Goal: Task Accomplishment & Management: Manage account settings

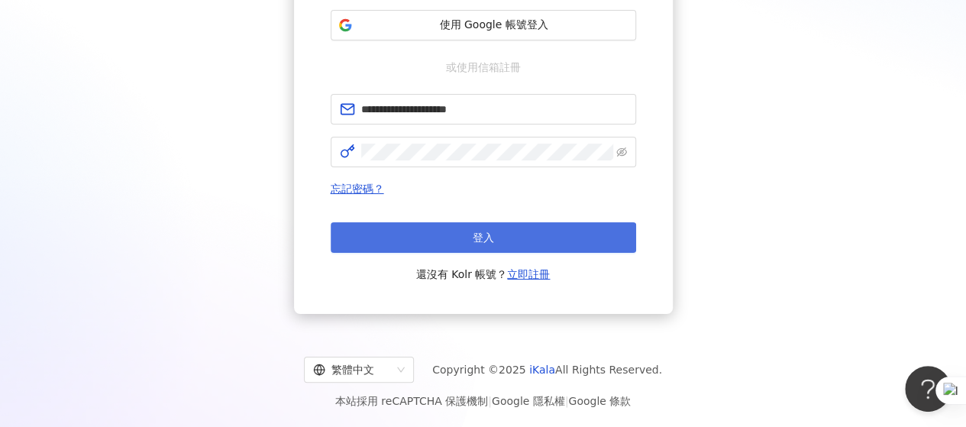
click at [537, 231] on button "登入" at bounding box center [483, 237] width 305 height 31
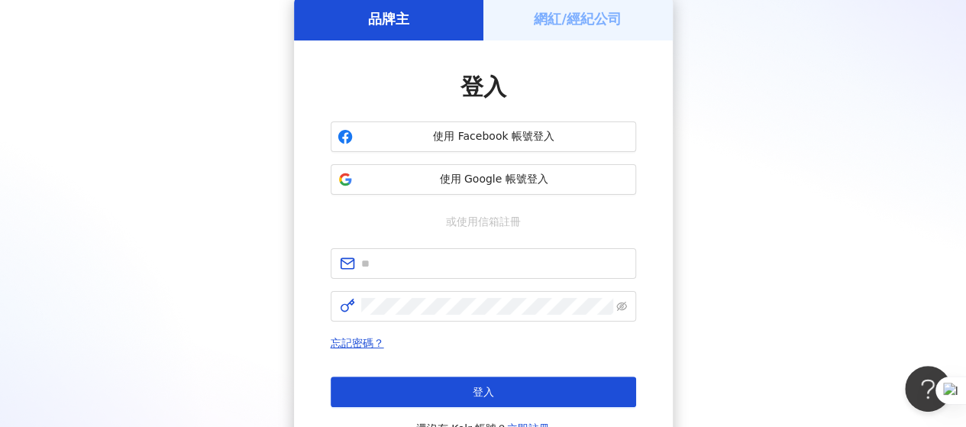
scroll to position [224, 0]
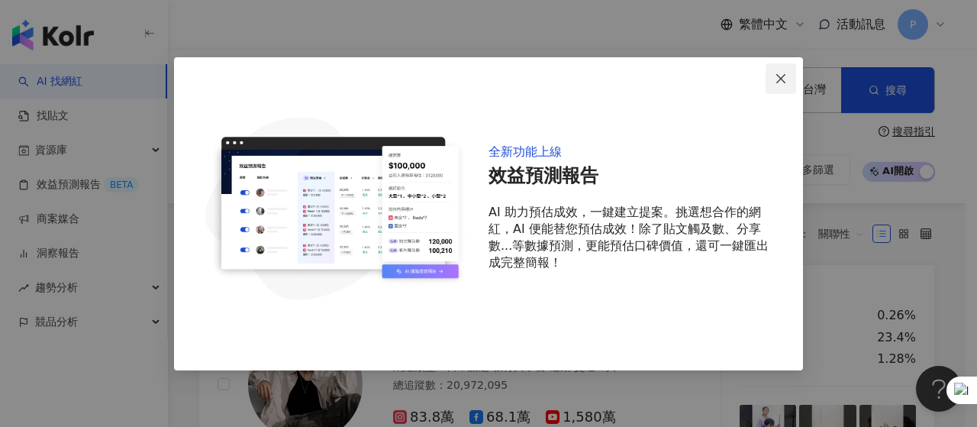
click at [773, 78] on span "Close" at bounding box center [781, 79] width 31 height 12
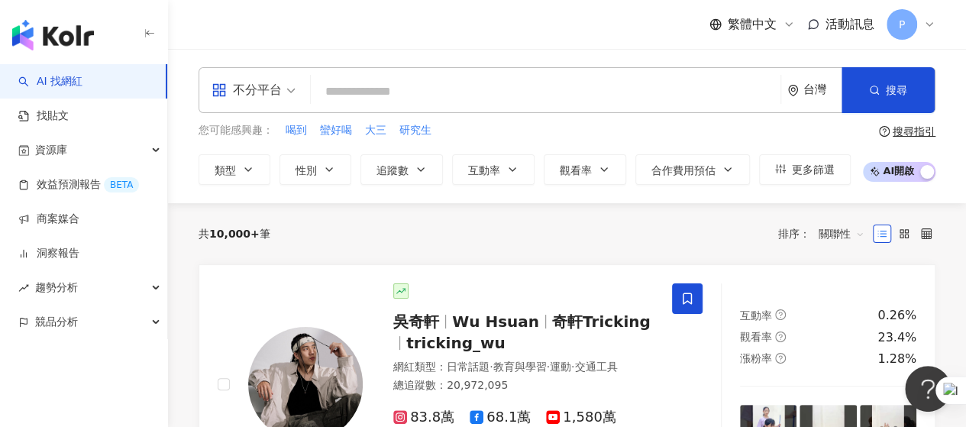
click at [896, 27] on span "P" at bounding box center [901, 24] width 31 height 31
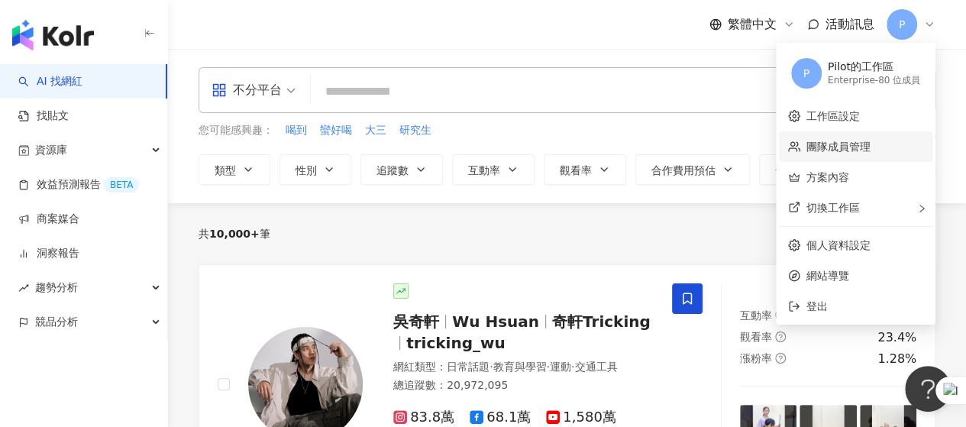
click at [869, 140] on link "團隊成員管理" at bounding box center [838, 146] width 64 height 12
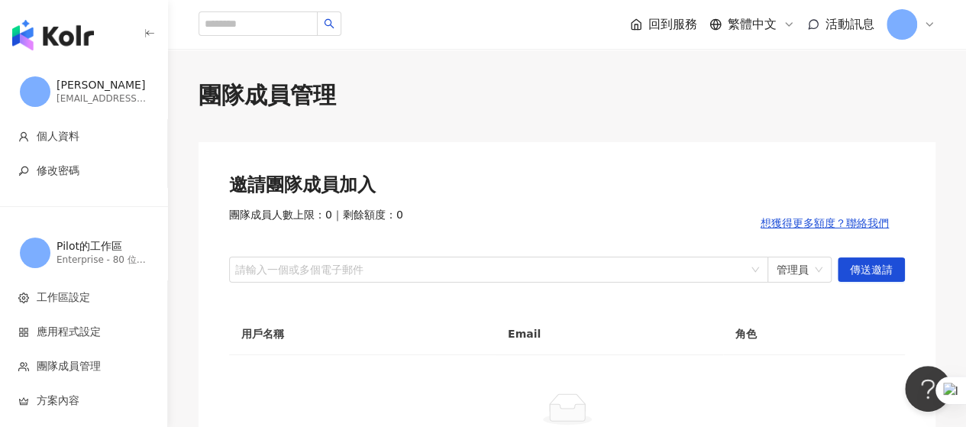
click at [907, 21] on span "P" at bounding box center [901, 24] width 31 height 31
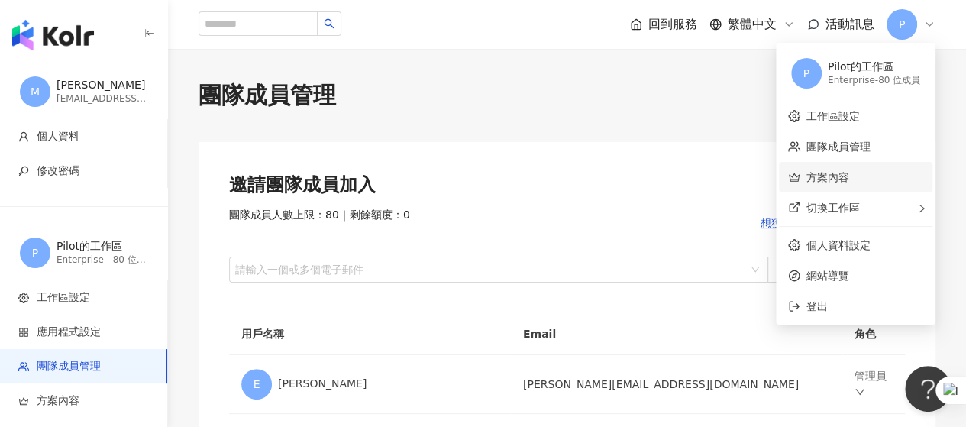
click at [849, 173] on link "方案內容" at bounding box center [827, 177] width 43 height 12
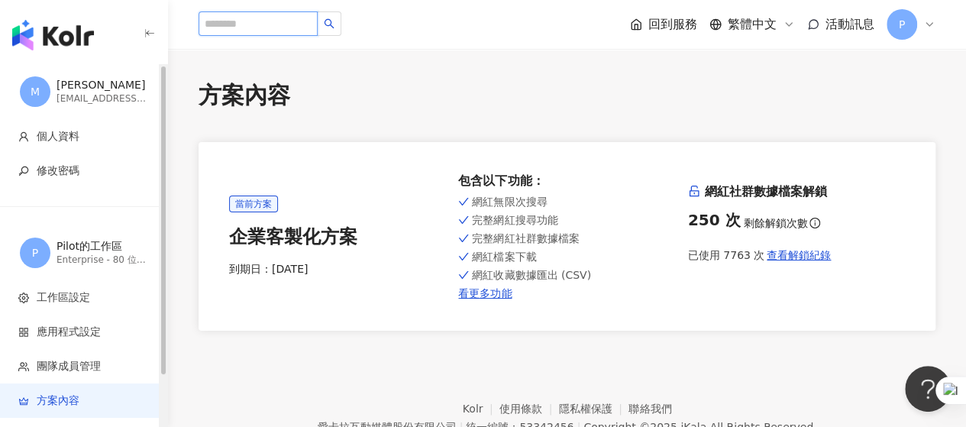
click at [220, 31] on input "search" at bounding box center [257, 23] width 119 height 24
click at [231, 26] on input "search" at bounding box center [257, 23] width 119 height 24
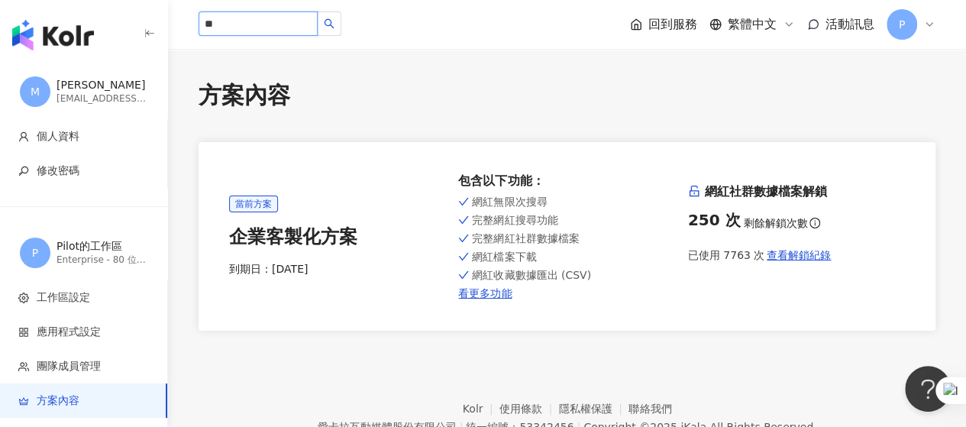
type input "**"
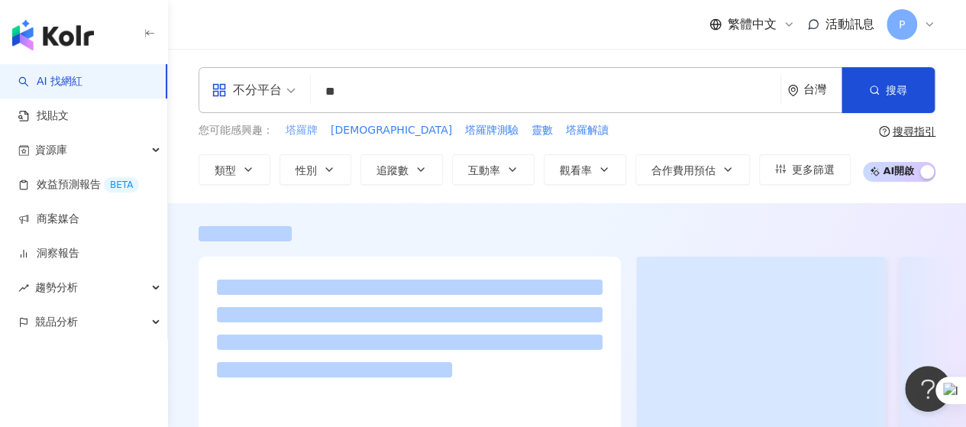
click at [290, 129] on span "塔羅牌" at bounding box center [301, 130] width 32 height 15
type input "***"
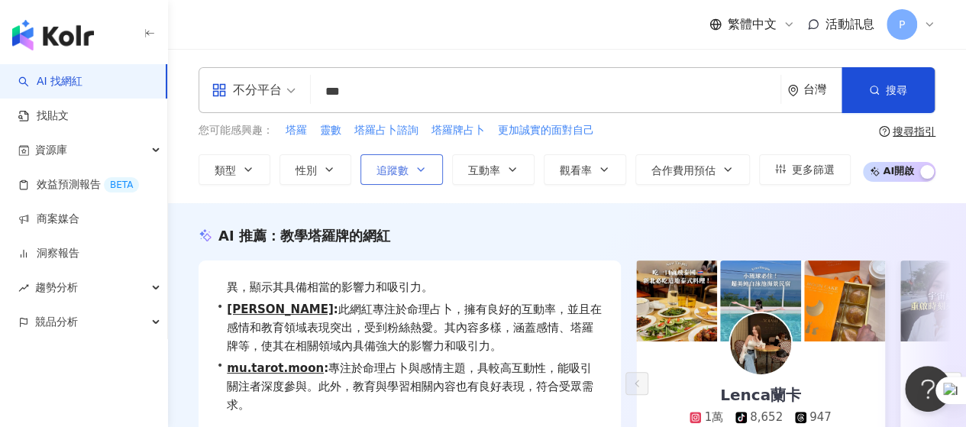
click at [420, 166] on icon "button" at bounding box center [420, 169] width 12 height 12
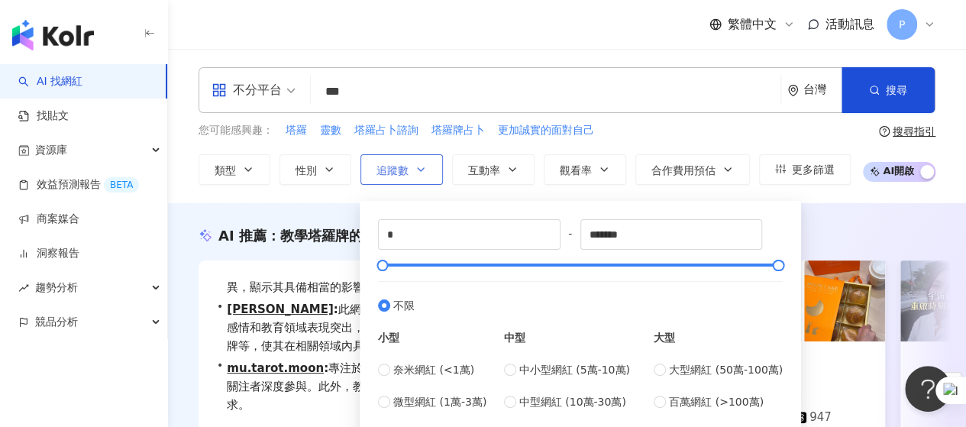
scroll to position [76, 0]
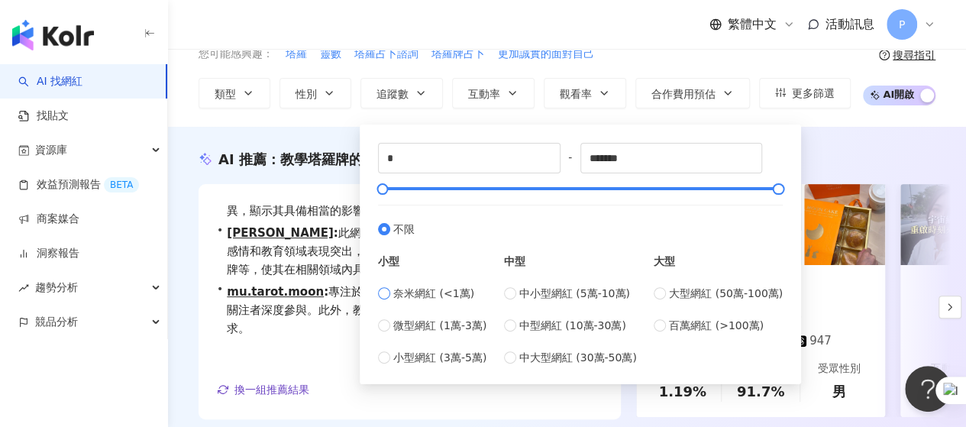
click at [441, 293] on span "奈米網紅 (<1萬)" at bounding box center [433, 293] width 81 height 17
type input "****"
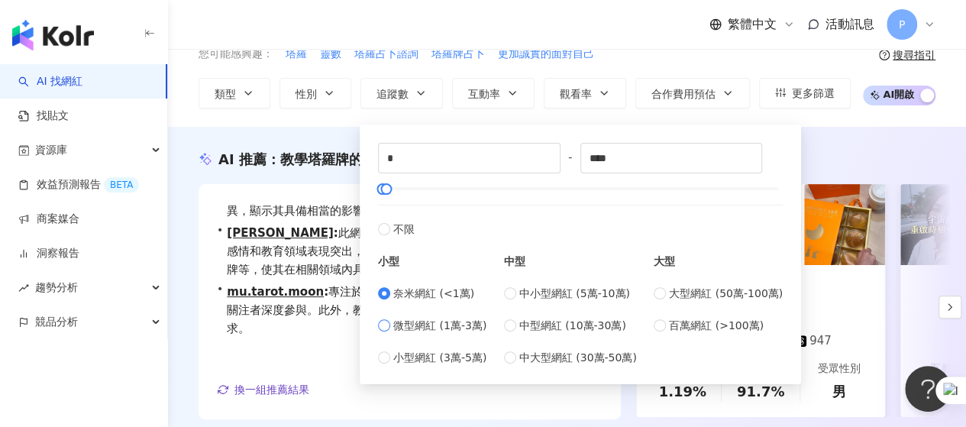
click at [446, 323] on span "微型網紅 (1萬-3萬)" at bounding box center [439, 325] width 93 height 17
type input "*****"
drag, startPoint x: 539, startPoint y: 153, endPoint x: 369, endPoint y: 139, distance: 170.1
click at [369, 139] on div "***** - ***** 不限 小型 奈米網紅 (<1萬) 微型網紅 (1萬-3萬) 小型網紅 (3萬-5萬) 中型 中小型網紅 (5萬-10萬) 中型網紅…" at bounding box center [580, 254] width 423 height 241
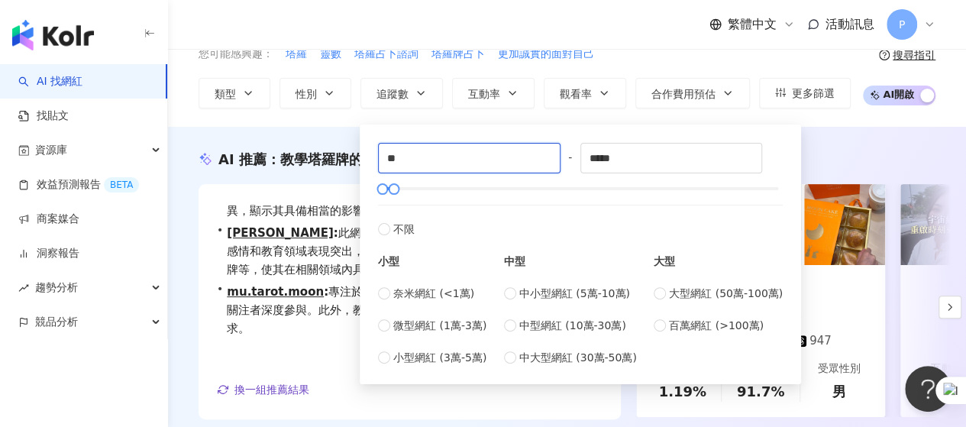
type input "*"
click at [853, 167] on div "AI 推薦 ： 教學塔羅牌的網紅" at bounding box center [566, 159] width 737 height 19
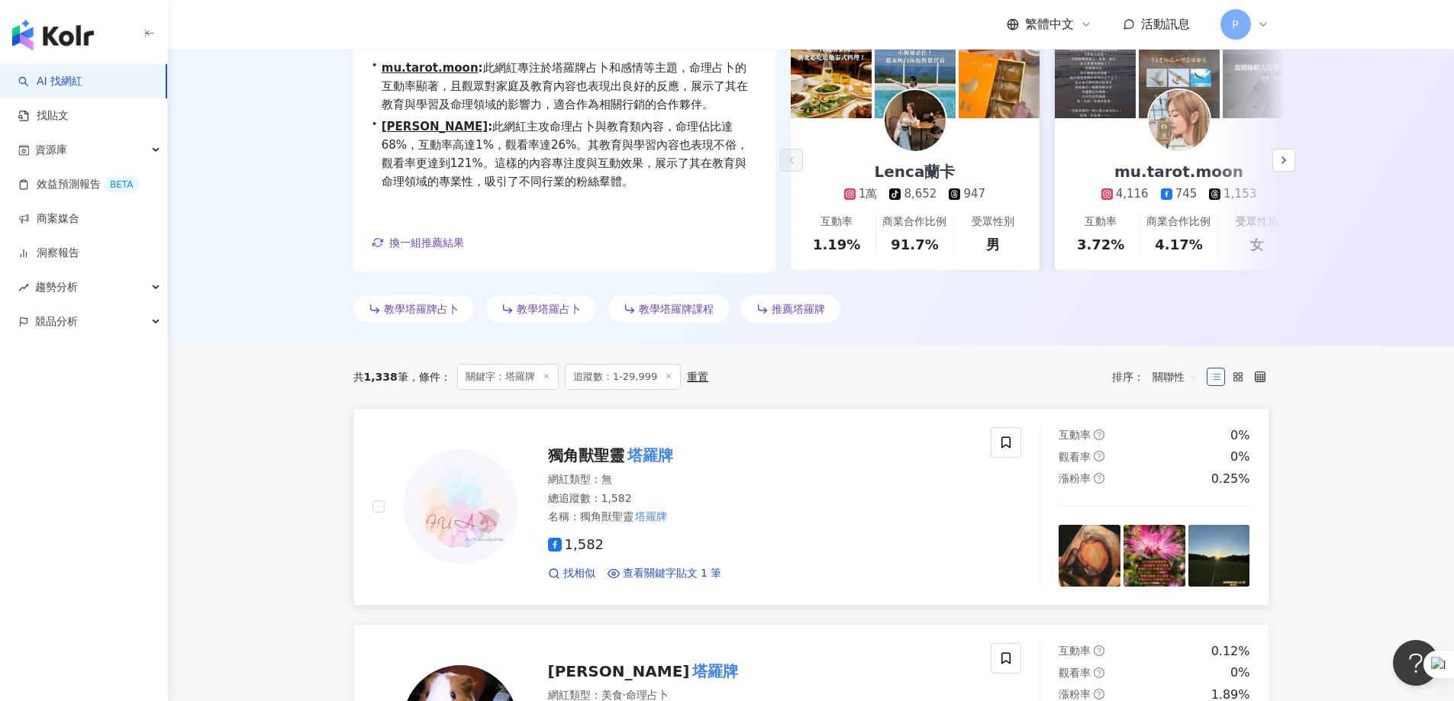
scroll to position [76, 0]
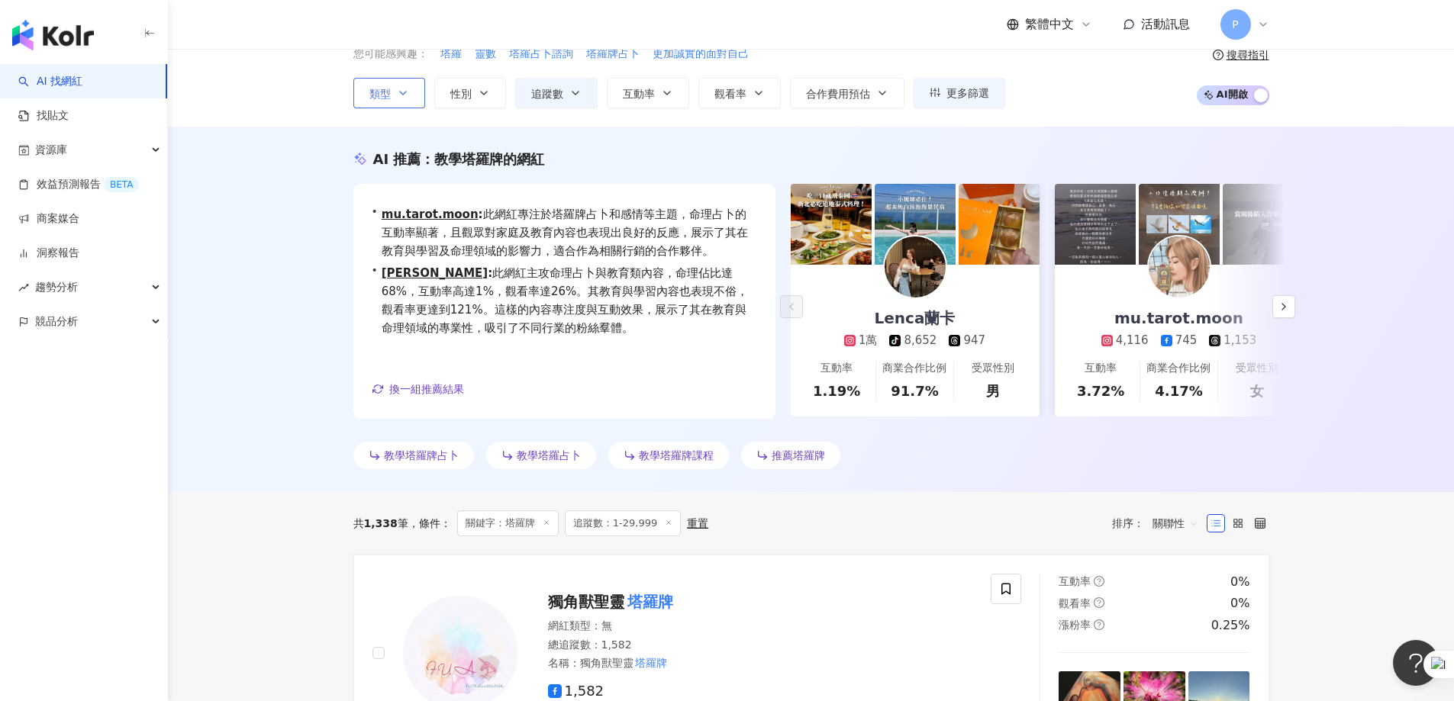
click at [403, 89] on icon "button" at bounding box center [403, 93] width 12 height 12
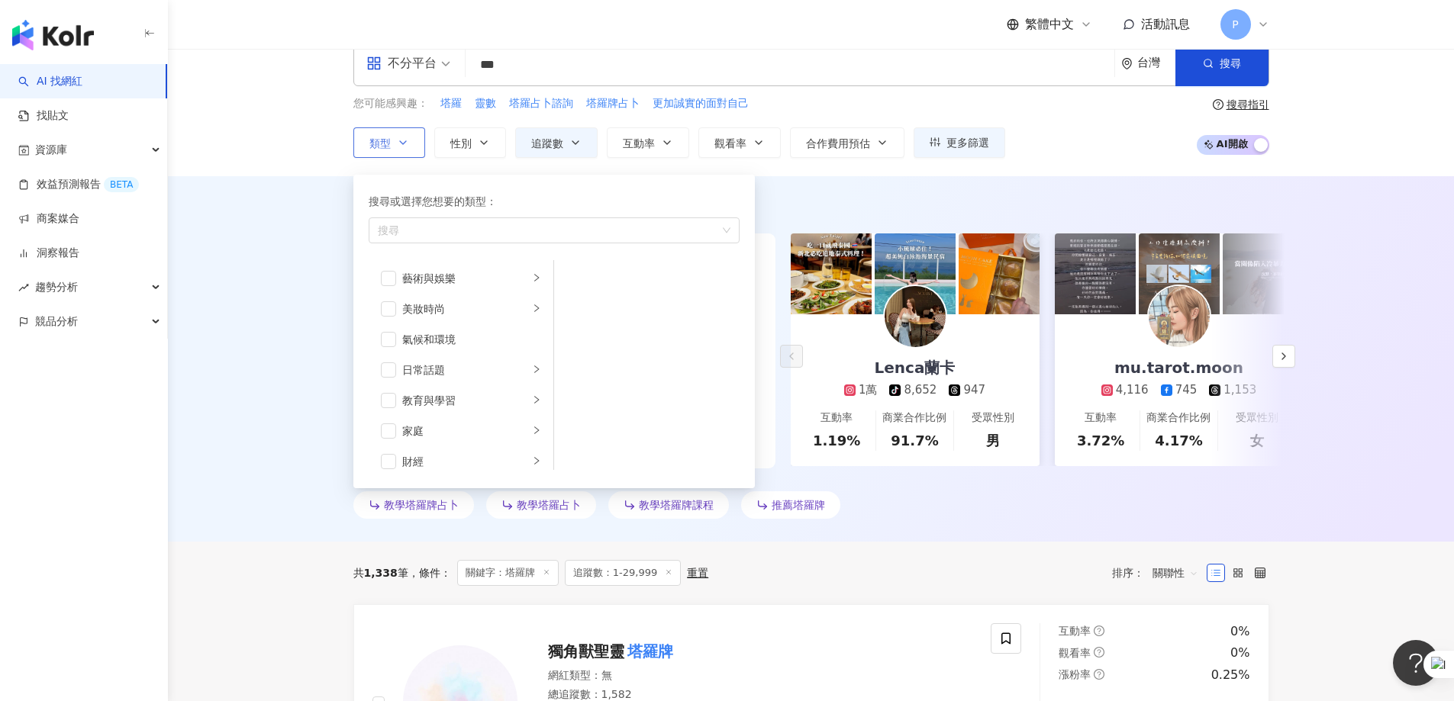
scroll to position [0, 0]
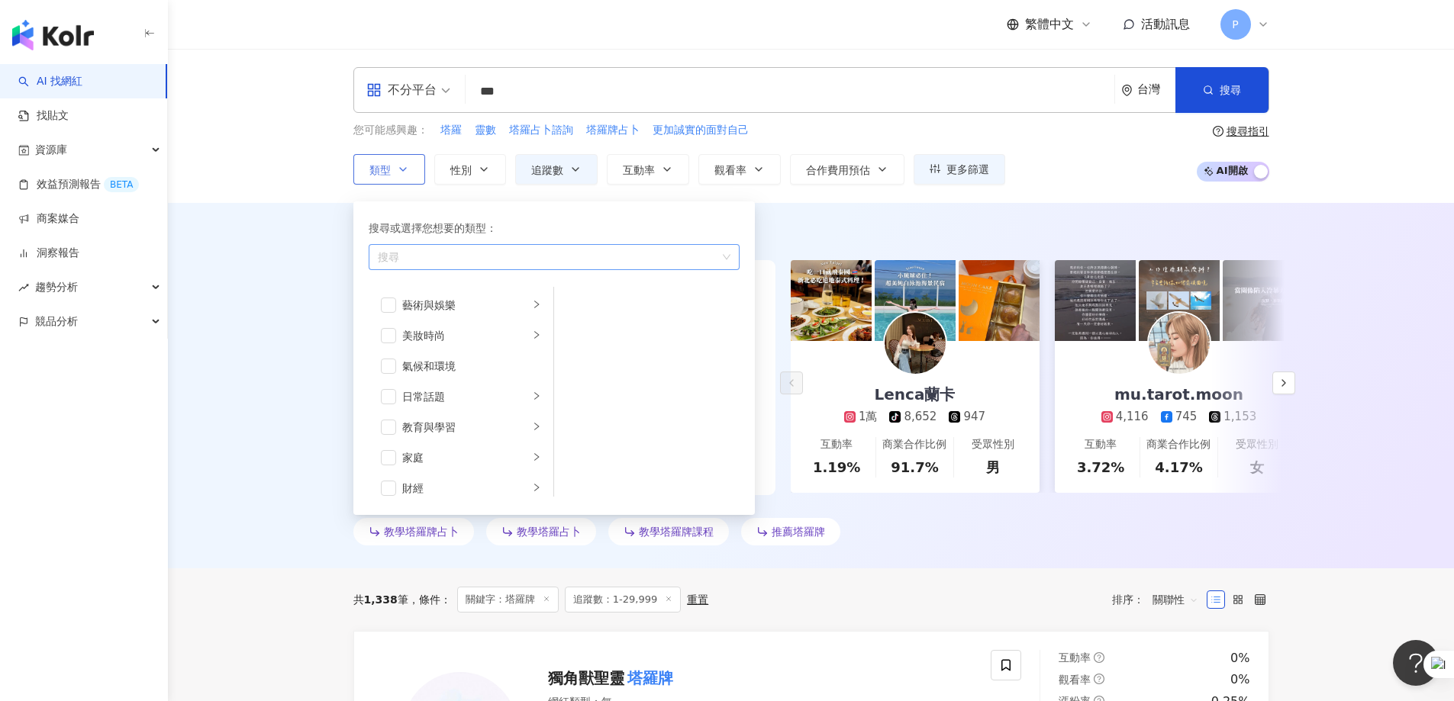
click at [687, 251] on div "button" at bounding box center [546, 256] width 349 height 11
click at [389, 307] on span "button" at bounding box center [388, 305] width 15 height 15
click at [387, 340] on span "button" at bounding box center [388, 335] width 15 height 15
click at [391, 386] on li "日常話題" at bounding box center [461, 397] width 179 height 31
click at [390, 396] on span "button" at bounding box center [388, 396] width 15 height 15
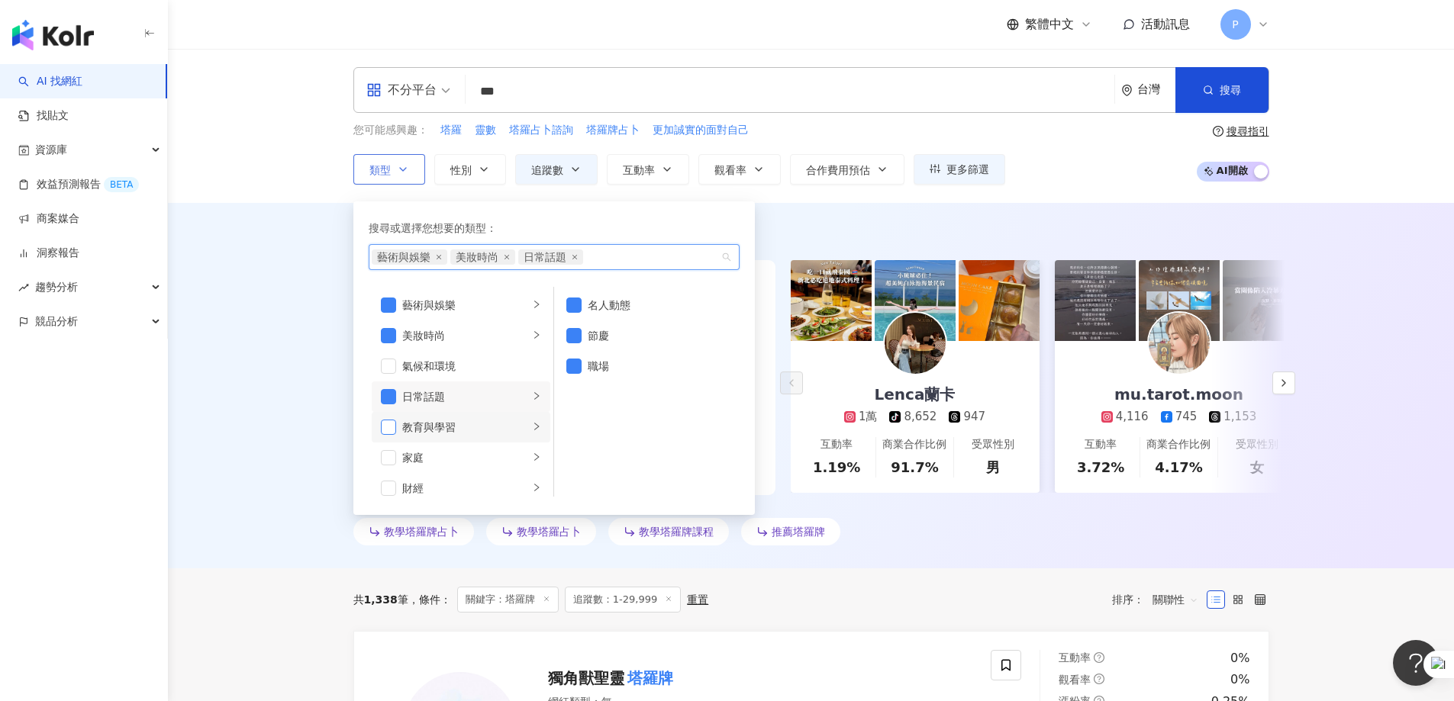
click at [388, 426] on span "button" at bounding box center [388, 427] width 15 height 15
click at [382, 426] on span "button" at bounding box center [388, 457] width 15 height 15
click at [394, 426] on span "button" at bounding box center [388, 488] width 15 height 15
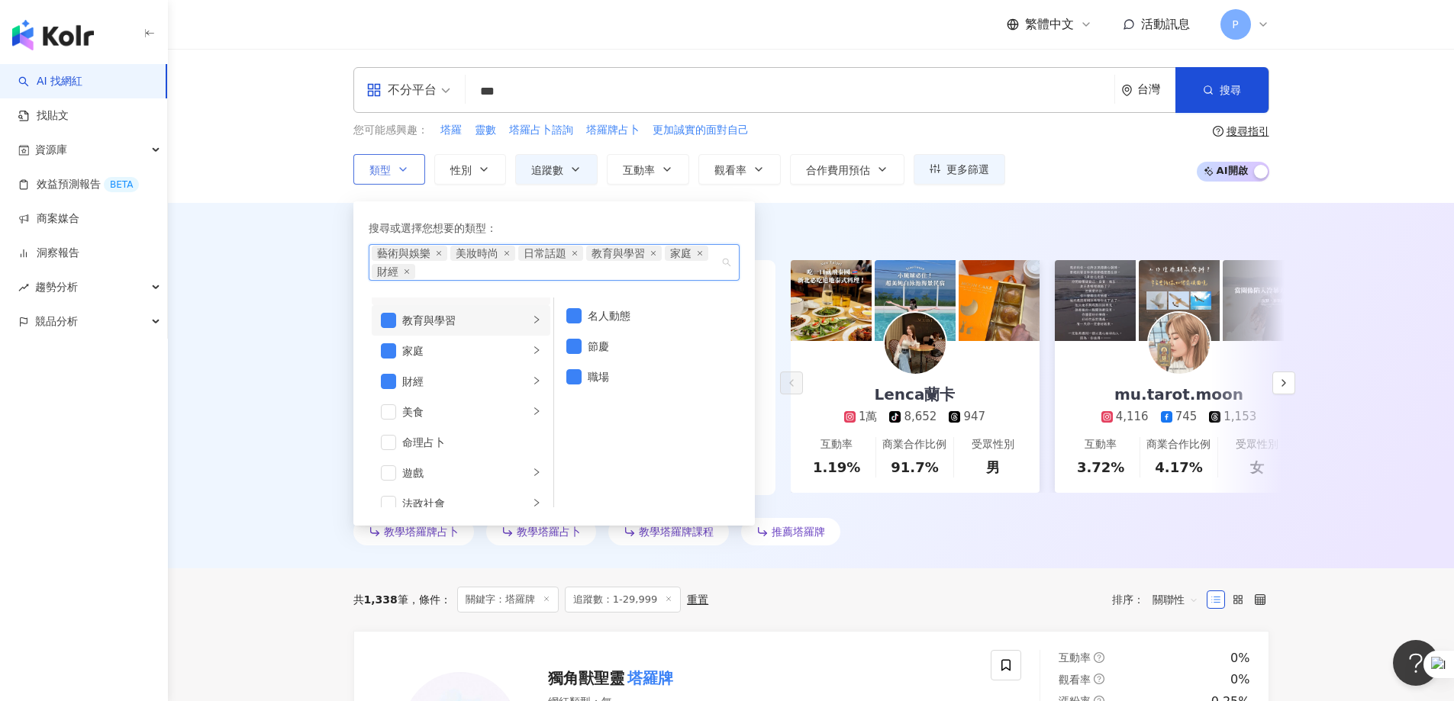
scroll to position [153, 0]
click at [390, 373] on span "button" at bounding box center [388, 376] width 15 height 15
click at [395, 426] on span "button" at bounding box center [388, 438] width 15 height 15
click at [391, 426] on span "button" at bounding box center [388, 468] width 15 height 15
click at [391, 426] on span "button" at bounding box center [388, 499] width 15 height 15
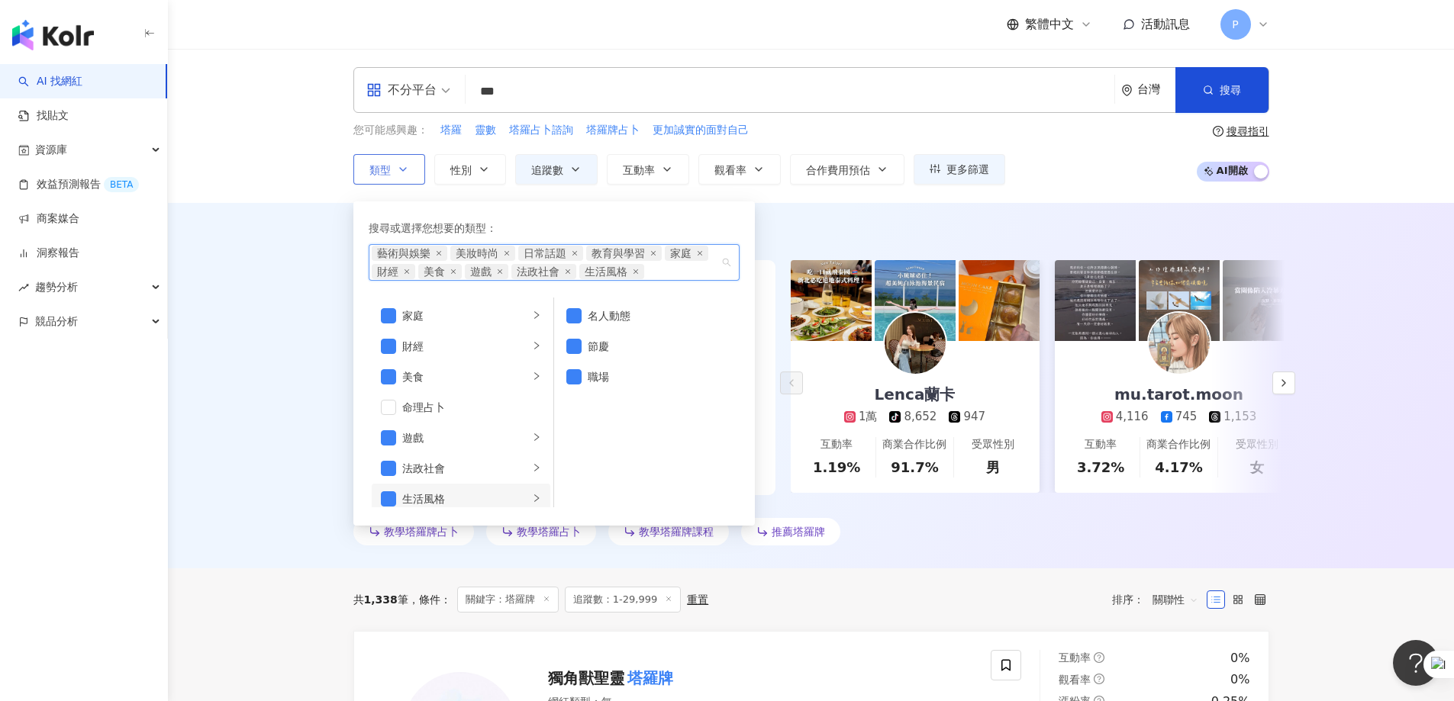
scroll to position [229, 0]
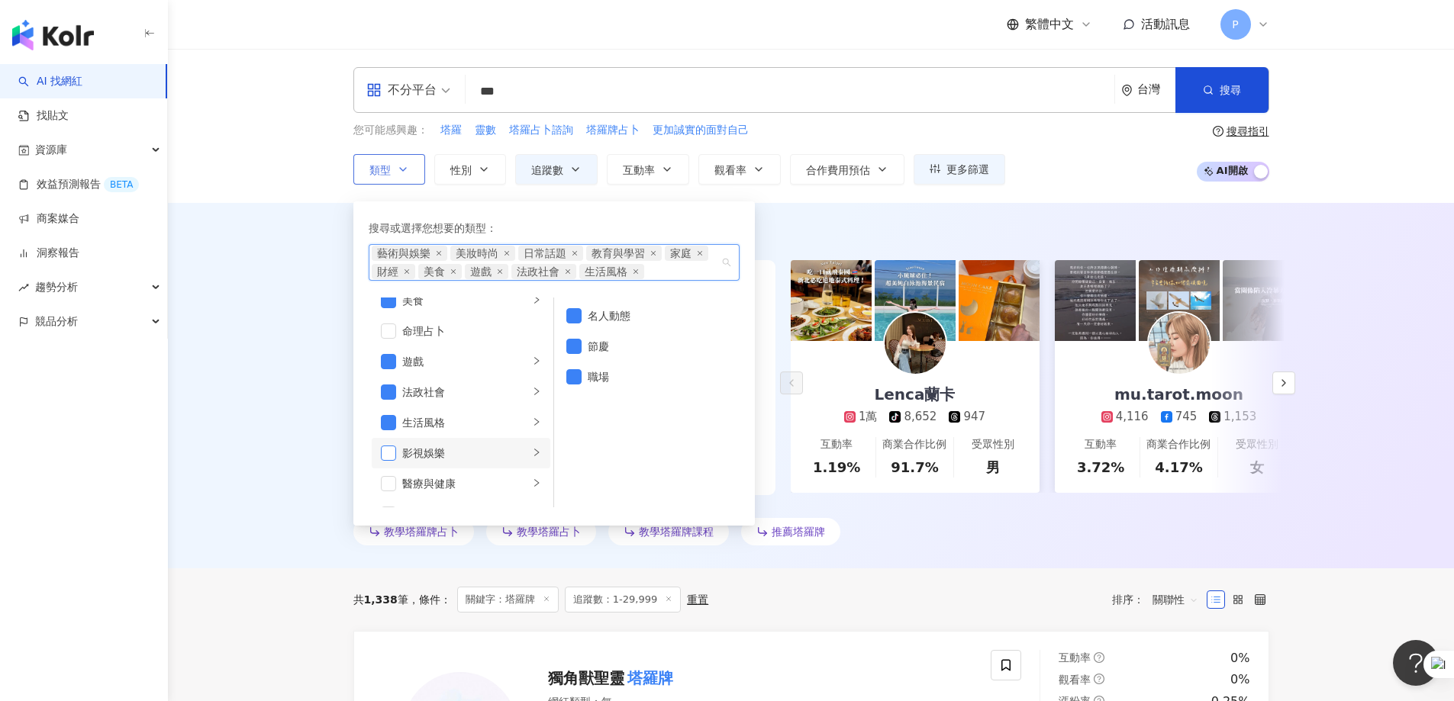
click at [395, 426] on span "button" at bounding box center [388, 453] width 15 height 15
click at [395, 426] on span "button" at bounding box center [388, 483] width 15 height 15
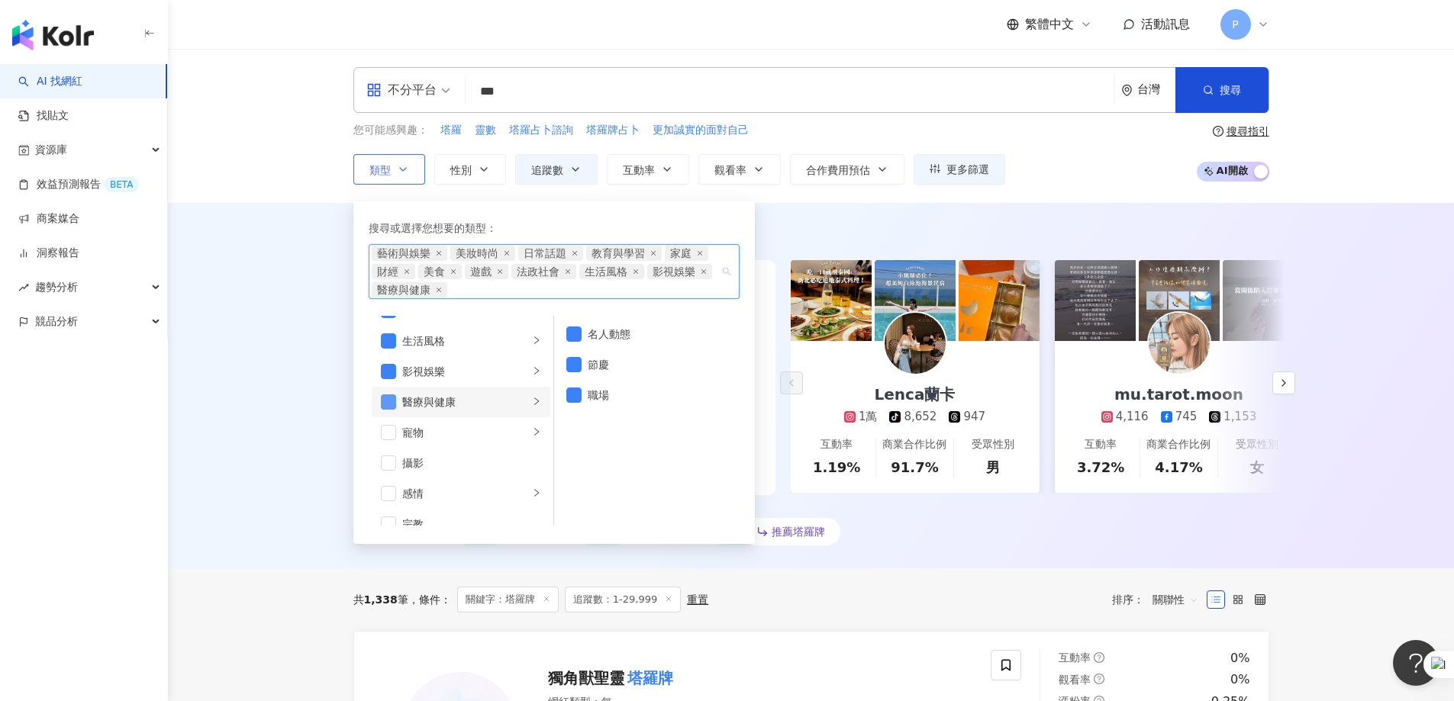
scroll to position [382, 0]
click at [386, 376] on span "button" at bounding box center [388, 379] width 15 height 15
click at [389, 408] on span "button" at bounding box center [388, 410] width 15 height 15
click at [392, 426] on li "感情" at bounding box center [461, 441] width 179 height 31
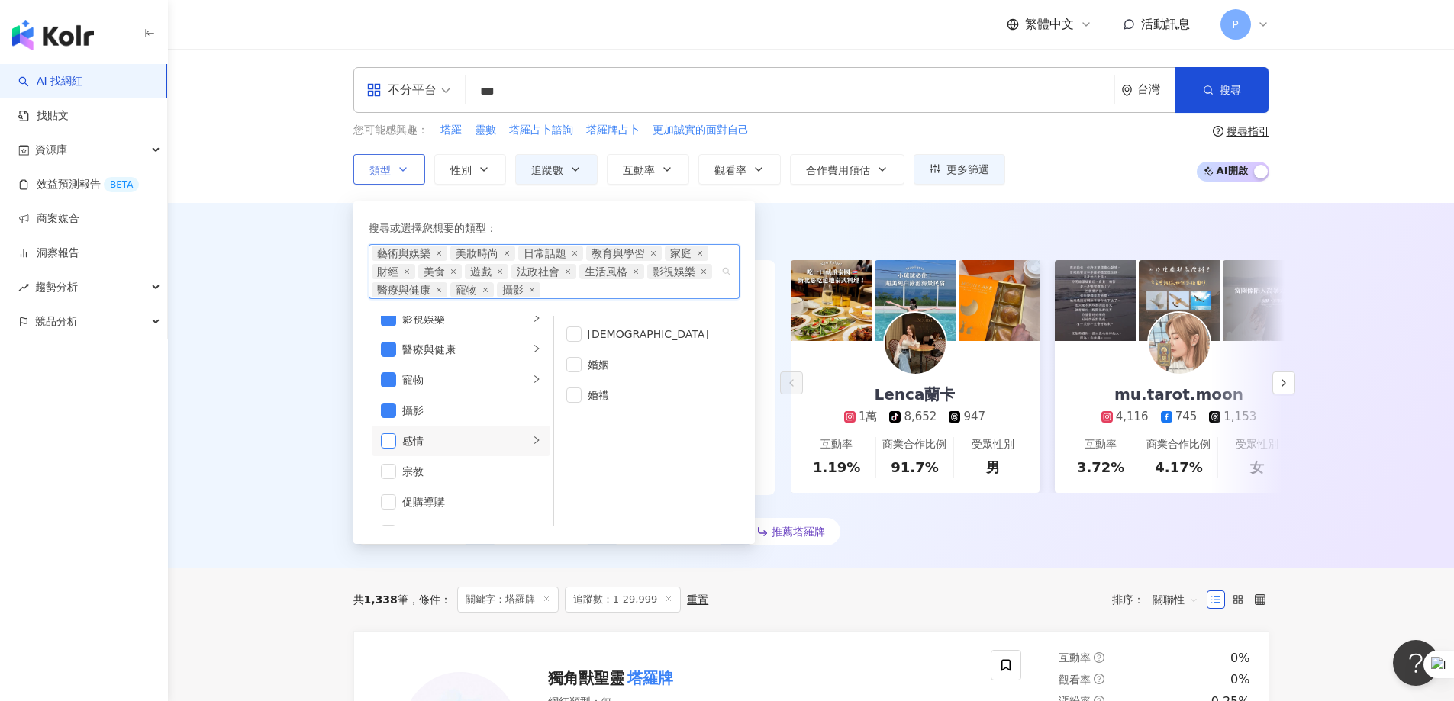
click at [392, 426] on span "button" at bounding box center [388, 441] width 15 height 15
click at [392, 426] on span "button" at bounding box center [388, 456] width 15 height 15
click at [392, 426] on span "button" at bounding box center [388, 486] width 15 height 15
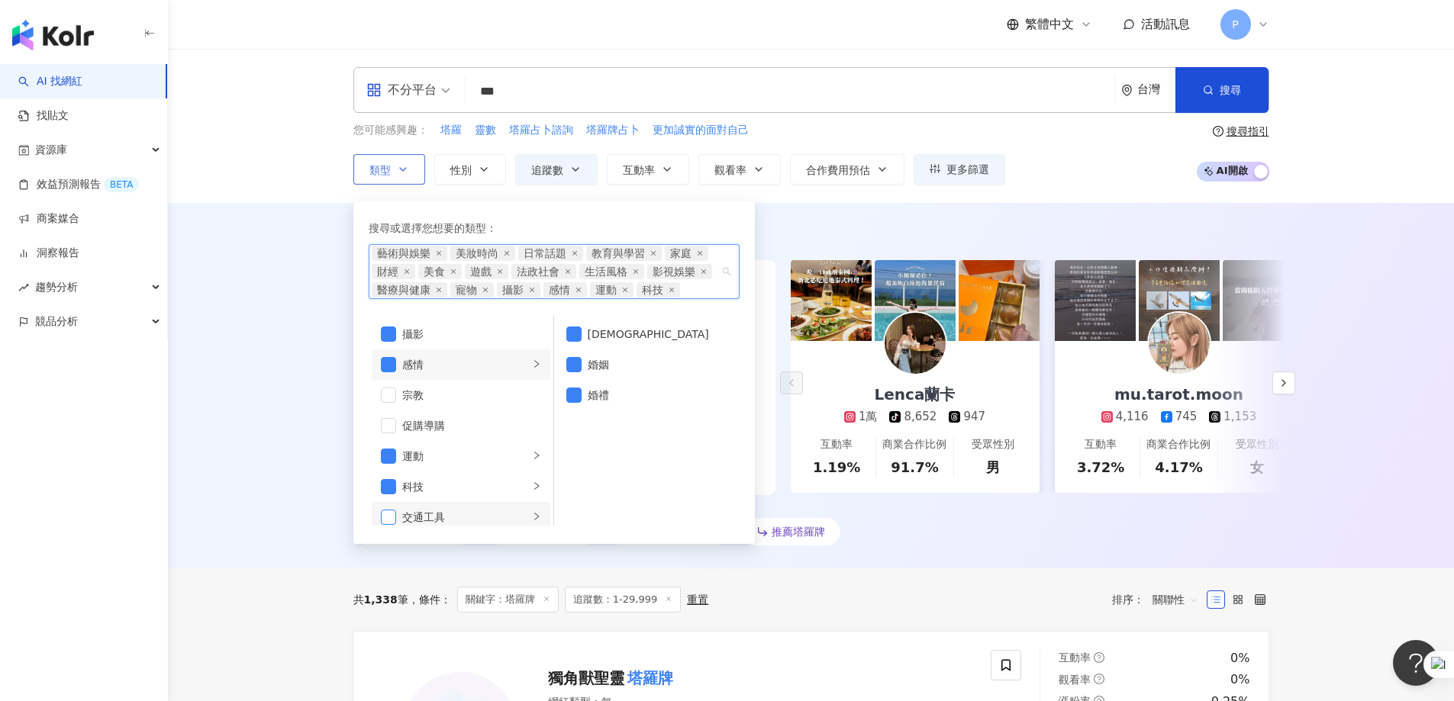
click at [388, 426] on span "button" at bounding box center [388, 517] width 15 height 15
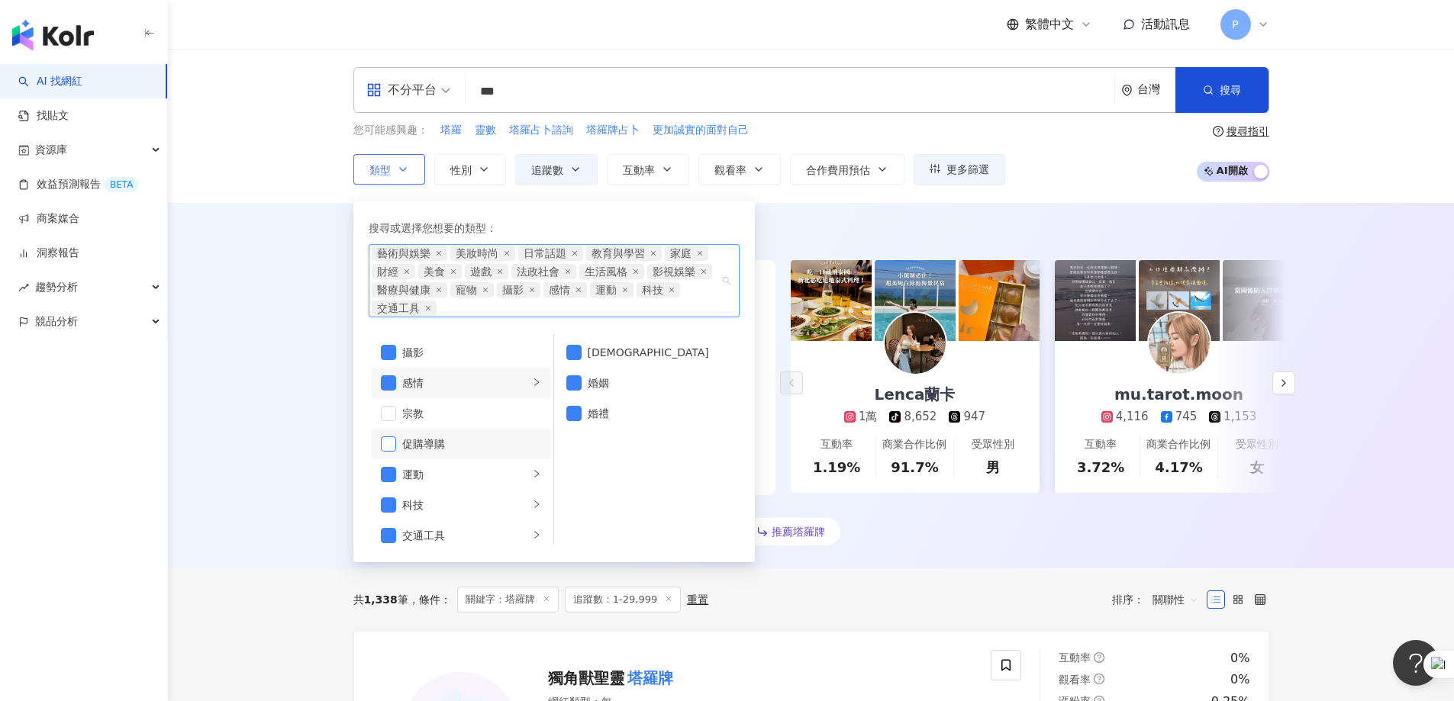
click at [392, 426] on span "button" at bounding box center [388, 444] width 15 height 15
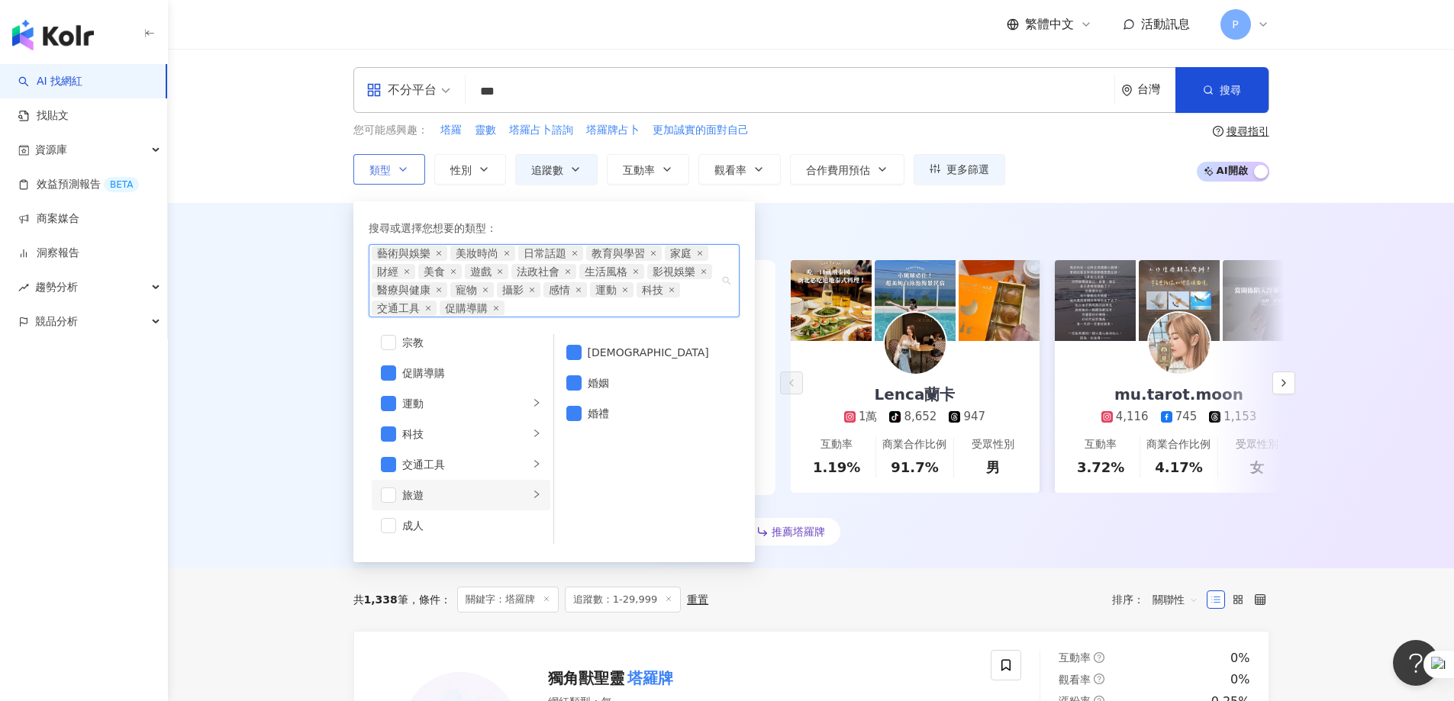
click at [392, 426] on li "旅遊" at bounding box center [461, 495] width 179 height 31
click at [391, 426] on span "button" at bounding box center [388, 495] width 15 height 15
click at [777, 234] on div "AI 推薦 ： 教學塔羅牌的網紅" at bounding box center [811, 235] width 916 height 19
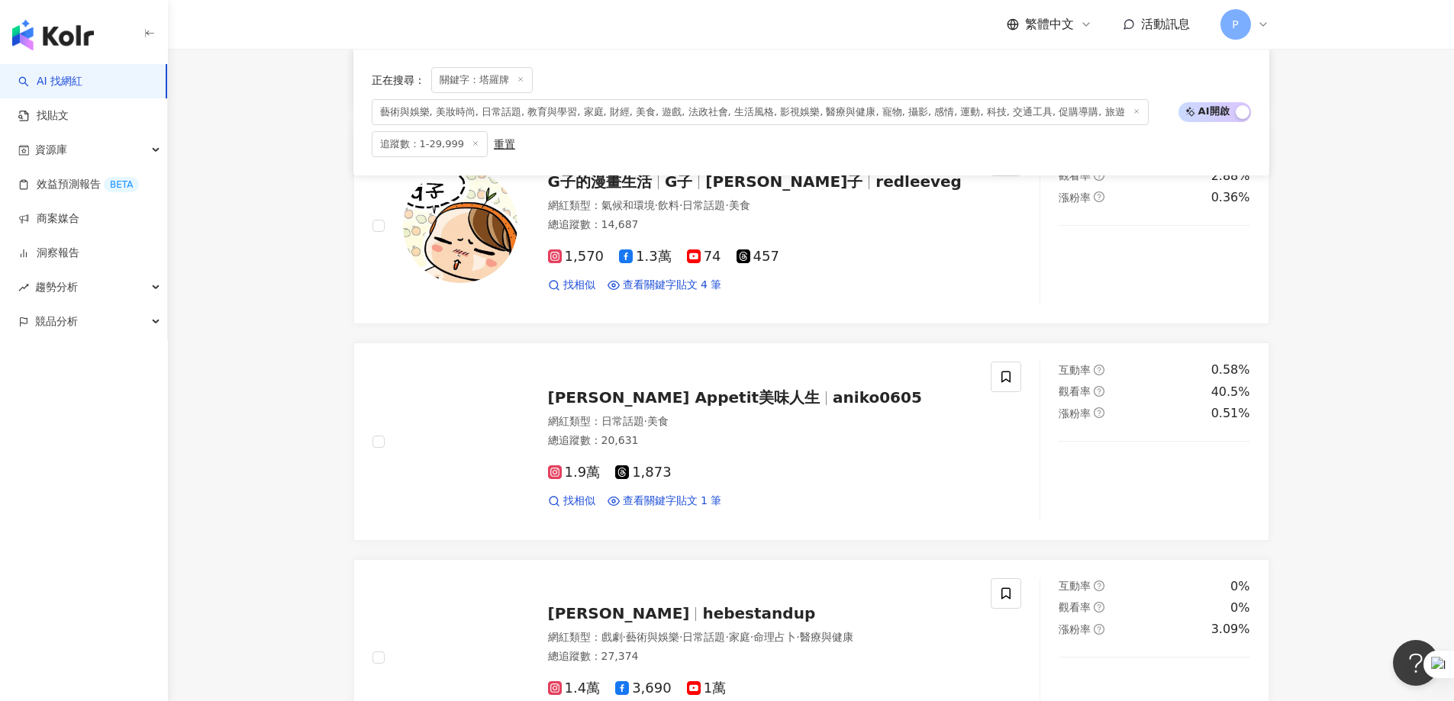
scroll to position [2252, 0]
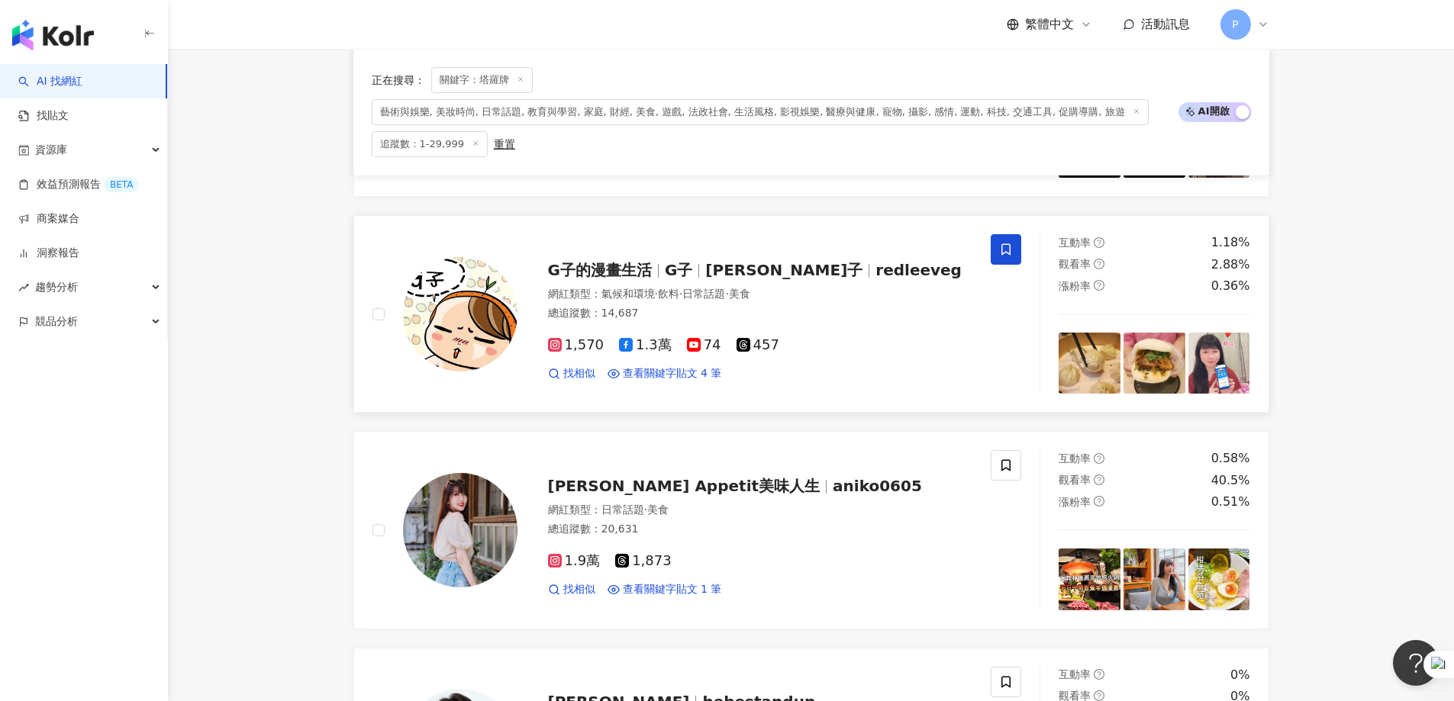
click at [965, 256] on icon at bounding box center [1006, 250] width 14 height 14
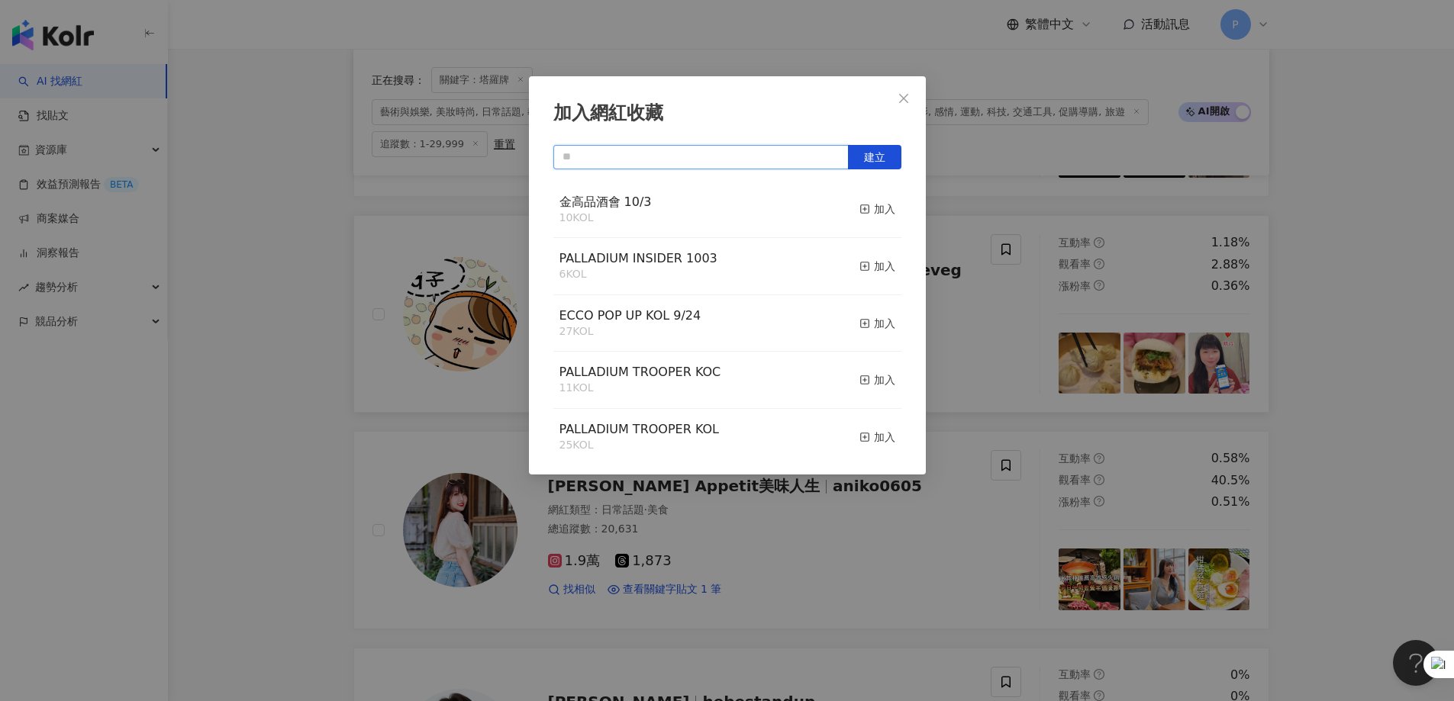
click at [613, 148] on input "text" at bounding box center [700, 157] width 295 height 24
type input "**"
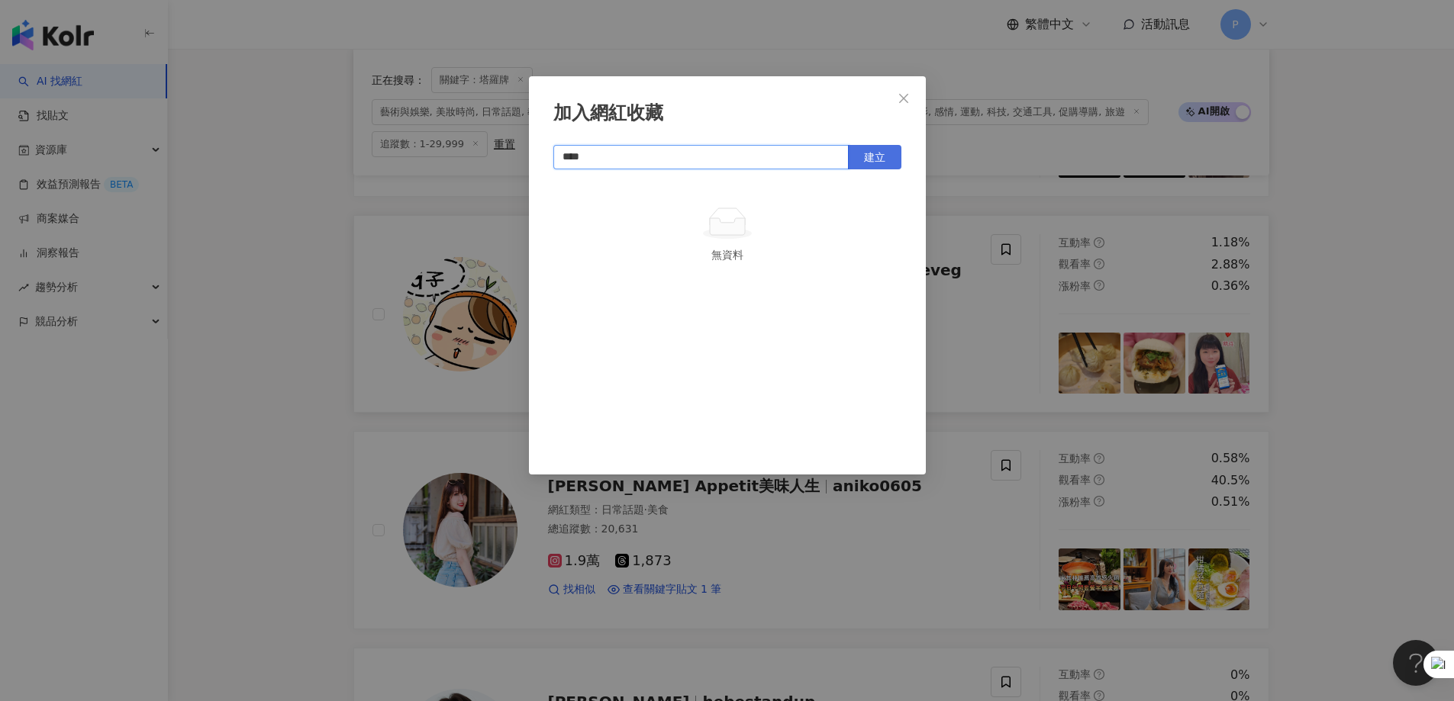
click at [885, 157] on span "建立" at bounding box center [874, 157] width 21 height 12
type input "****"
click at [905, 103] on icon "close" at bounding box center [904, 98] width 12 height 12
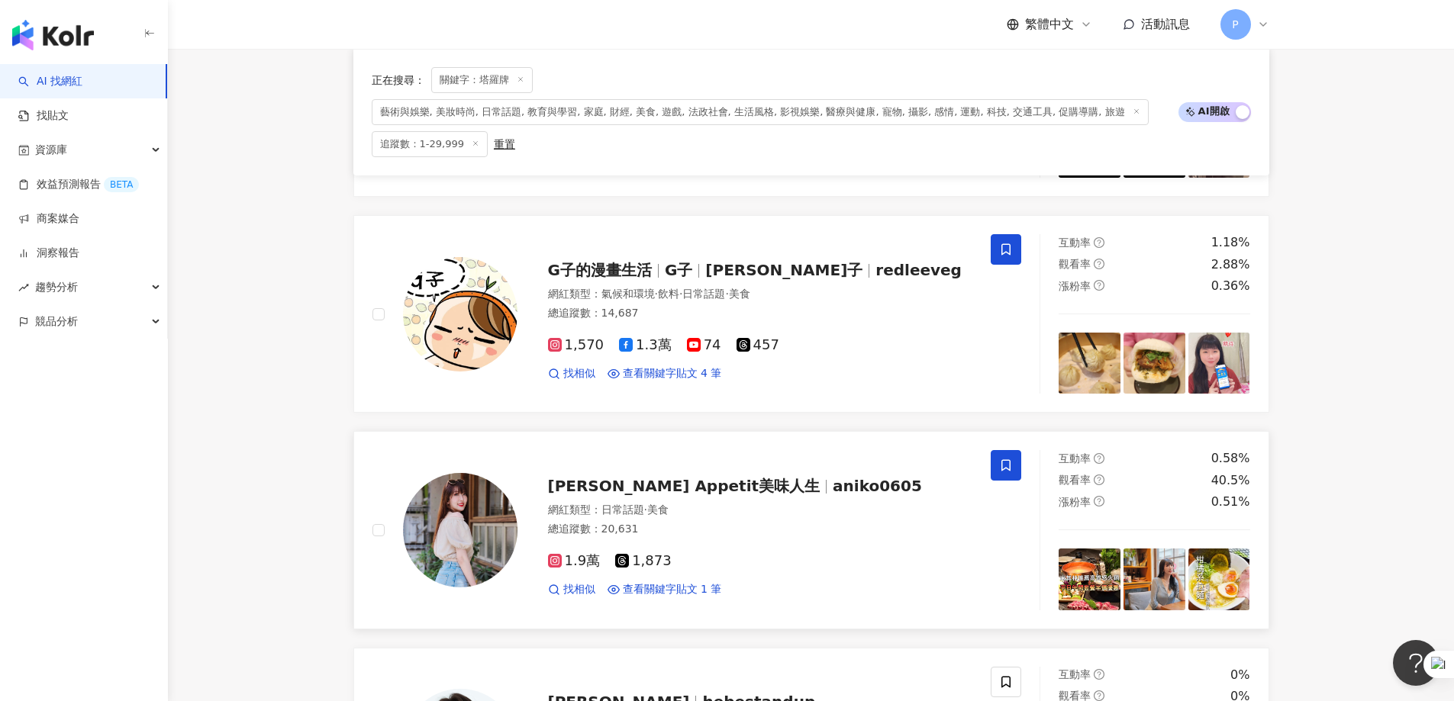
click at [965, 426] on span at bounding box center [1006, 465] width 31 height 31
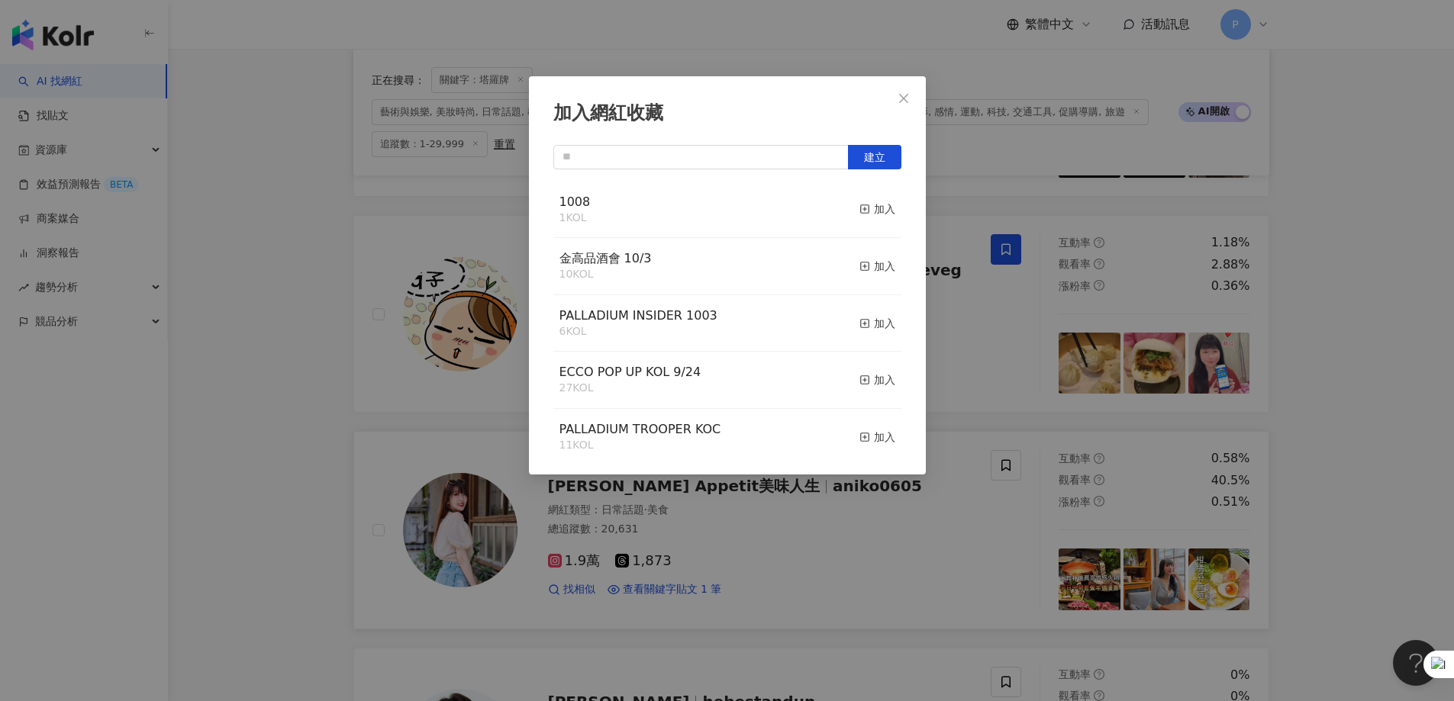
click at [801, 226] on div "1008 1 KOL 加入" at bounding box center [727, 210] width 348 height 57
click at [859, 211] on icon "button" at bounding box center [864, 209] width 11 height 11
click at [965, 392] on div "加入網紅收藏 建立 1008 2 KOL 已加入 金高品酒會 10/3 10 KOL 加入 PALLADIUM INSIDER 1003 6 KOL 加入 E…" at bounding box center [727, 350] width 1454 height 701
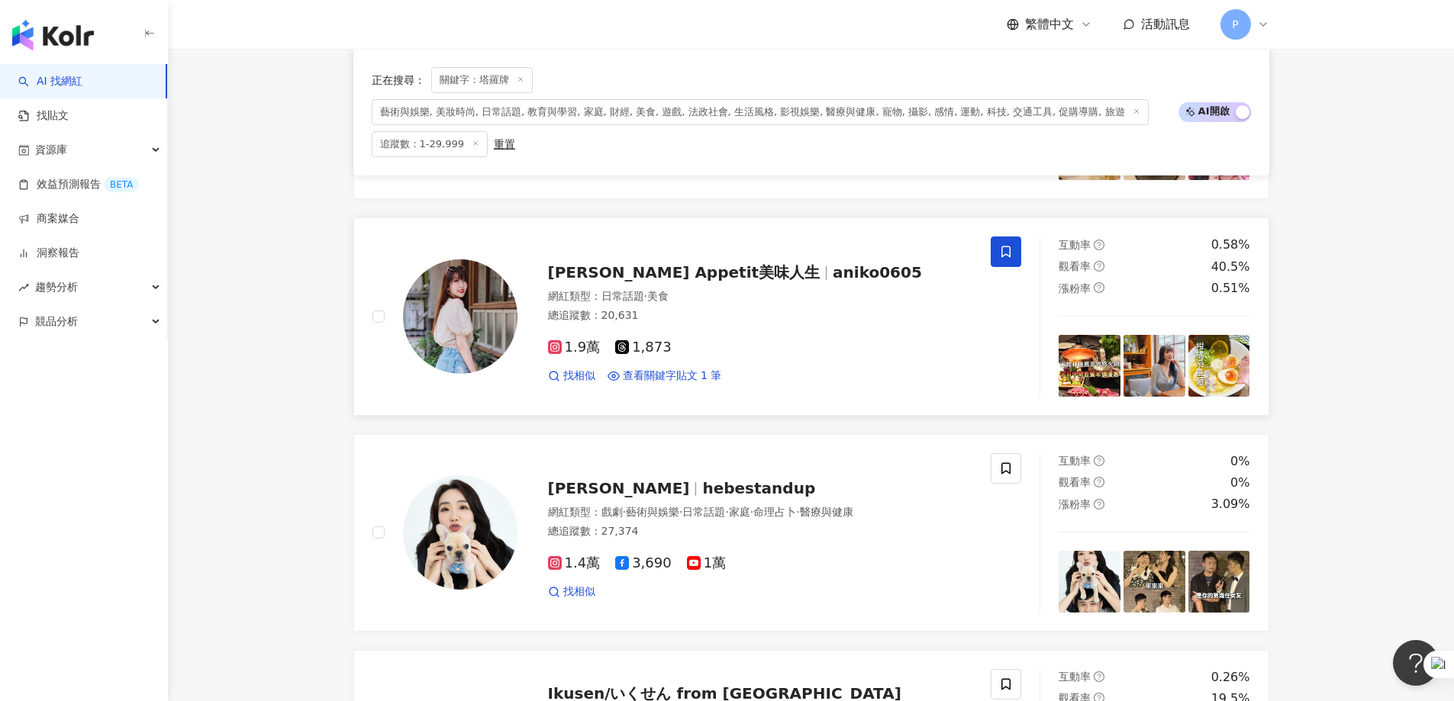
scroll to position [2481, 0]
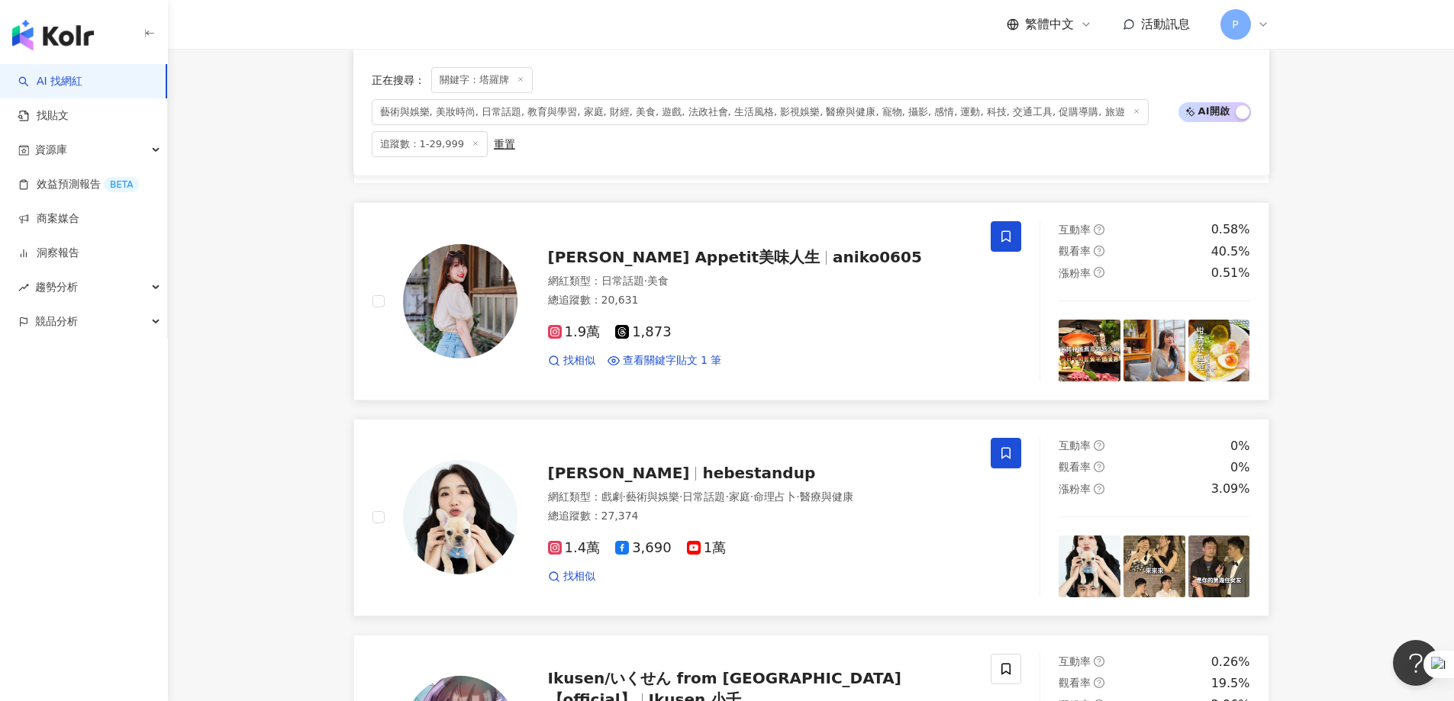
click at [965, 426] on span at bounding box center [1006, 453] width 31 height 31
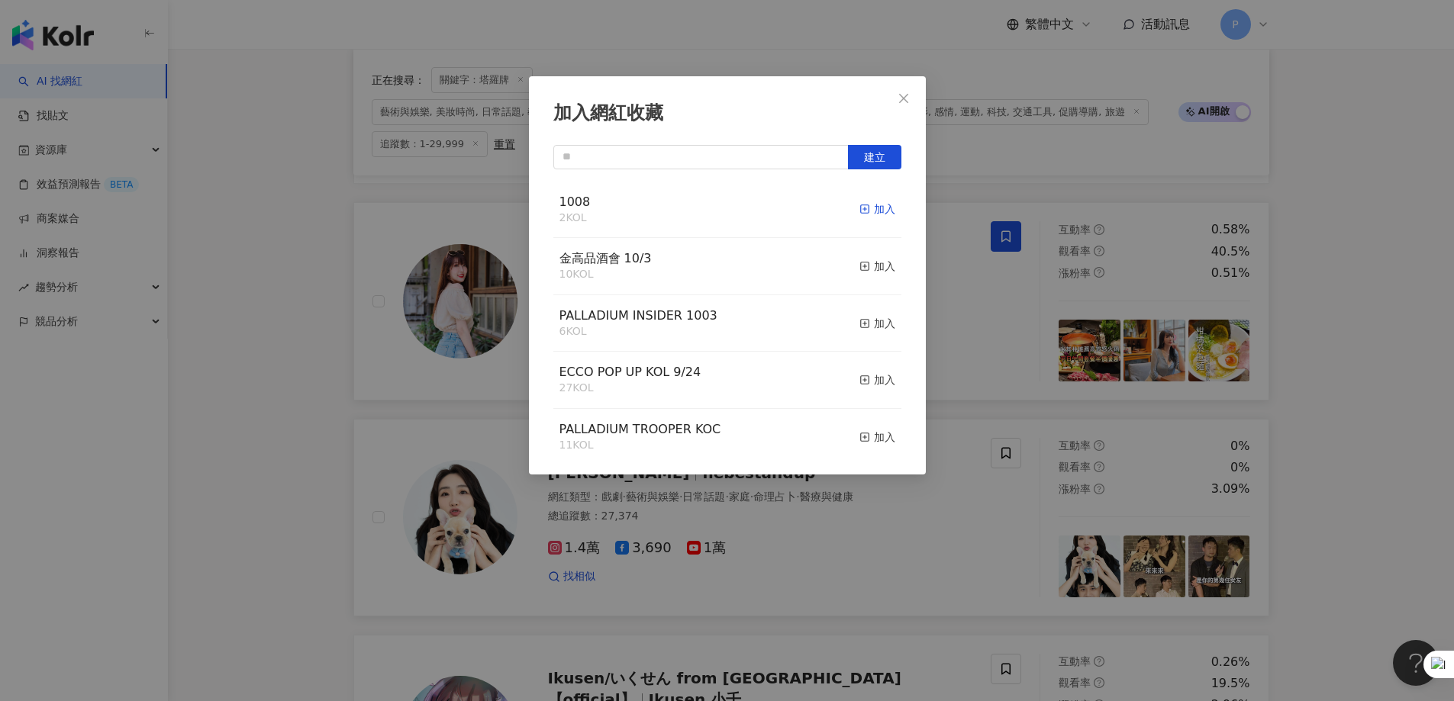
click at [859, 208] on icon "button" at bounding box center [864, 209] width 11 height 11
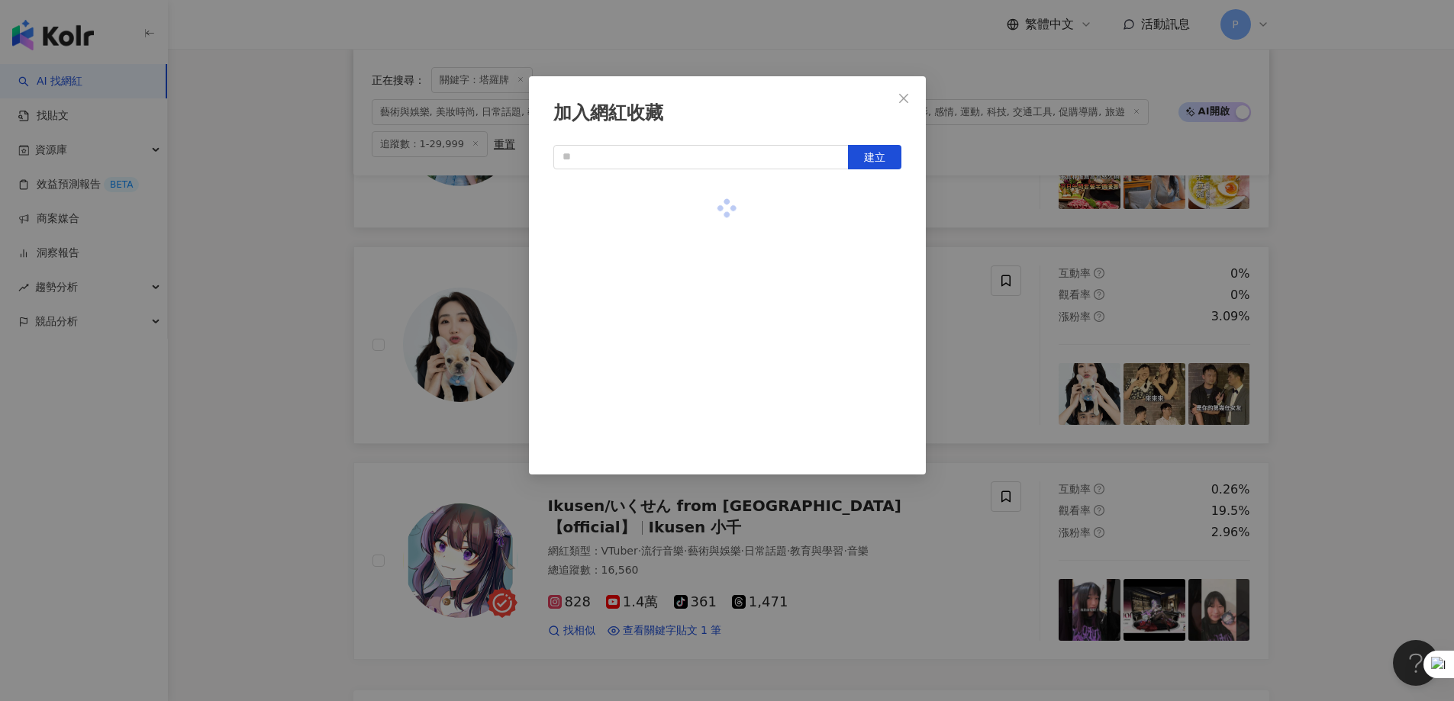
scroll to position [2710, 0]
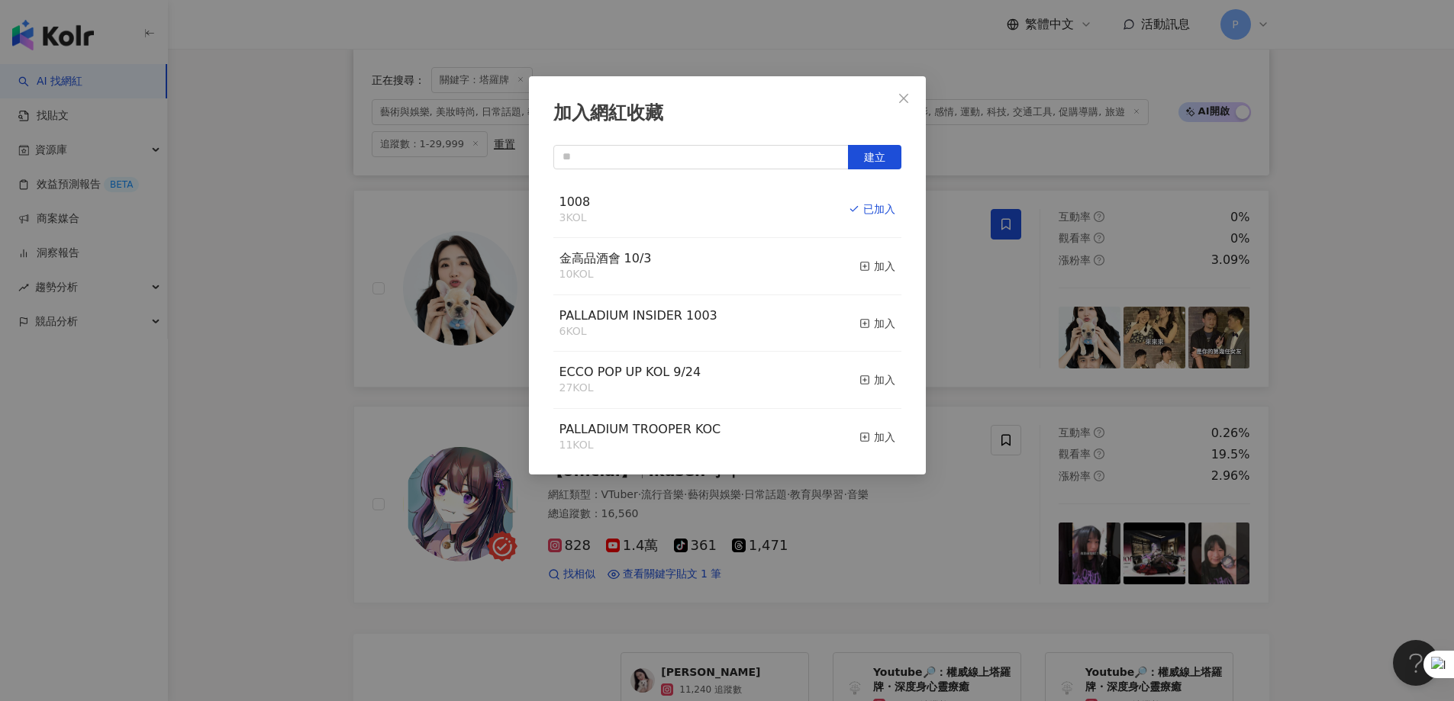
click at [965, 426] on div "加入網紅收藏 建立 1008 3 KOL 已加入 金高品酒會 10/3 10 KOL 加入 PALLADIUM INSIDER 1003 6 KOL 加入 E…" at bounding box center [727, 350] width 1454 height 701
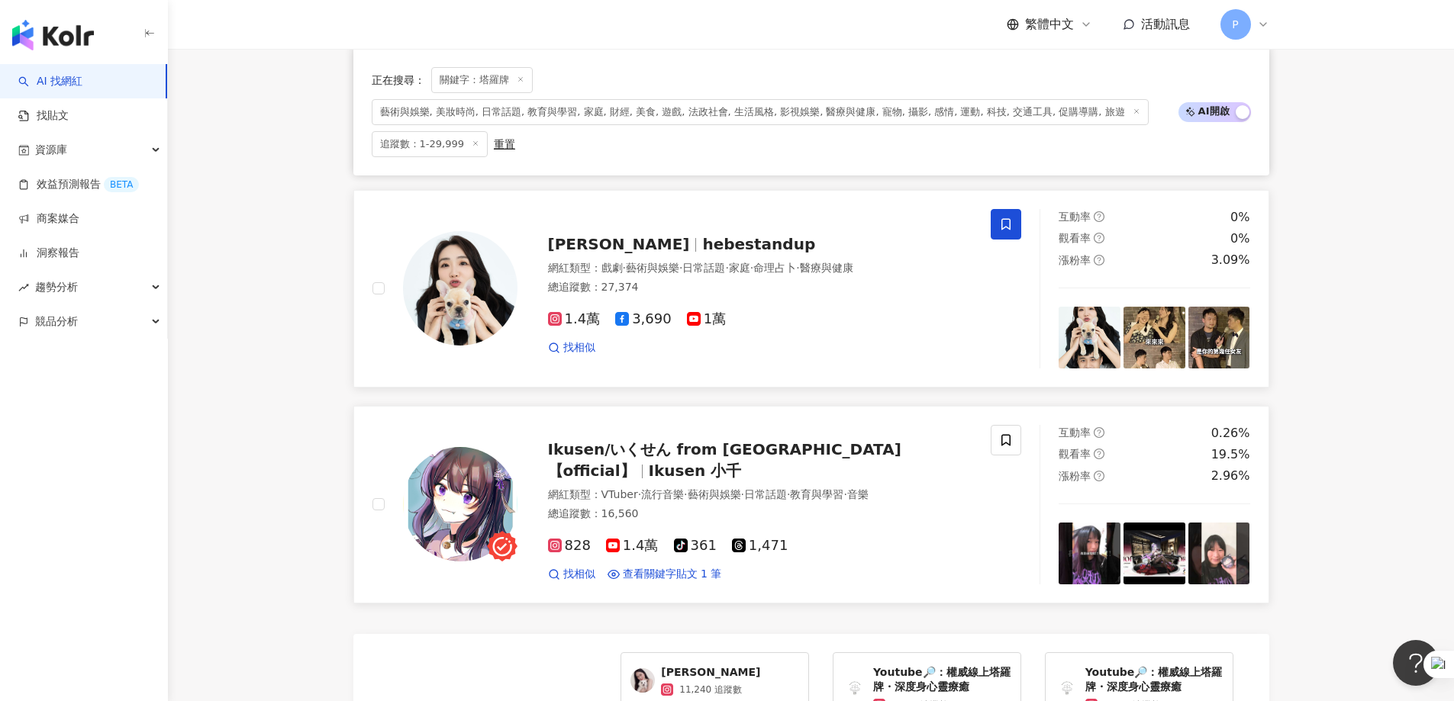
click at [965, 426] on div "Ikusen/いくせん from Taiwan【official】 Ikusen 小千 網紅類型 ： VTuber · 流行音樂 · 藝術與娛樂 · 日常話題…" at bounding box center [697, 505] width 686 height 160
click at [965, 426] on icon at bounding box center [1006, 441] width 14 height 14
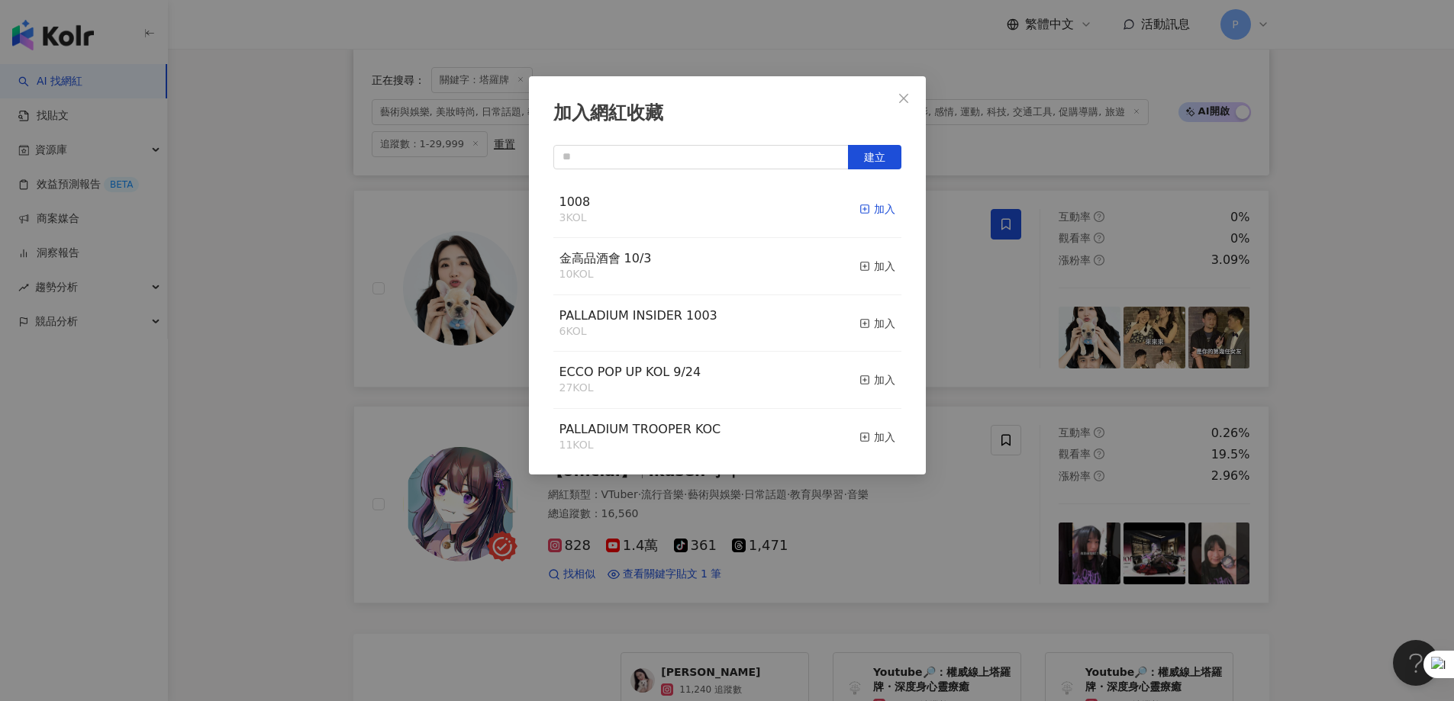
click at [860, 212] on rect "button" at bounding box center [864, 209] width 8 height 8
click at [898, 426] on div "加入網紅收藏 建立 1008 3 KOL 加入 金高品酒會 10/3 10 KOL 加入 PALLADIUM INSIDER 1003 6 KOL 加入 EC…" at bounding box center [727, 350] width 1454 height 701
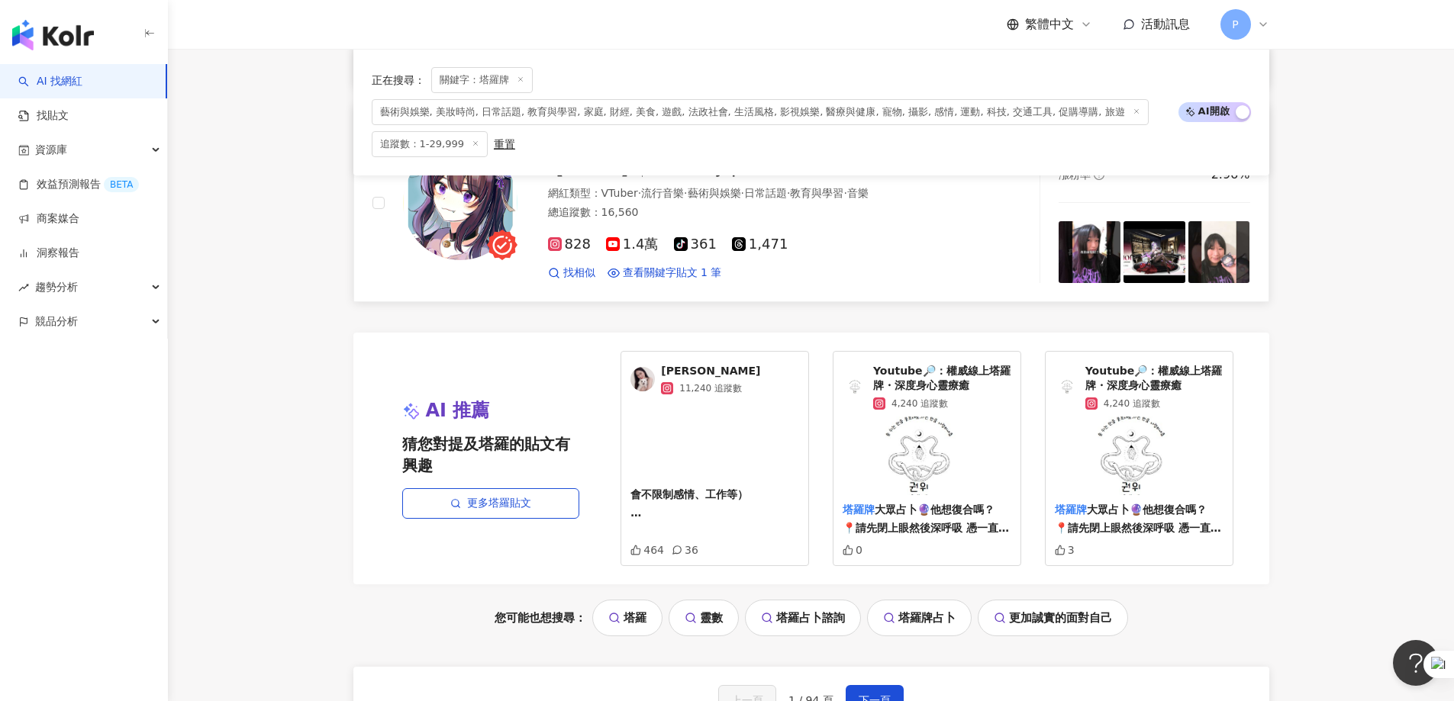
scroll to position [3016, 0]
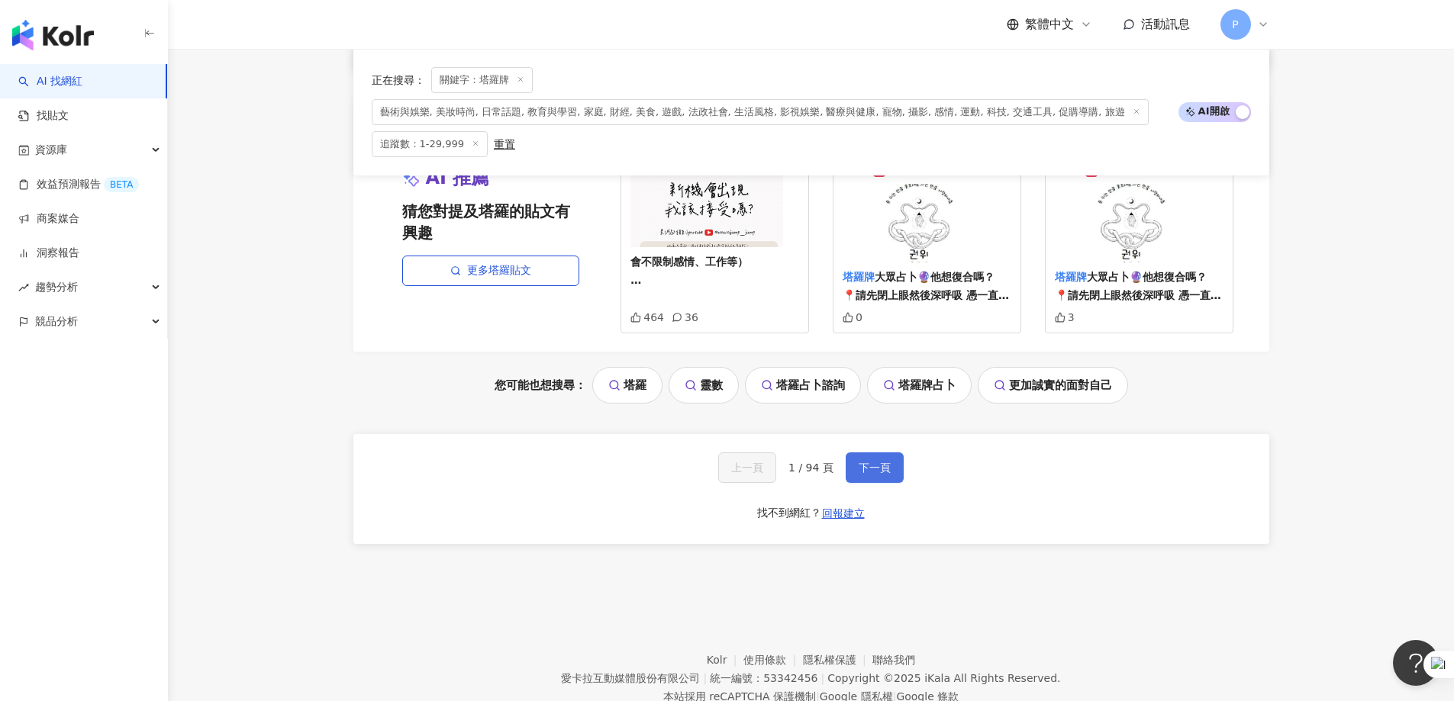
click at [869, 426] on span "下一頁" at bounding box center [875, 468] width 32 height 12
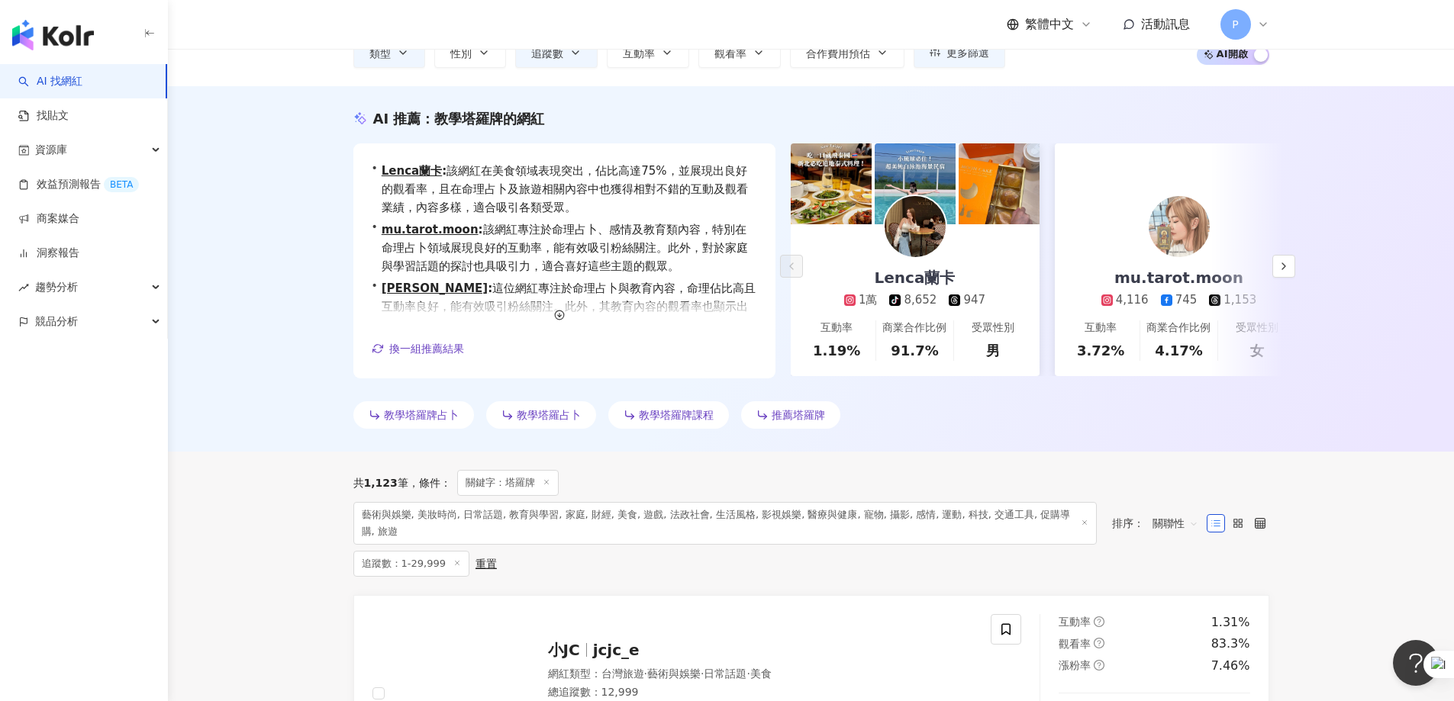
scroll to position [269, 0]
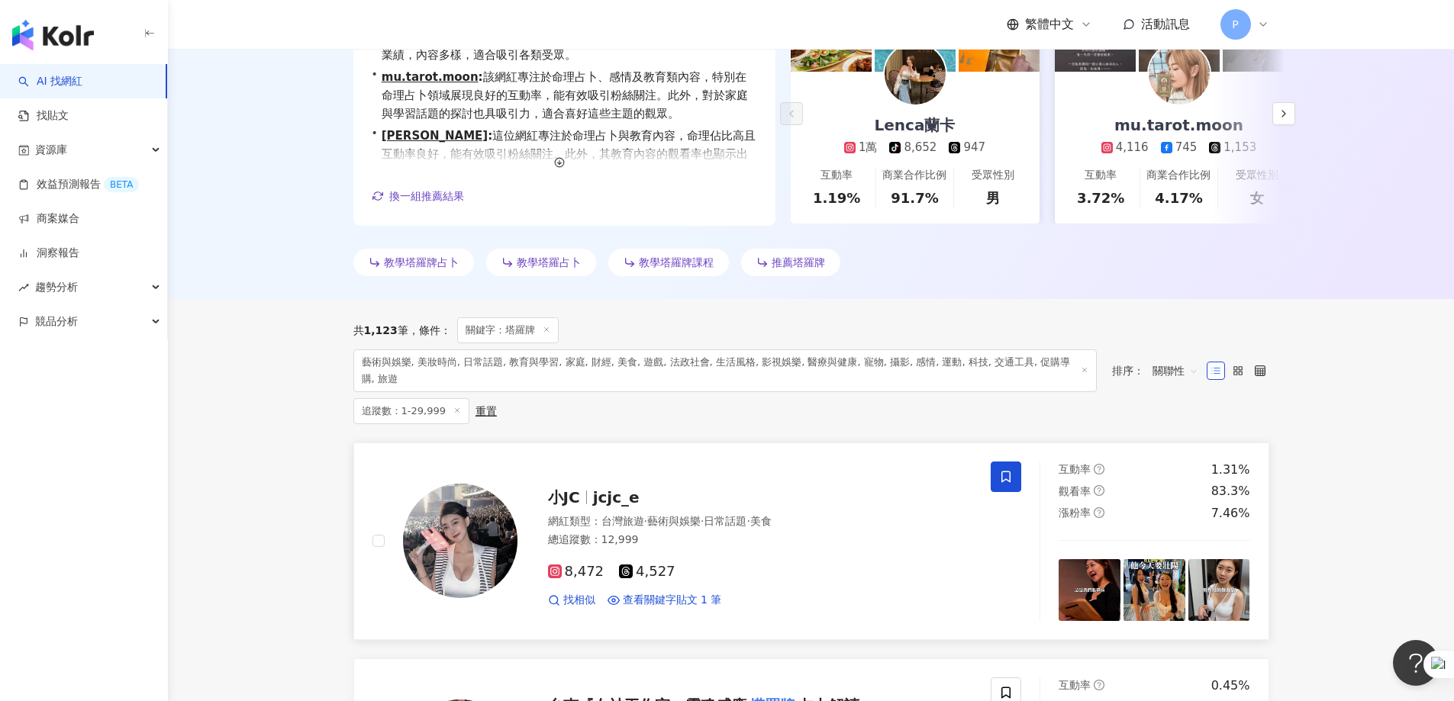
click at [965, 426] on icon at bounding box center [1005, 476] width 9 height 11
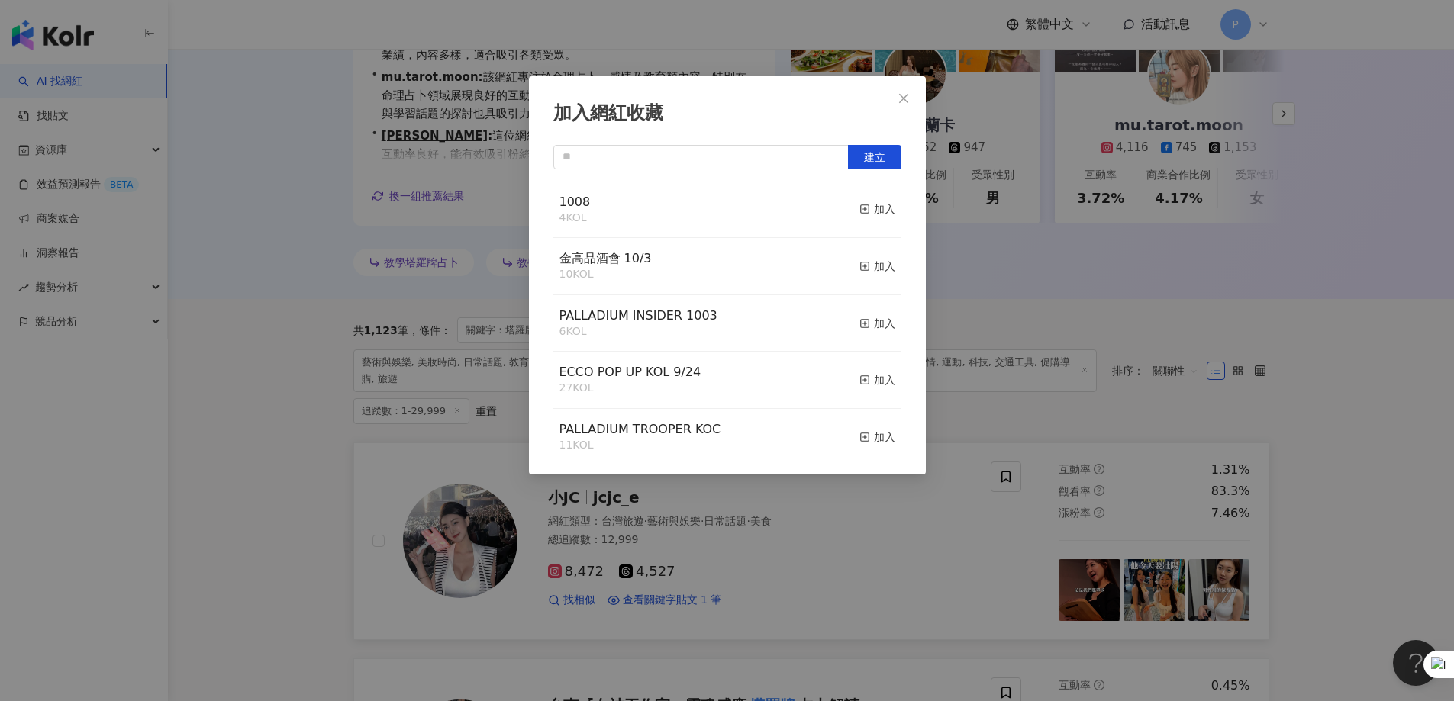
click at [846, 212] on div "1008 4 KOL 加入" at bounding box center [727, 210] width 348 height 57
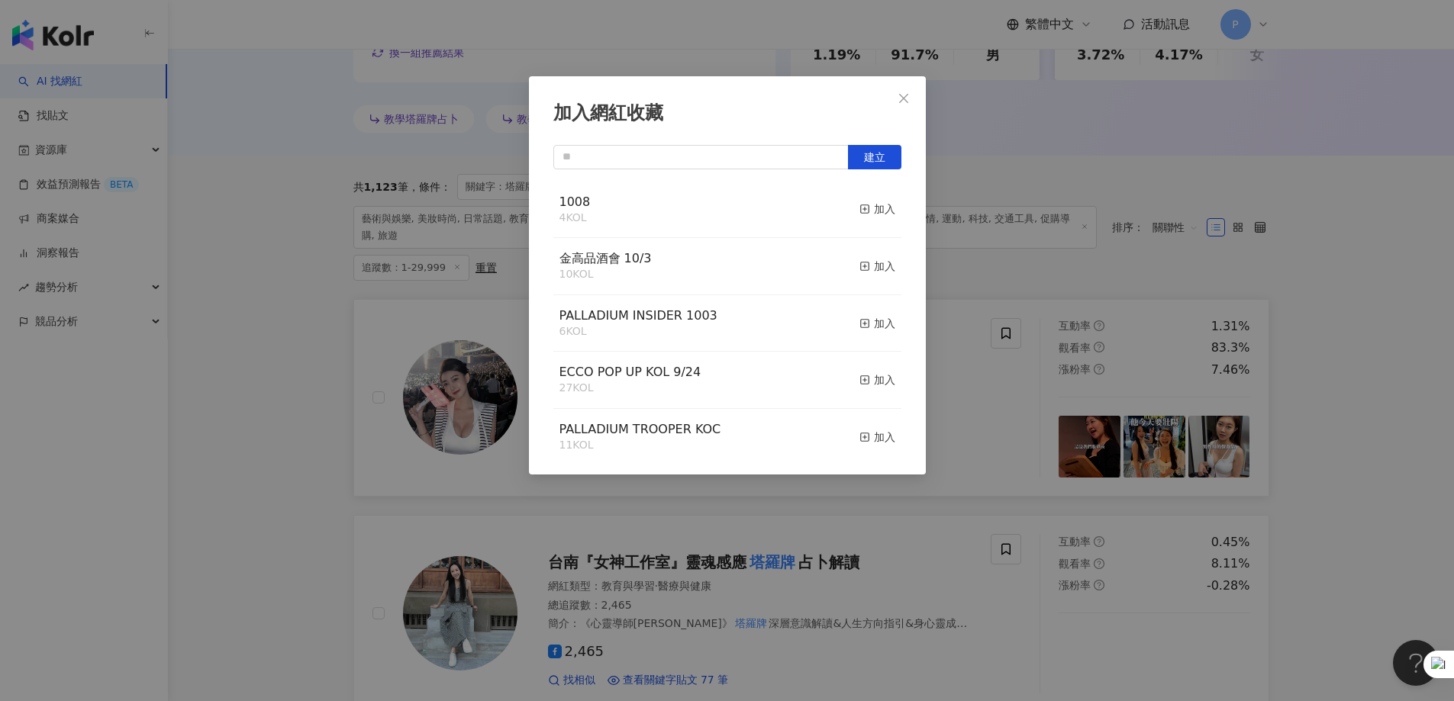
scroll to position [422, 0]
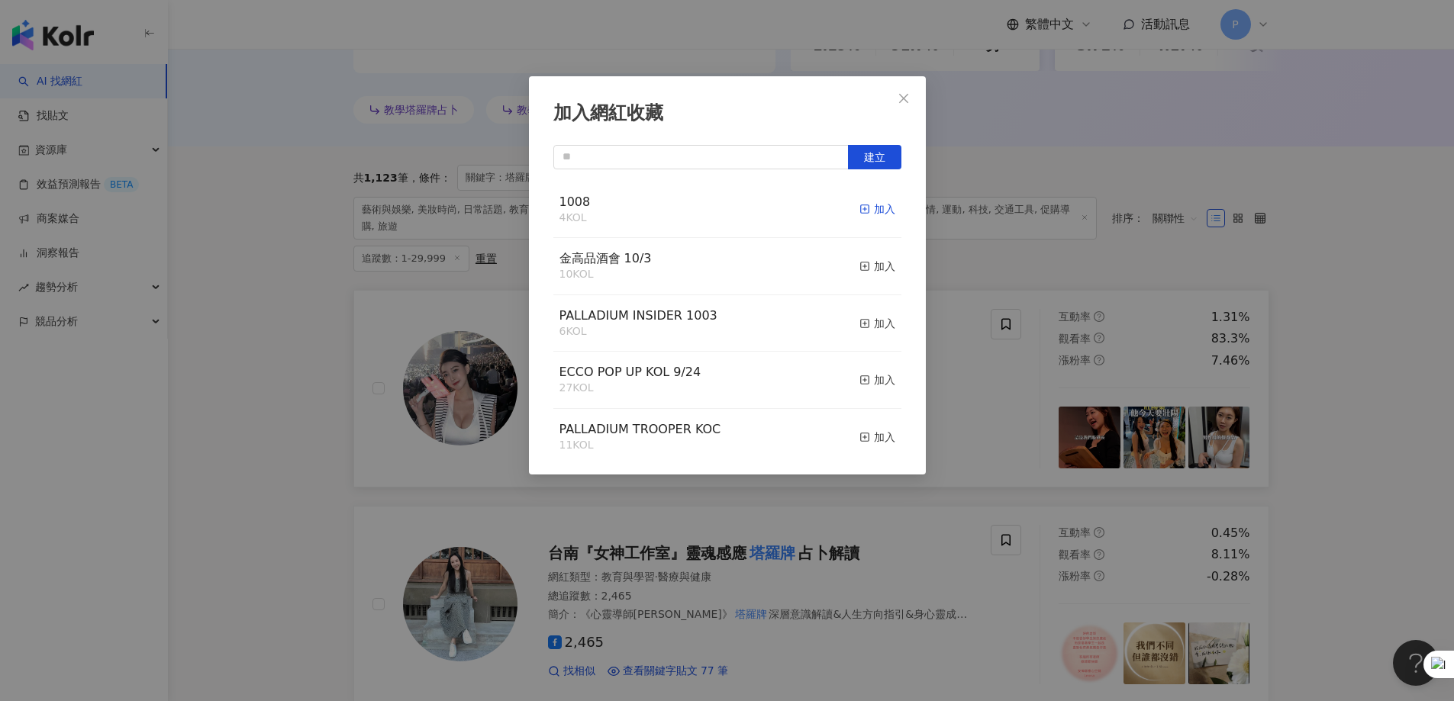
click at [860, 206] on rect "button" at bounding box center [864, 209] width 8 height 8
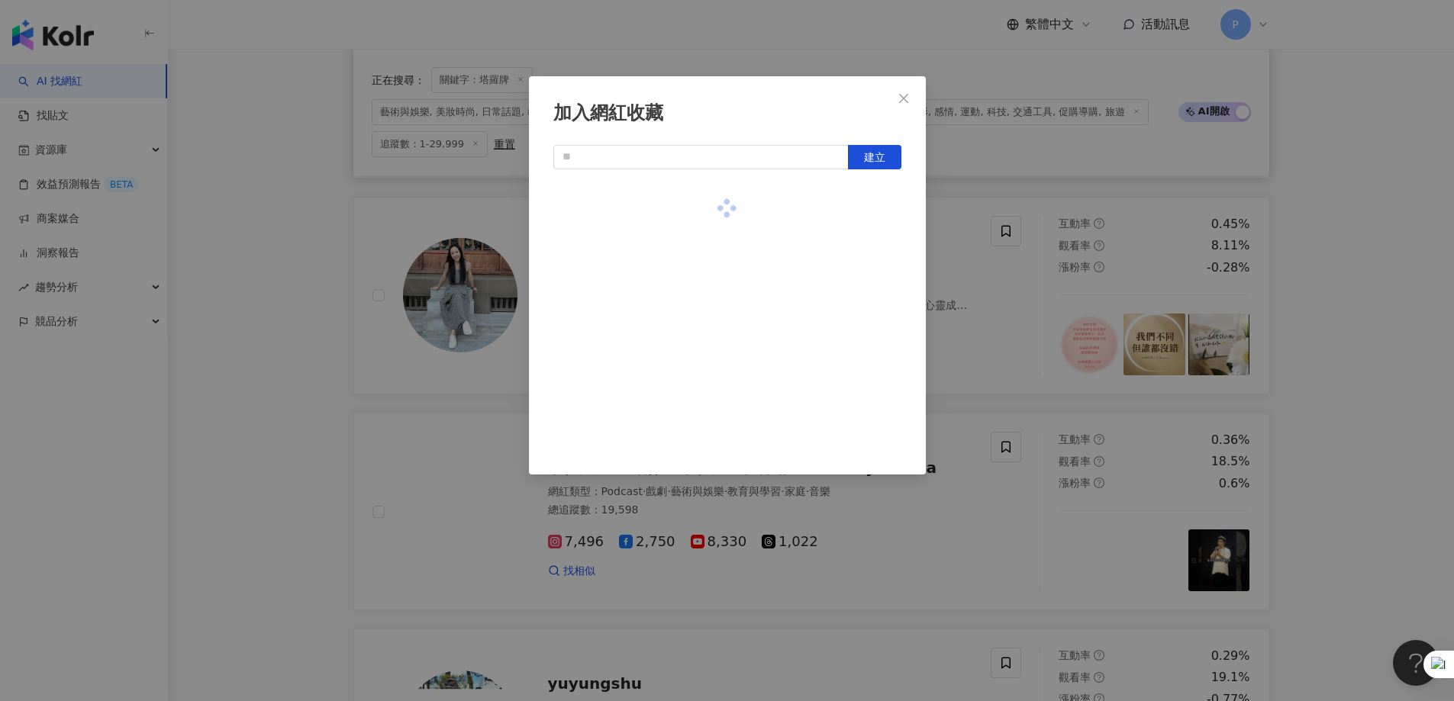
scroll to position [727, 0]
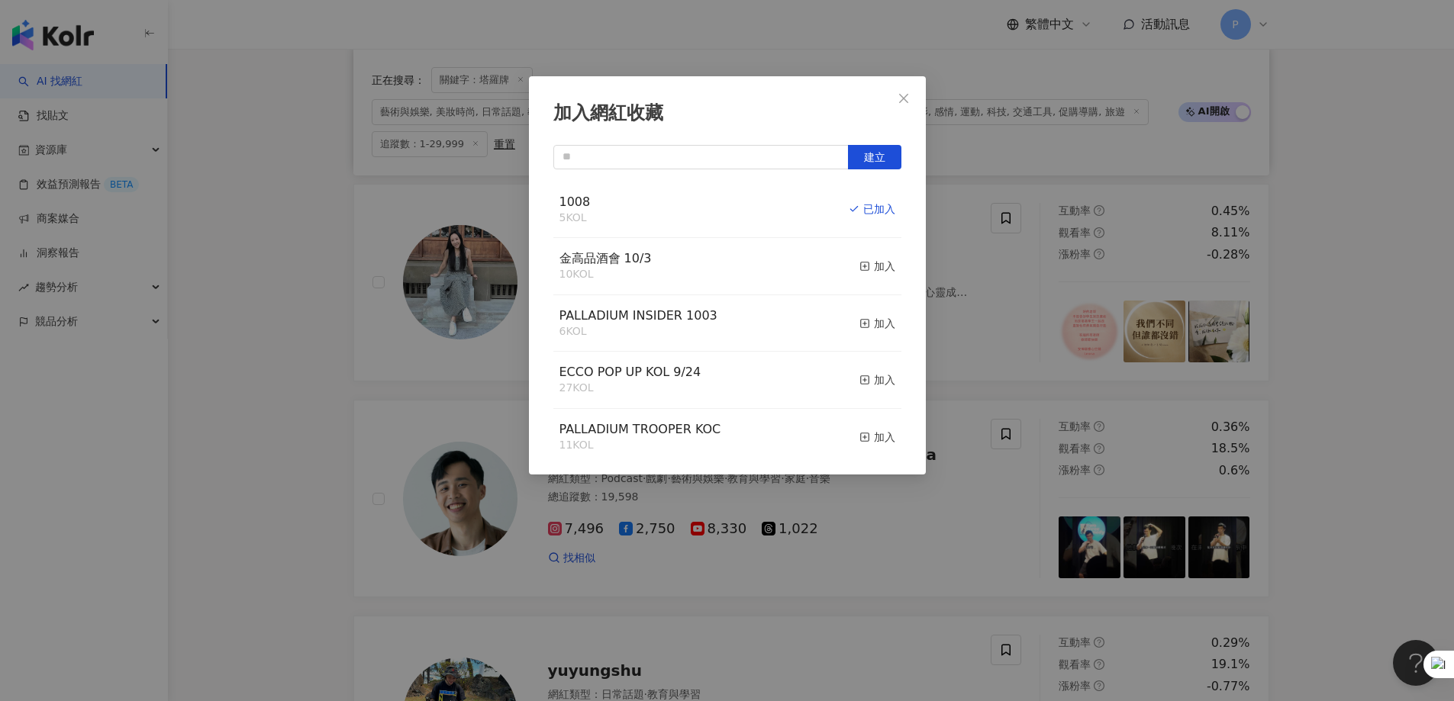
click at [965, 426] on div "加入網紅收藏 建立 1008 5 KOL 已加入 金高品酒會 10/3 10 KOL 加入 PALLADIUM INSIDER 1003 6 KOL 加入 E…" at bounding box center [727, 350] width 1454 height 701
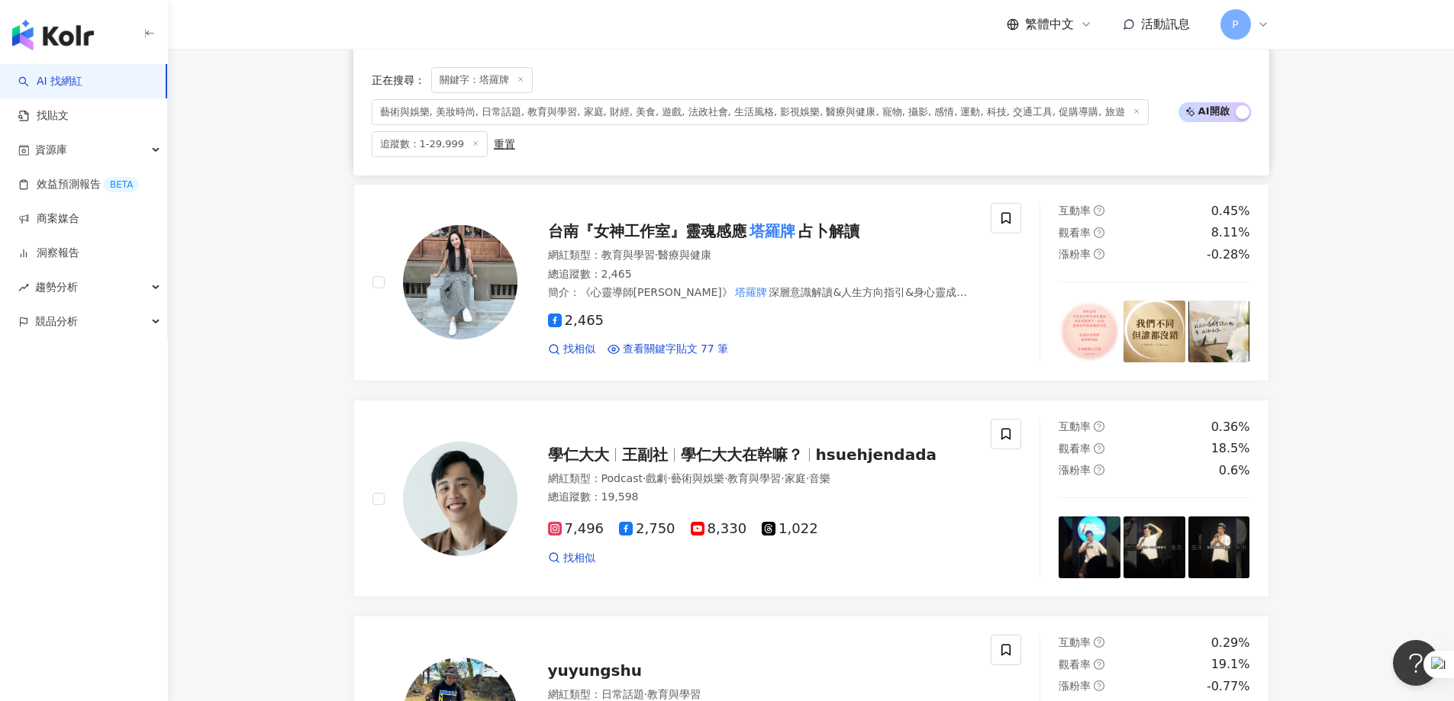
click at [965, 426] on icon at bounding box center [1005, 433] width 9 height 11
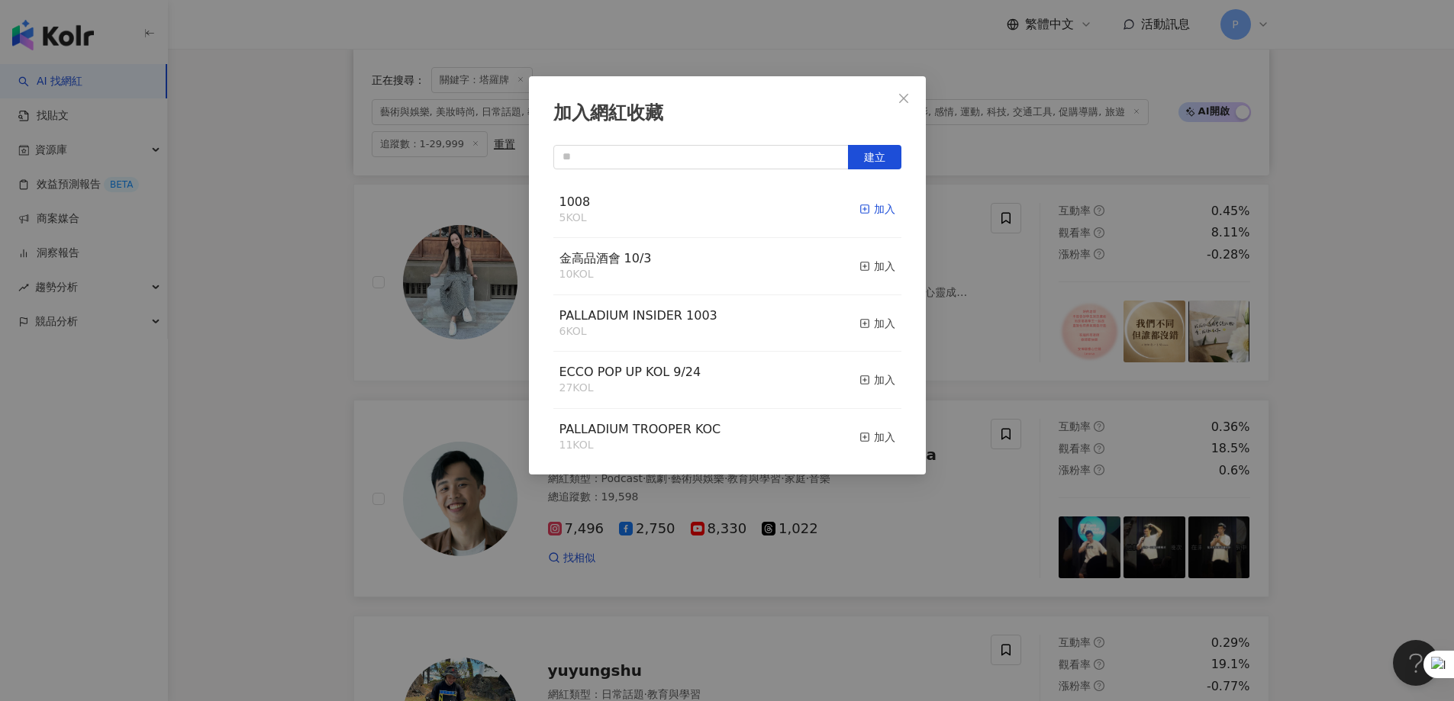
click at [860, 206] on rect "button" at bounding box center [864, 209] width 8 height 8
click at [924, 426] on div "加入網紅收藏 建立 1008 5 KOL 加入 金高品酒會 10/3 10 KOL 加入 PALLADIUM INSIDER 1003 6 KOL 加入 EC…" at bounding box center [727, 350] width 1454 height 701
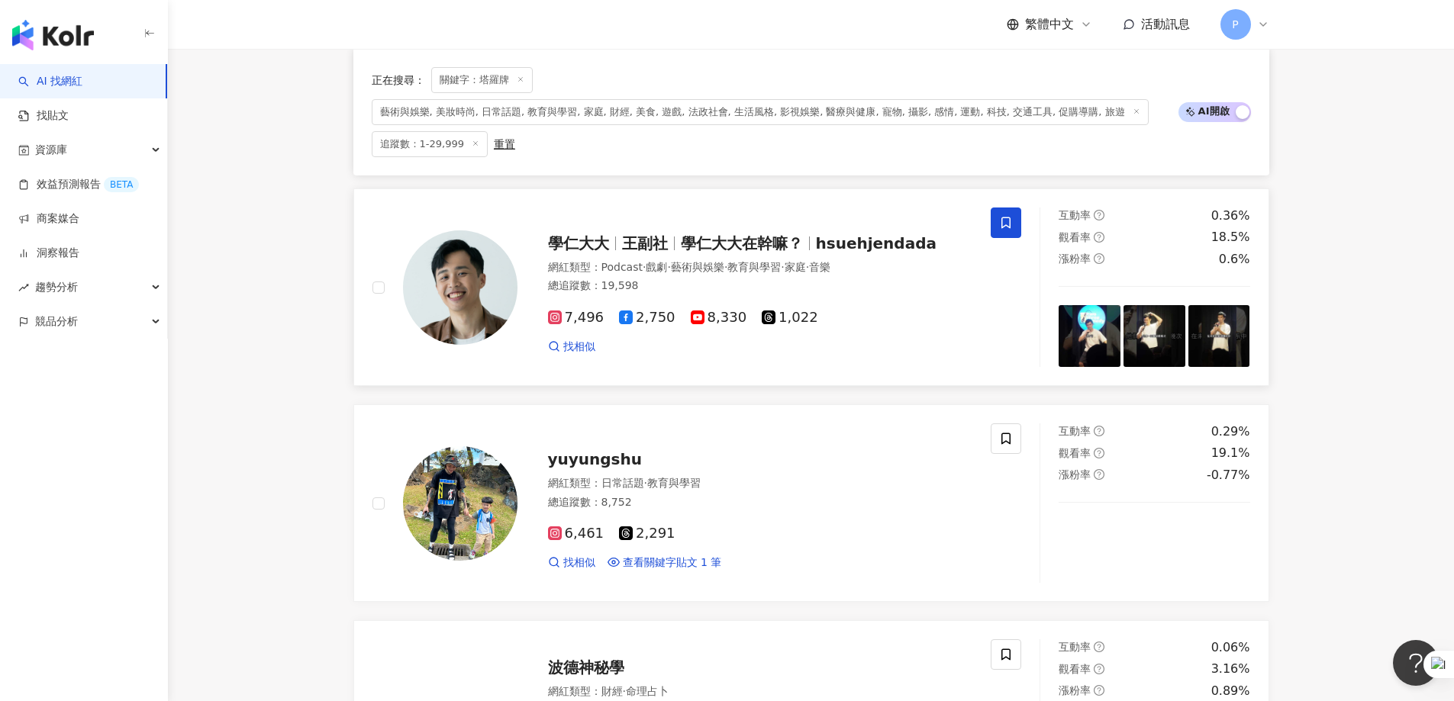
scroll to position [956, 0]
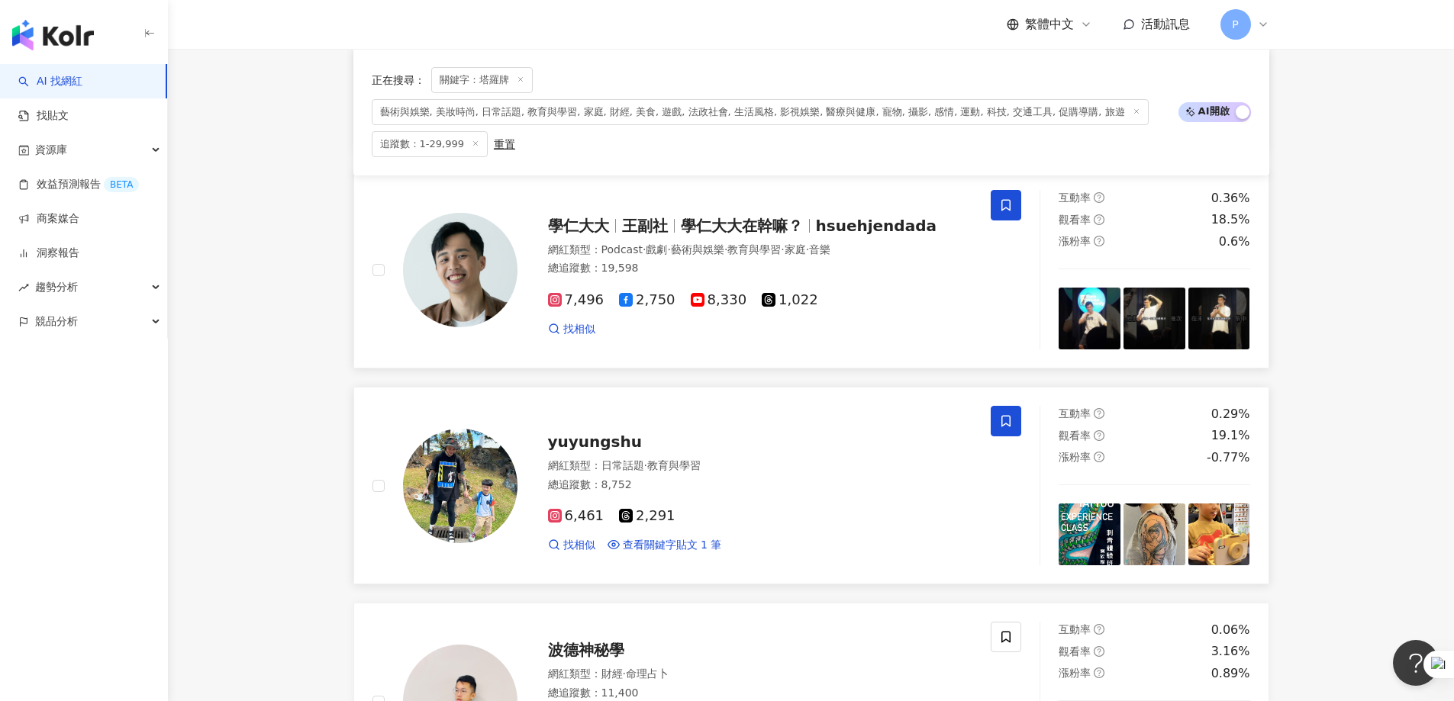
click at [965, 426] on span at bounding box center [1006, 421] width 31 height 31
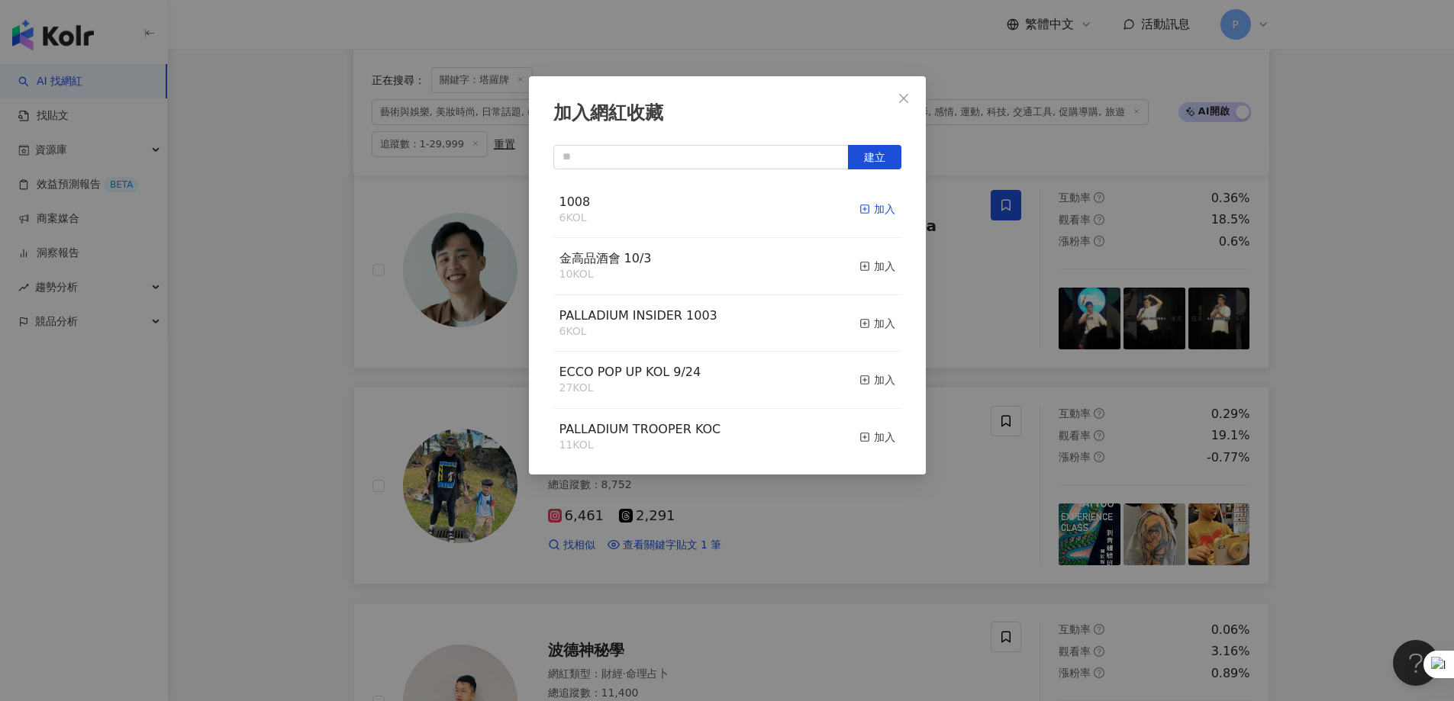
click at [859, 211] on div "加入" at bounding box center [877, 209] width 36 height 17
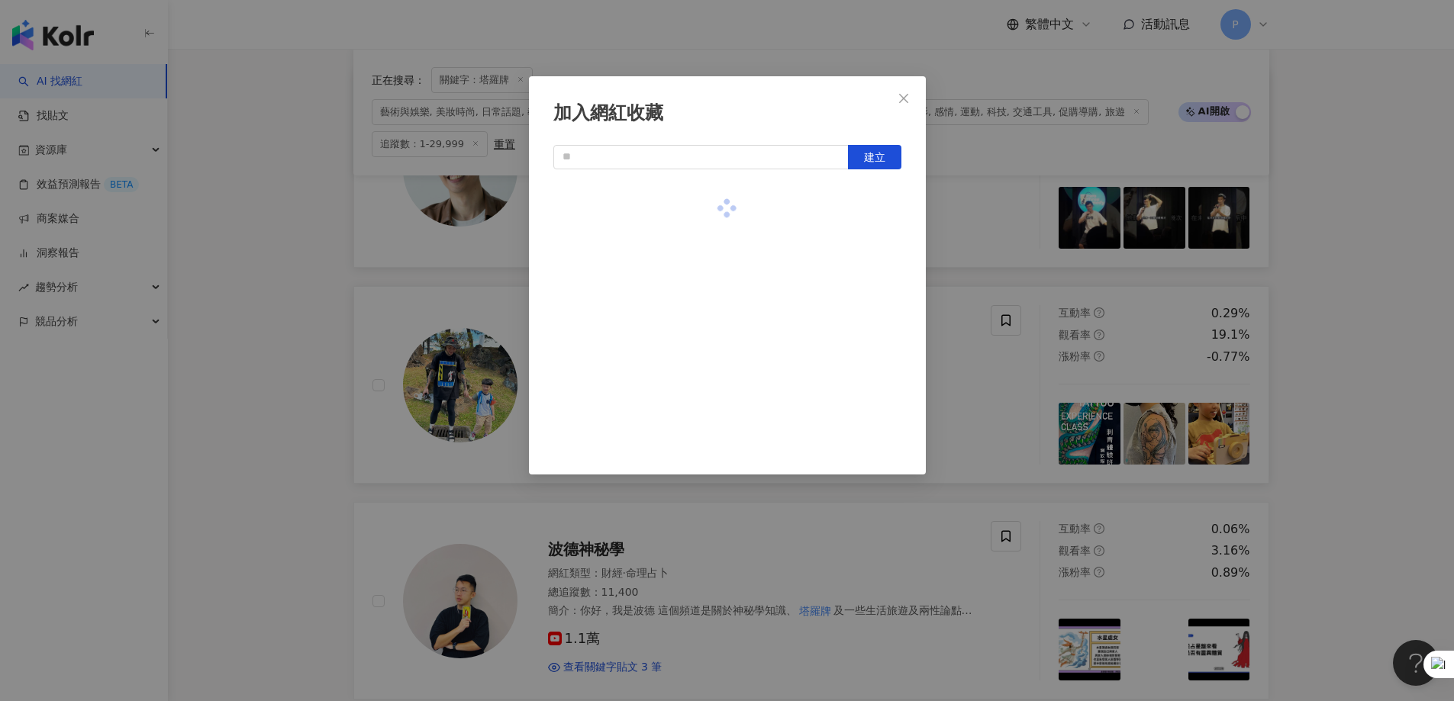
scroll to position [1185, 0]
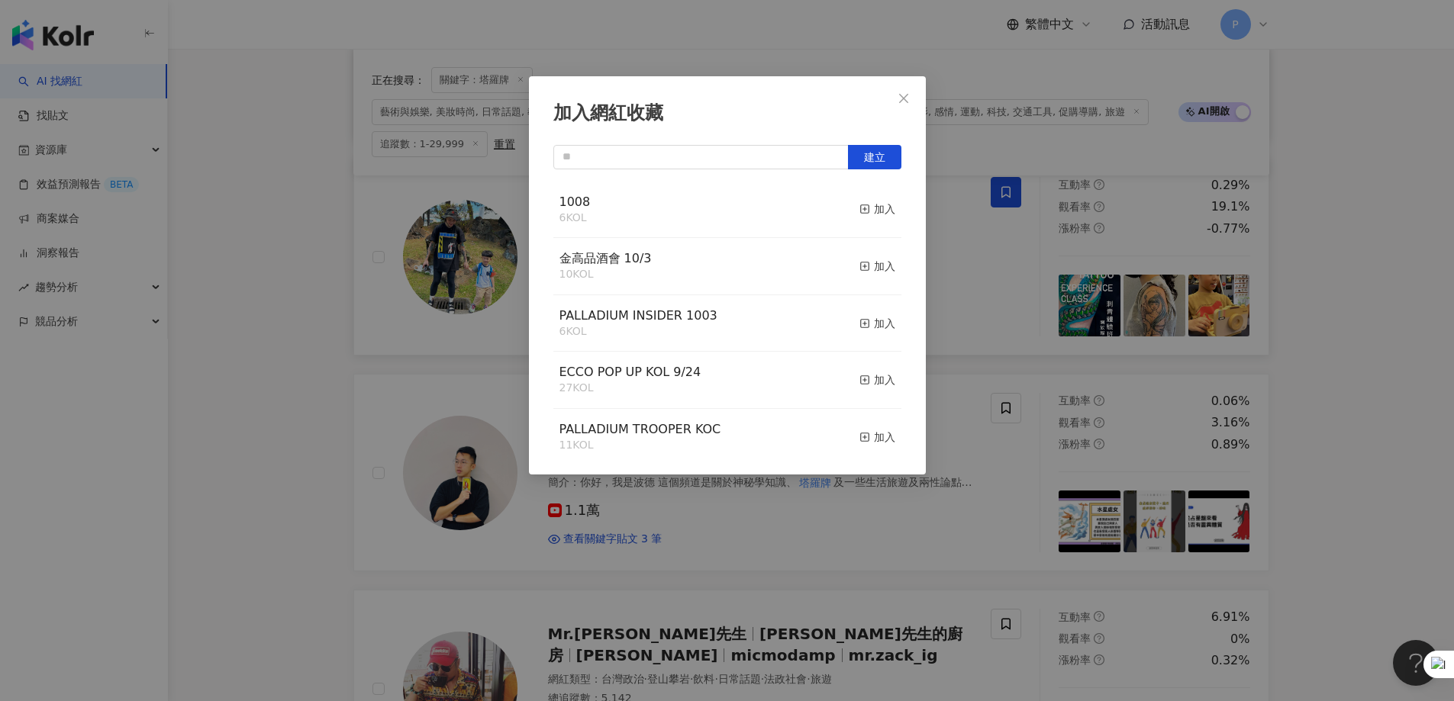
click at [940, 426] on div "加入網紅收藏 建立 1008 6 KOL 加入 金高品酒會 10/3 10 KOL 加入 PALLADIUM INSIDER 1003 6 KOL 加入 EC…" at bounding box center [727, 350] width 1454 height 701
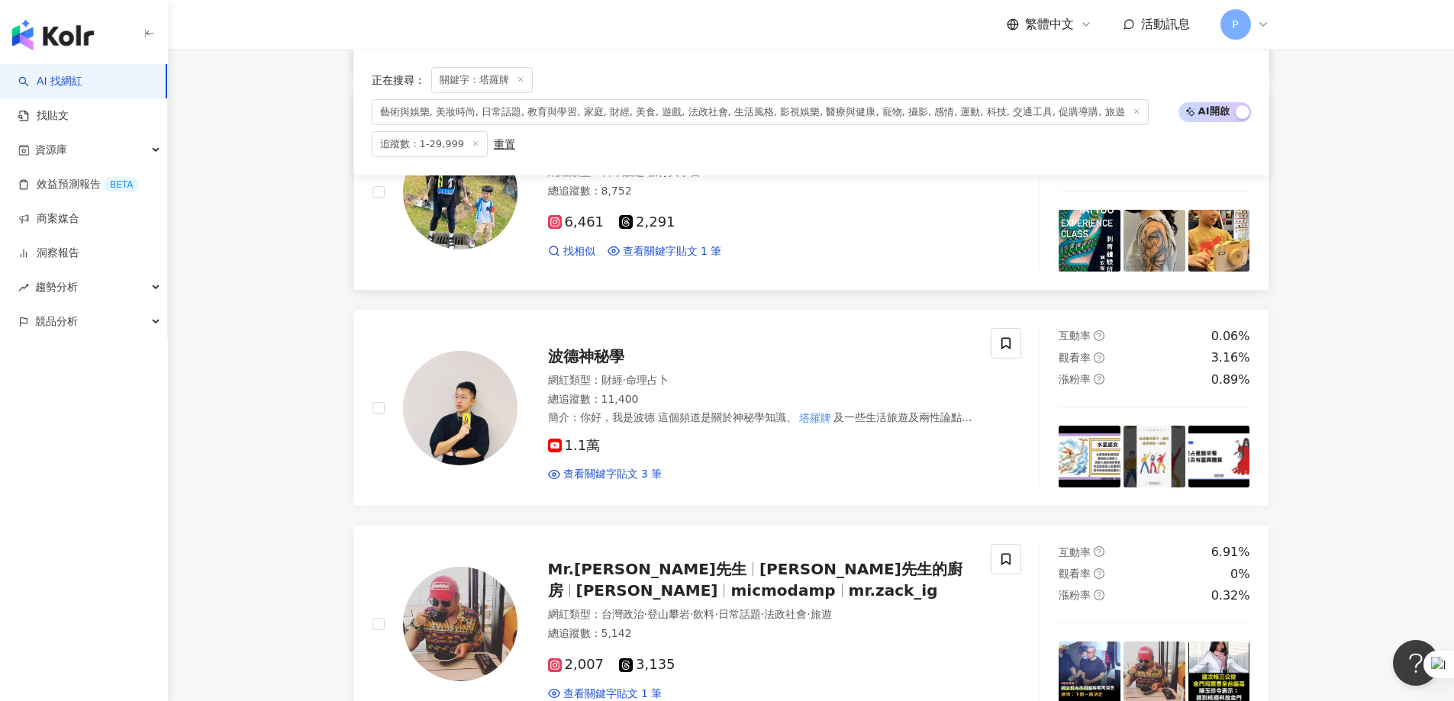
scroll to position [1414, 0]
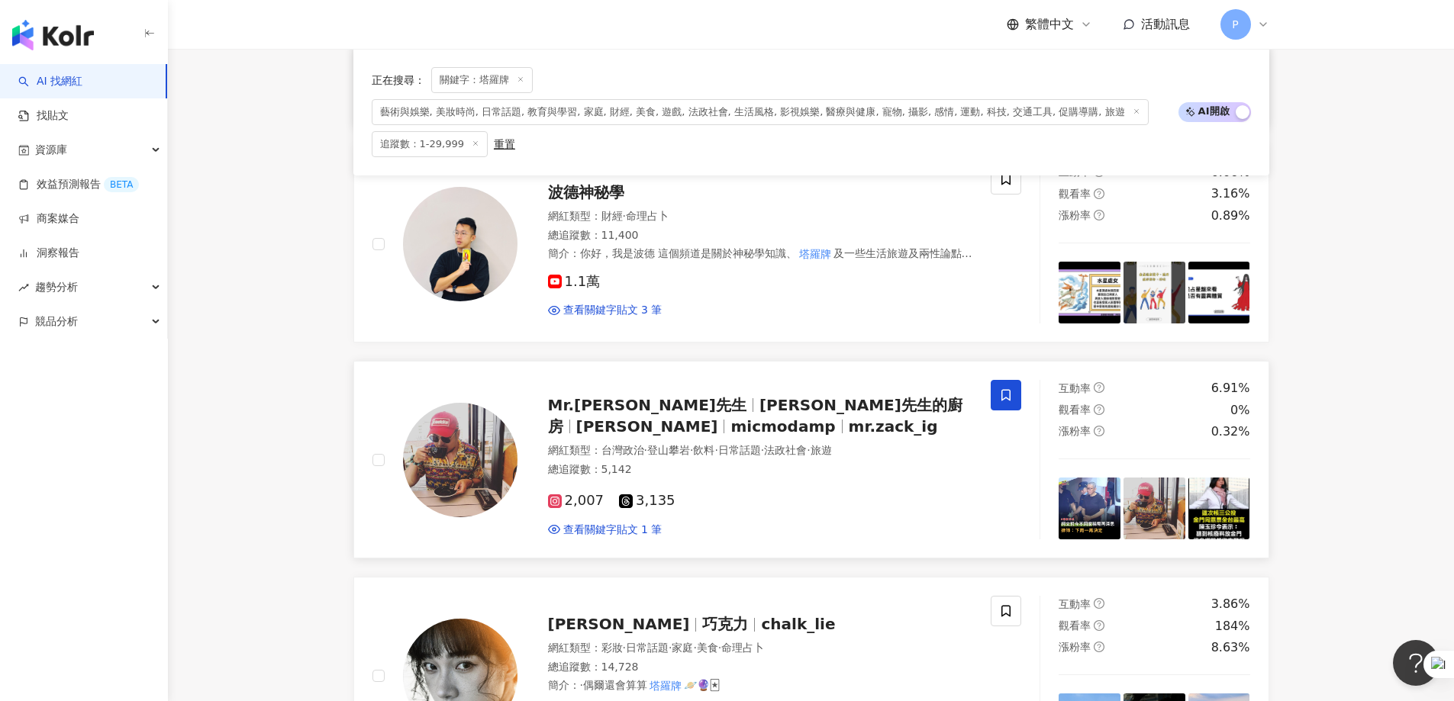
click at [965, 395] on icon at bounding box center [1006, 396] width 14 height 14
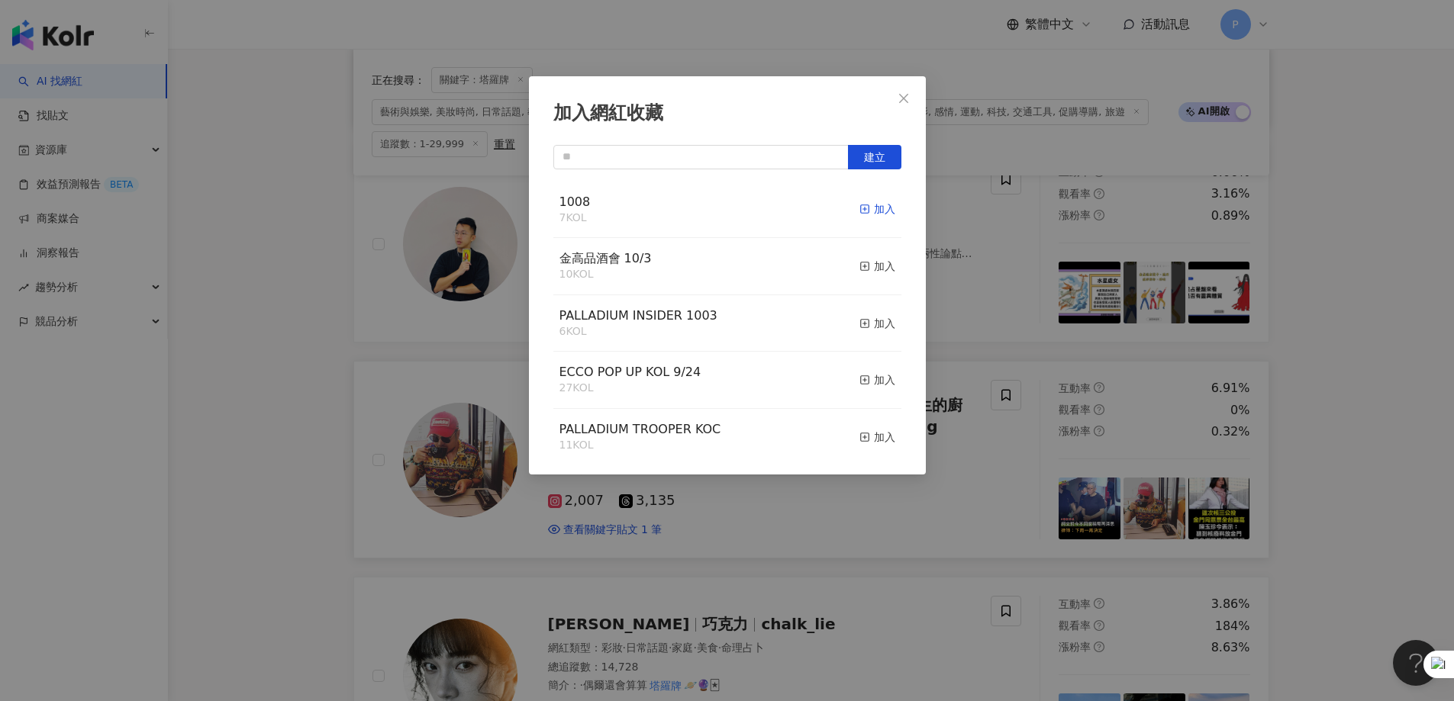
click at [862, 205] on div "加入" at bounding box center [877, 209] width 36 height 17
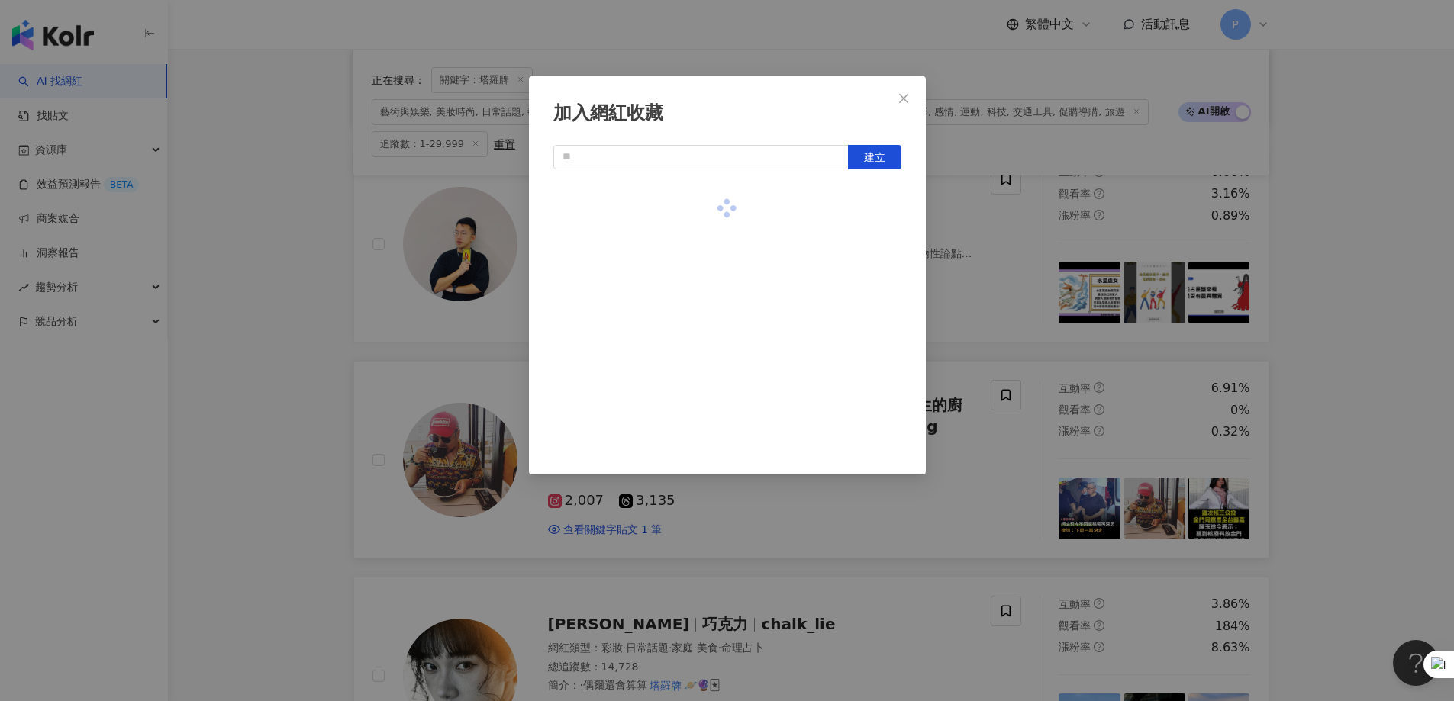
click at [915, 426] on div "加入網紅收藏 建立" at bounding box center [727, 350] width 1454 height 701
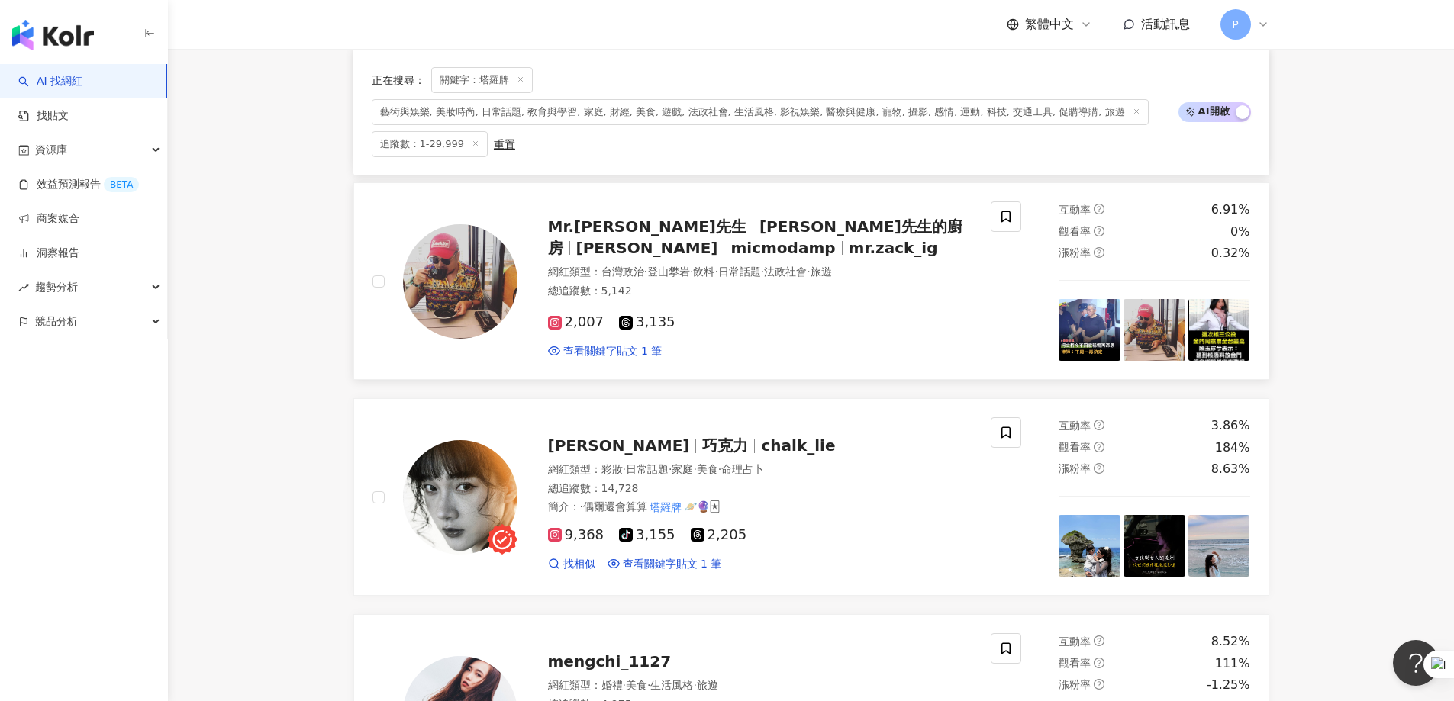
scroll to position [1643, 0]
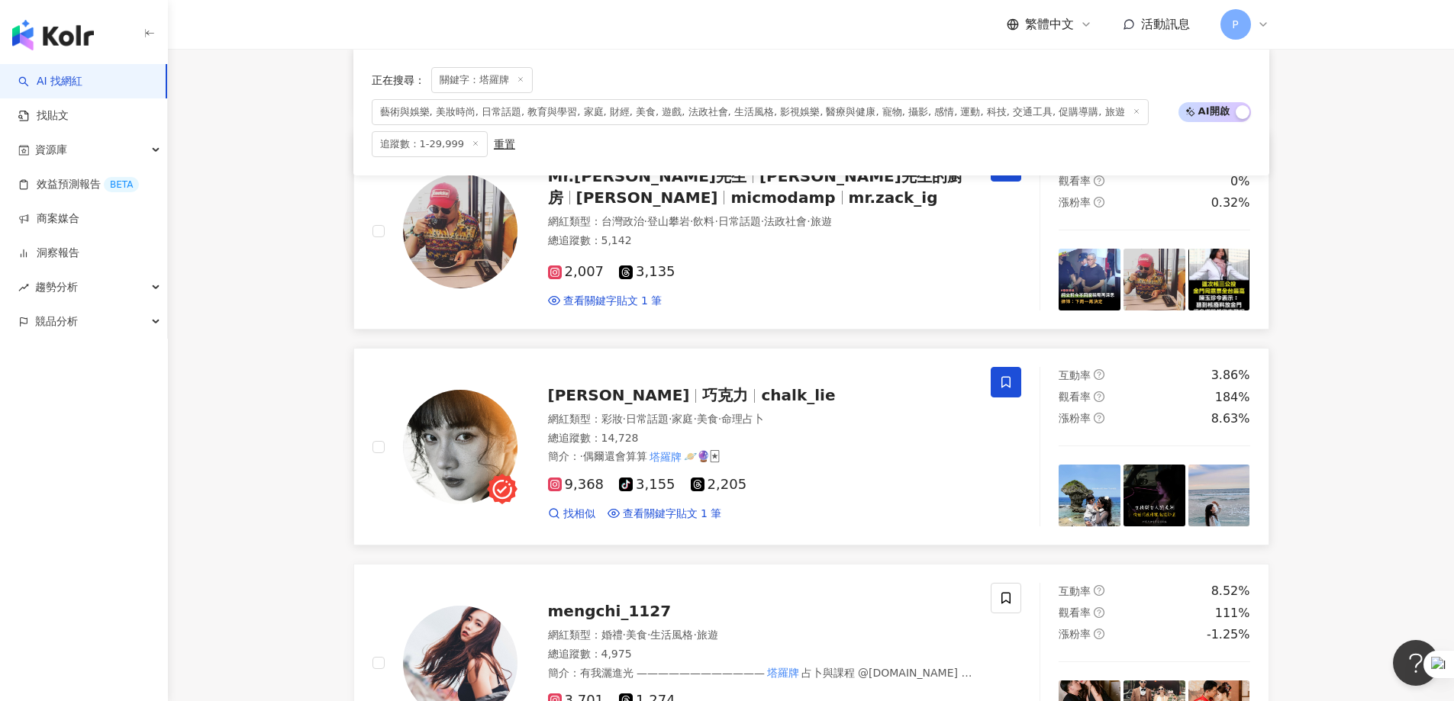
click at [965, 379] on span at bounding box center [1006, 382] width 31 height 31
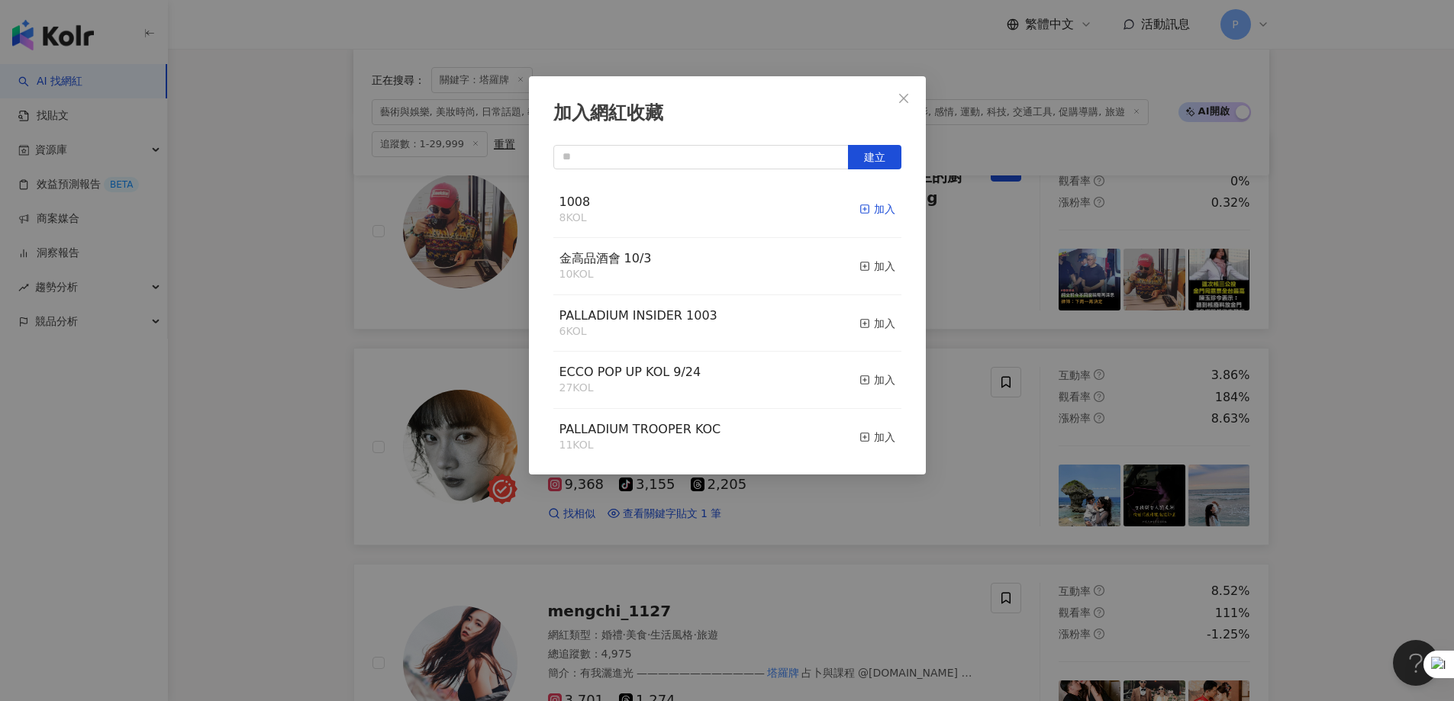
click at [859, 208] on icon "button" at bounding box center [864, 209] width 11 height 11
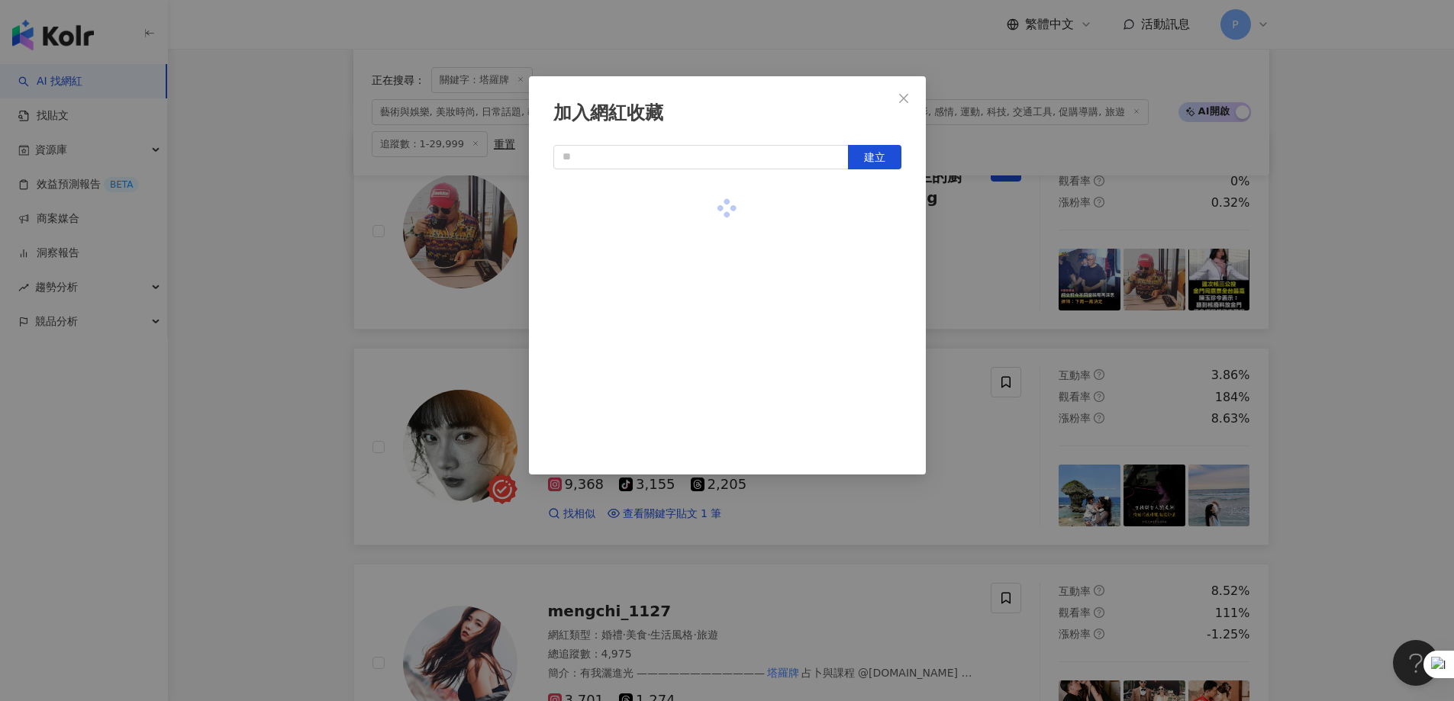
click at [871, 426] on div "加入網紅收藏 建立" at bounding box center [727, 350] width 1454 height 701
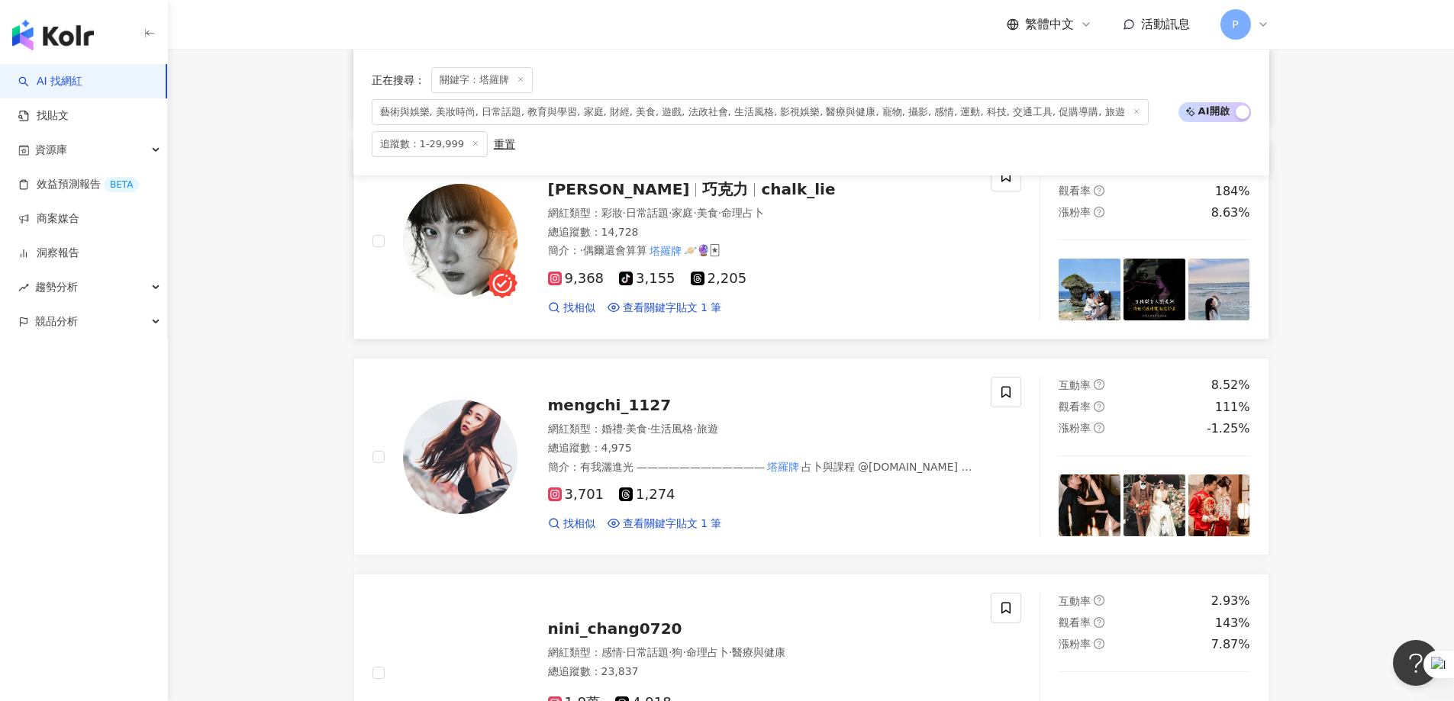
scroll to position [1872, 0]
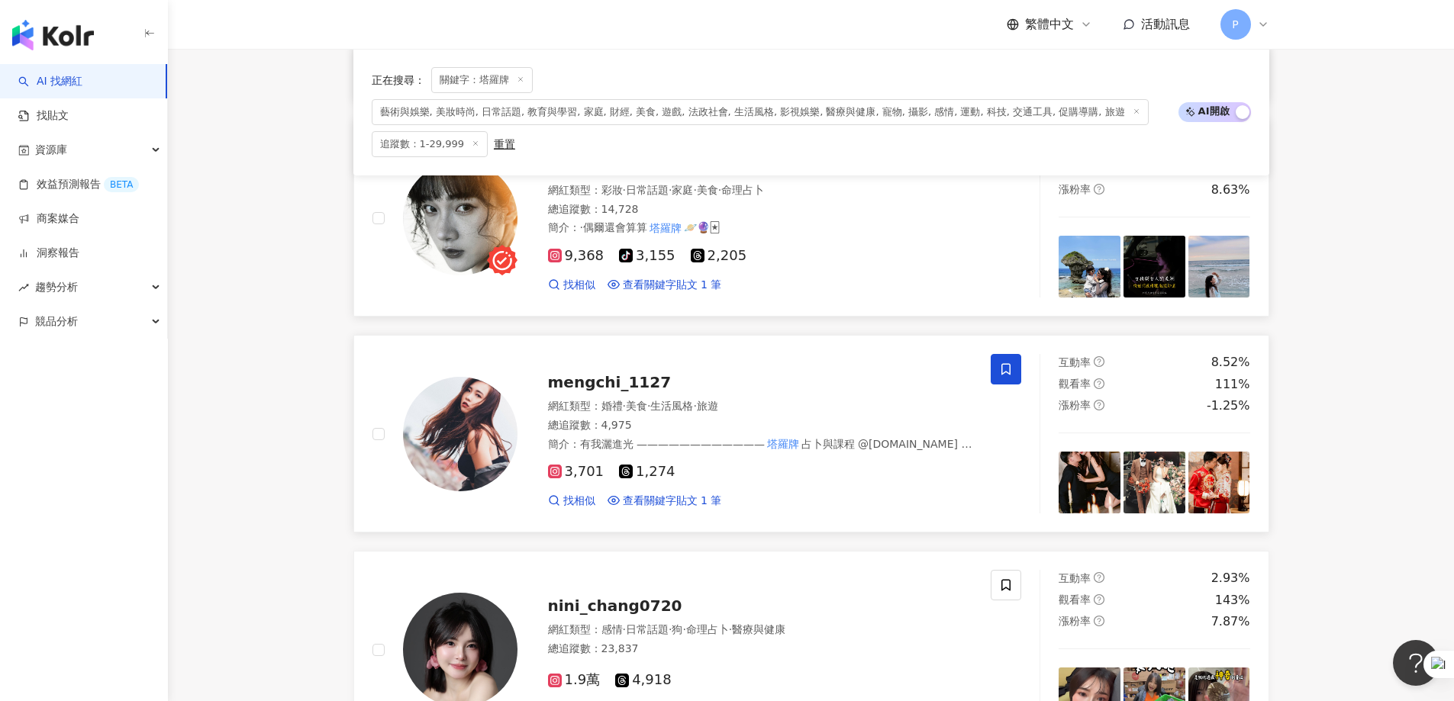
click at [965, 376] on span at bounding box center [1006, 369] width 31 height 31
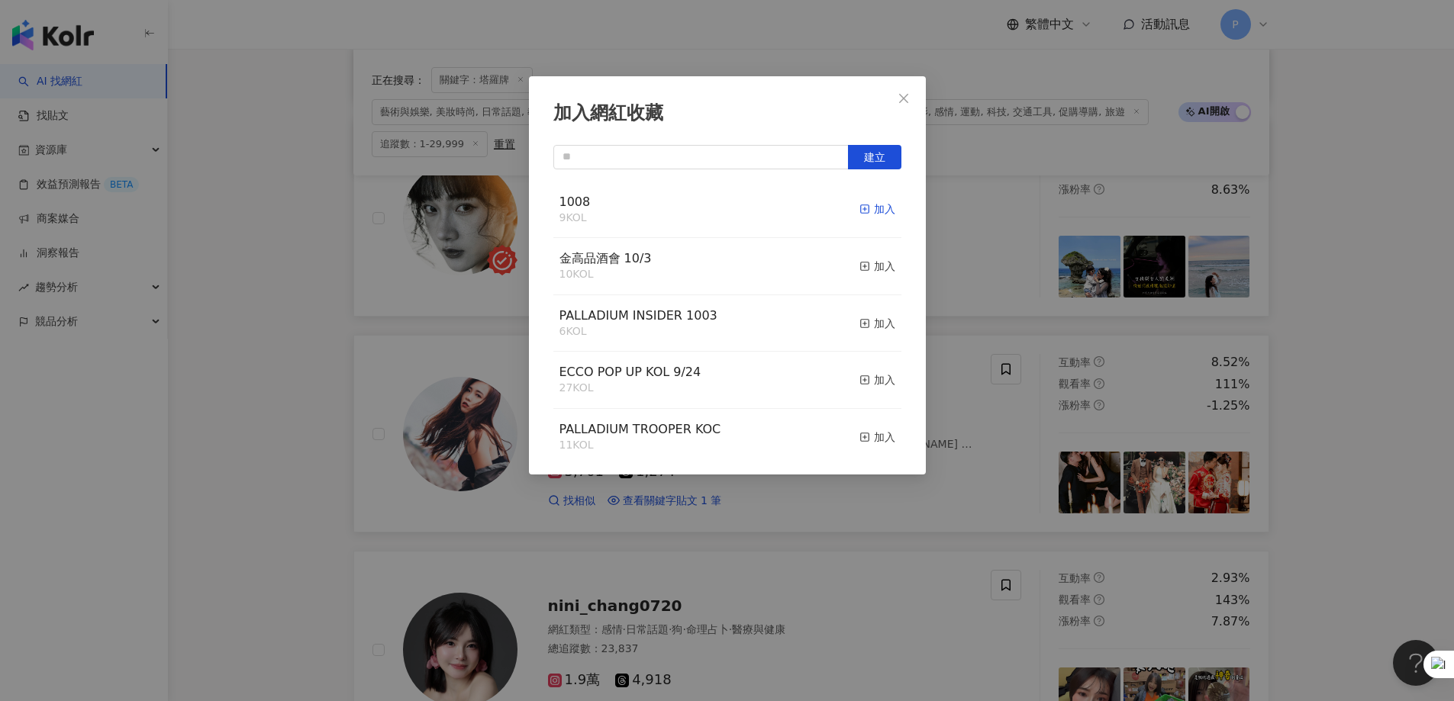
click at [859, 209] on icon "button" at bounding box center [864, 209] width 11 height 11
click at [863, 426] on div "加入網紅收藏 建立 1008 10 KOL 已加入 金高品酒會 10/3 10 KOL 加入 PALLADIUM INSIDER 1003 6 KOL 加入 …" at bounding box center [727, 350] width 1454 height 701
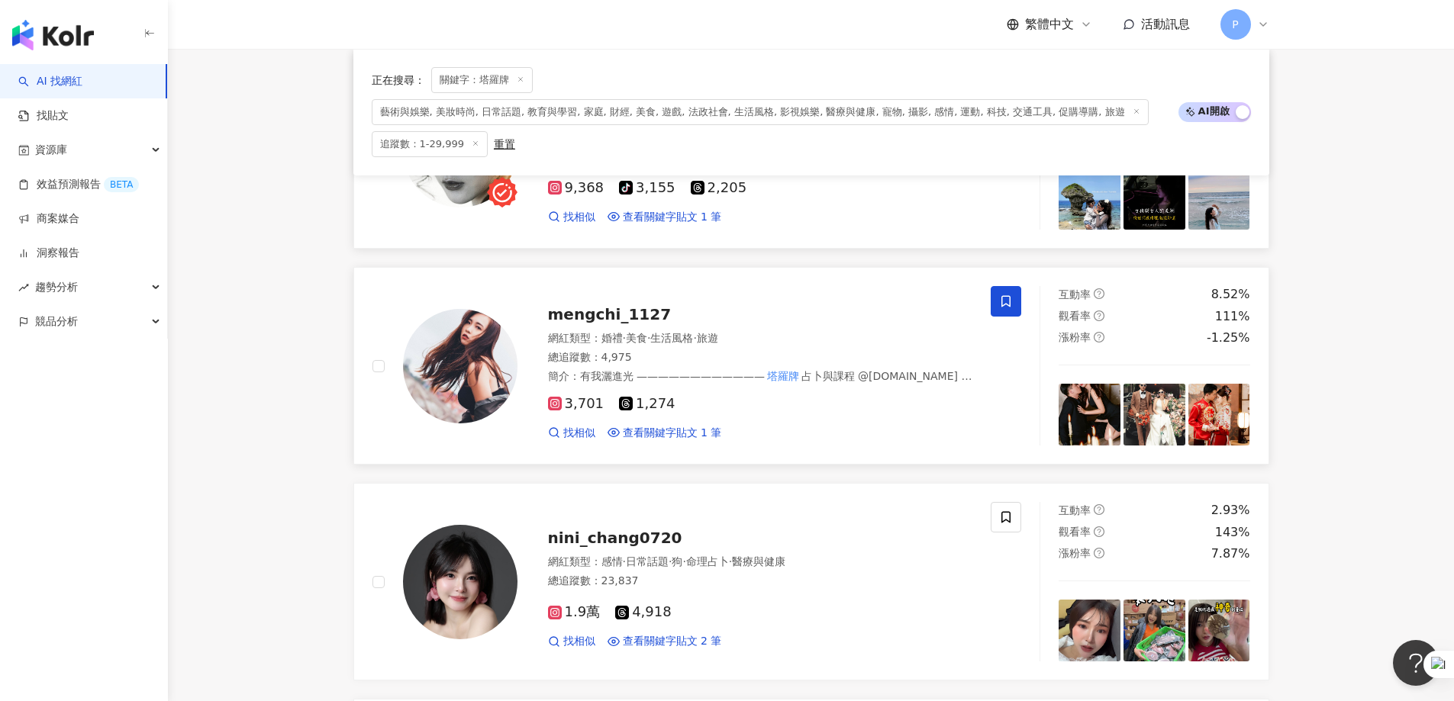
scroll to position [1949, 0]
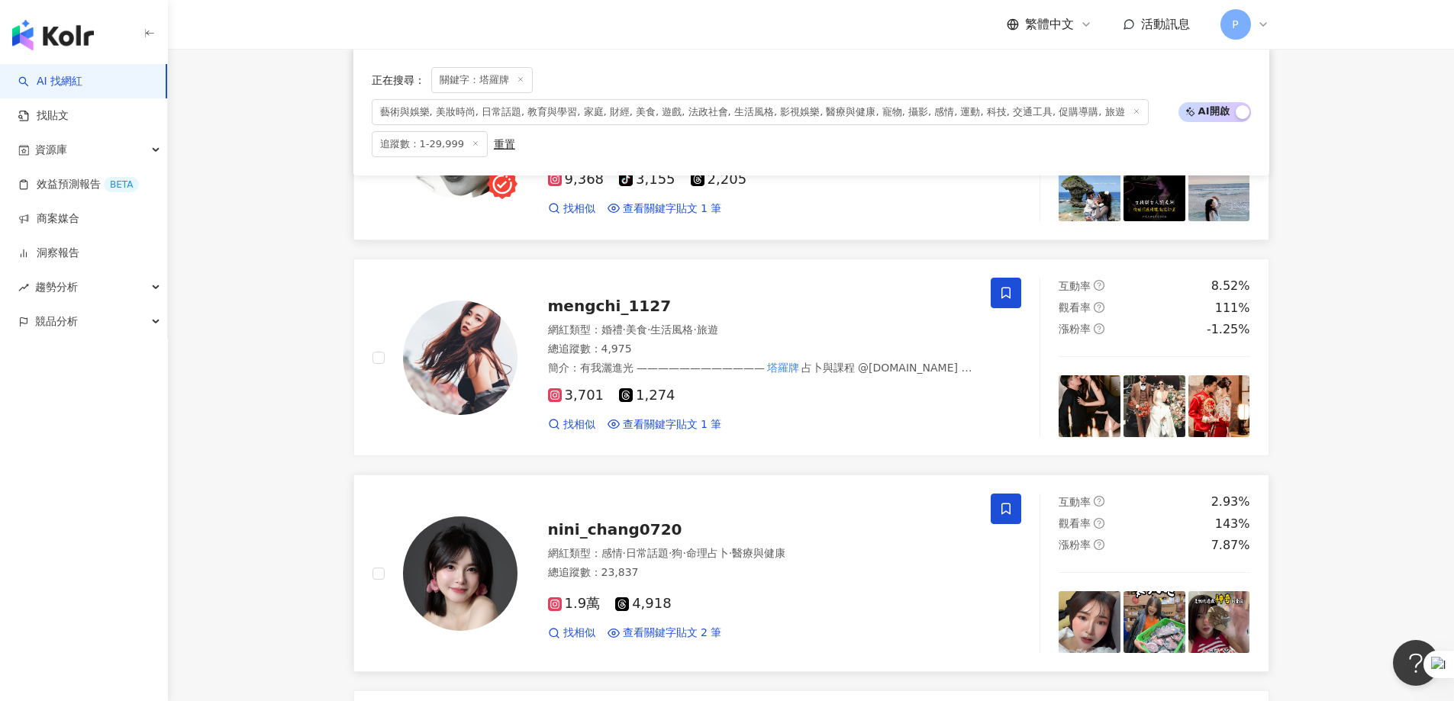
click at [965, 426] on icon at bounding box center [1006, 509] width 14 height 14
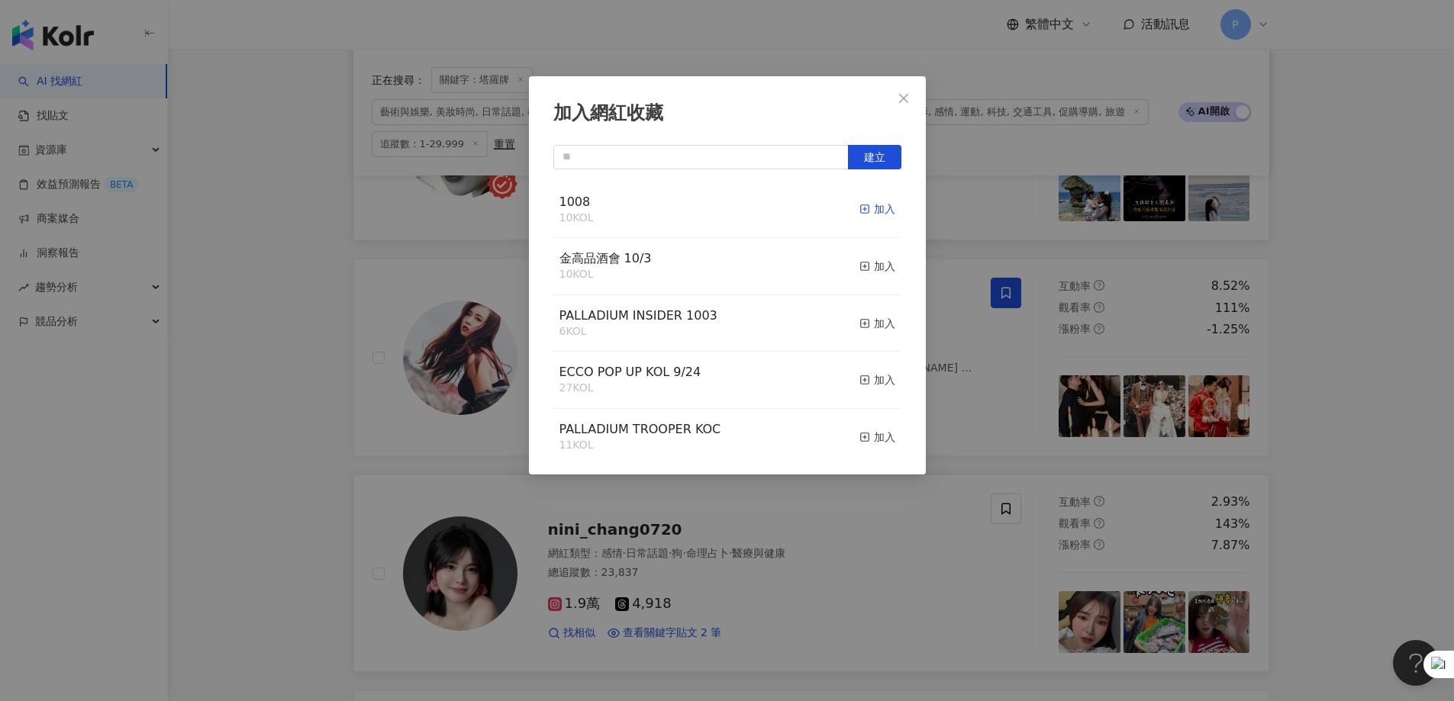
click at [859, 203] on span "button" at bounding box center [864, 209] width 11 height 12
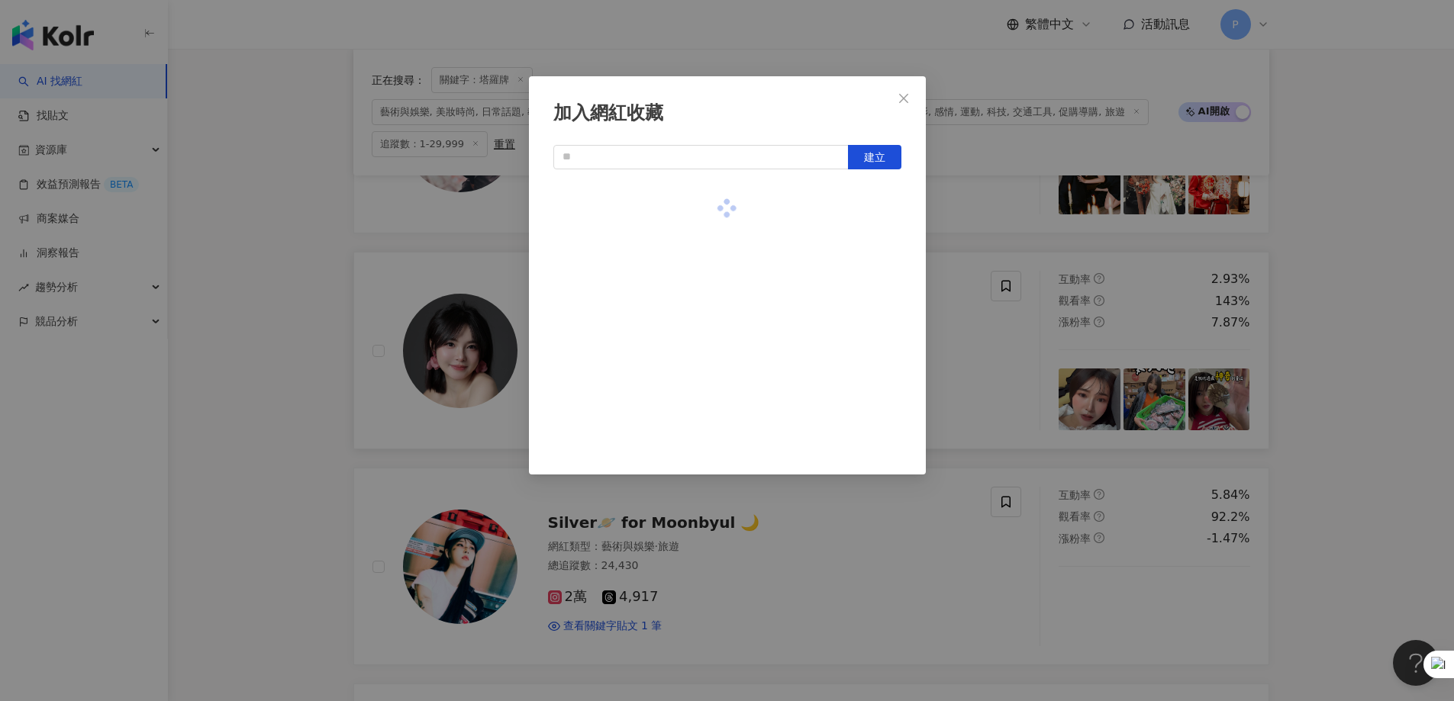
scroll to position [2178, 0]
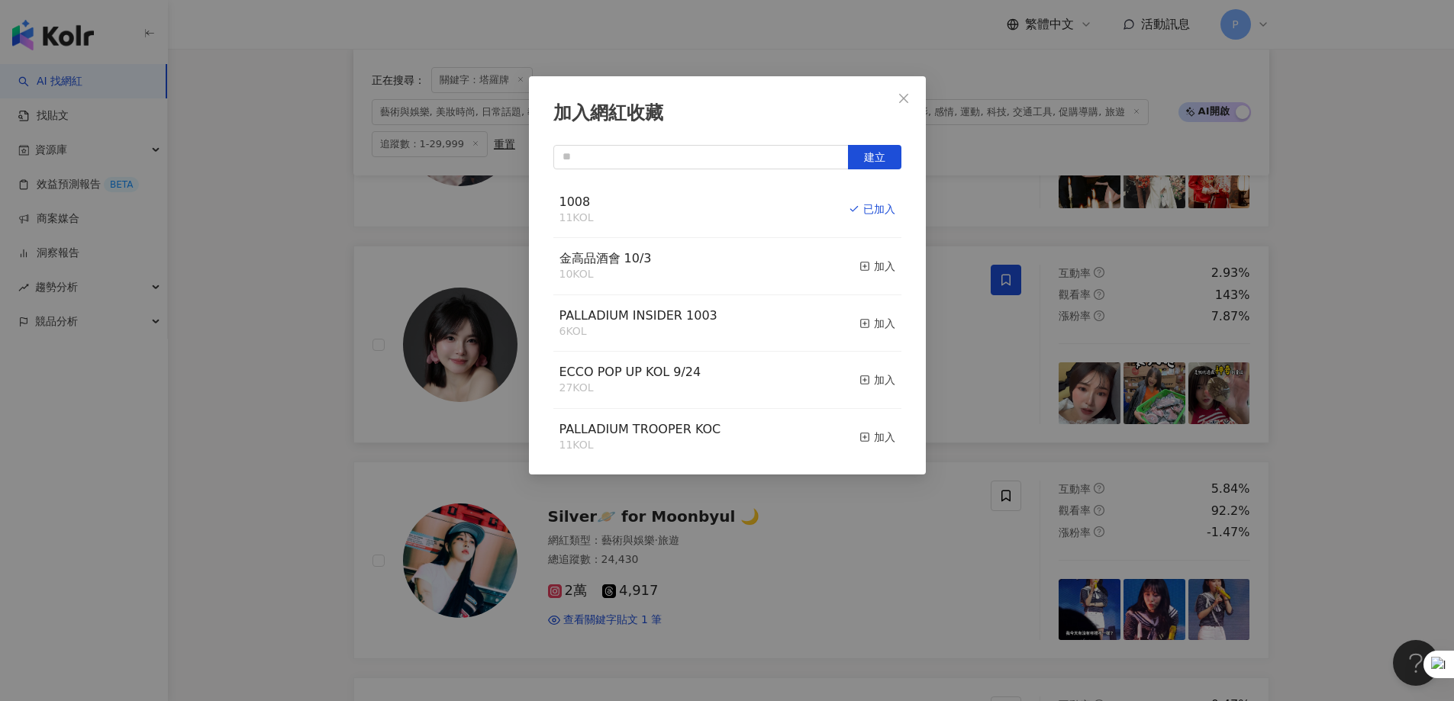
click at [965, 426] on div "加入網紅收藏 建立 1008 11 KOL 已加入 金高品酒會 10/3 10 KOL 加入 PALLADIUM INSIDER 1003 6 KOL 加入 …" at bounding box center [727, 350] width 1454 height 701
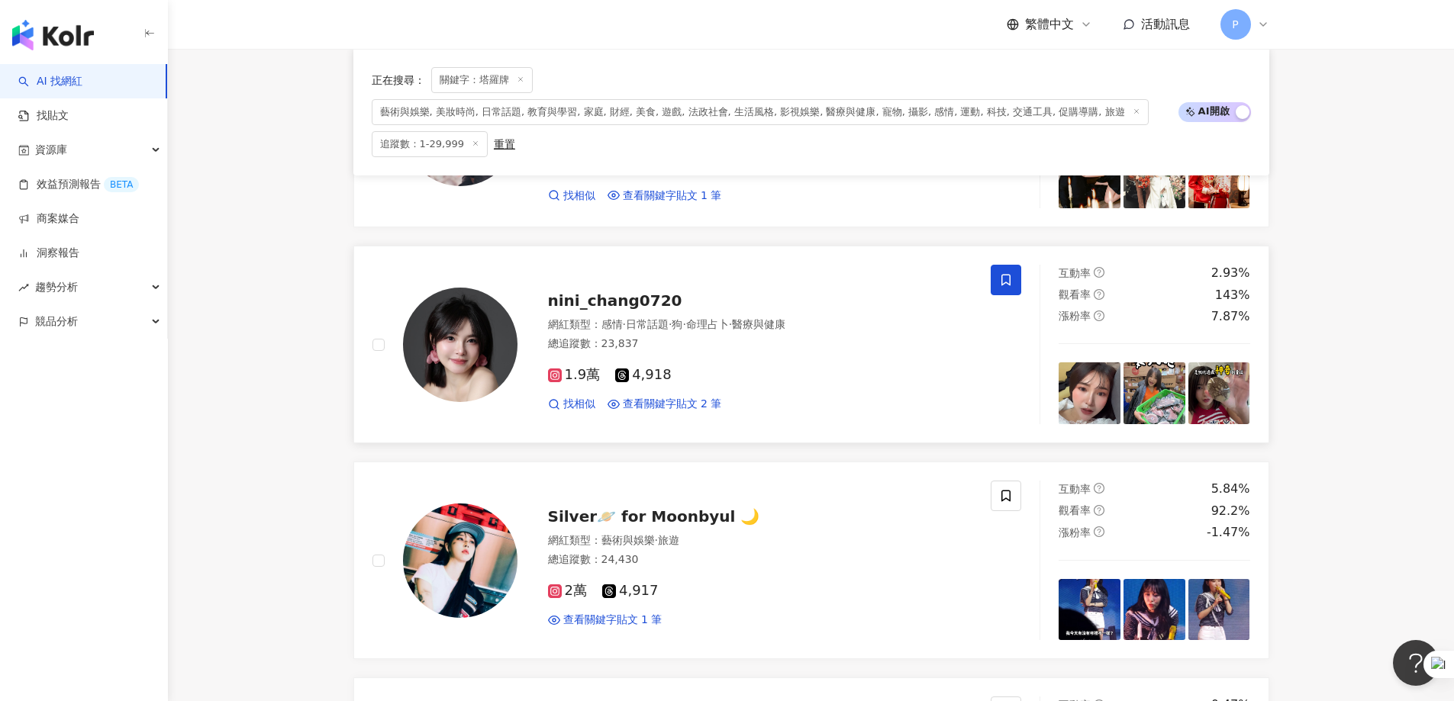
click at [965, 426] on icon at bounding box center [1006, 496] width 14 height 14
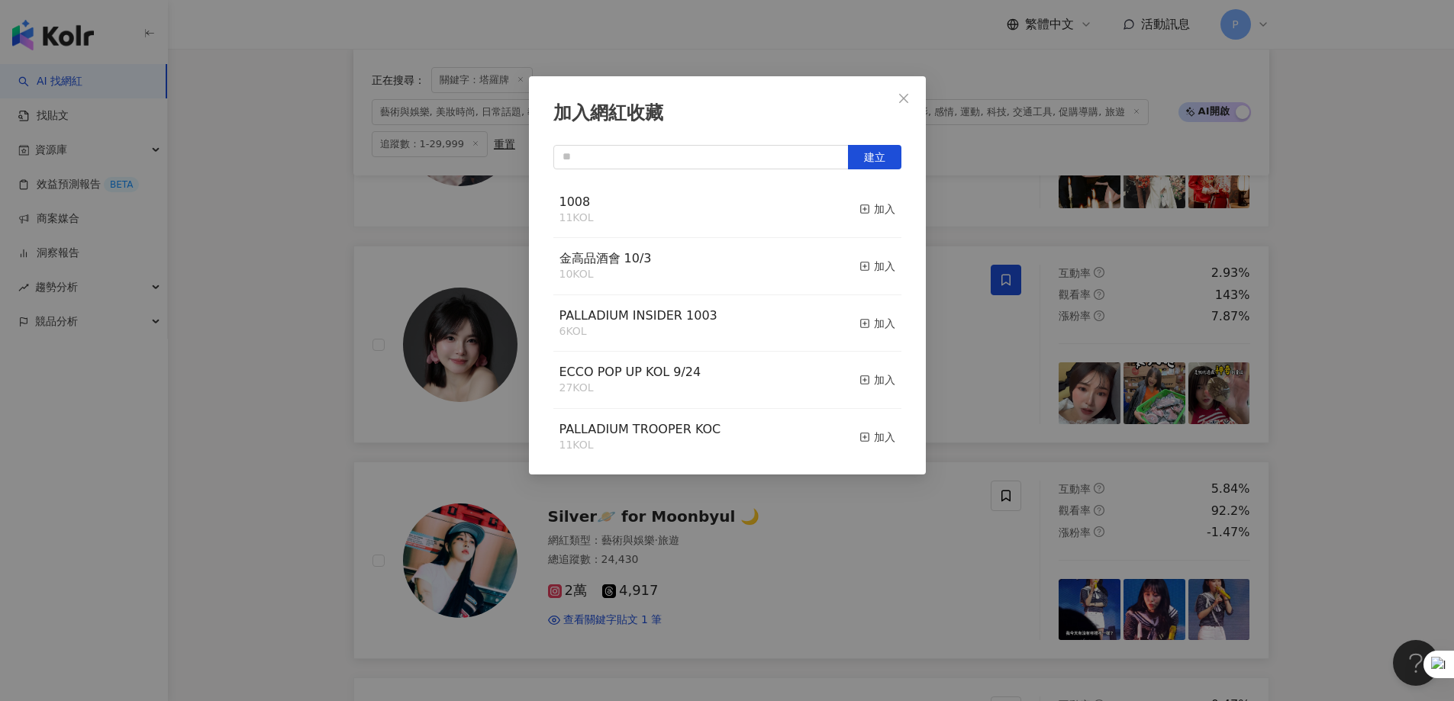
click at [844, 211] on div "1008 11 KOL 加入" at bounding box center [727, 210] width 348 height 57
click at [859, 215] on span "button" at bounding box center [864, 209] width 11 height 12
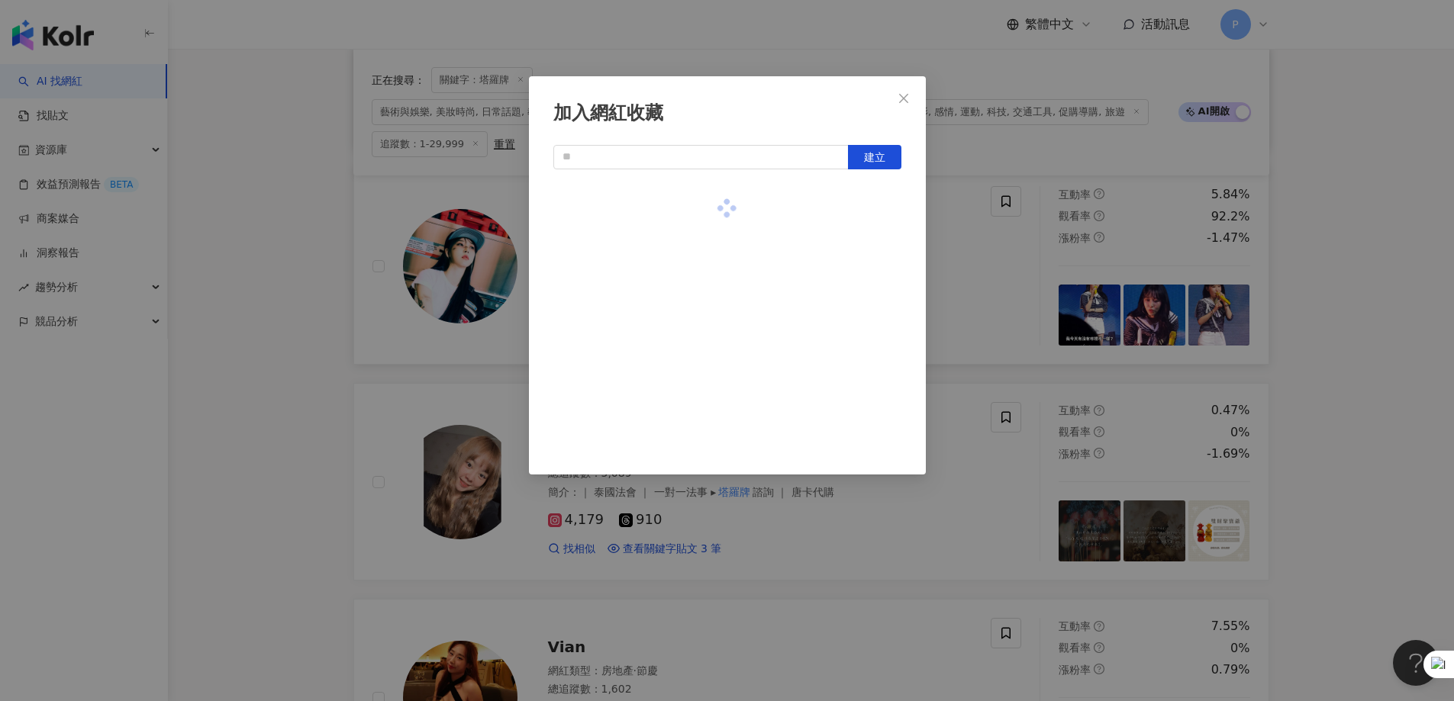
scroll to position [2483, 0]
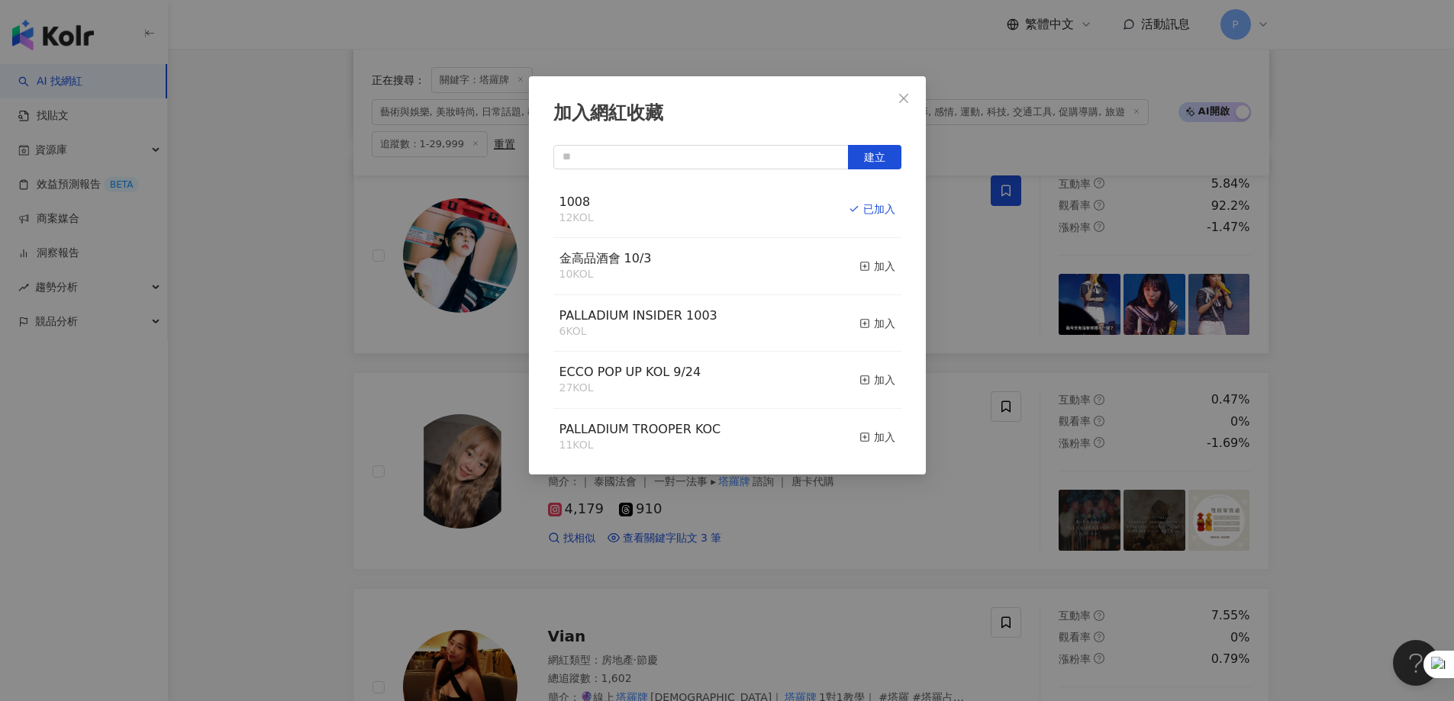
click at [877, 426] on div "加入網紅收藏 建立 1008 12 KOL 已加入 金高品酒會 10/3 10 KOL 加入 PALLADIUM INSIDER 1003 6 KOL 加入 …" at bounding box center [727, 350] width 1454 height 701
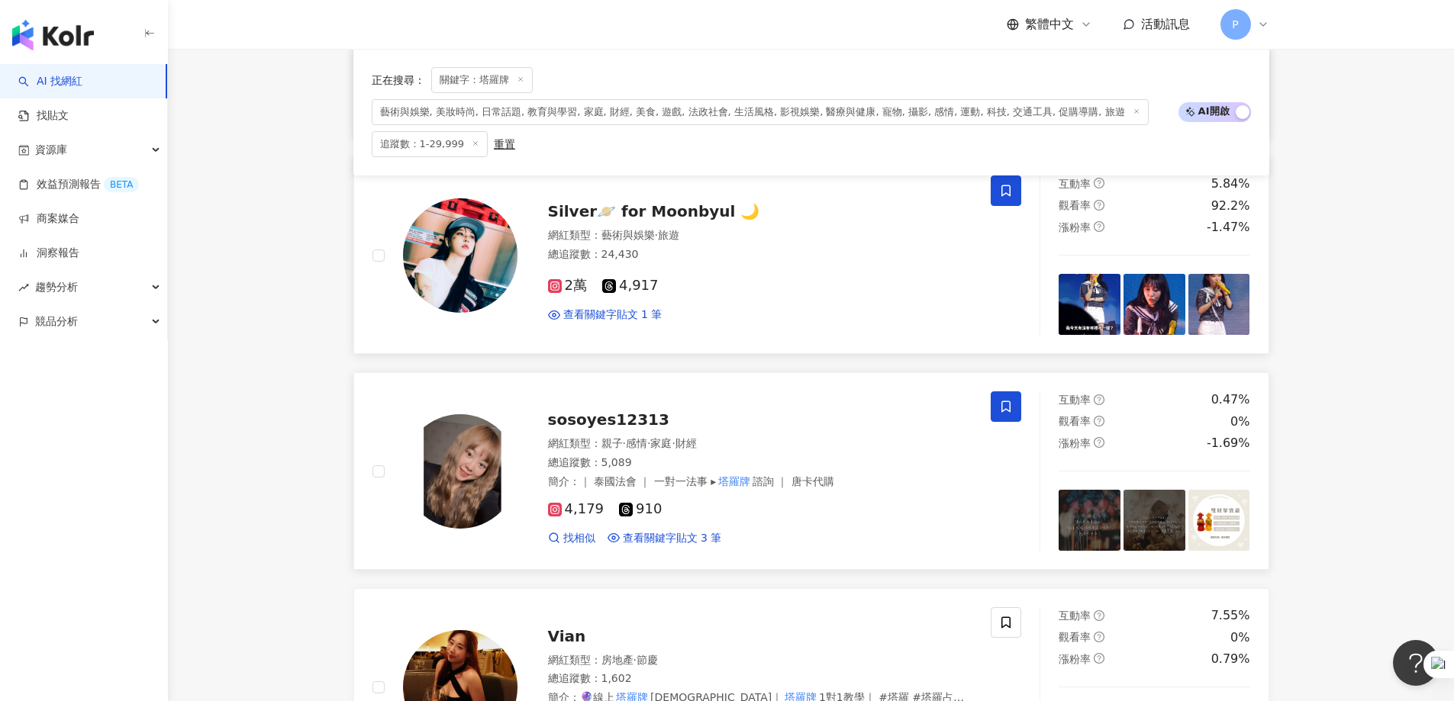
click at [965, 408] on span at bounding box center [1006, 407] width 31 height 31
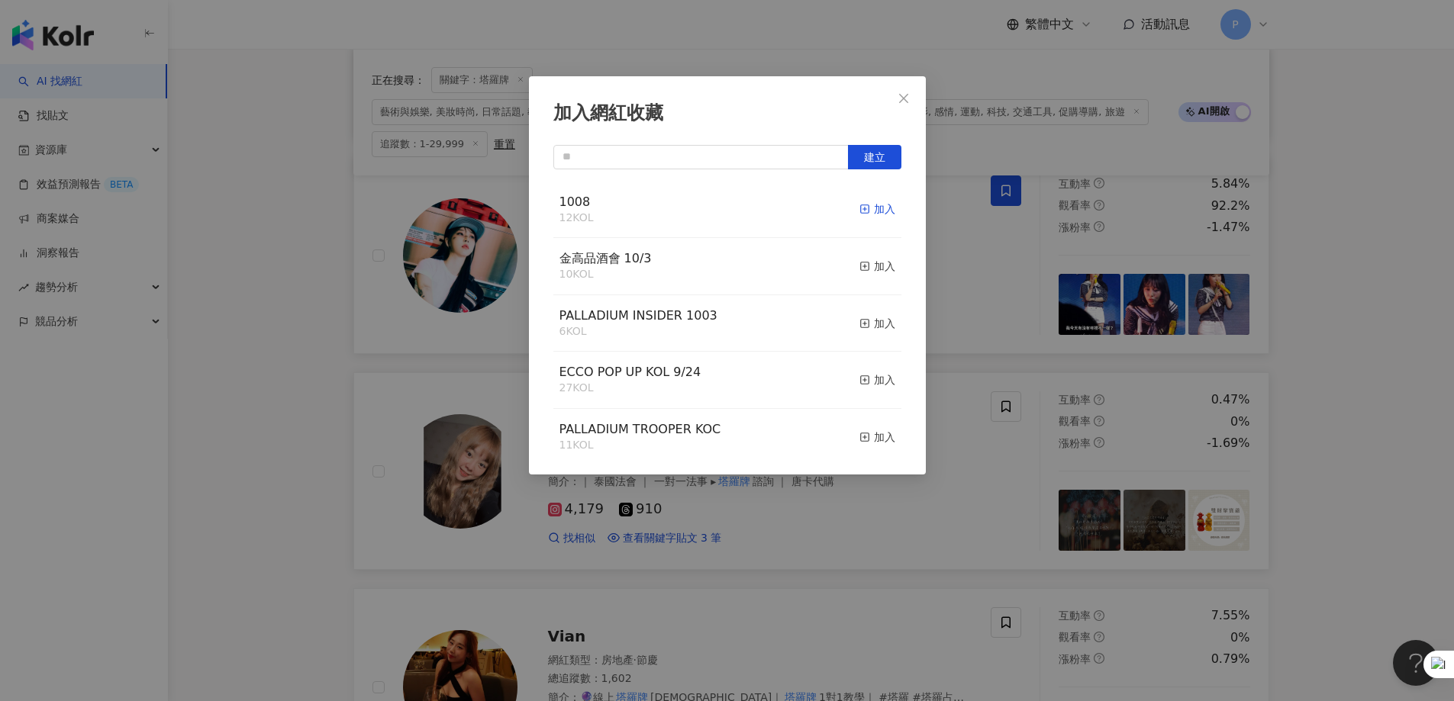
click at [861, 202] on div "加入" at bounding box center [877, 209] width 36 height 17
click at [811, 426] on div "加入網紅收藏 建立 1008 13 KOL 已加入 金高品酒會 10/3 10 KOL 加入 PALLADIUM INSIDER 1003 6 KOL 加入 …" at bounding box center [727, 350] width 1454 height 701
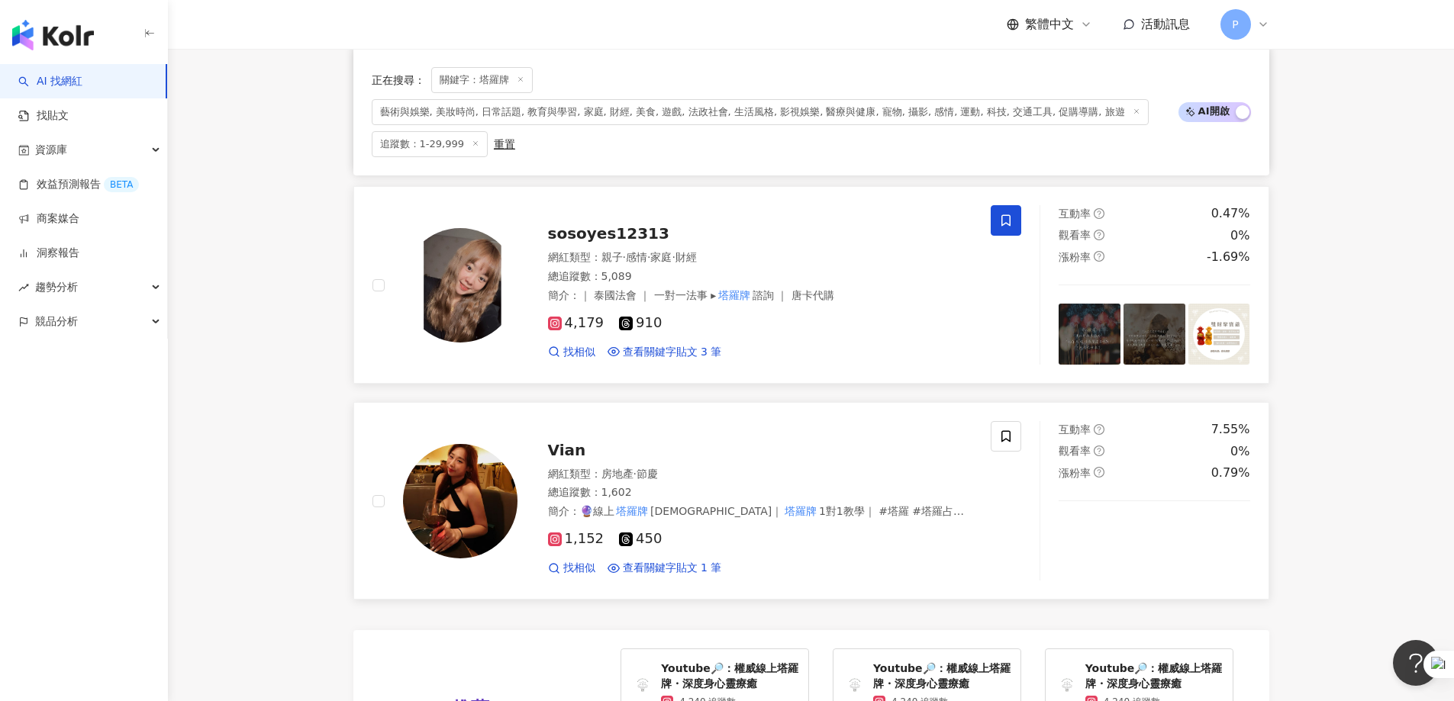
scroll to position [2712, 0]
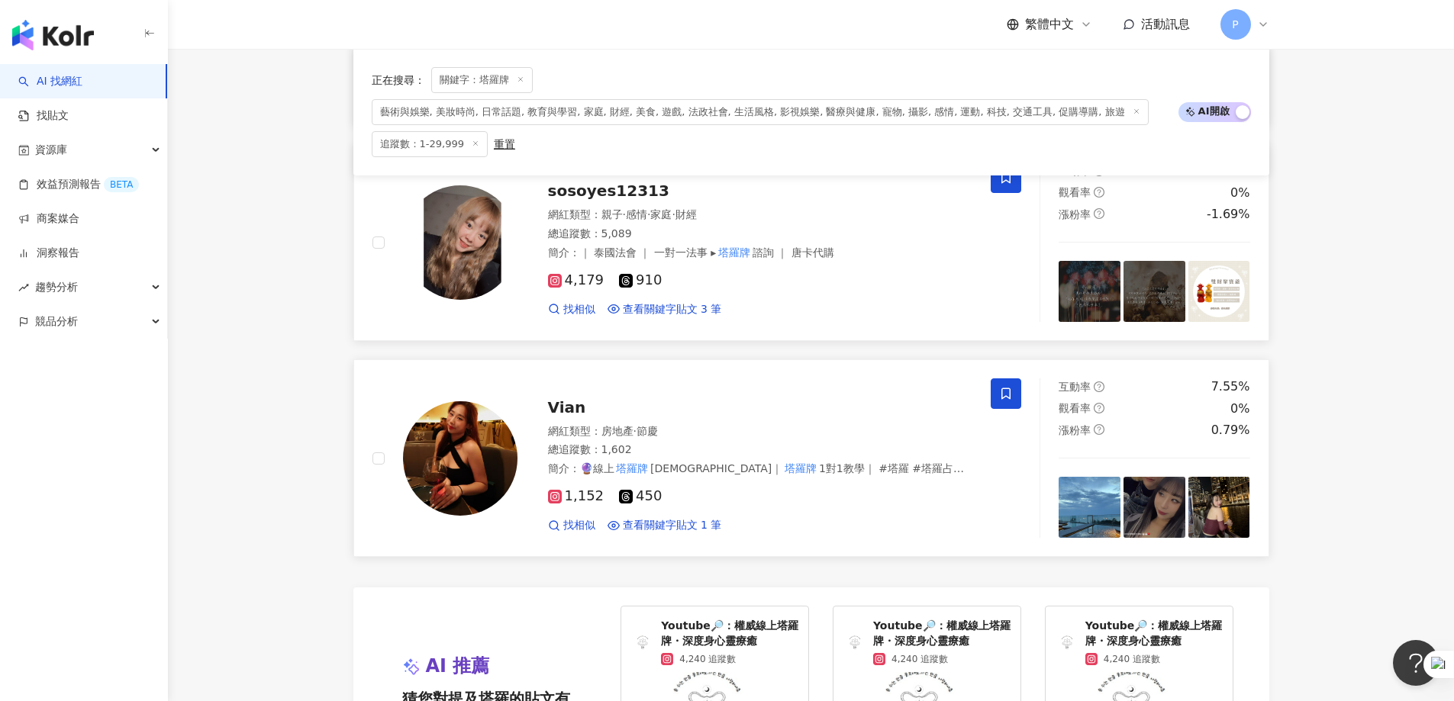
click at [965, 397] on icon at bounding box center [1005, 394] width 9 height 11
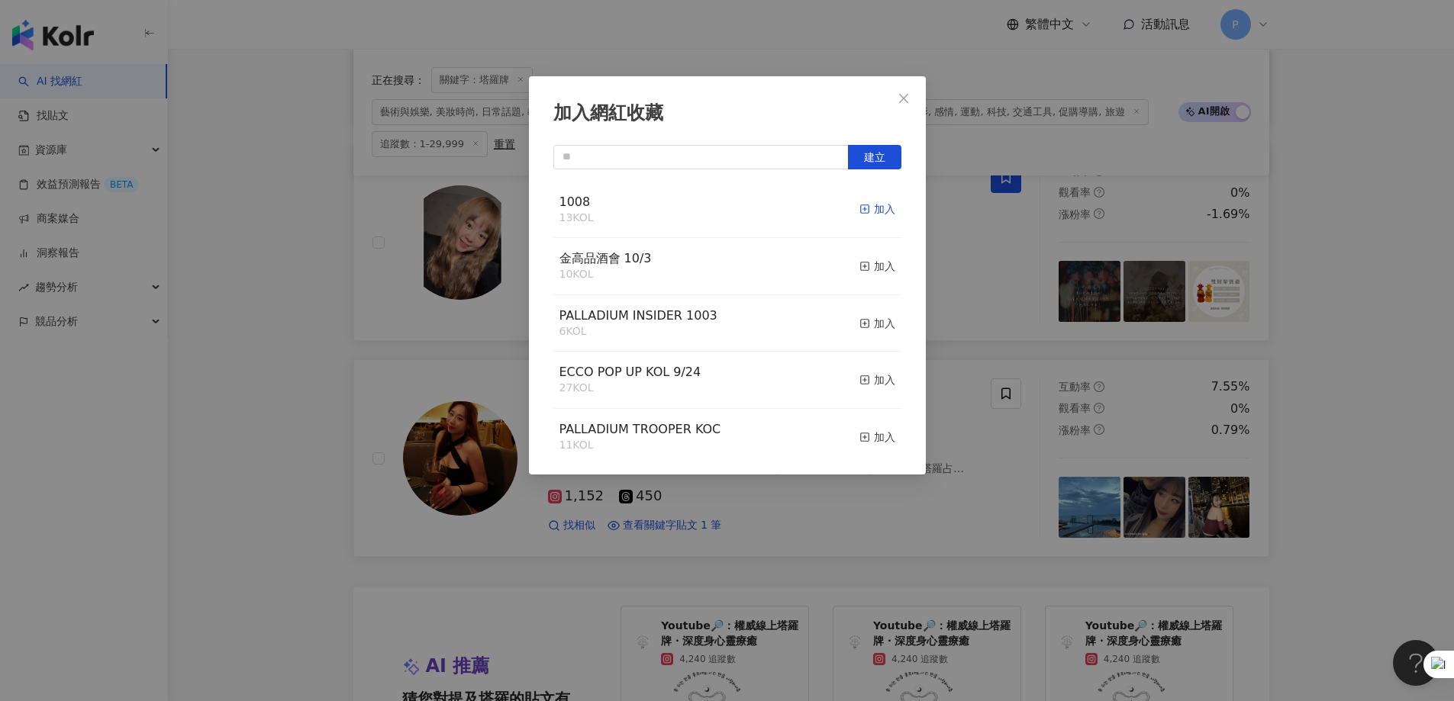
click at [860, 206] on rect "button" at bounding box center [864, 209] width 8 height 8
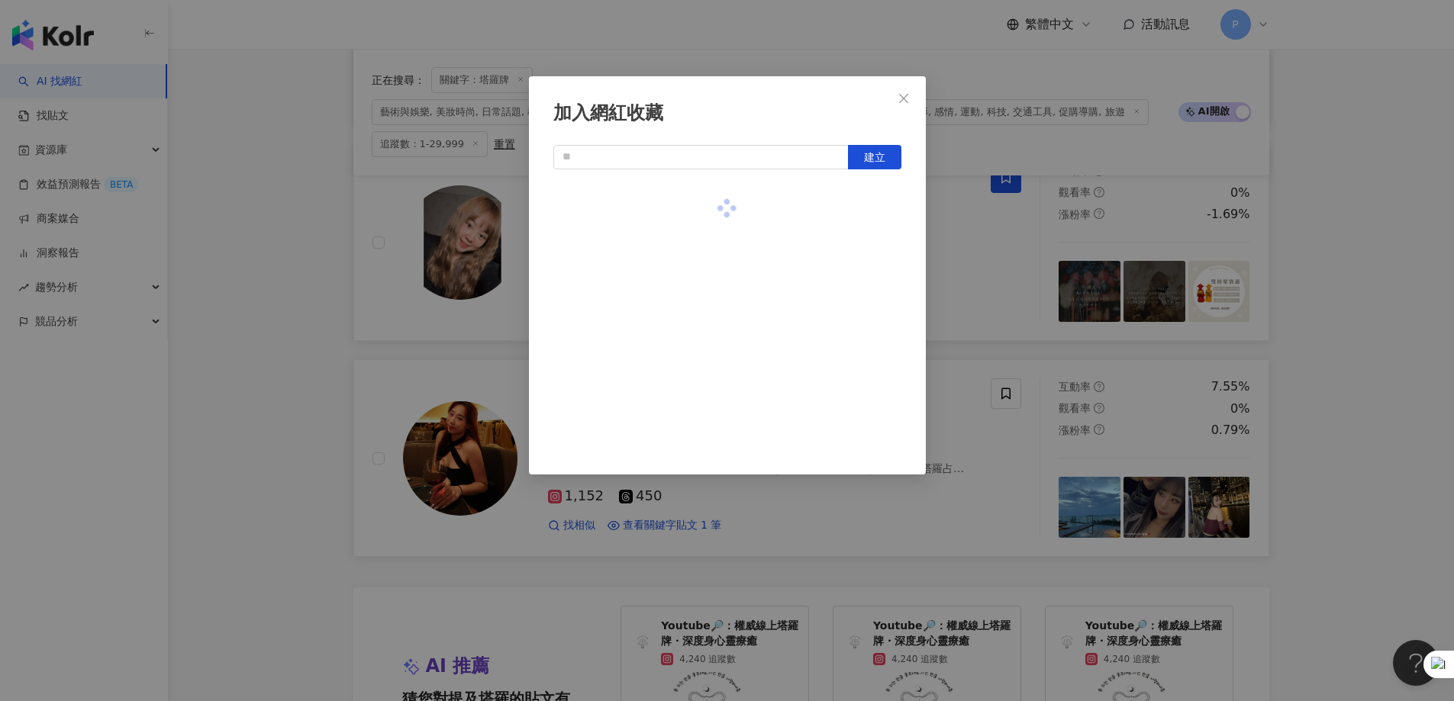
click at [910, 426] on div "加入網紅收藏 建立" at bounding box center [727, 350] width 1454 height 701
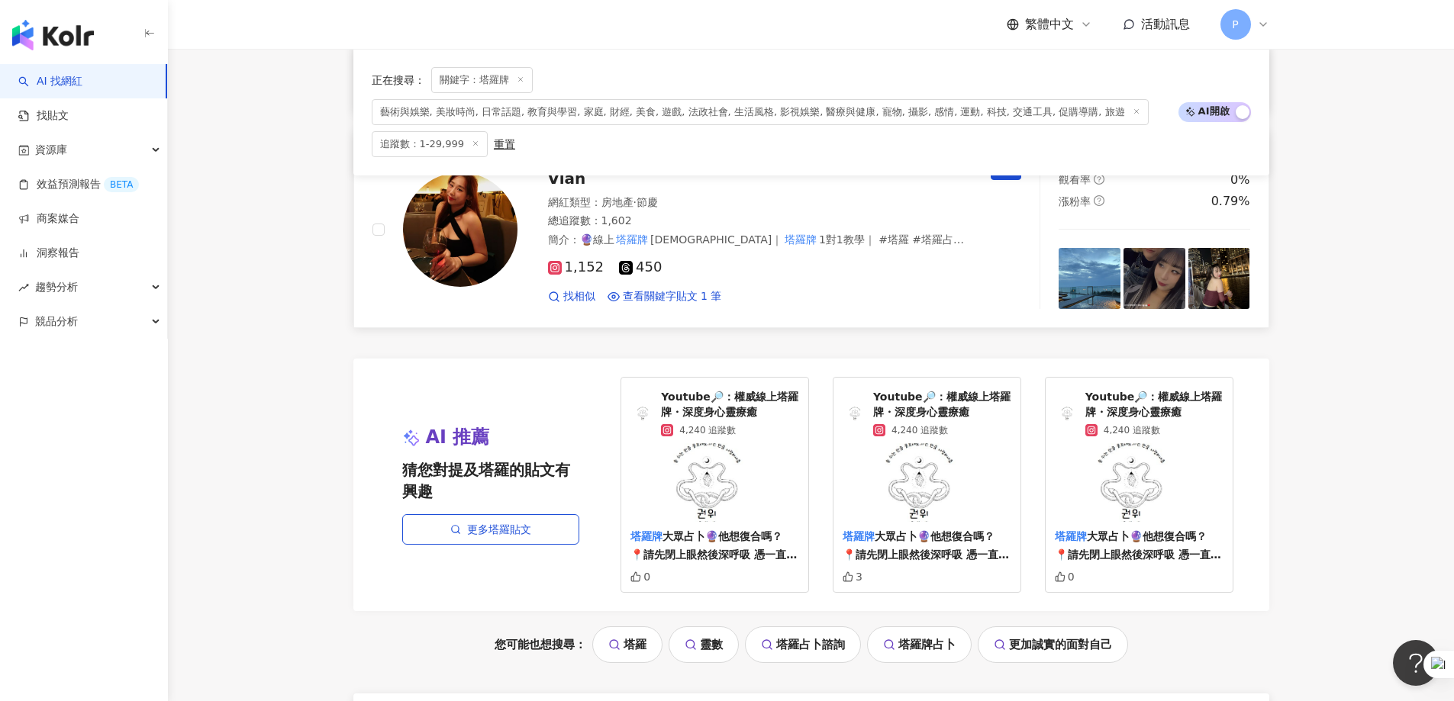
scroll to position [3170, 0]
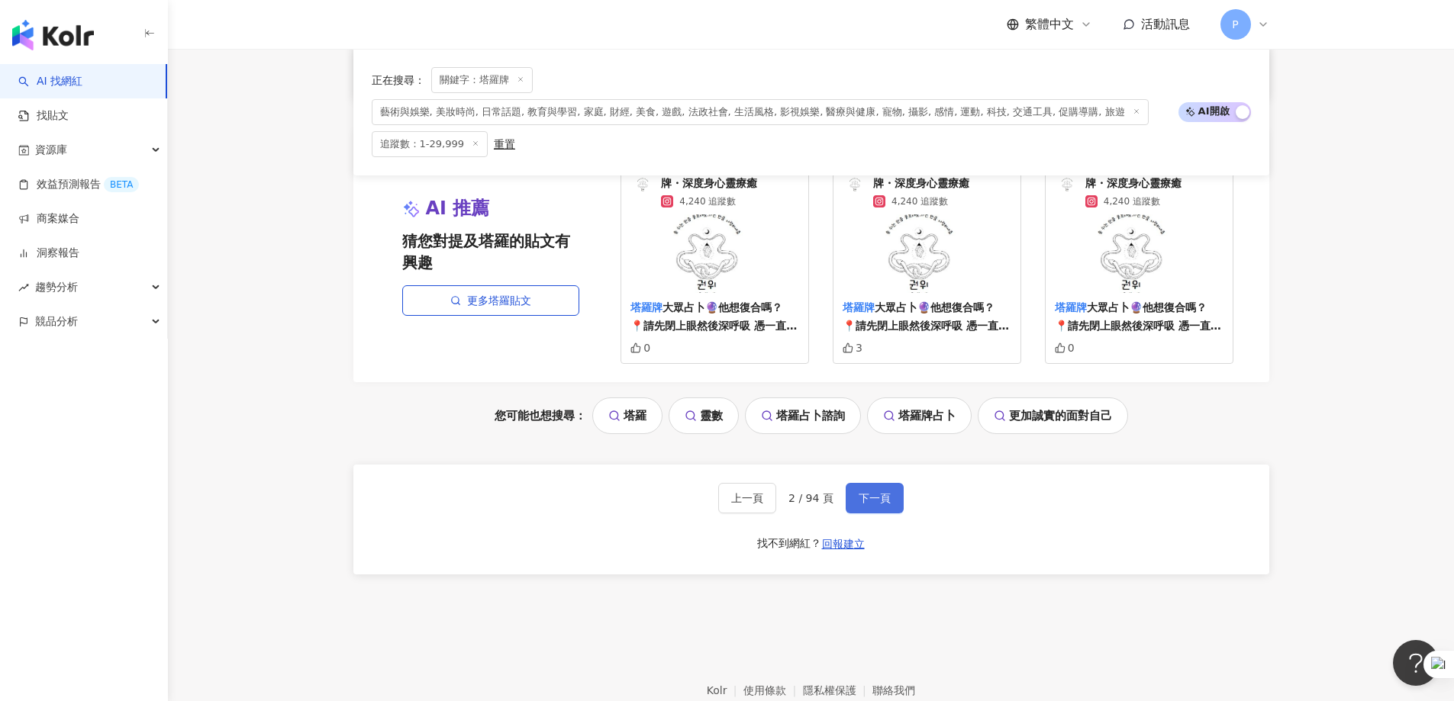
click at [893, 426] on button "下一頁" at bounding box center [875, 498] width 58 height 31
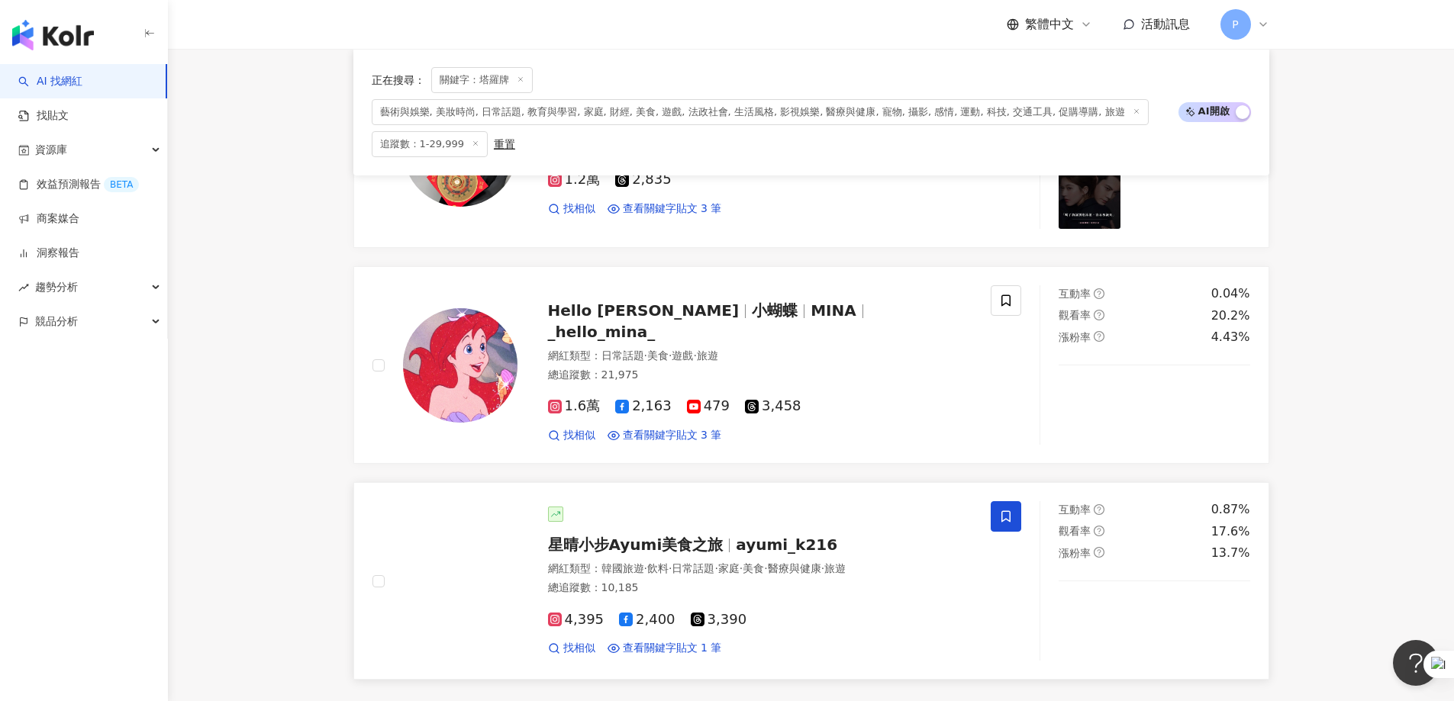
scroll to position [2513, 0]
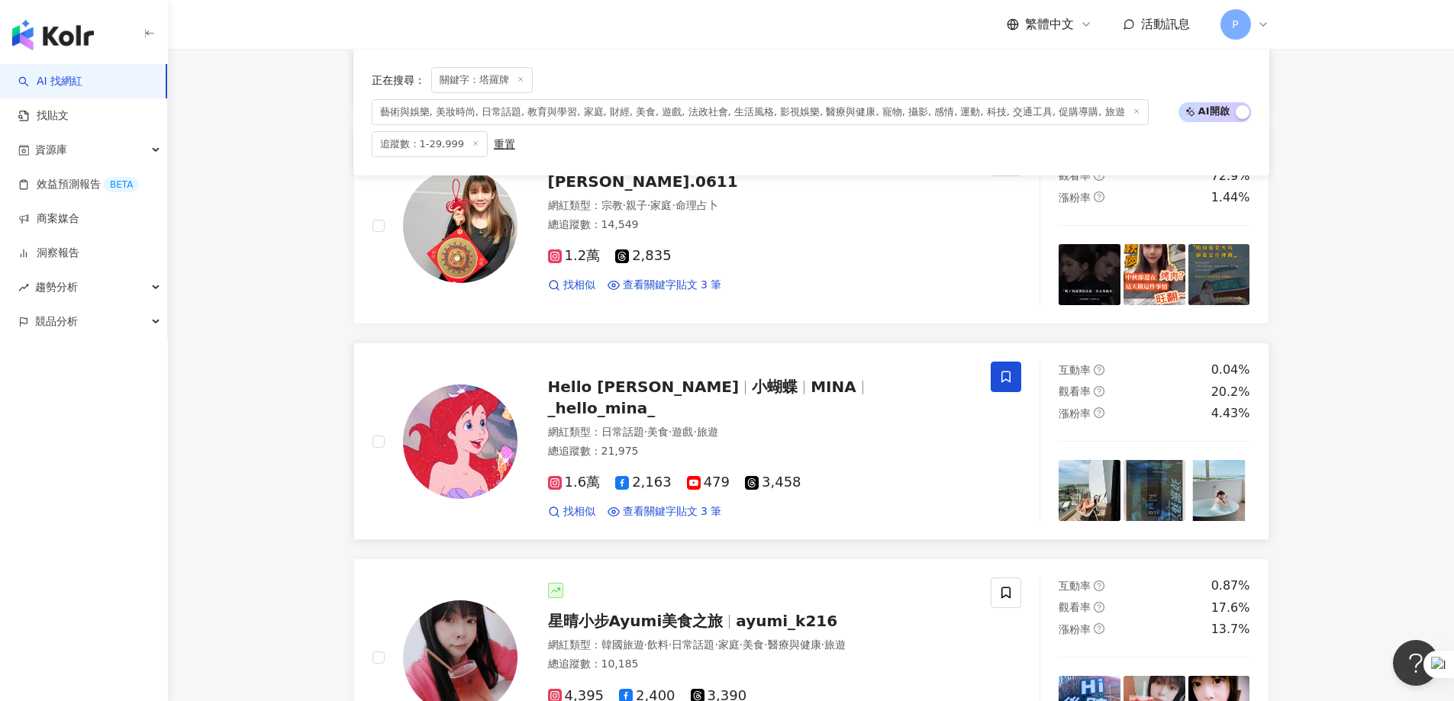
click at [965, 380] on icon at bounding box center [1005, 377] width 9 height 11
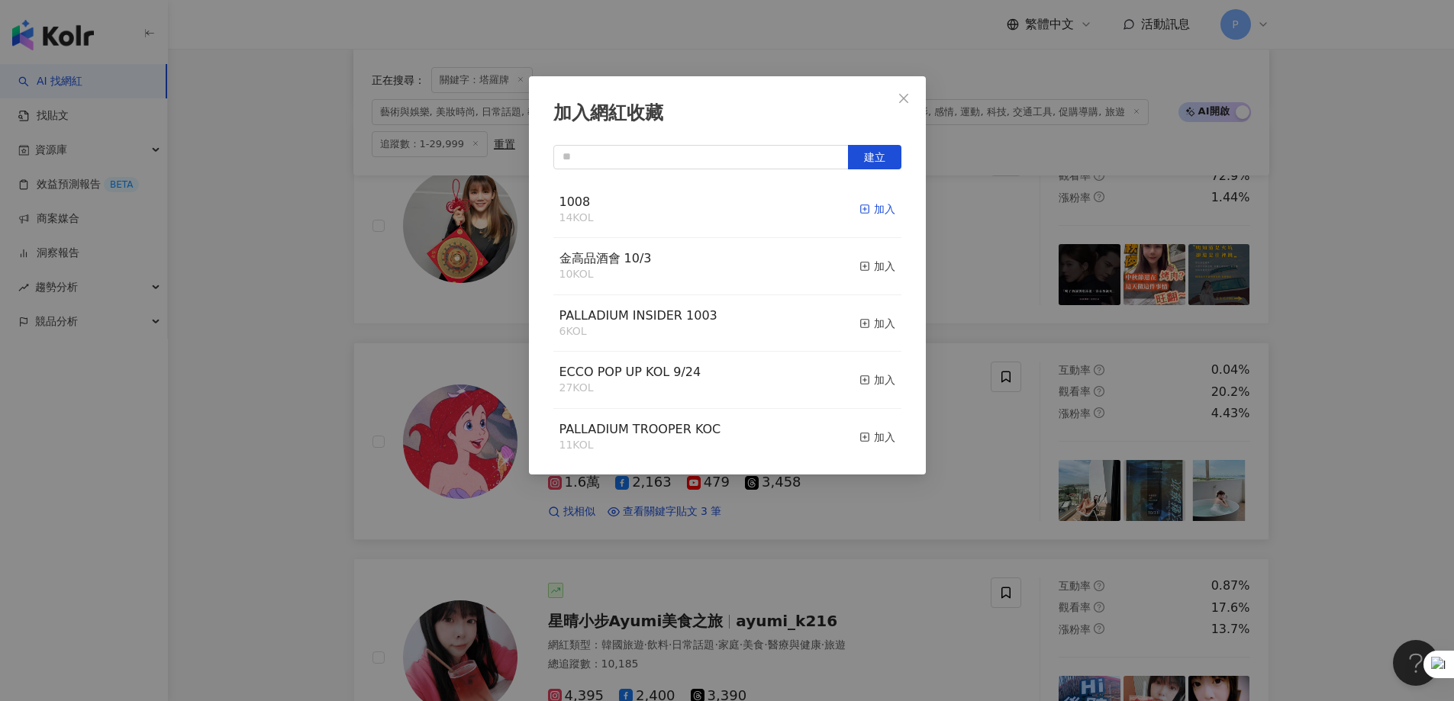
click at [859, 214] on icon "button" at bounding box center [864, 209] width 11 height 11
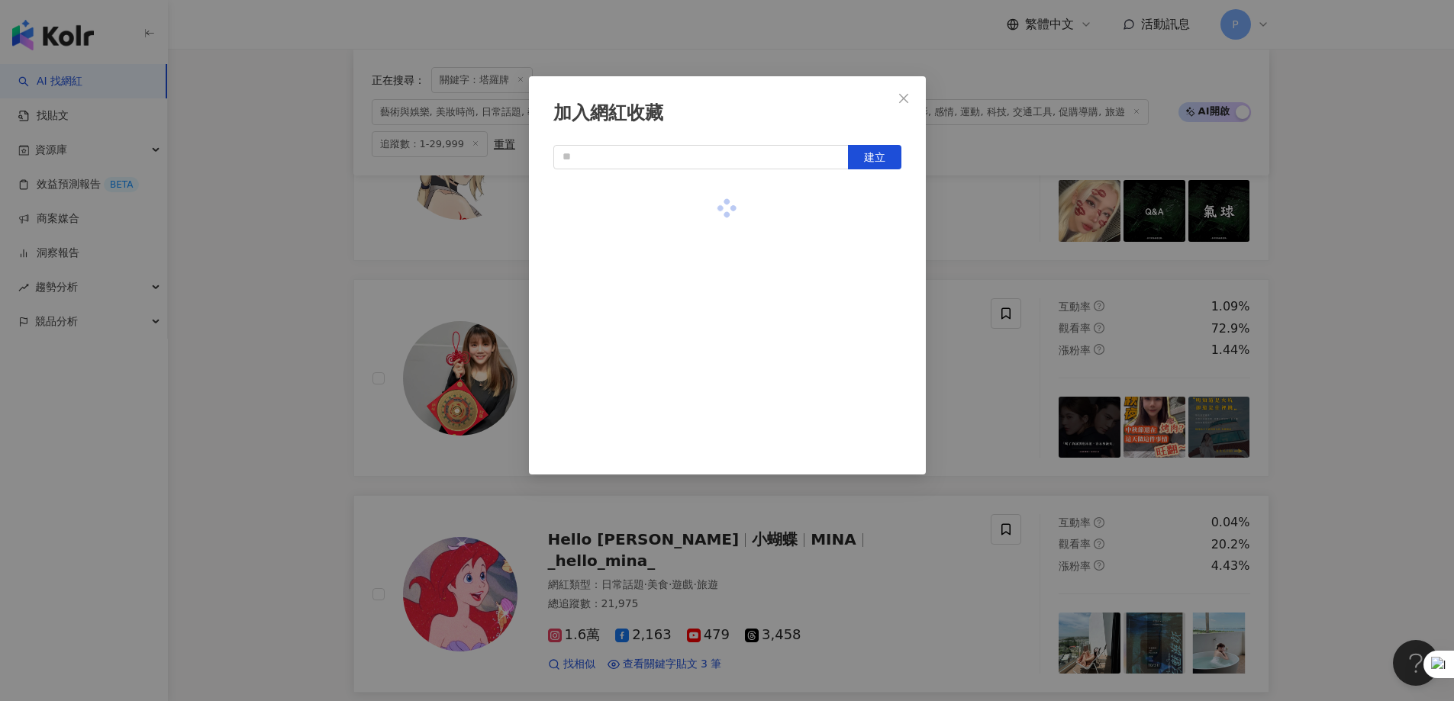
scroll to position [2207, 0]
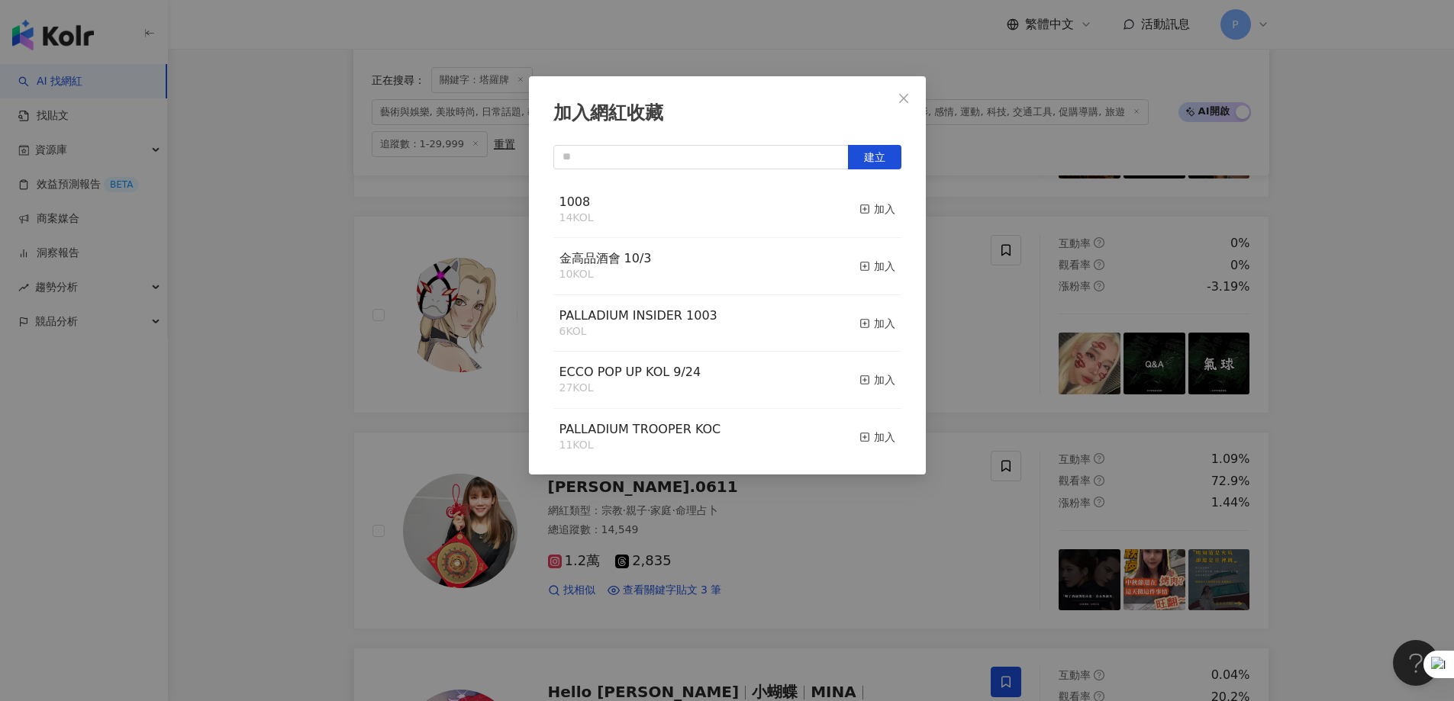
click at [965, 426] on div "加入網紅收藏 建立 1008 14 KOL 加入 金高品酒會 10/3 10 KOL 加入 PALLADIUM INSIDER 1003 6 KOL 加入 E…" at bounding box center [727, 350] width 1454 height 701
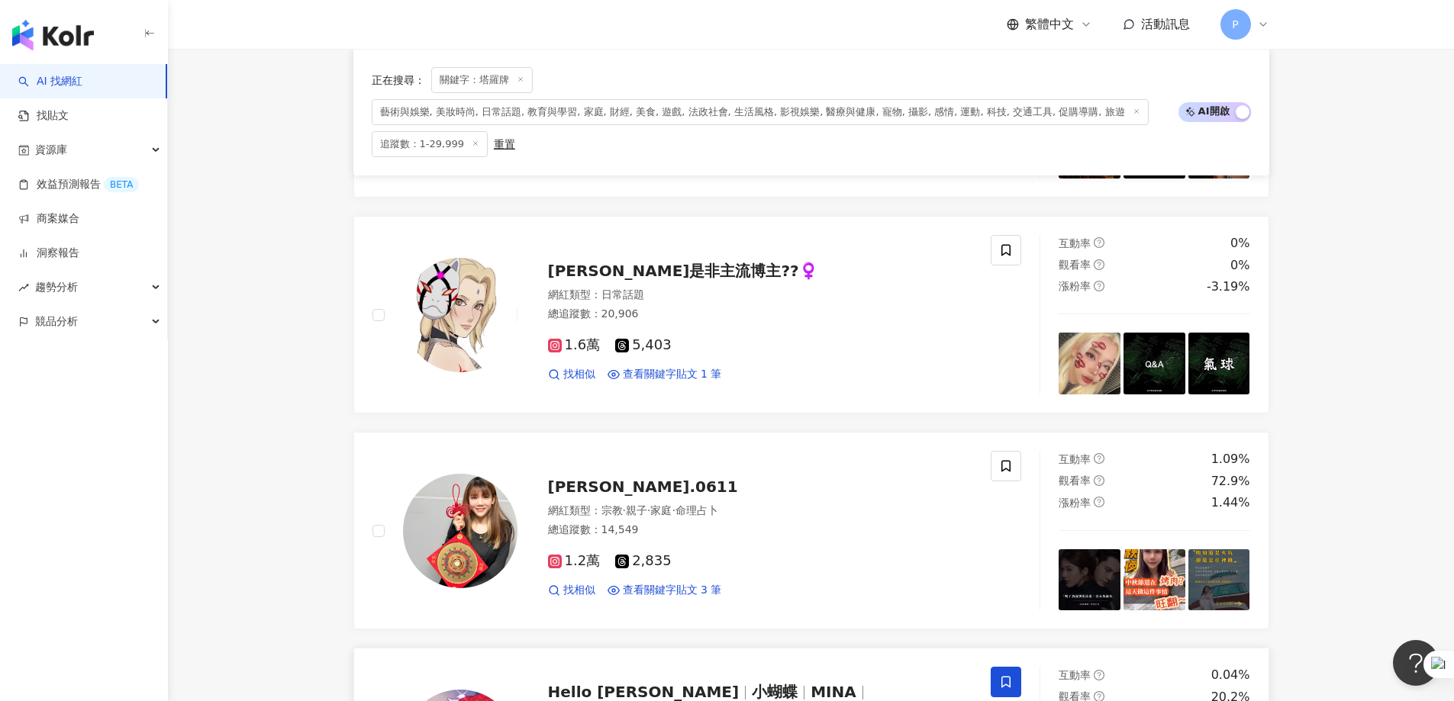
click at [965, 426] on span at bounding box center [1006, 466] width 31 height 31
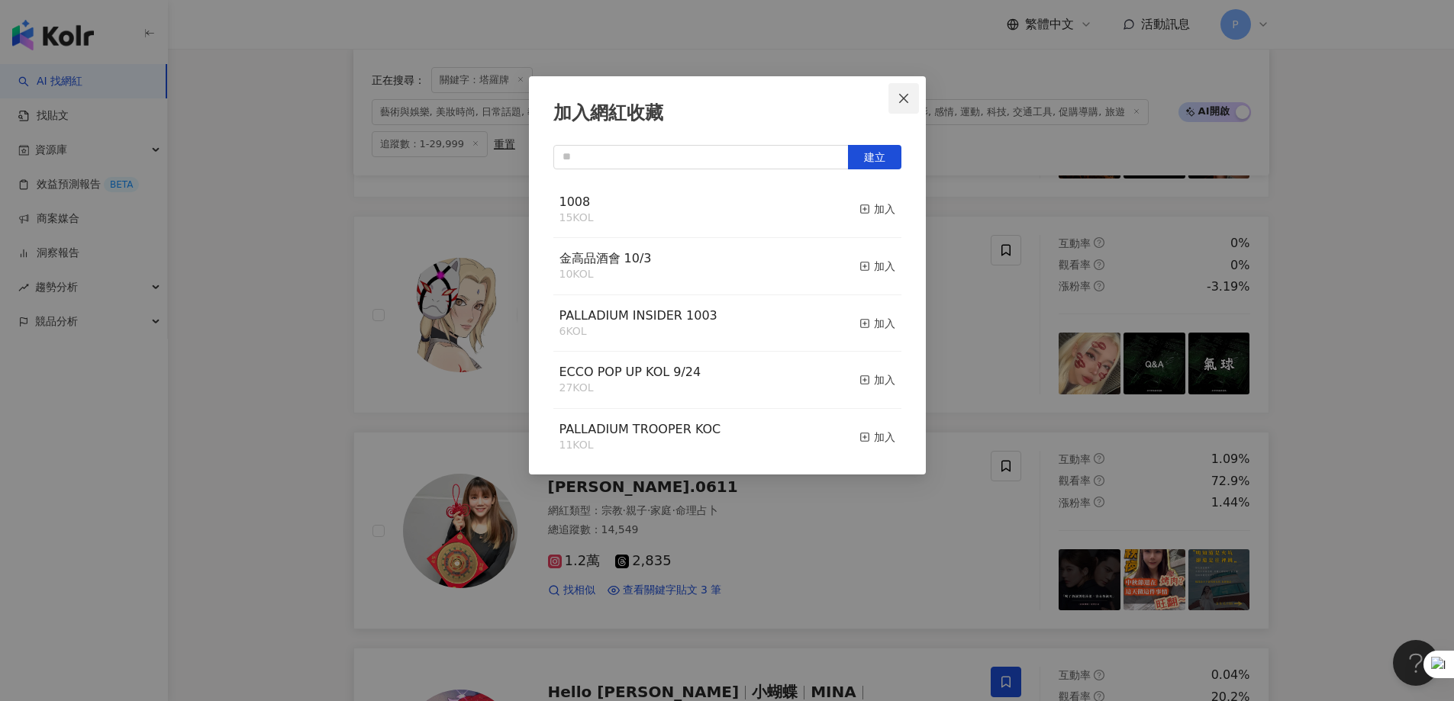
click at [909, 101] on icon "close" at bounding box center [904, 98] width 12 height 12
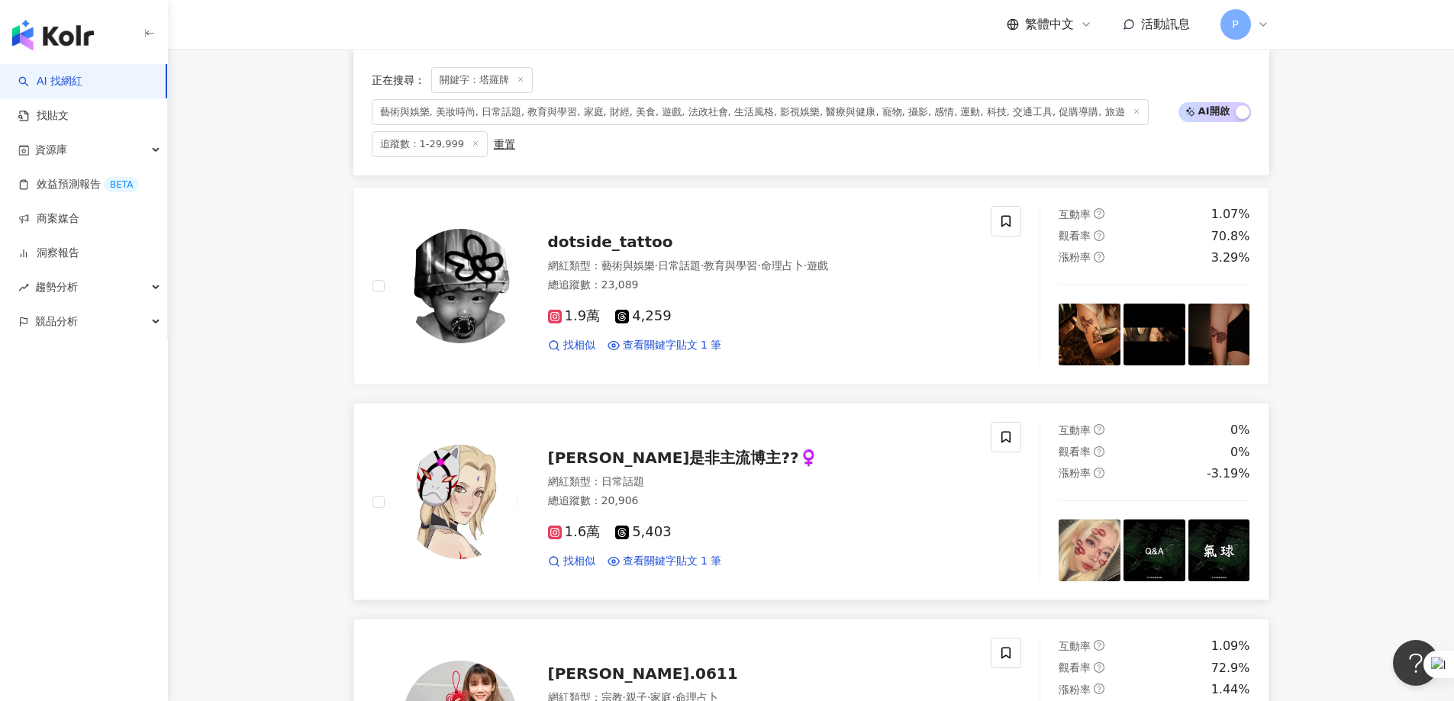
scroll to position [1978, 0]
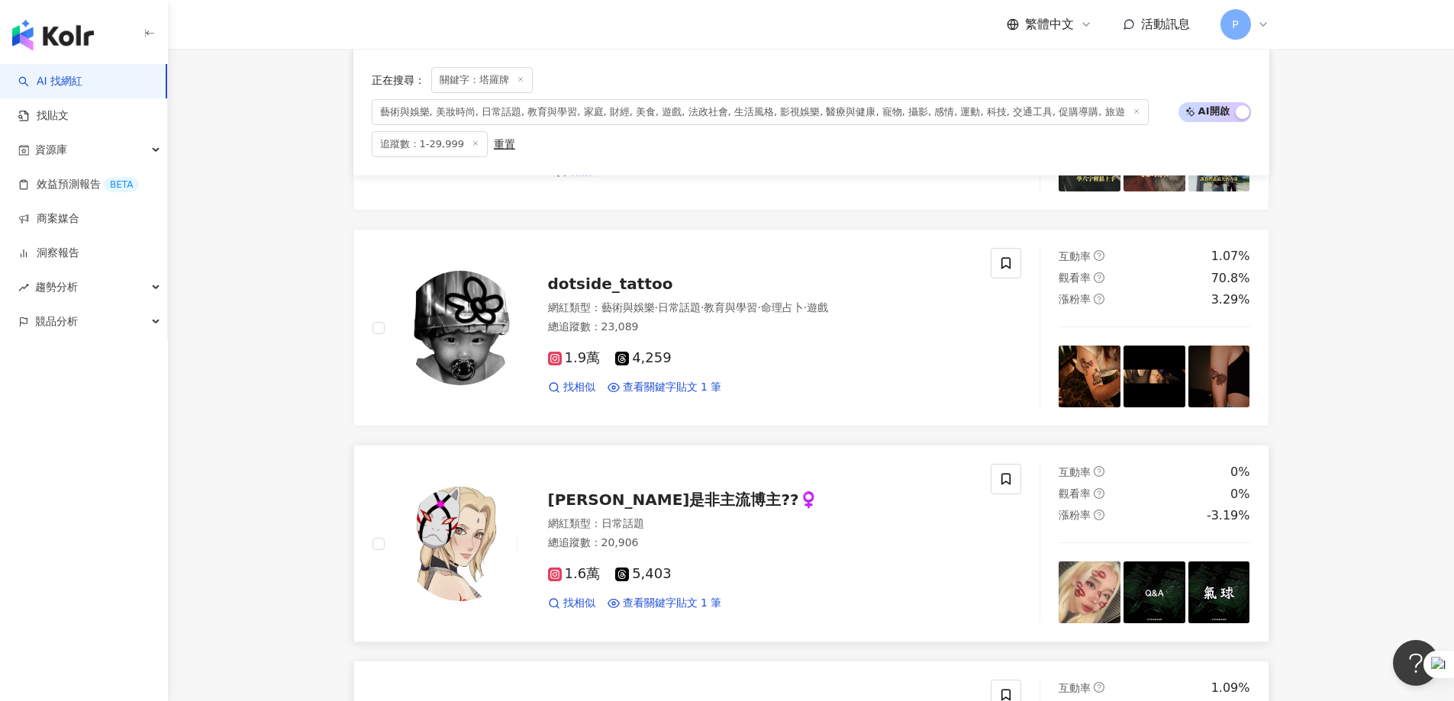
click at [965, 426] on div "李姸是非主流博主??‍♀️ 網紅類型 ： 日常話題 總追蹤數 ： 20,906 1.6萬 5,403 找相似 查看關鍵字貼文 1 筆" at bounding box center [697, 544] width 686 height 160
click at [965, 272] on span at bounding box center [1006, 263] width 31 height 31
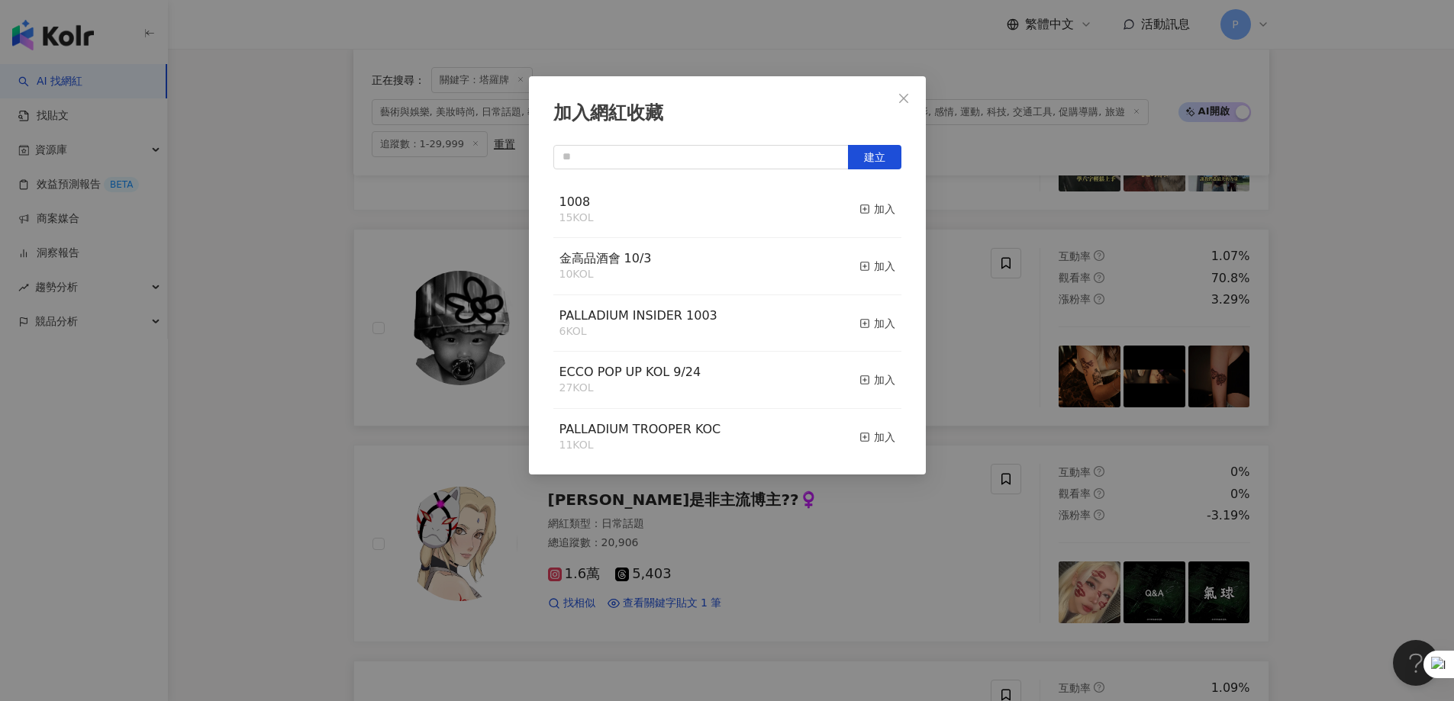
click at [901, 91] on button "Close" at bounding box center [903, 98] width 31 height 31
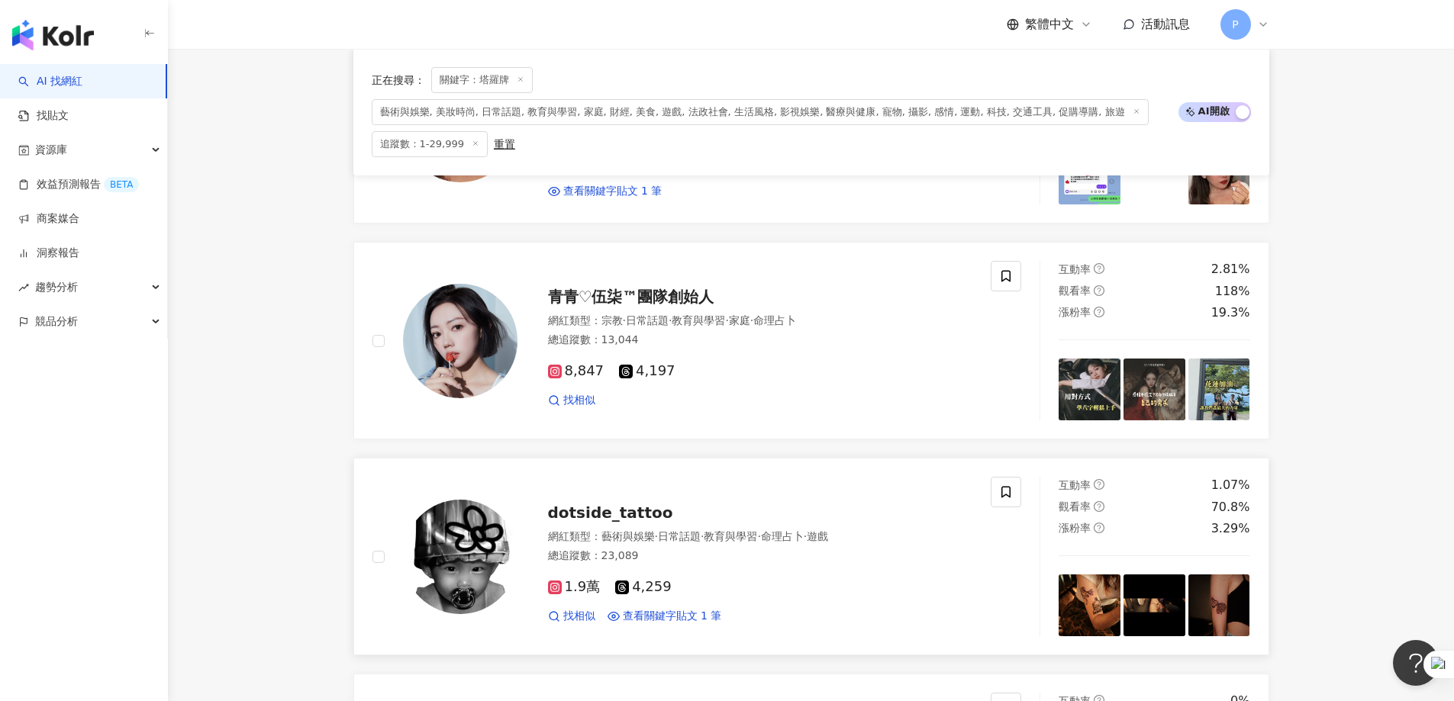
scroll to position [1673, 0]
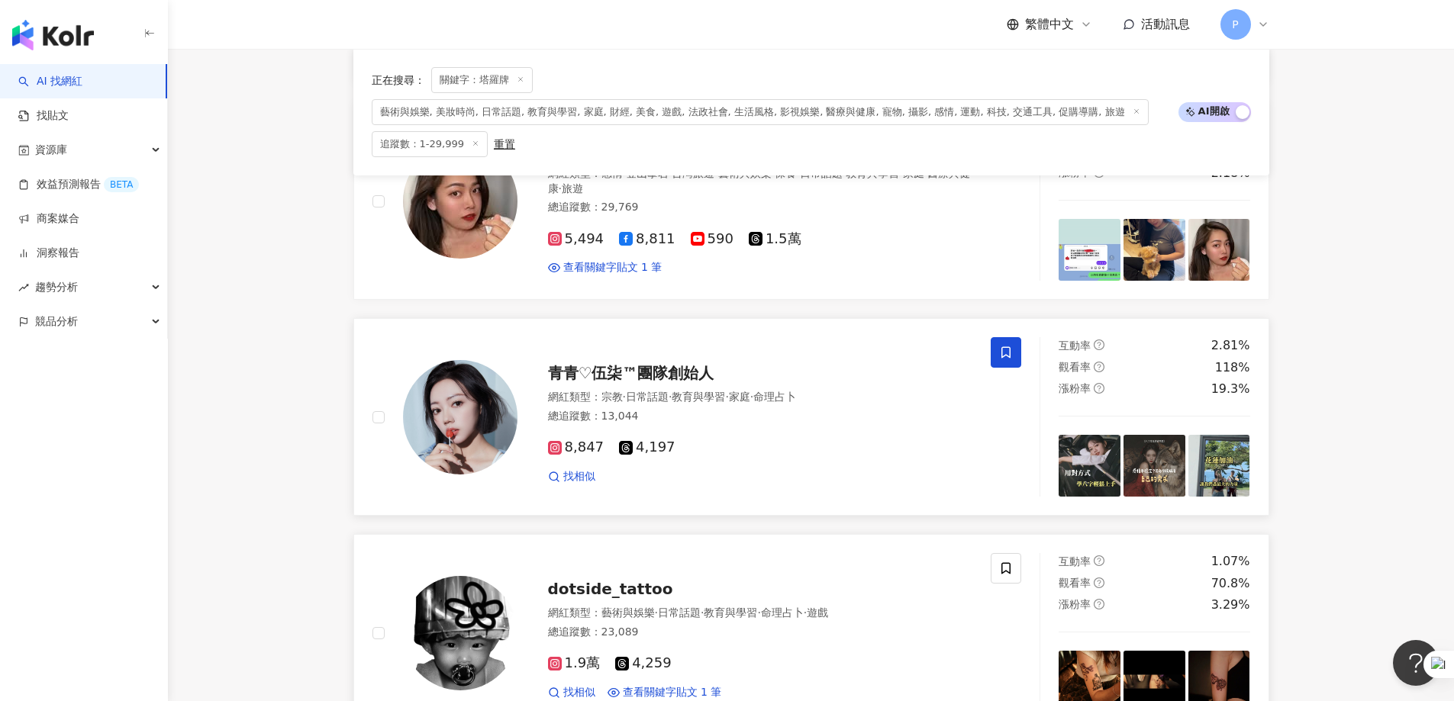
click at [965, 356] on icon at bounding box center [1006, 353] width 14 height 14
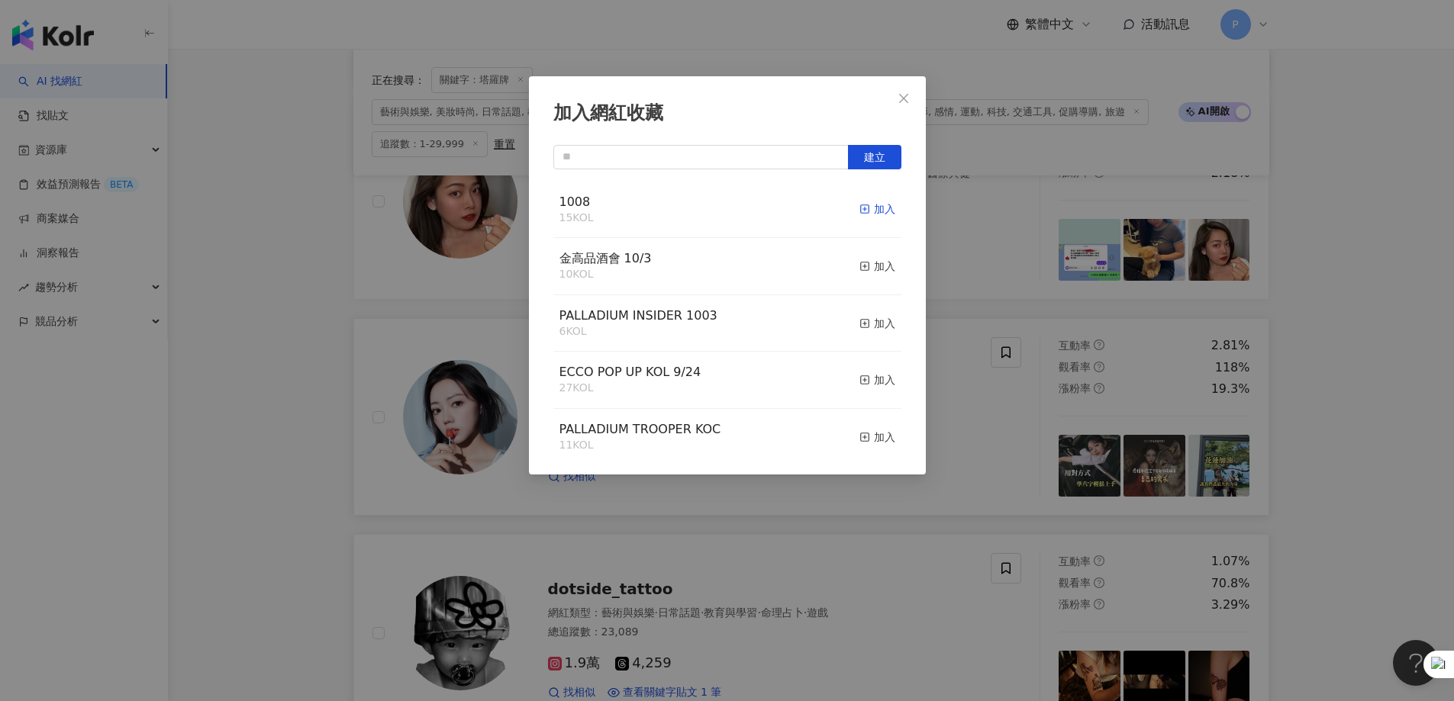
click at [859, 204] on icon "button" at bounding box center [864, 209] width 11 height 11
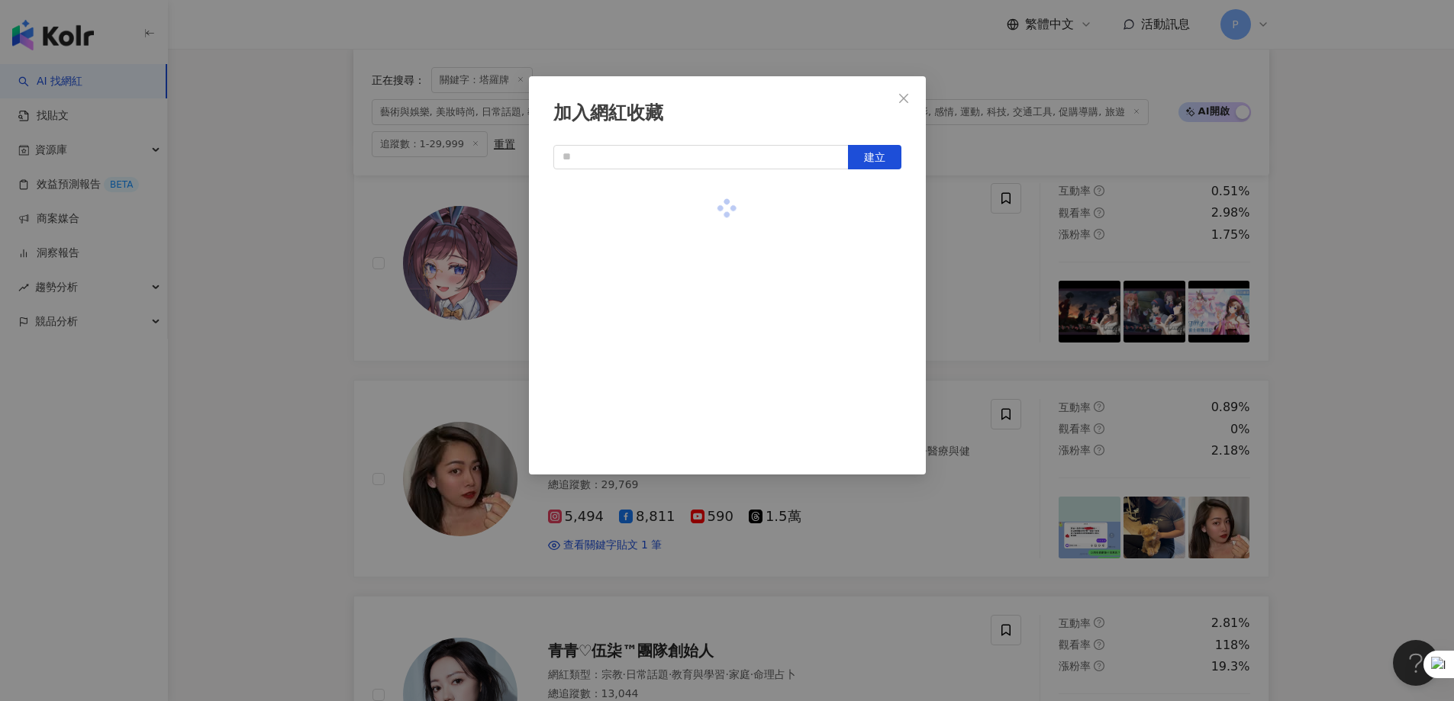
scroll to position [1368, 0]
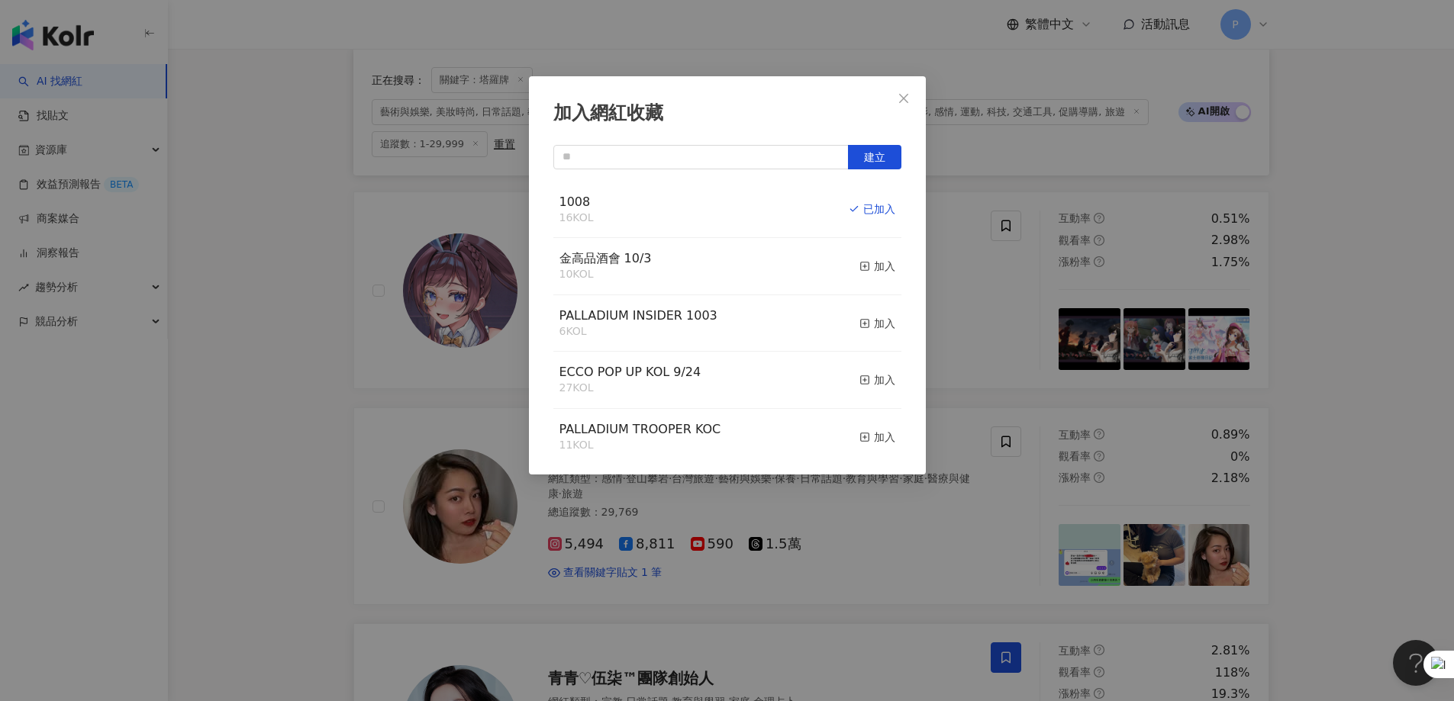
click at [965, 426] on div "加入網紅收藏 建立 1008 16 KOL 已加入 金高品酒會 10/3 10 KOL 加入 PALLADIUM INSIDER 1003 6 KOL 加入 …" at bounding box center [727, 350] width 1454 height 701
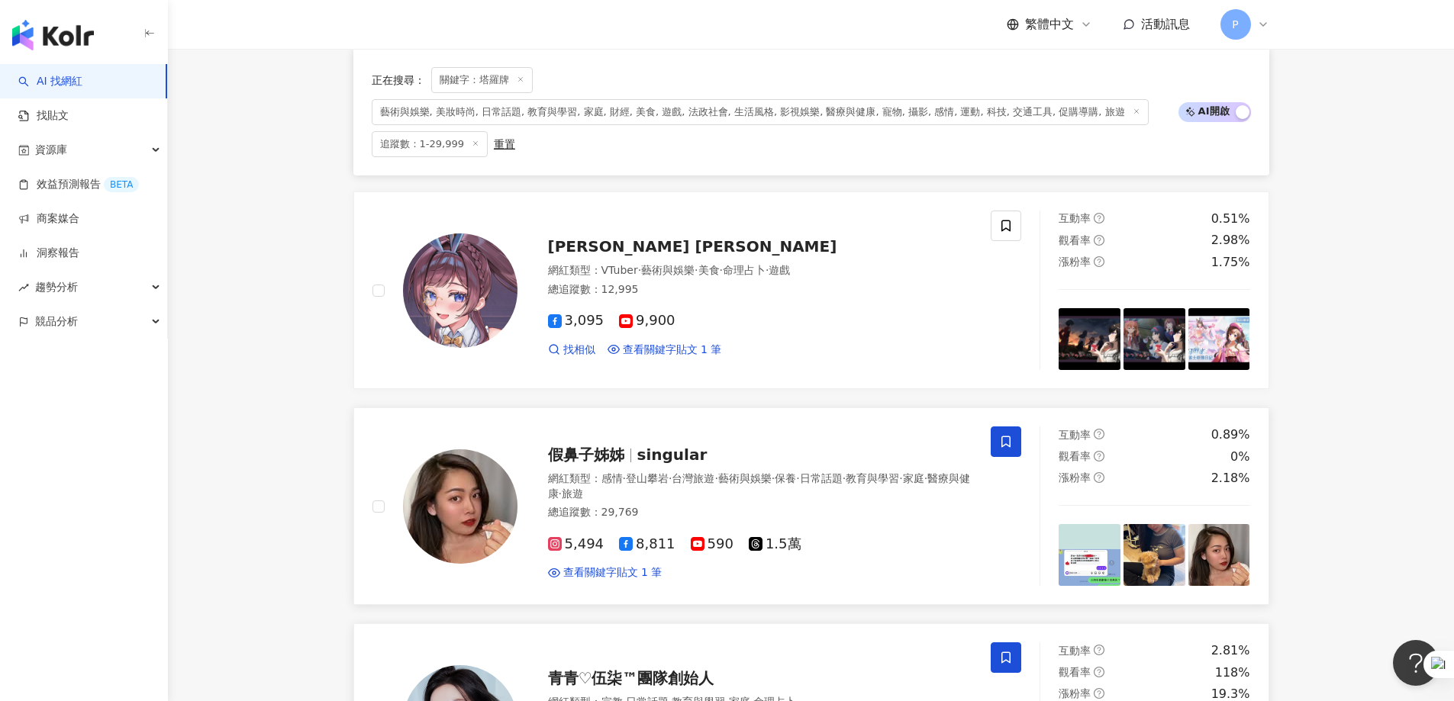
click at [965, 426] on span at bounding box center [1006, 442] width 31 height 31
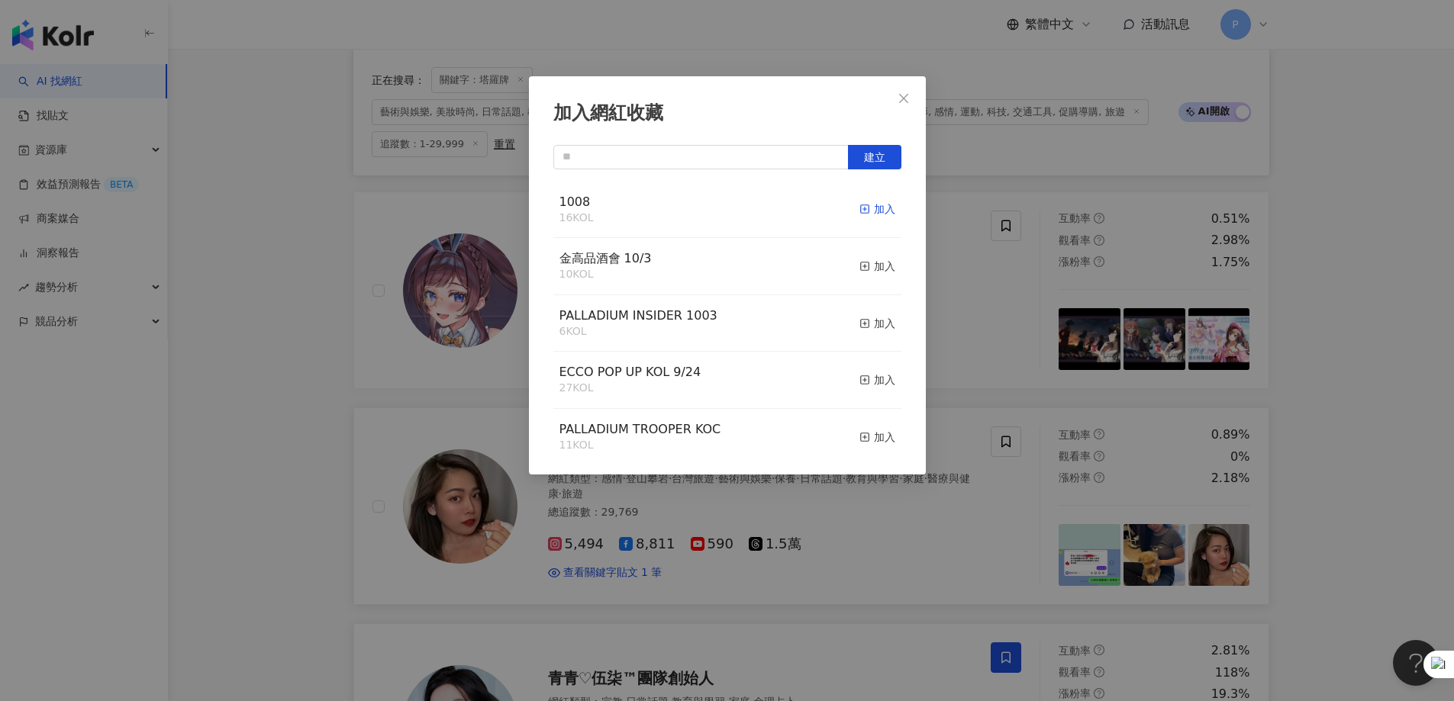
click at [859, 212] on icon "button" at bounding box center [864, 209] width 11 height 11
click at [965, 426] on div "加入網紅收藏 建立 1008 17 KOL 已加入 金高品酒會 10/3 10 KOL 加入 PALLADIUM INSIDER 1003 6 KOL 加入 …" at bounding box center [727, 350] width 1454 height 701
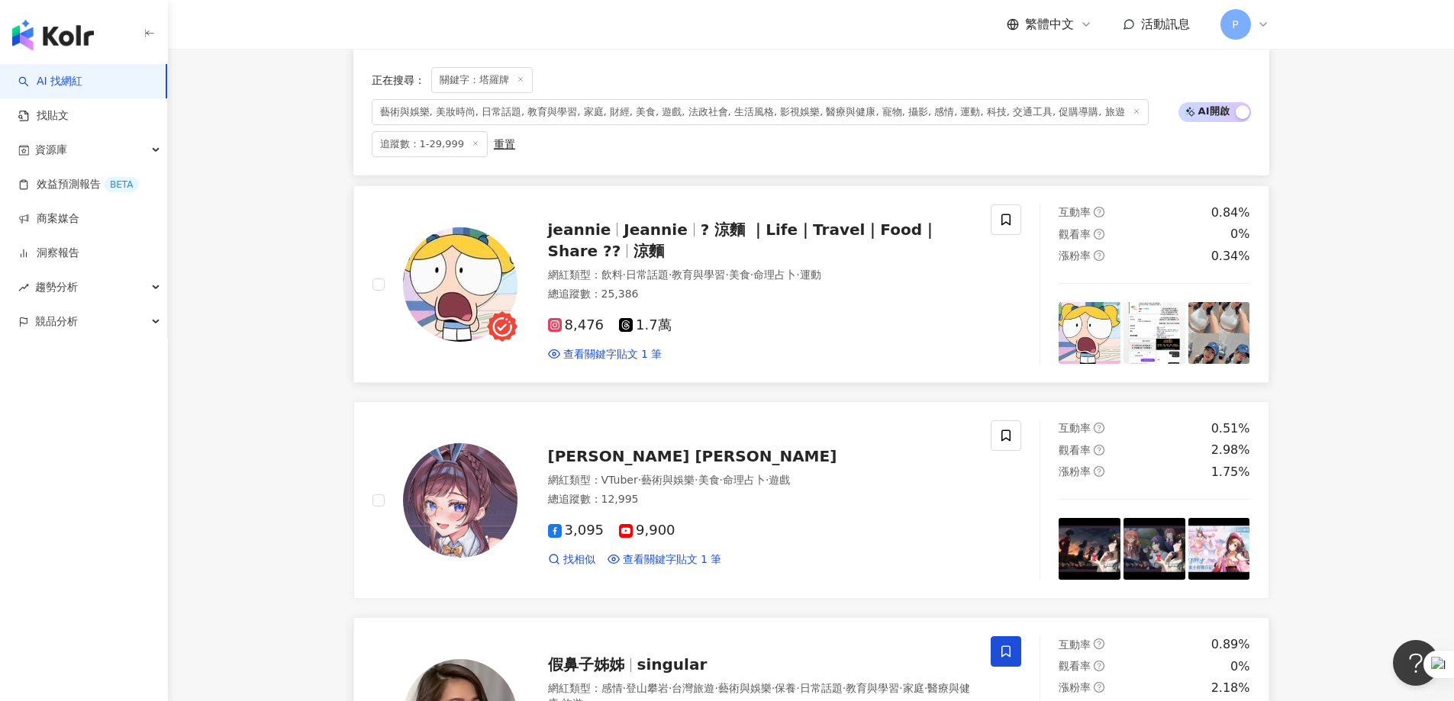
scroll to position [1139, 0]
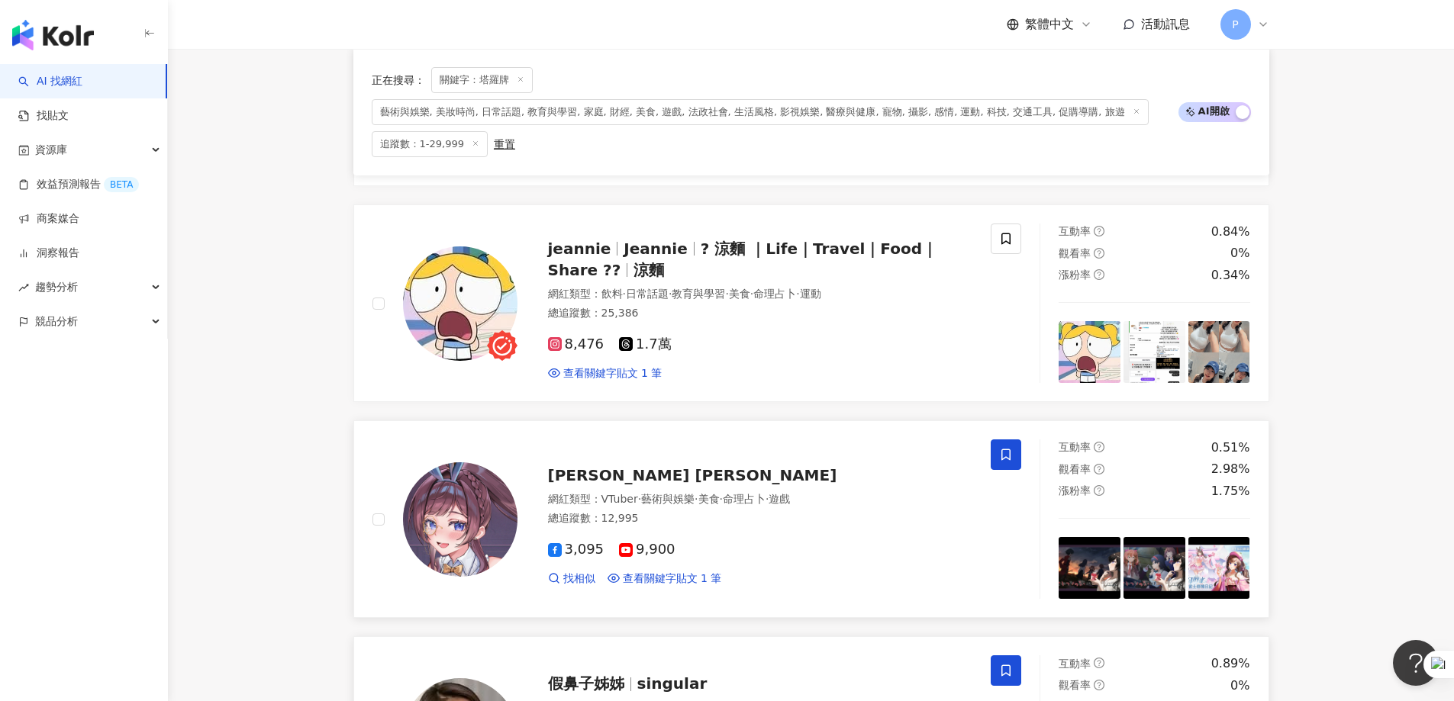
click at [965, 426] on icon at bounding box center [1006, 455] width 14 height 14
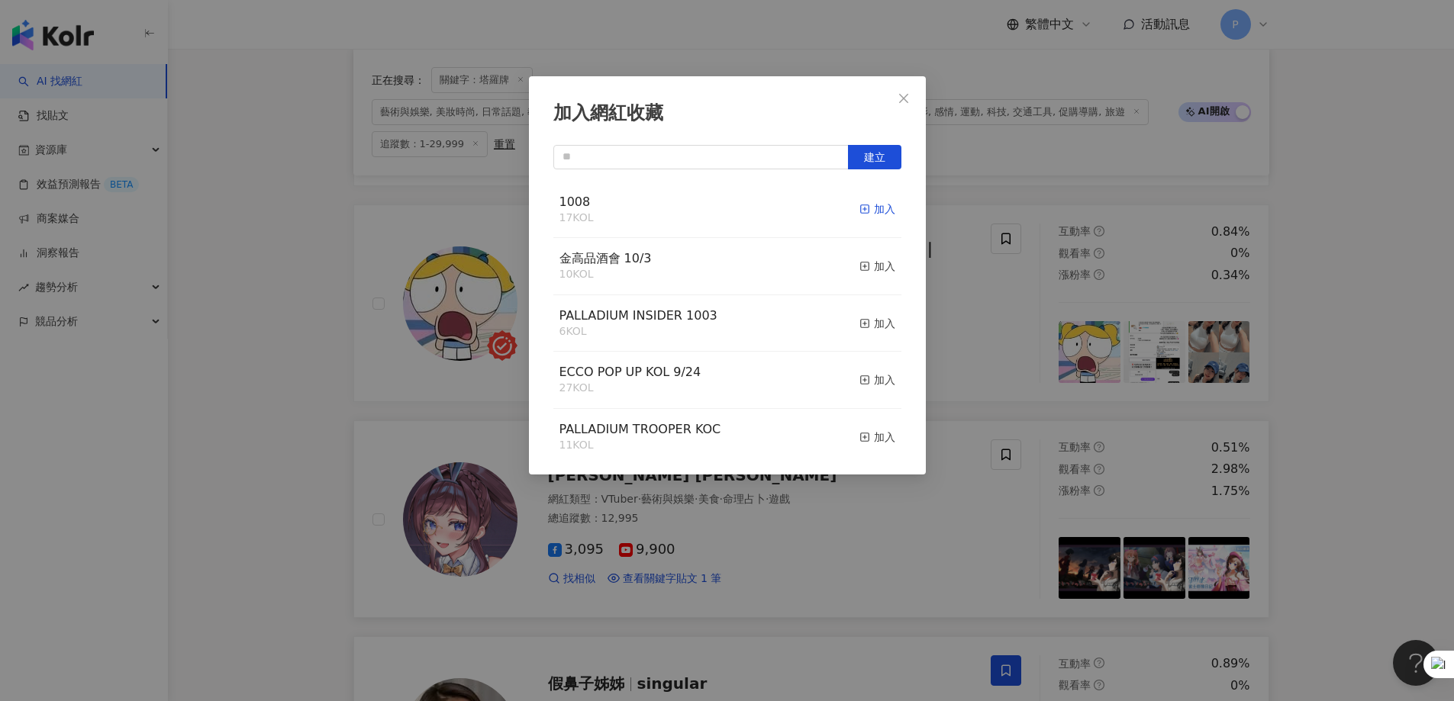
click at [863, 207] on div "加入" at bounding box center [877, 209] width 36 height 17
click at [965, 426] on div "加入網紅收藏 建立 1008 18 KOL 已加入 金高品酒會 10/3 10 KOL 加入 PALLADIUM INSIDER 1003 6 KOL 加入 …" at bounding box center [727, 350] width 1454 height 701
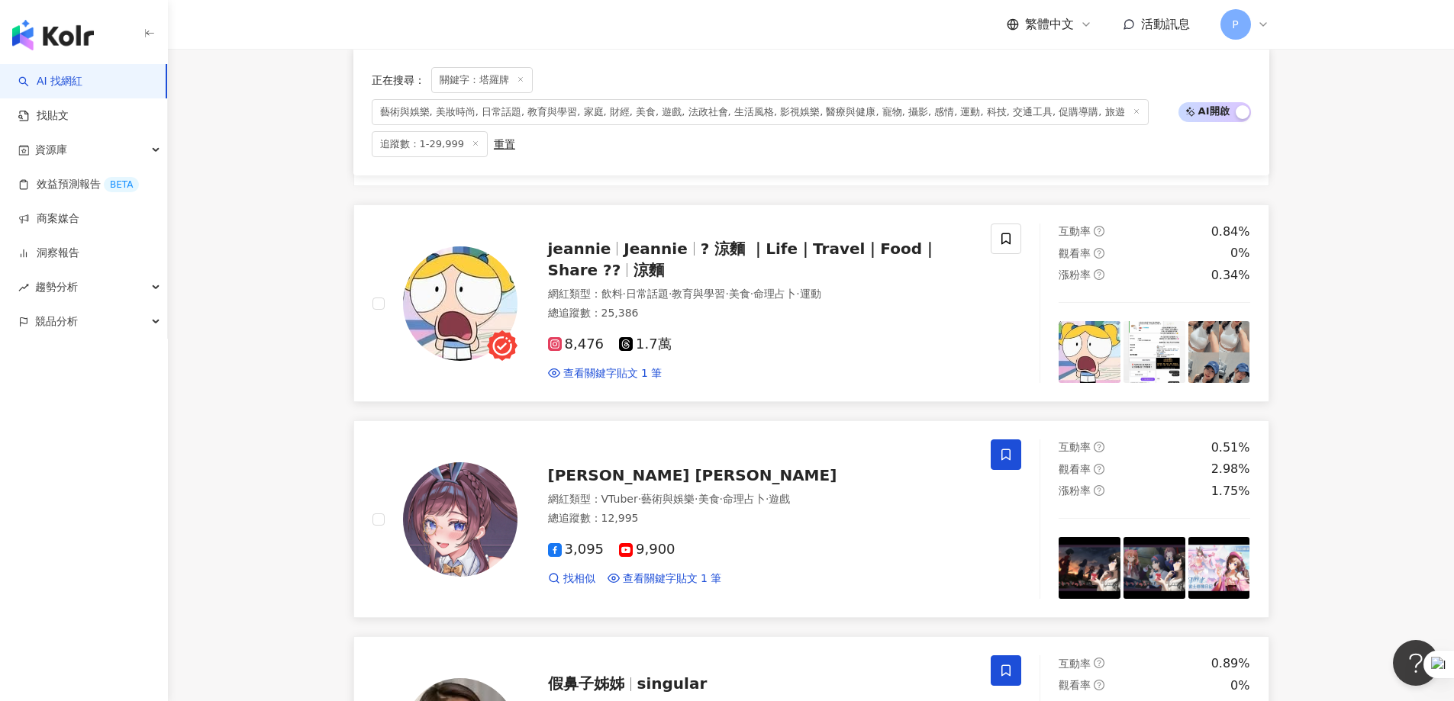
click at [965, 232] on div "jeannie Jeannie ? 涼麵 ｜Life｜Travel｜Food｜Share ?? 涼麵 網紅類型 ： 飲料 · 日常話題 · 教育與學習 · 美…" at bounding box center [681, 304] width 619 height 160
click at [965, 240] on span at bounding box center [1006, 239] width 31 height 31
click at [965, 238] on icon at bounding box center [1006, 239] width 14 height 14
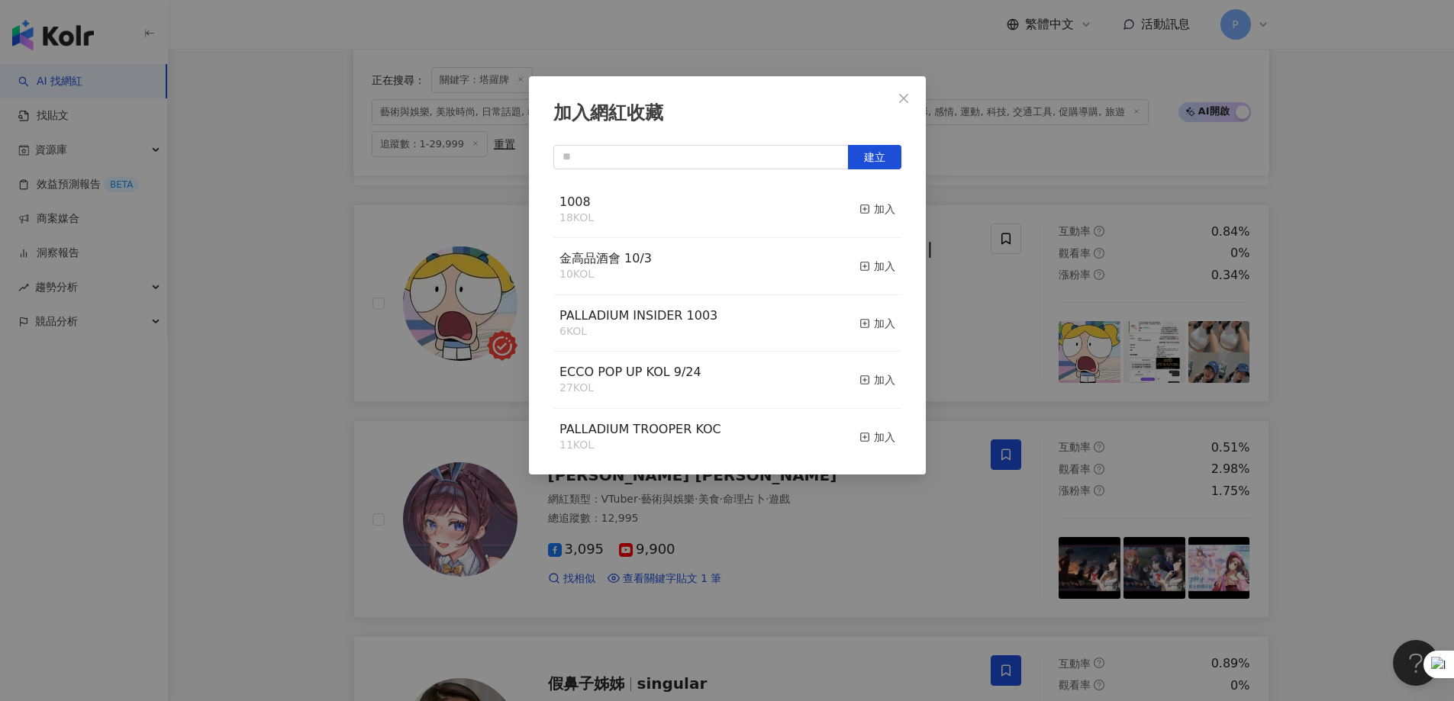
click at [859, 208] on icon "button" at bounding box center [864, 209] width 11 height 11
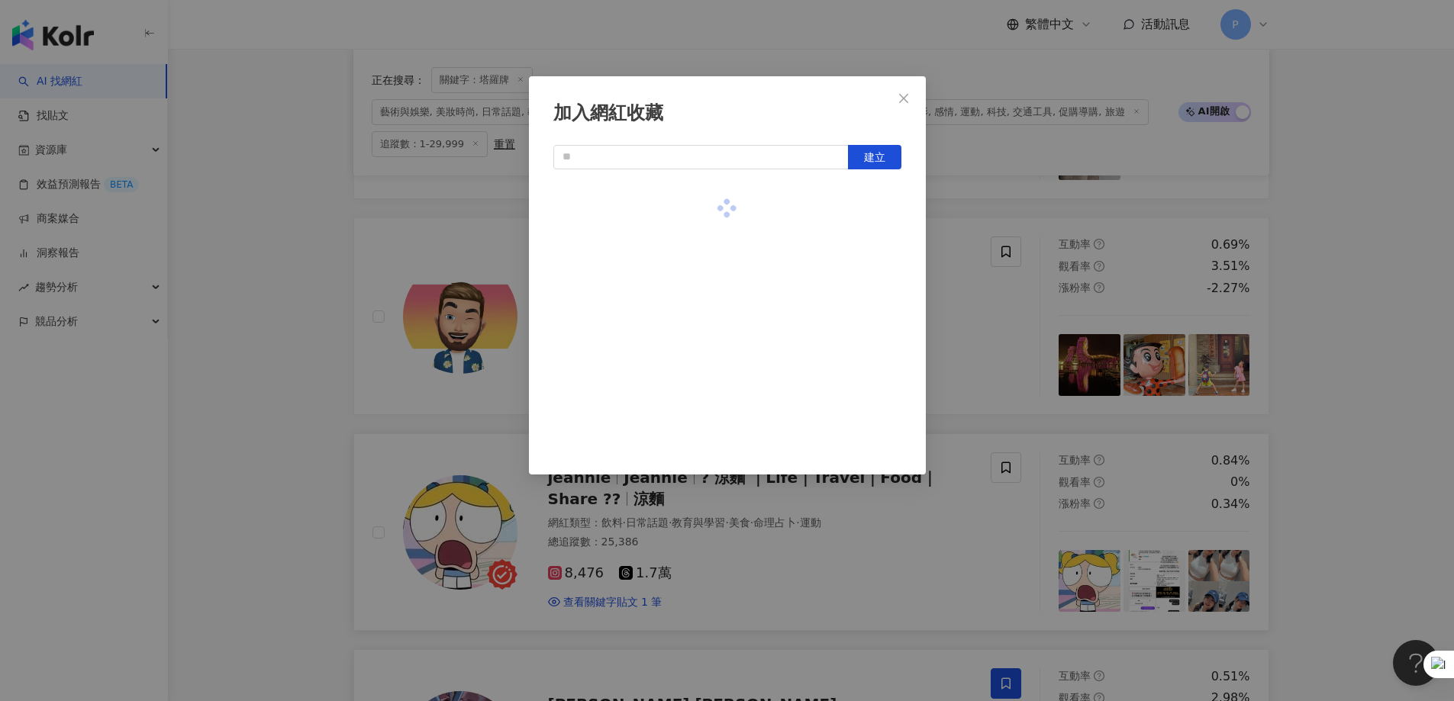
scroll to position [757, 0]
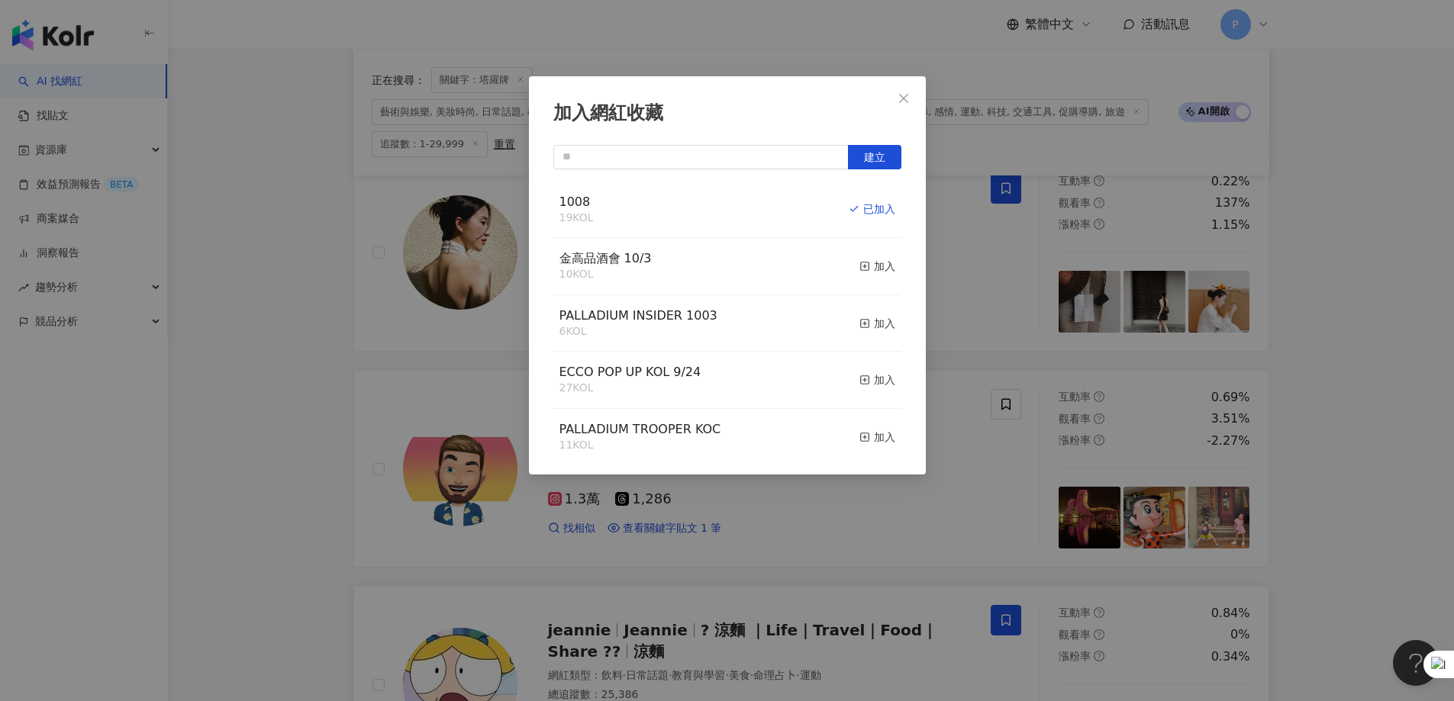
click at [965, 426] on div "加入網紅收藏 建立 1008 19 KOL 已加入 金高品酒會 10/3 10 KOL 加入 PALLADIUM INSIDER 1003 6 KOL 加入 …" at bounding box center [727, 350] width 1454 height 701
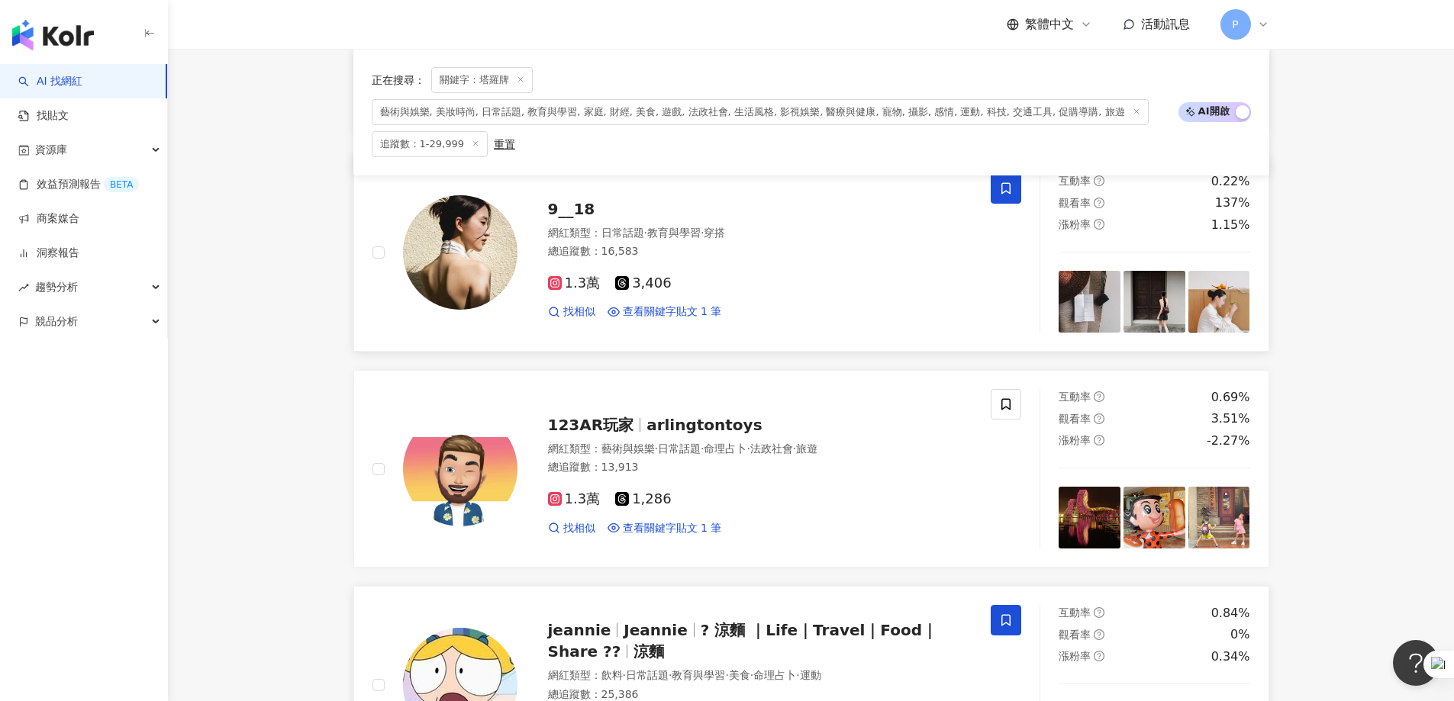
click at [965, 204] on span at bounding box center [1006, 188] width 31 height 31
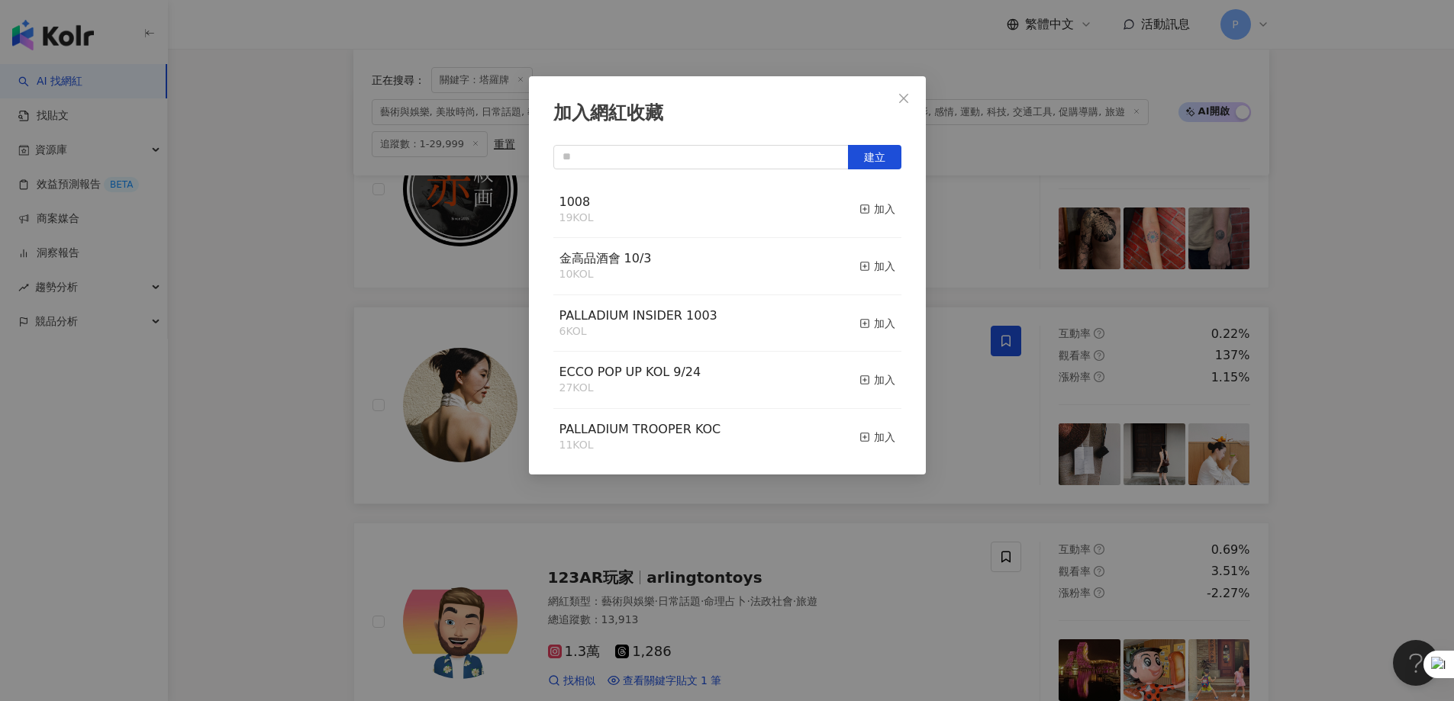
click at [859, 205] on icon "button" at bounding box center [864, 209] width 11 height 11
click at [965, 426] on div "加入網紅收藏 建立 1008 19 KOL 加入 金高品酒會 10/3 10 KOL 加入 PALLADIUM INSIDER 1003 6 KOL 加入 E…" at bounding box center [727, 350] width 1454 height 701
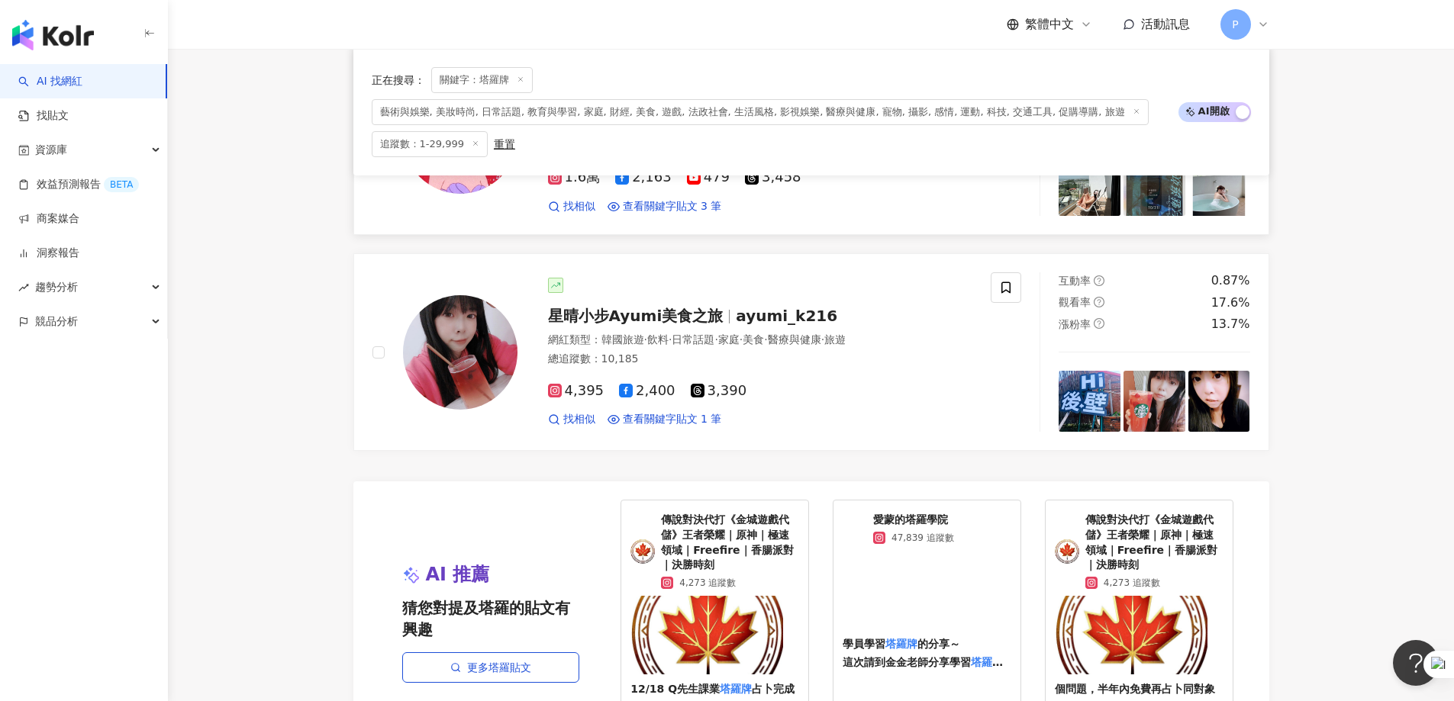
scroll to position [3276, 0]
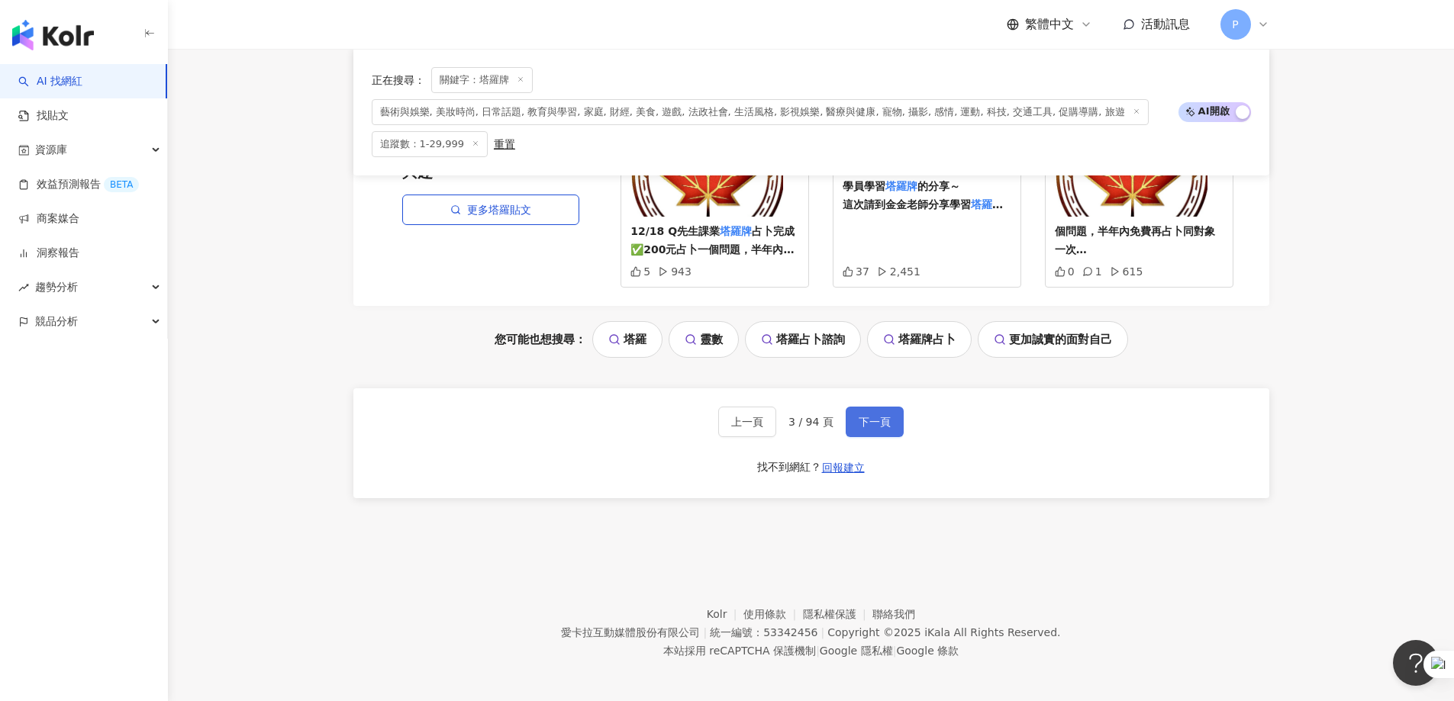
click at [870, 418] on span "下一頁" at bounding box center [875, 422] width 32 height 12
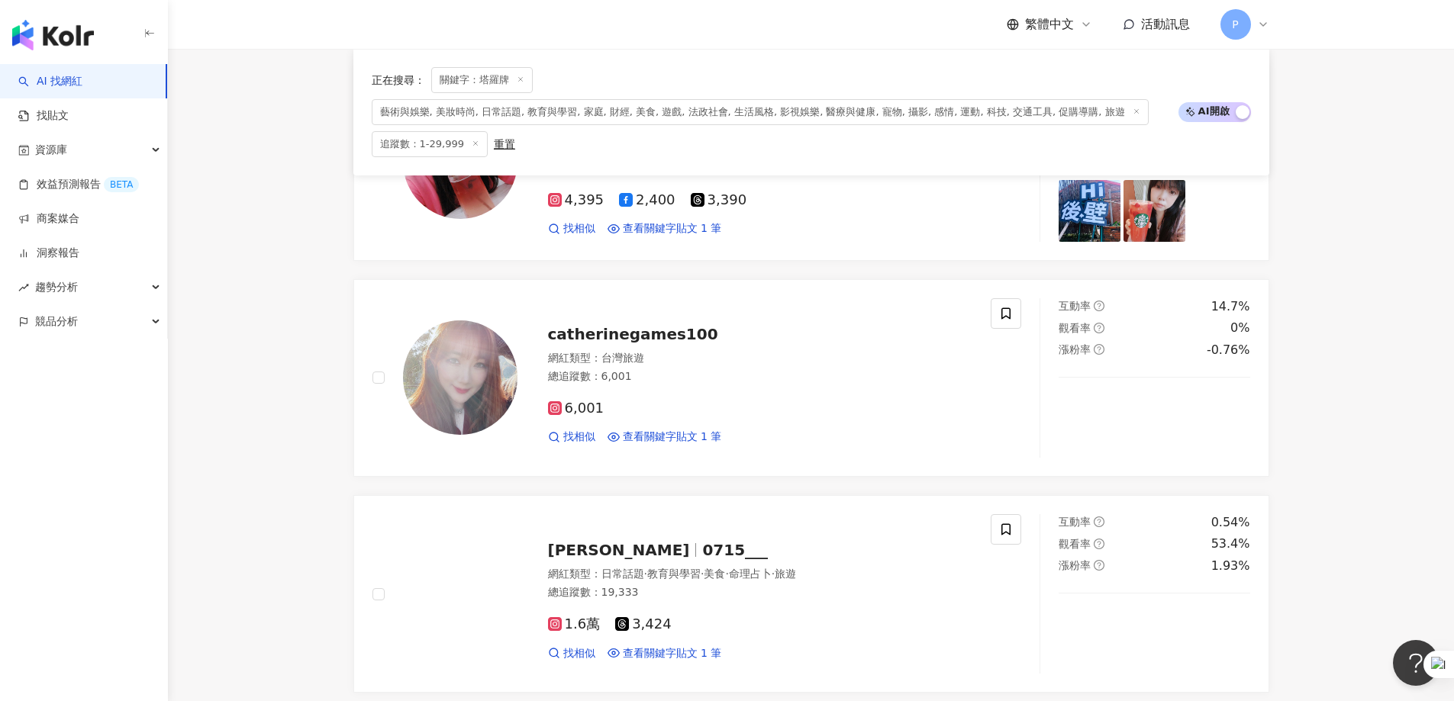
scroll to position [763, 0]
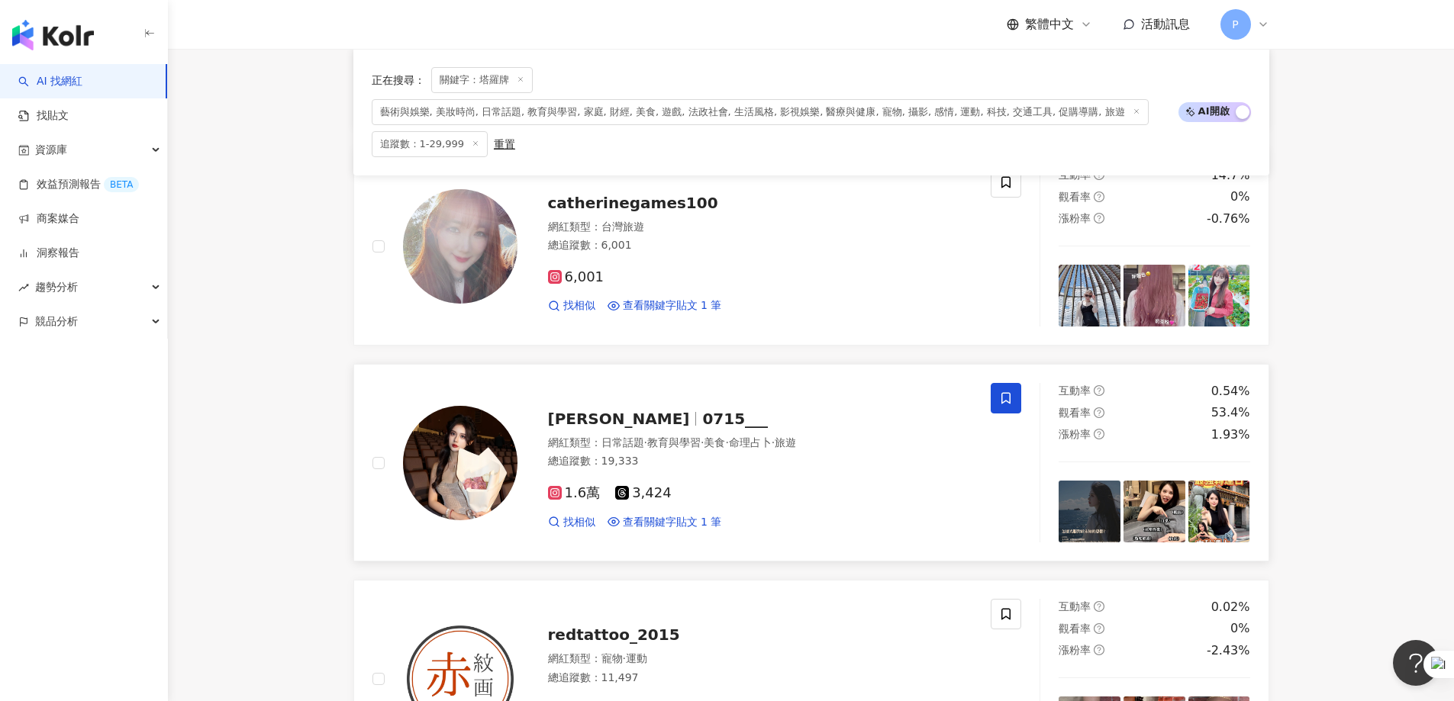
click at [965, 410] on span at bounding box center [1006, 398] width 31 height 31
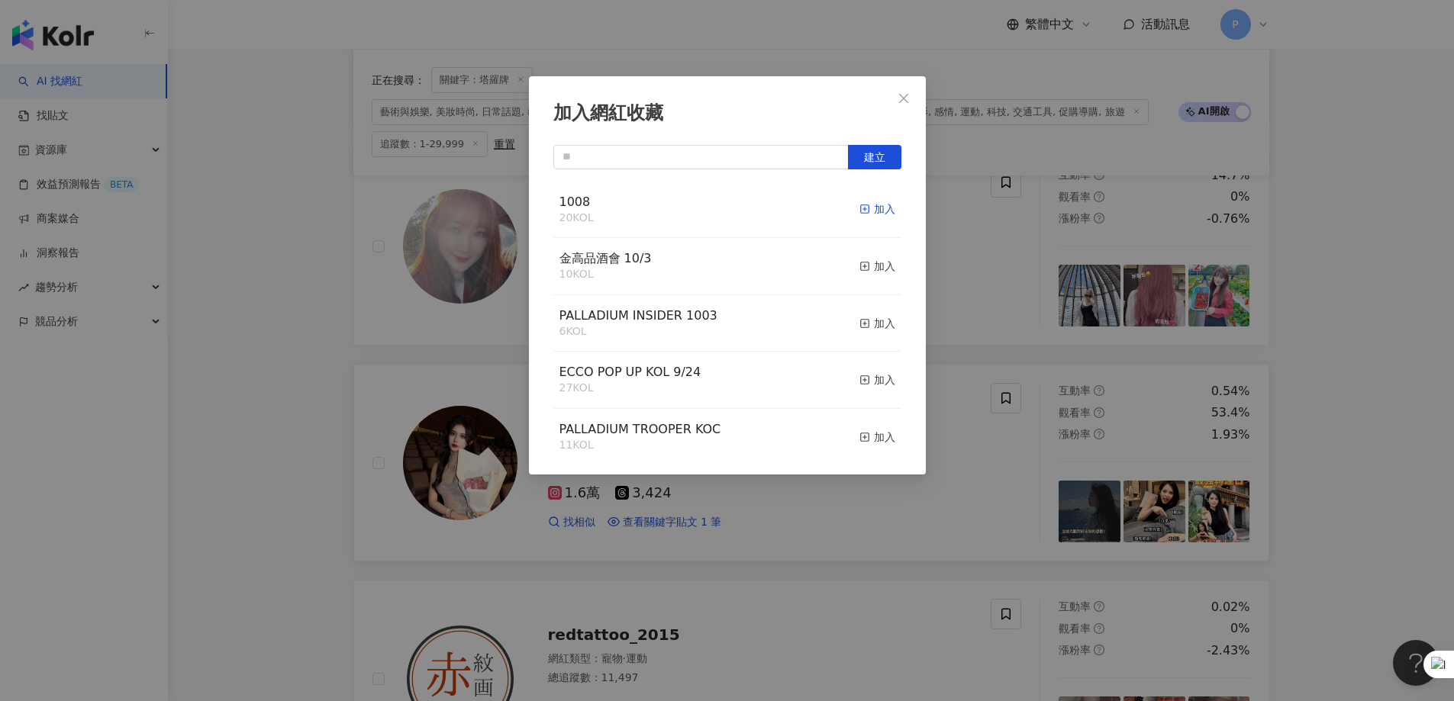
click at [860, 206] on div "加入" at bounding box center [877, 209] width 36 height 17
click at [915, 426] on div "加入網紅收藏 建立 1008 20 KOL 加入 金高品酒會 10/3 10 KOL 加入 PALLADIUM INSIDER 1003 6 KOL 加入 E…" at bounding box center [727, 350] width 1454 height 701
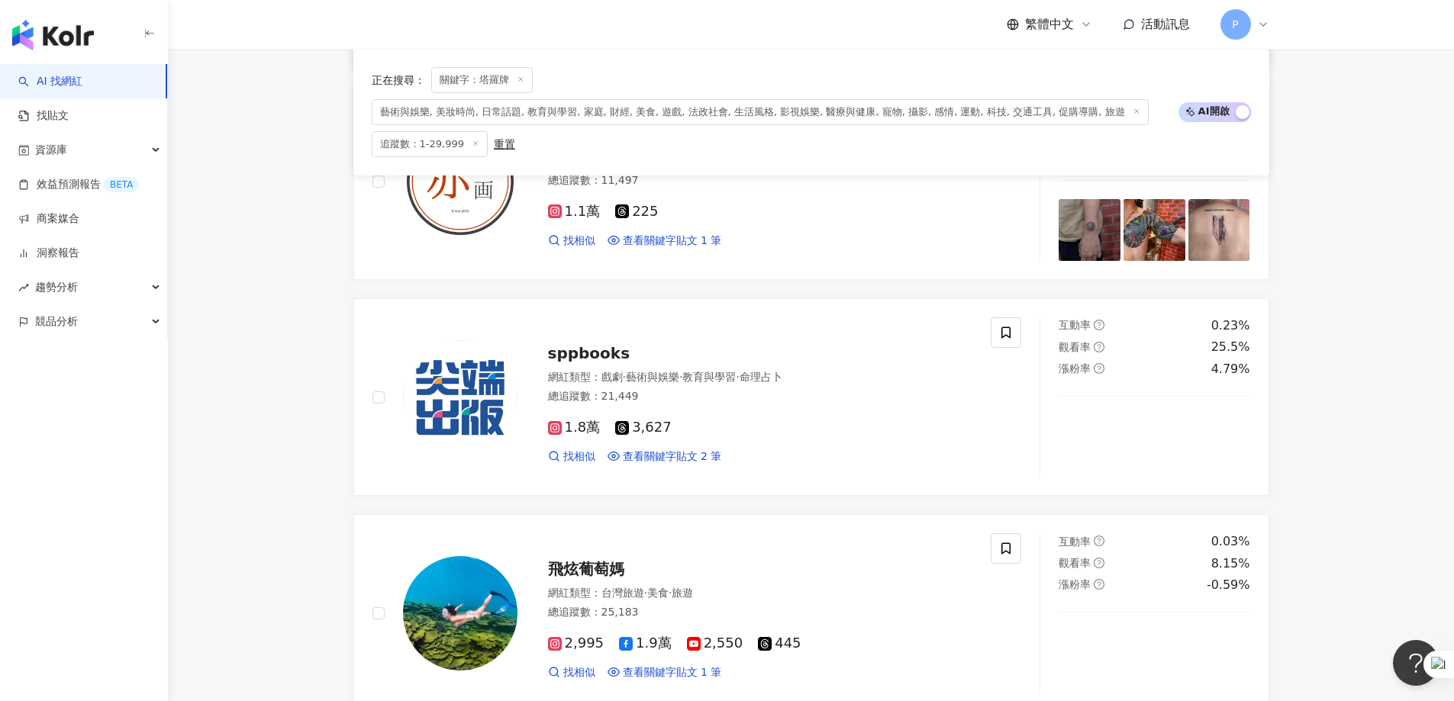
scroll to position [1374, 0]
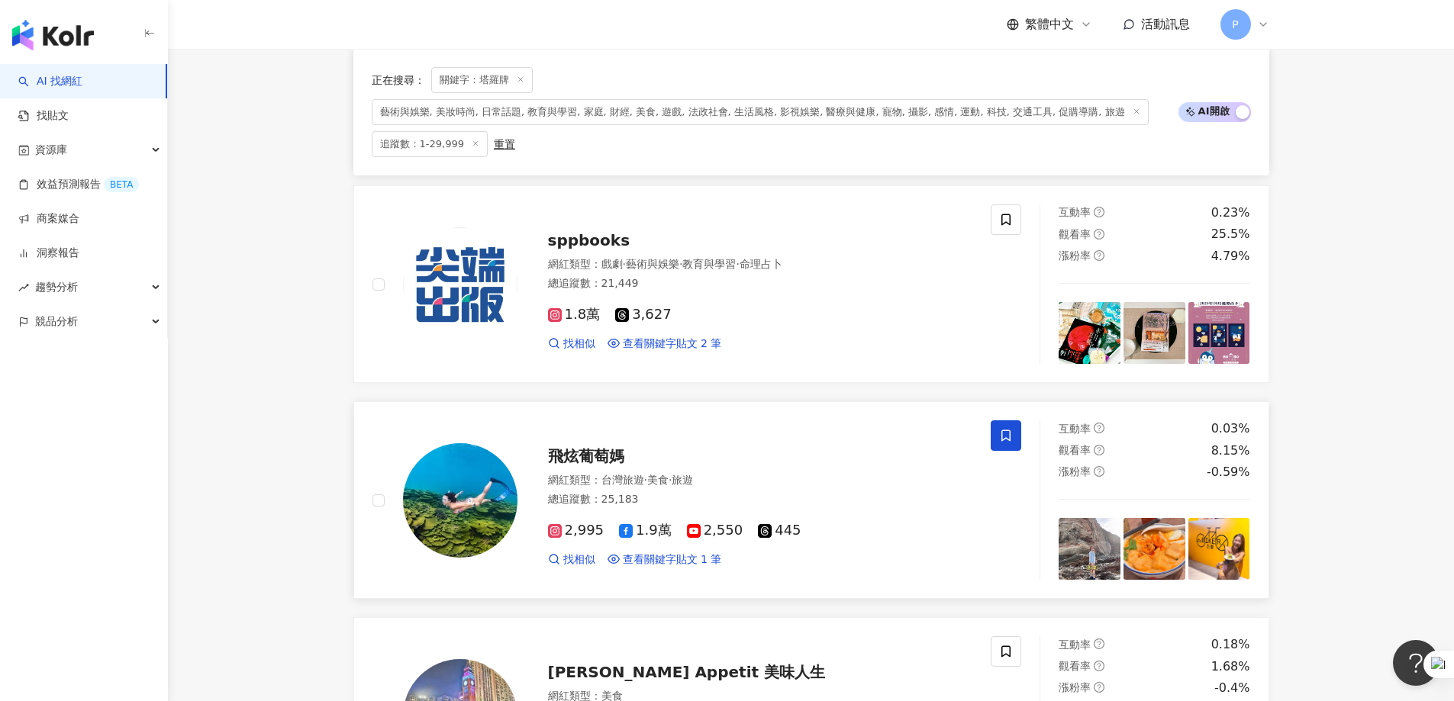
click at [965, 426] on icon at bounding box center [1006, 436] width 14 height 14
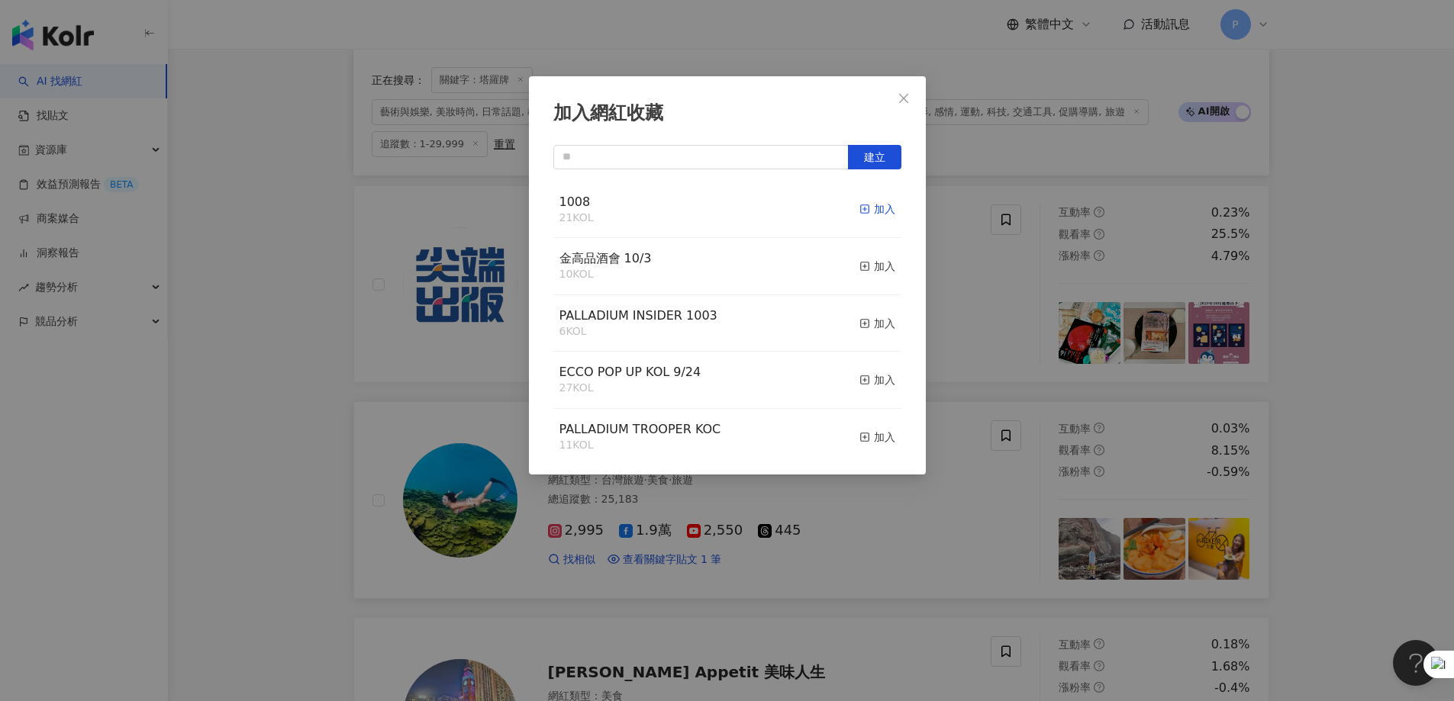
click at [859, 213] on icon "button" at bounding box center [864, 209] width 11 height 11
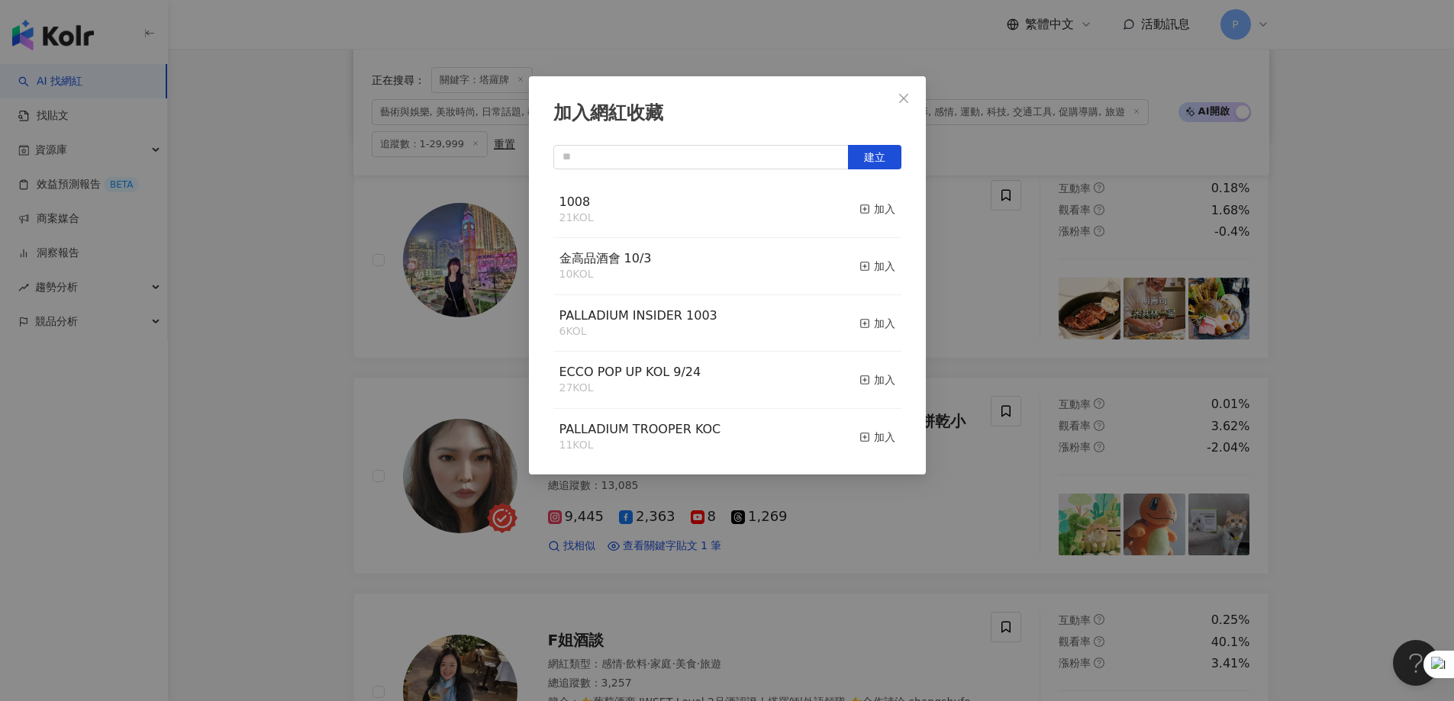
scroll to position [1832, 0]
click at [901, 426] on div "加入網紅收藏 建立 1008 22 KOL 已加入 金高品酒會 10/3 10 KOL 加入 PALLADIUM INSIDER 1003 6 KOL 加入 …" at bounding box center [727, 350] width 1454 height 701
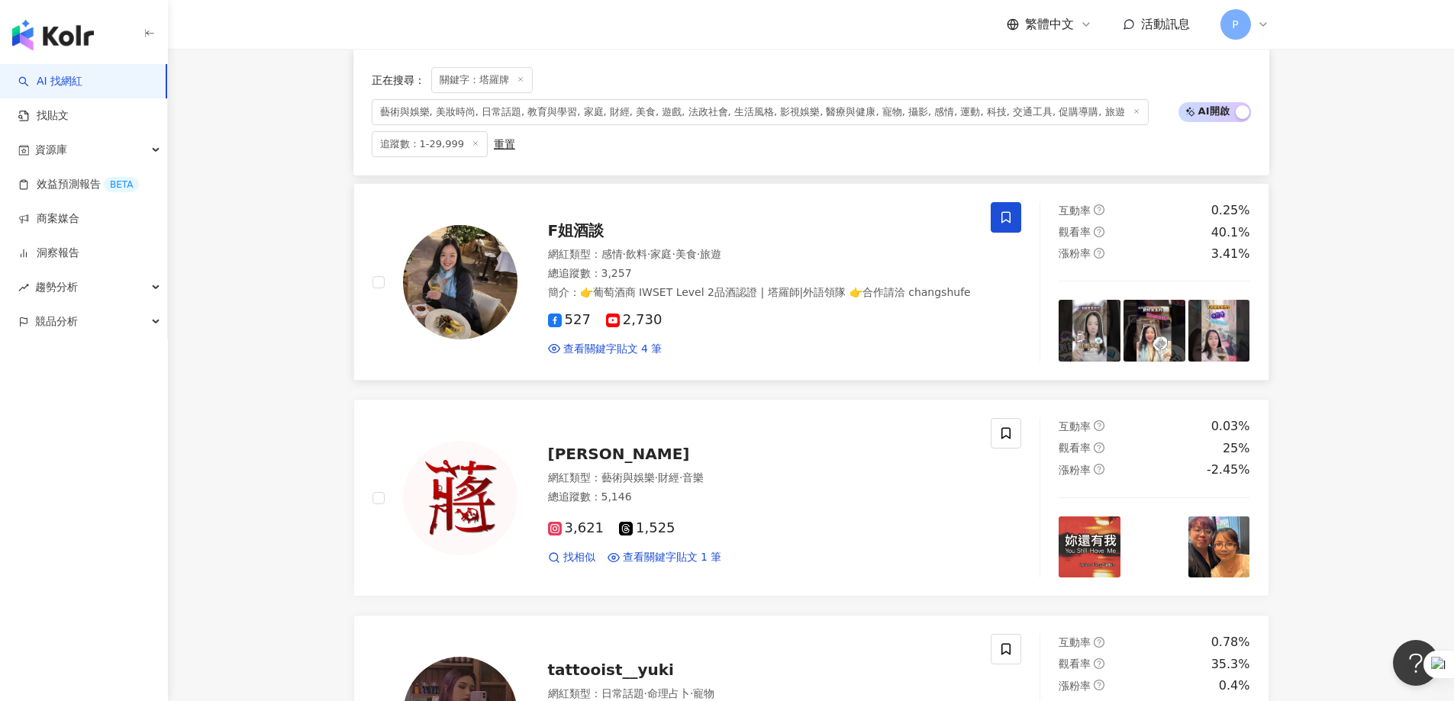
scroll to position [2214, 0]
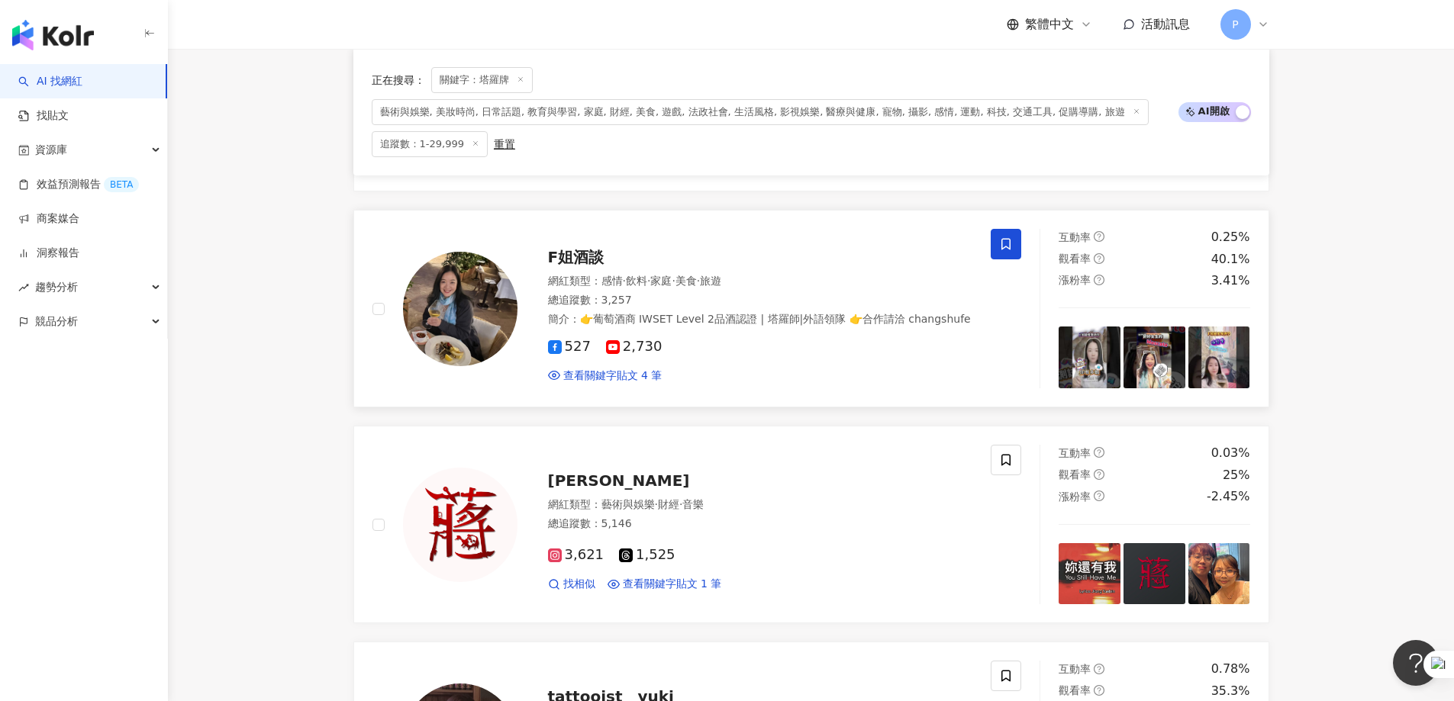
click at [965, 251] on icon at bounding box center [1006, 244] width 14 height 14
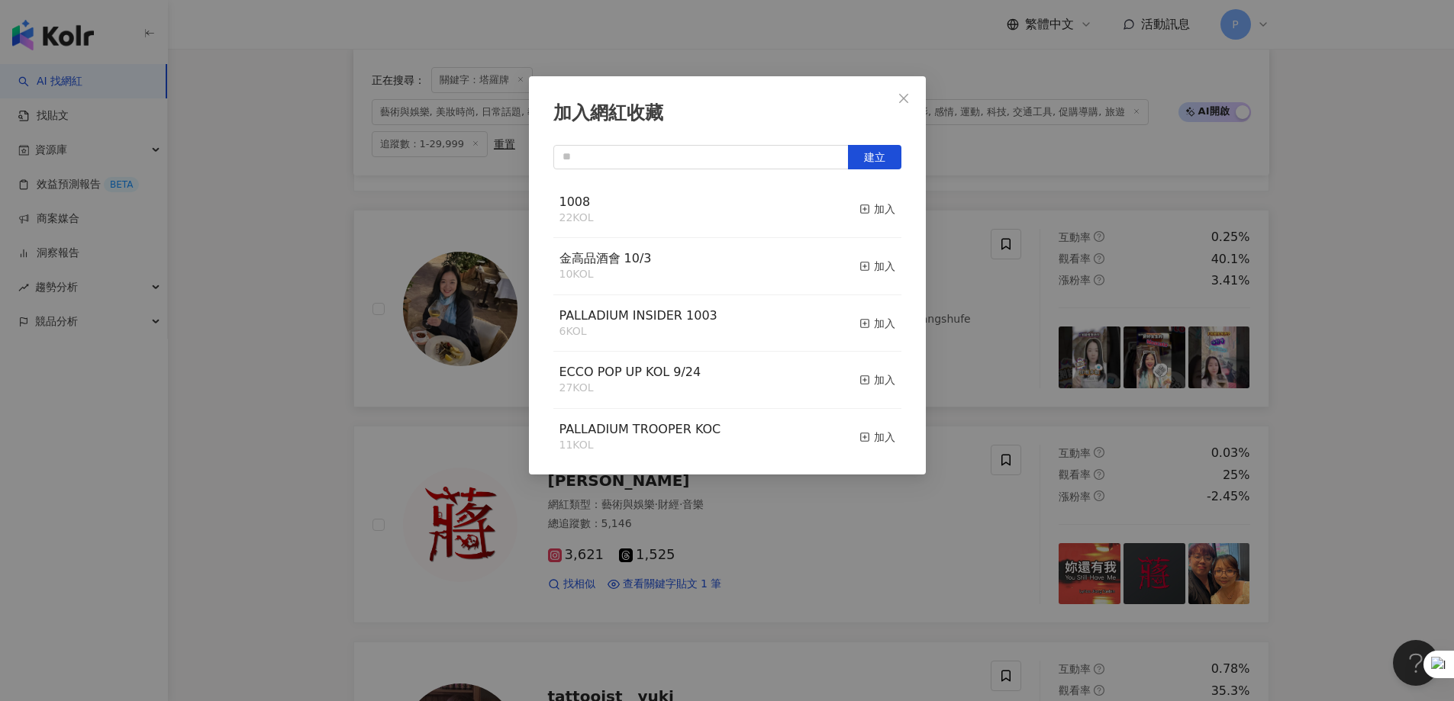
click at [846, 215] on div "1008 22 KOL 加入" at bounding box center [727, 210] width 348 height 57
click at [866, 205] on div "加入" at bounding box center [877, 209] width 36 height 17
click at [845, 426] on div "加入網紅收藏 建立 1008 23 KOL 已加入 金高品酒會 10/3 10 KOL 加入 PALLADIUM INSIDER 1003 6 KOL 加入 …" at bounding box center [727, 350] width 1454 height 701
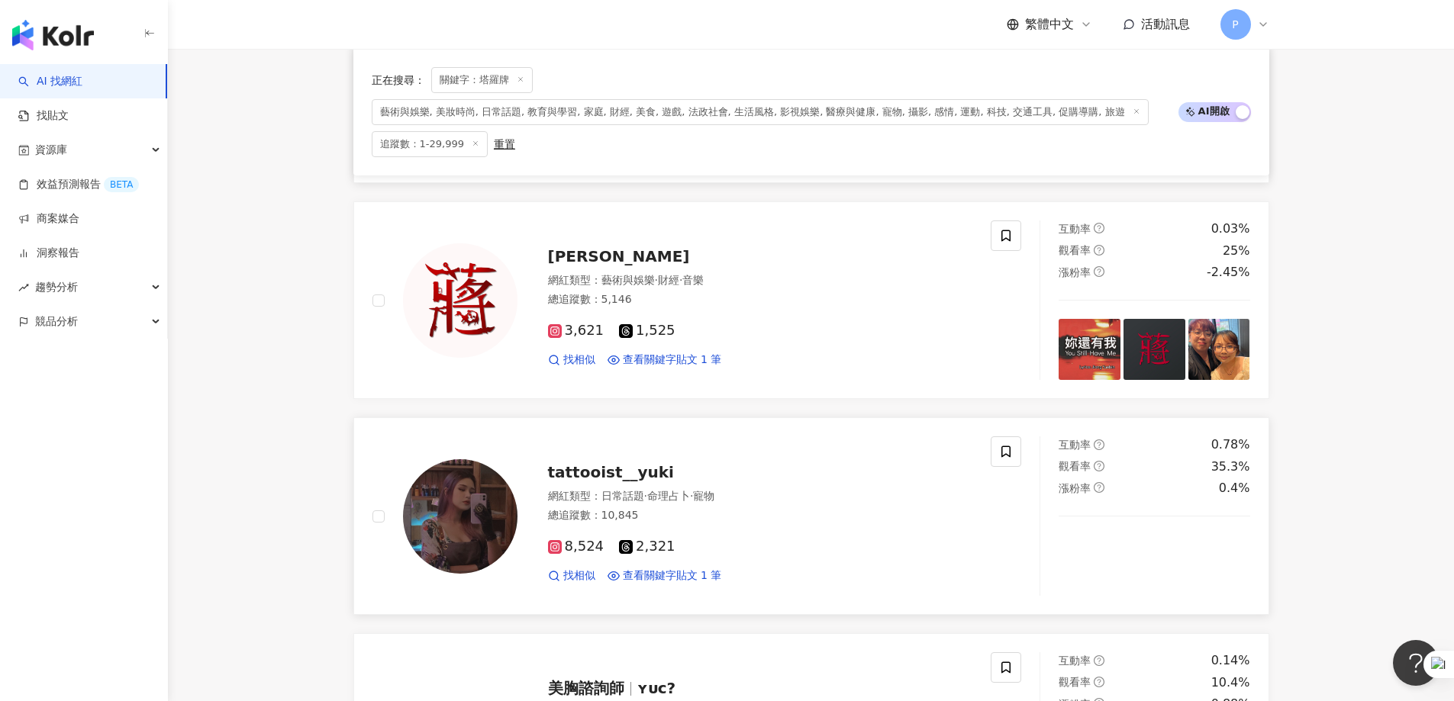
scroll to position [2443, 0]
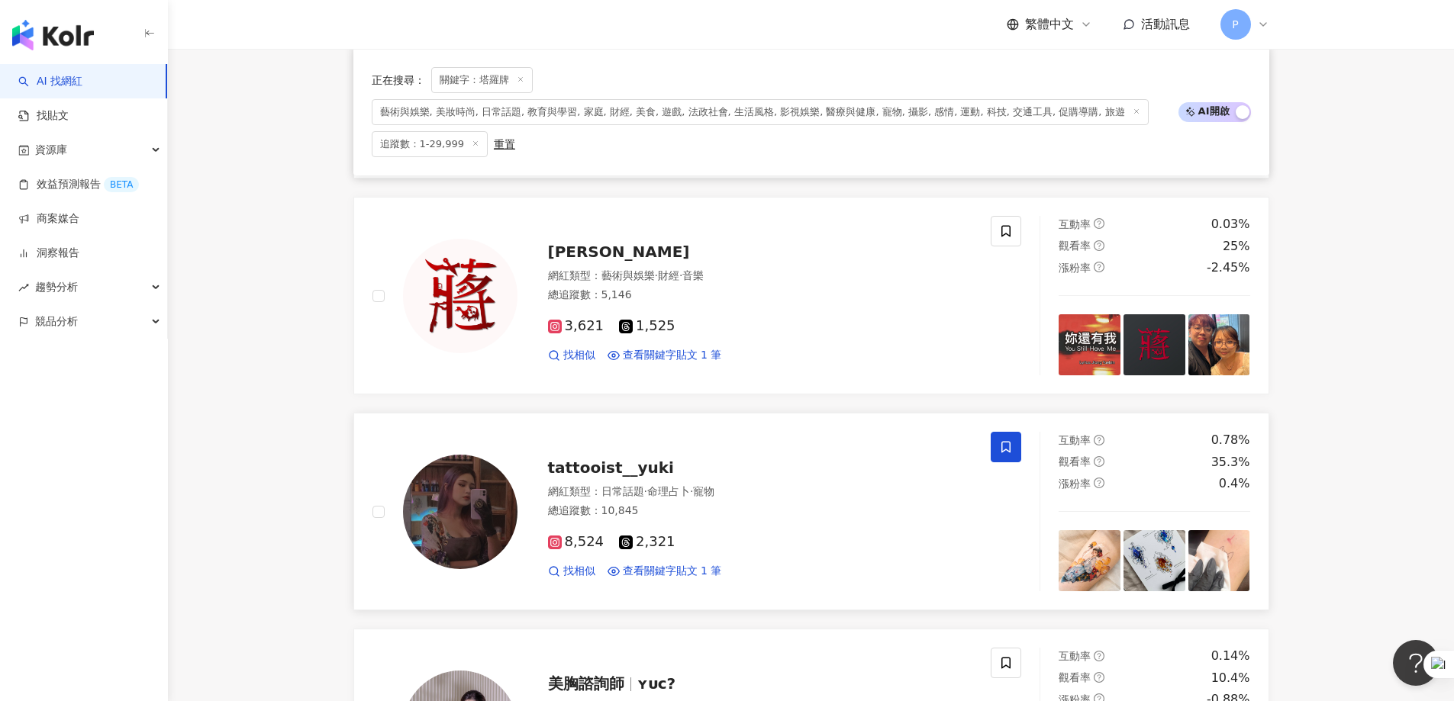
click at [965, 426] on span at bounding box center [1006, 447] width 31 height 31
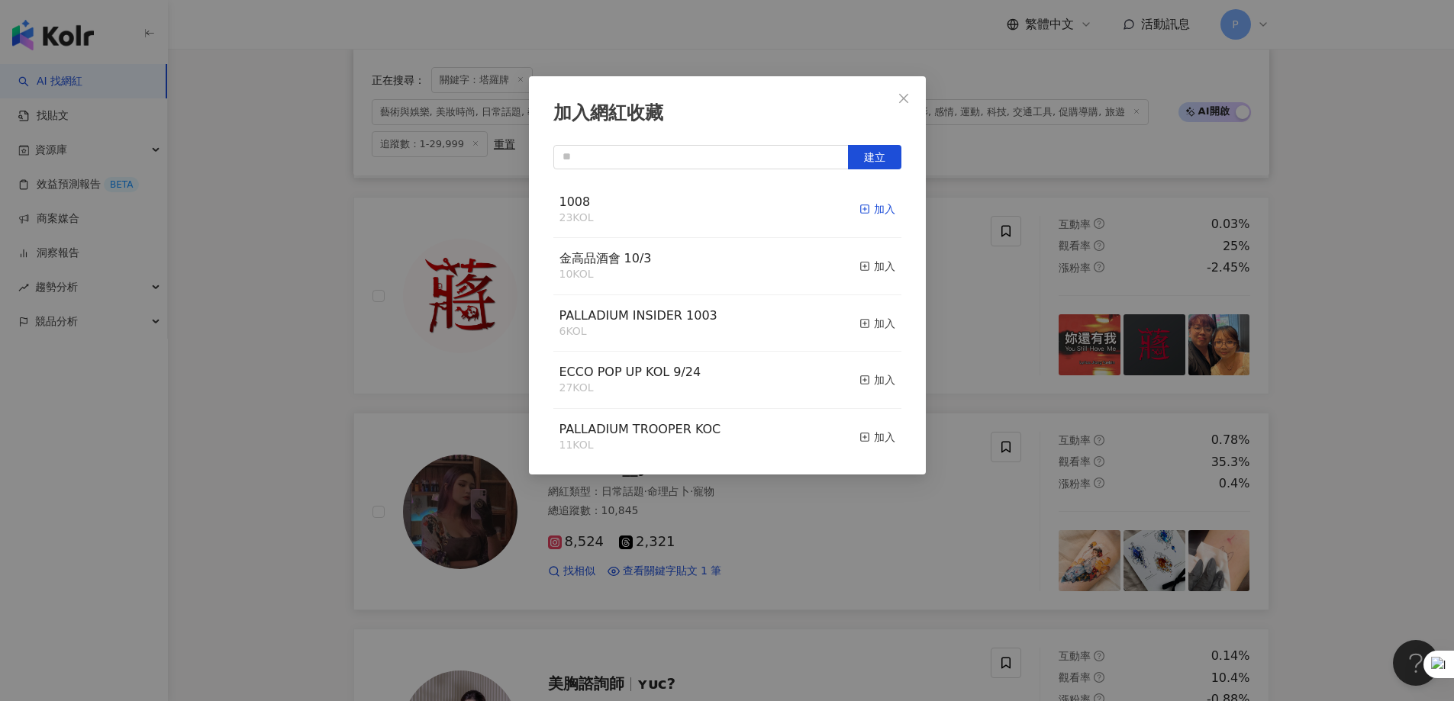
click at [859, 217] on div "加入" at bounding box center [877, 209] width 36 height 17
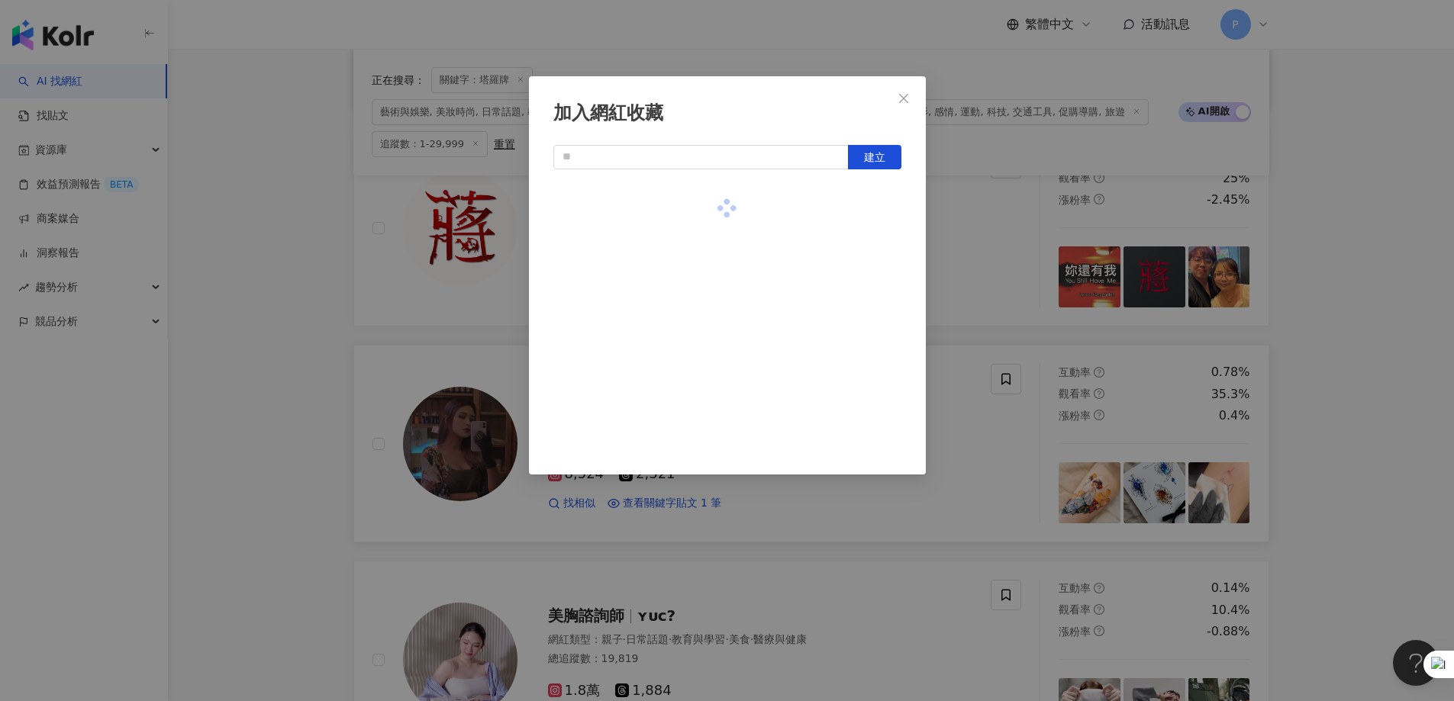
scroll to position [2672, 0]
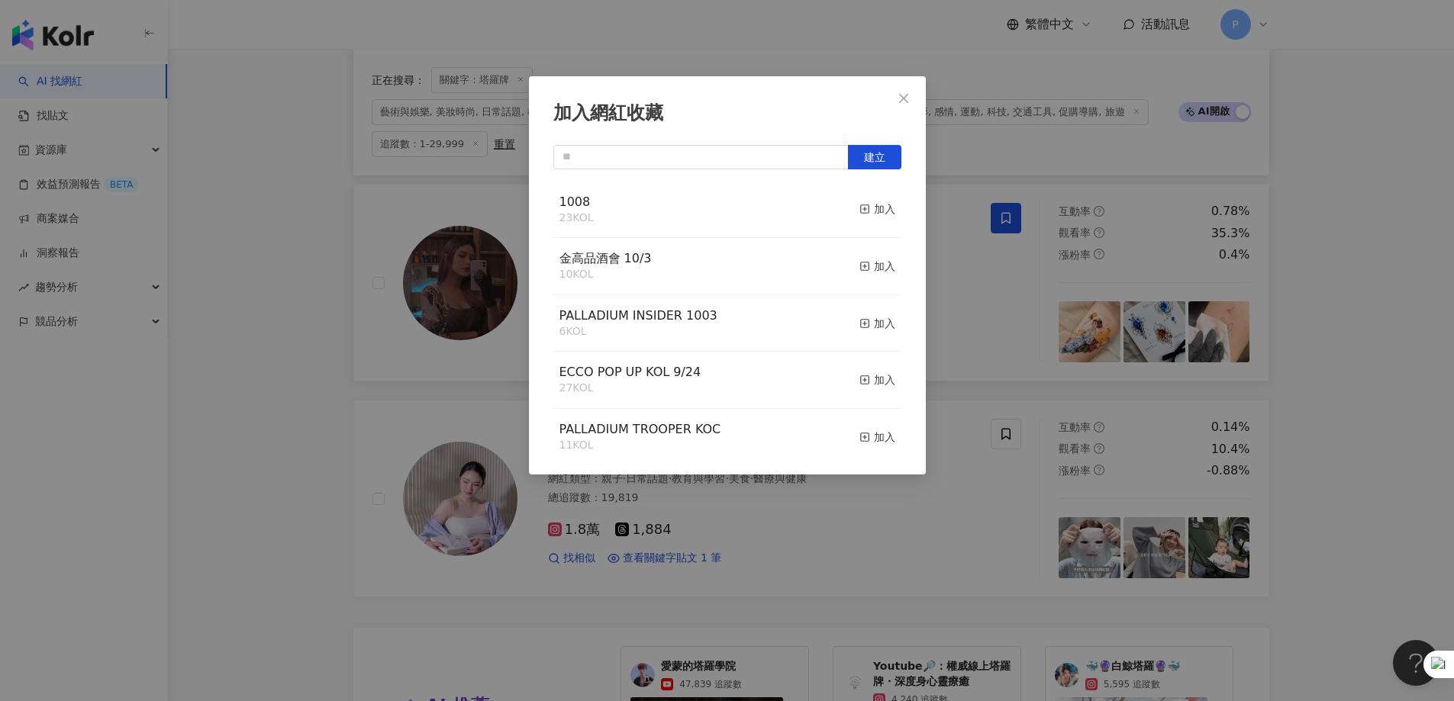
click at [965, 426] on div "加入網紅收藏 建立 1008 23 KOL 加入 金高品酒會 10/3 10 KOL 加入 PALLADIUM INSIDER 1003 6 KOL 加入 E…" at bounding box center [727, 350] width 1454 height 701
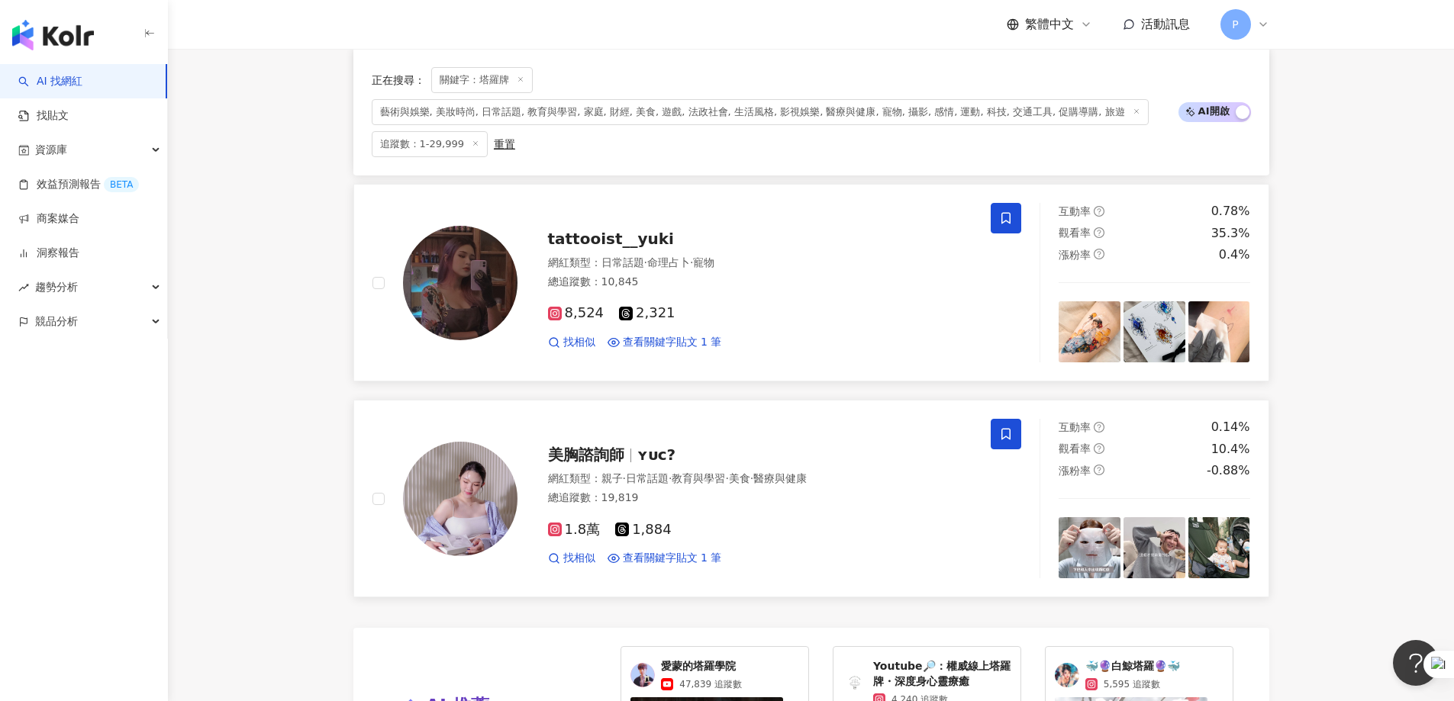
click at [965, 426] on span at bounding box center [1006, 434] width 31 height 31
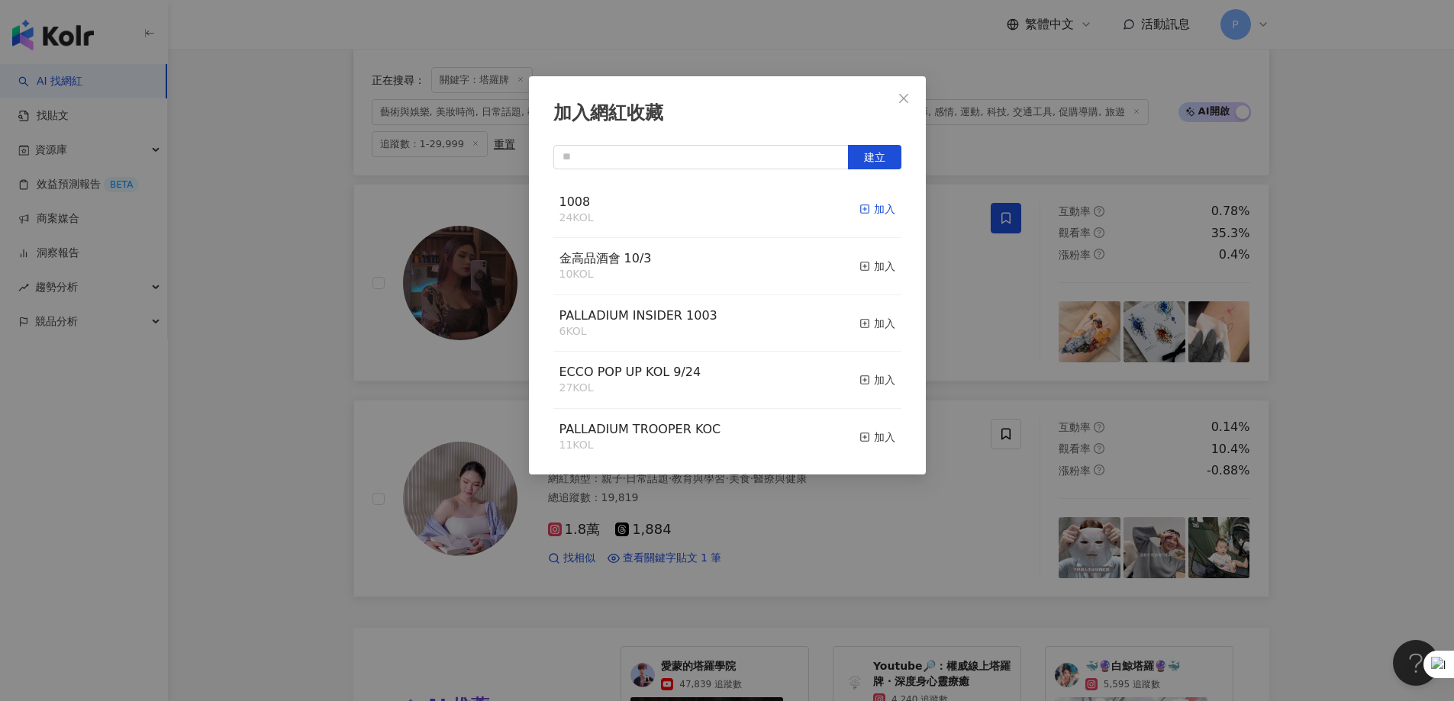
click at [859, 205] on icon "button" at bounding box center [864, 209] width 11 height 11
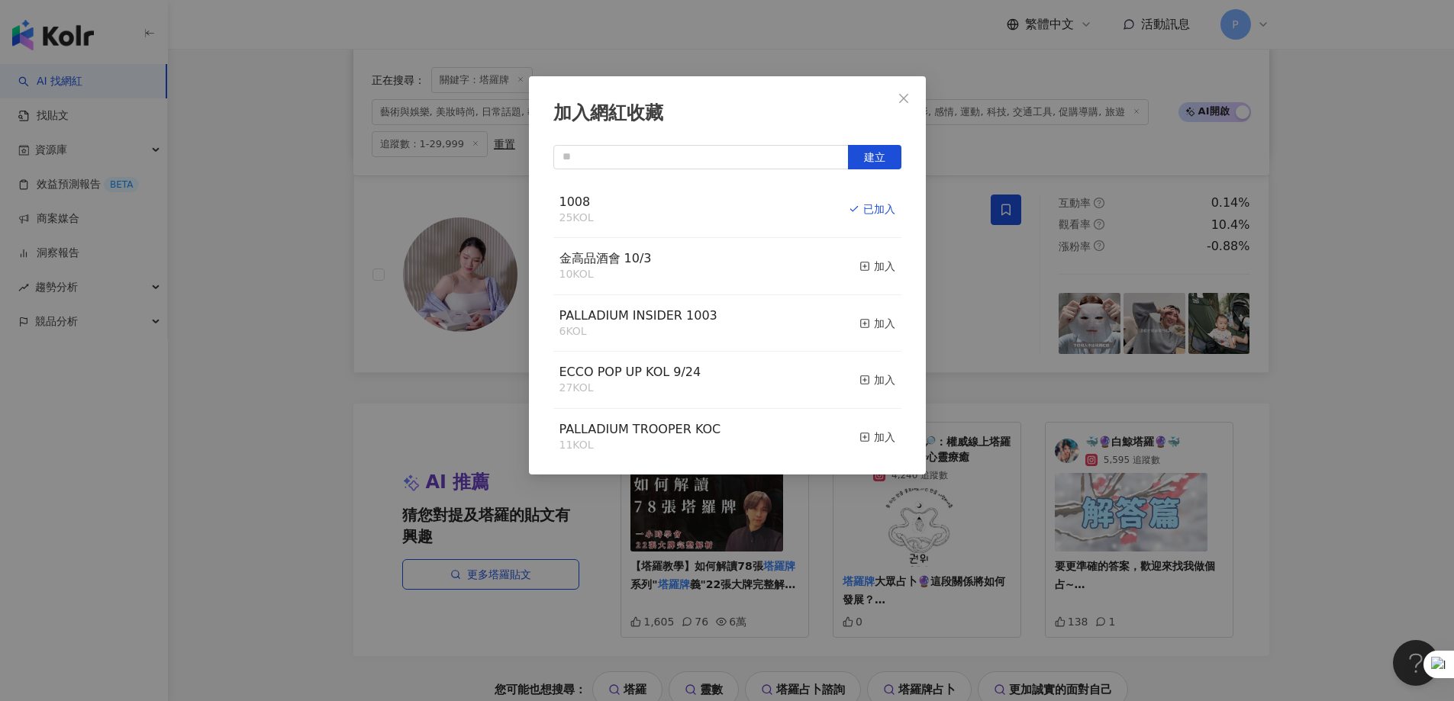
scroll to position [2977, 0]
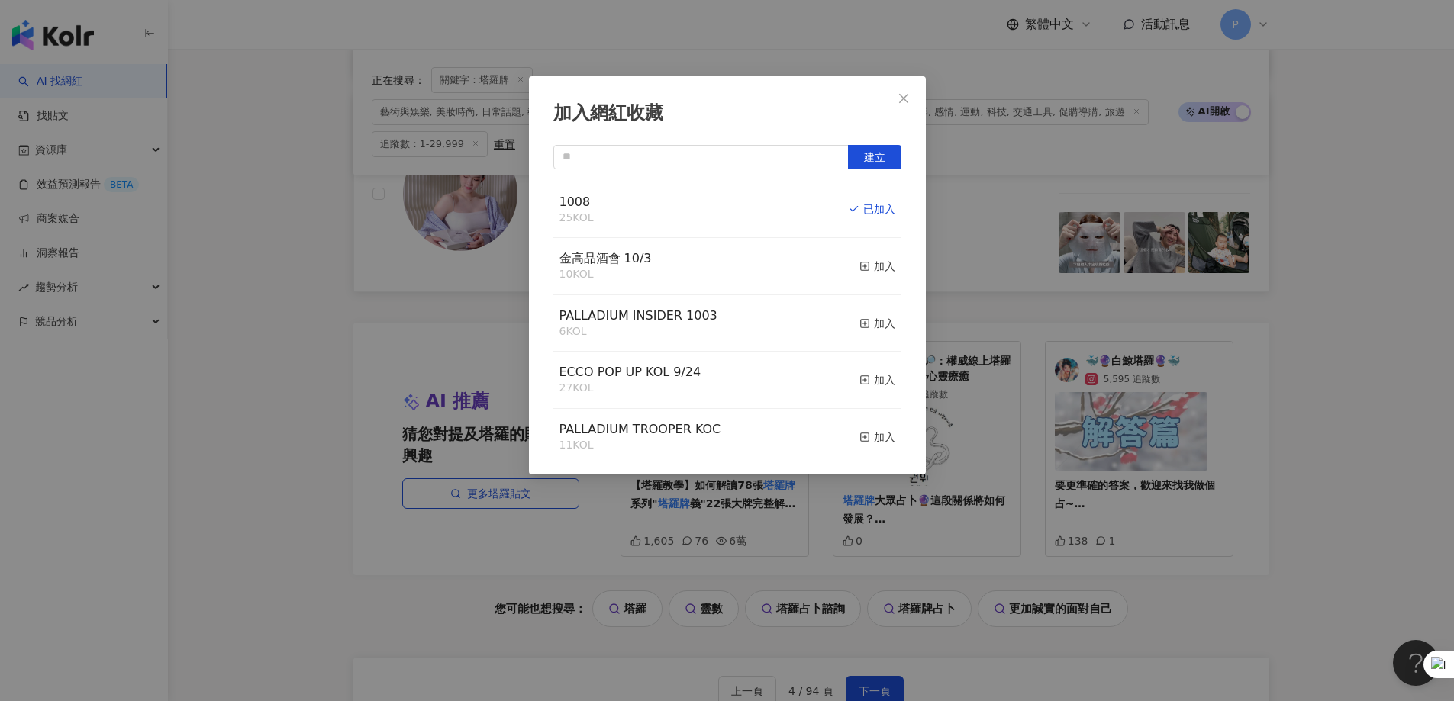
click at [965, 426] on div "加入網紅收藏 建立 1008 25 KOL 已加入 金高品酒會 10/3 10 KOL 加入 PALLADIUM INSIDER 1003 6 KOL 加入 …" at bounding box center [727, 350] width 1454 height 701
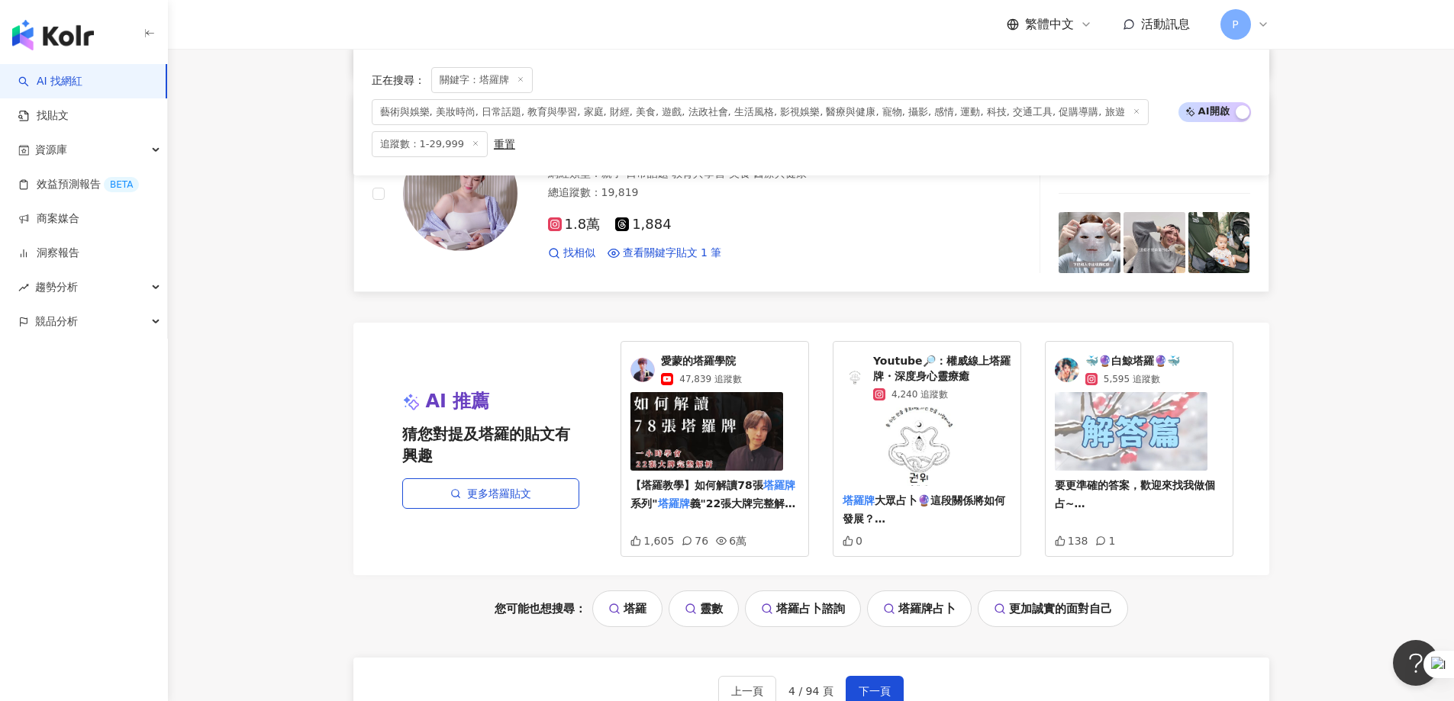
drag, startPoint x: 869, startPoint y: 691, endPoint x: 869, endPoint y: 659, distance: 32.1
click at [869, 426] on span "下一頁" at bounding box center [875, 691] width 32 height 12
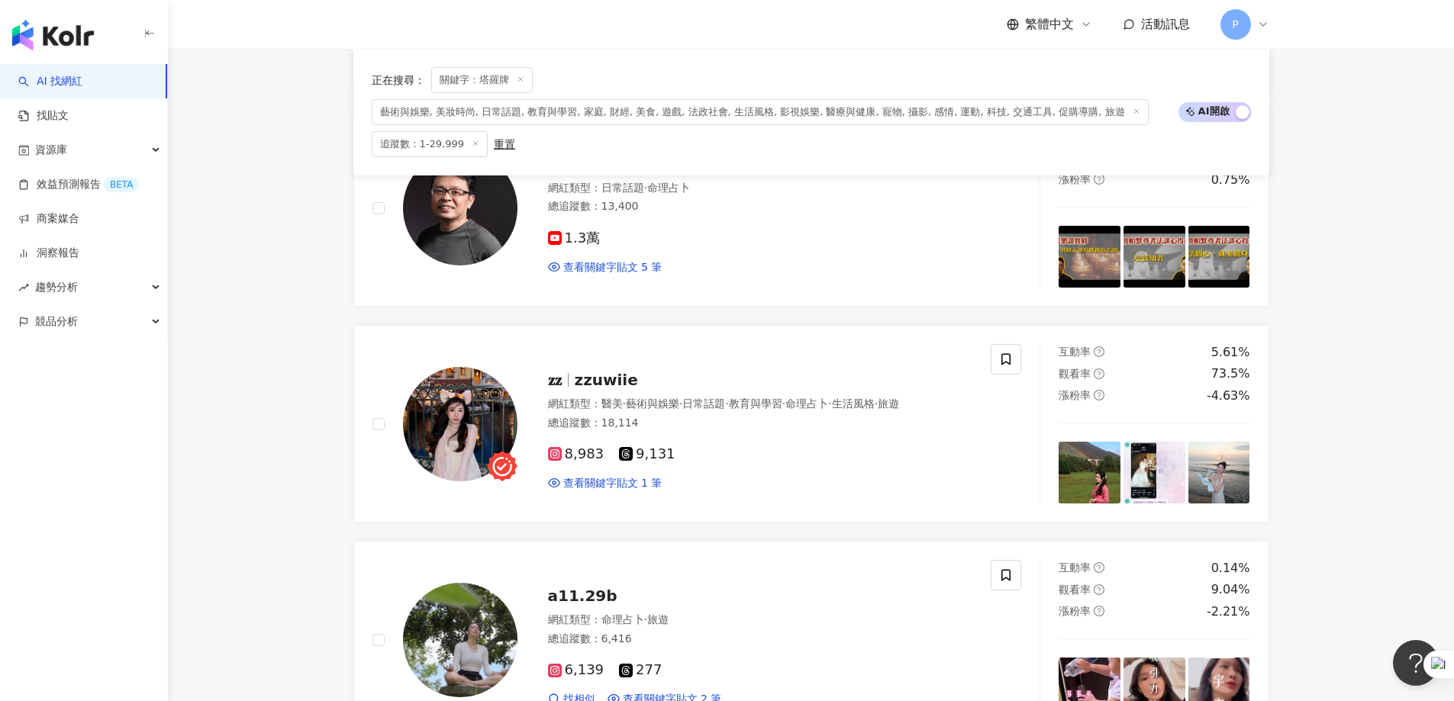
scroll to position [1053, 0]
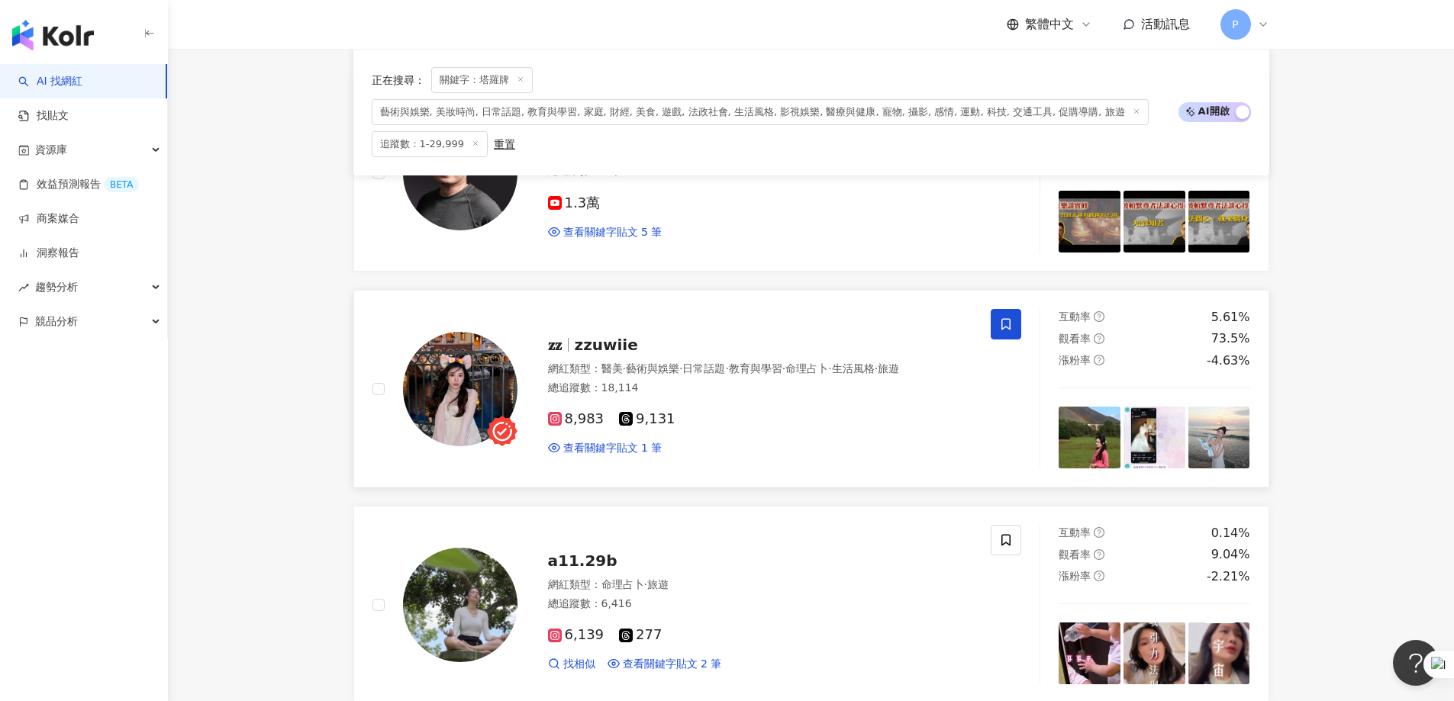
click at [965, 323] on icon at bounding box center [1006, 325] width 14 height 14
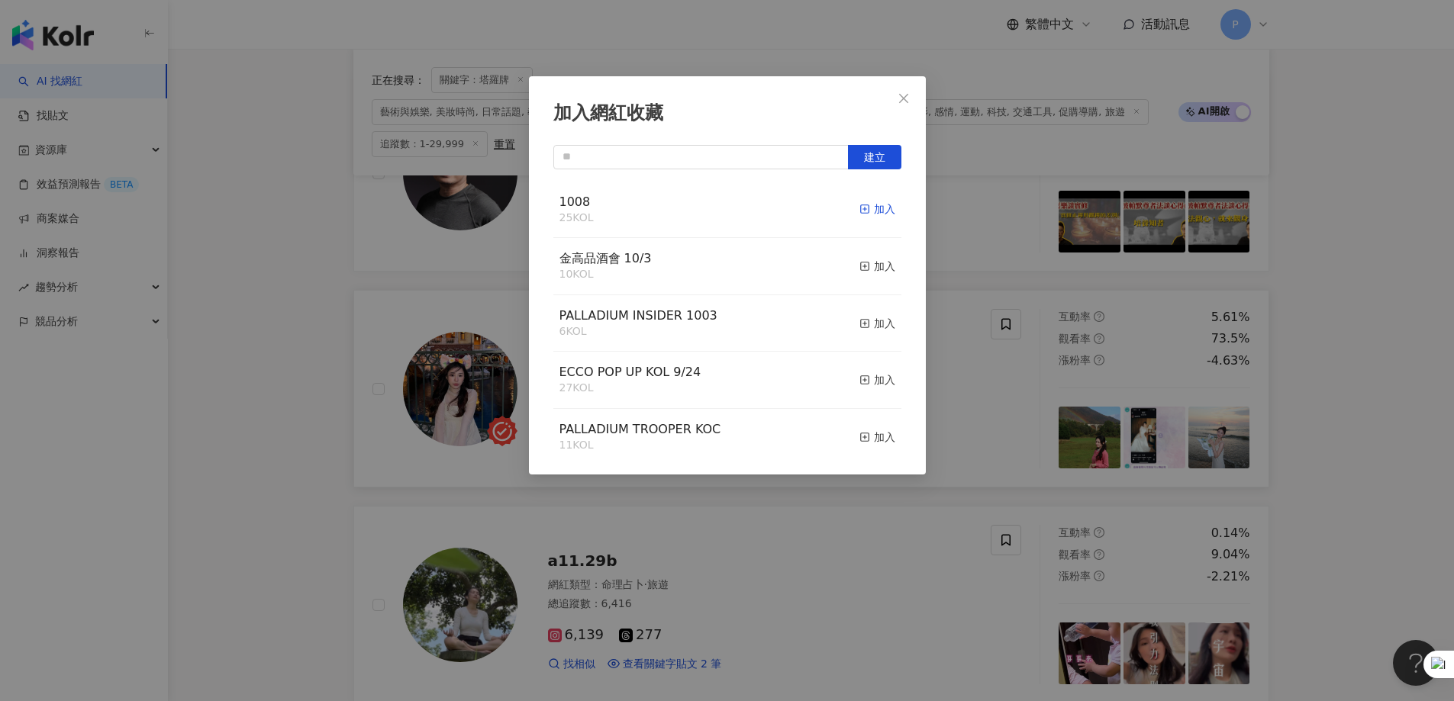
click at [866, 202] on div "加入" at bounding box center [877, 209] width 36 height 17
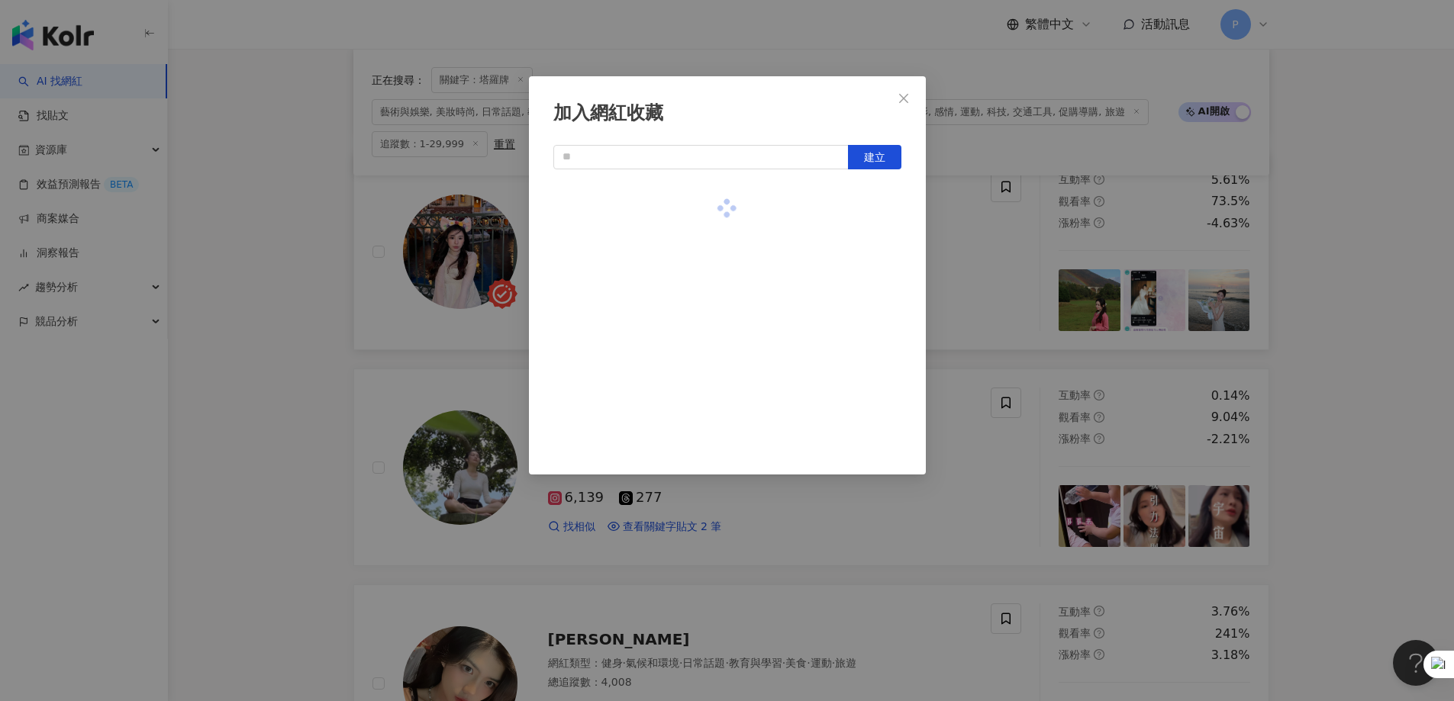
scroll to position [1206, 0]
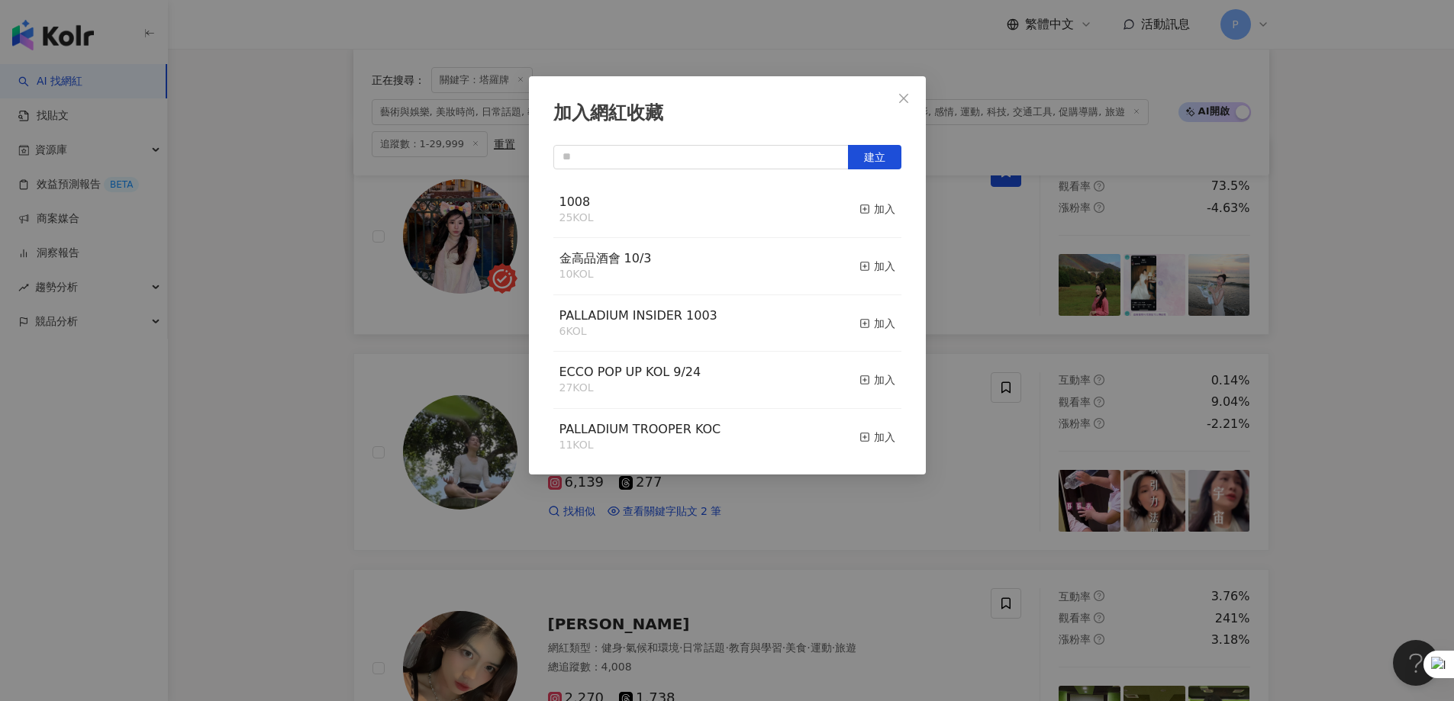
click at [965, 426] on div "加入網紅收藏 建立 1008 25 KOL 加入 金高品酒會 10/3 10 KOL 加入 PALLADIUM INSIDER 1003 6 KOL 加入 E…" at bounding box center [727, 350] width 1454 height 701
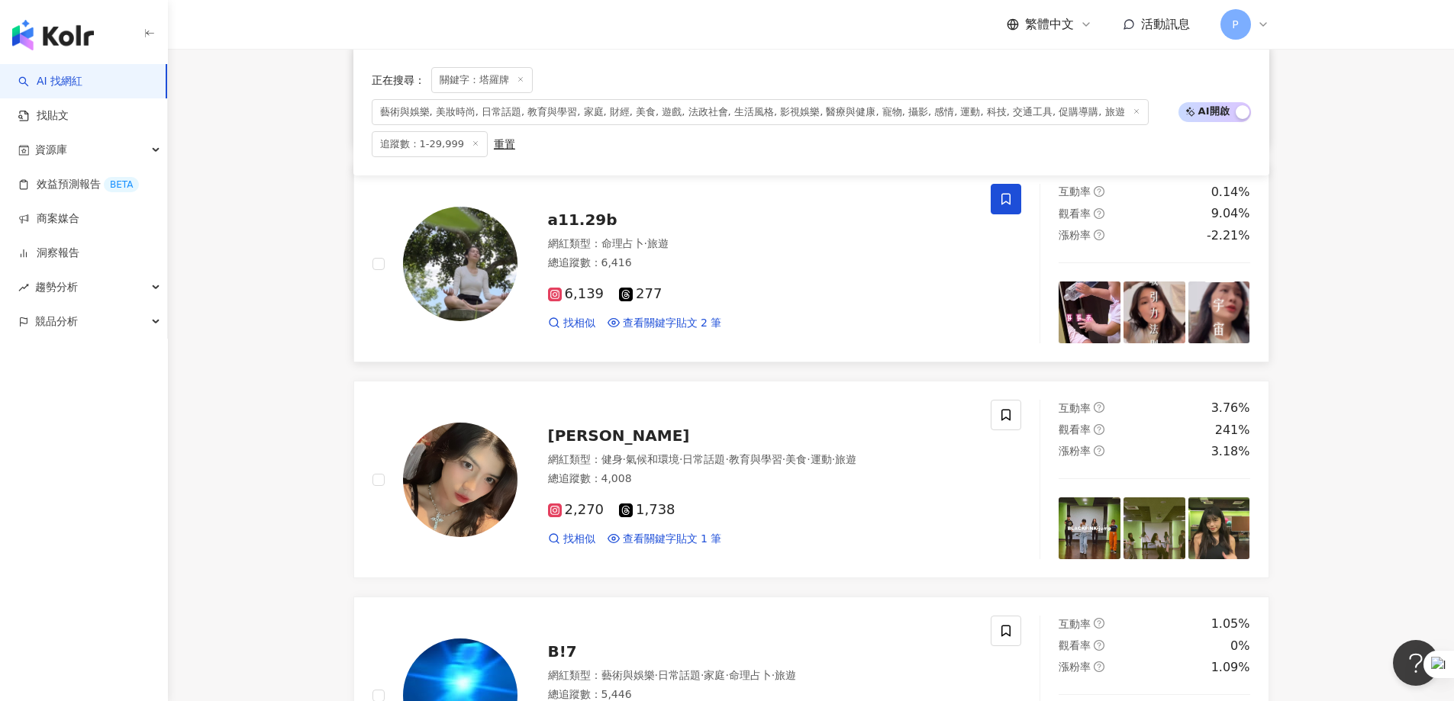
scroll to position [1435, 0]
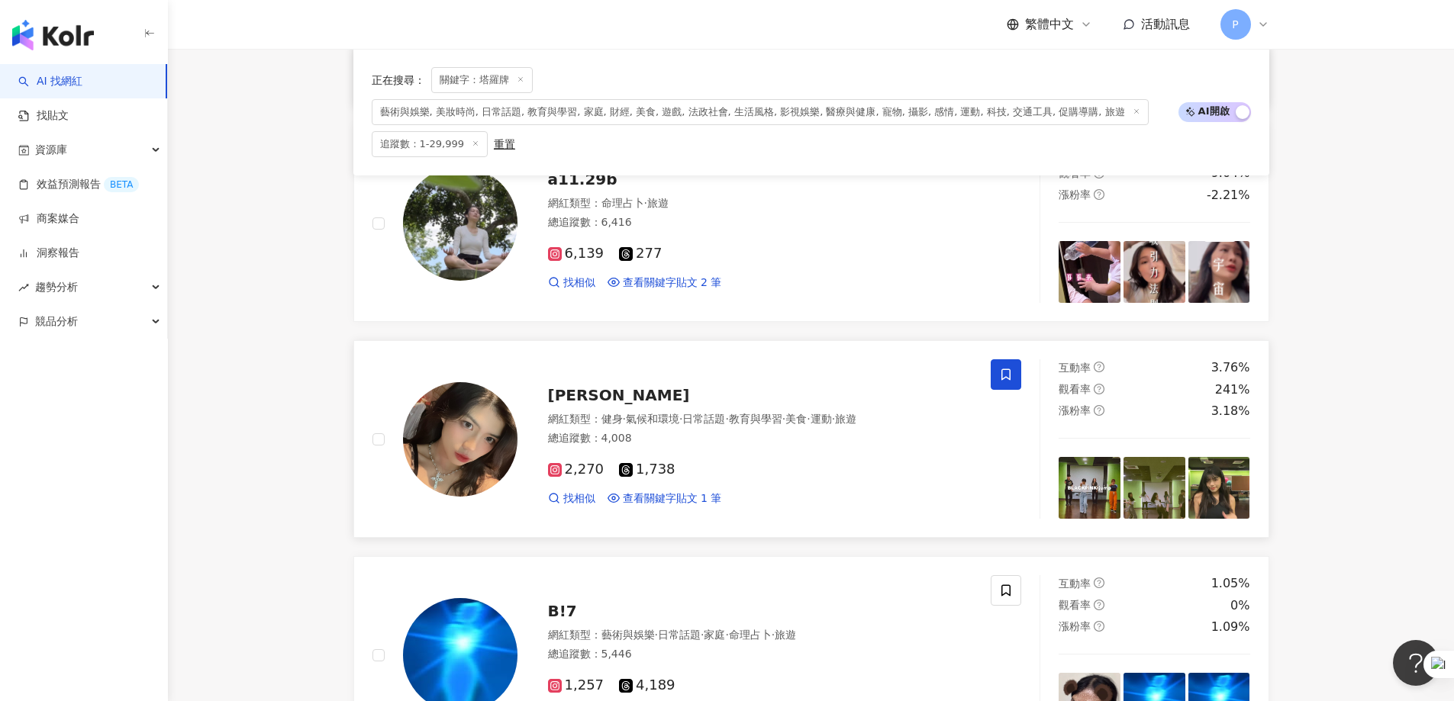
click at [965, 374] on icon at bounding box center [1006, 375] width 14 height 14
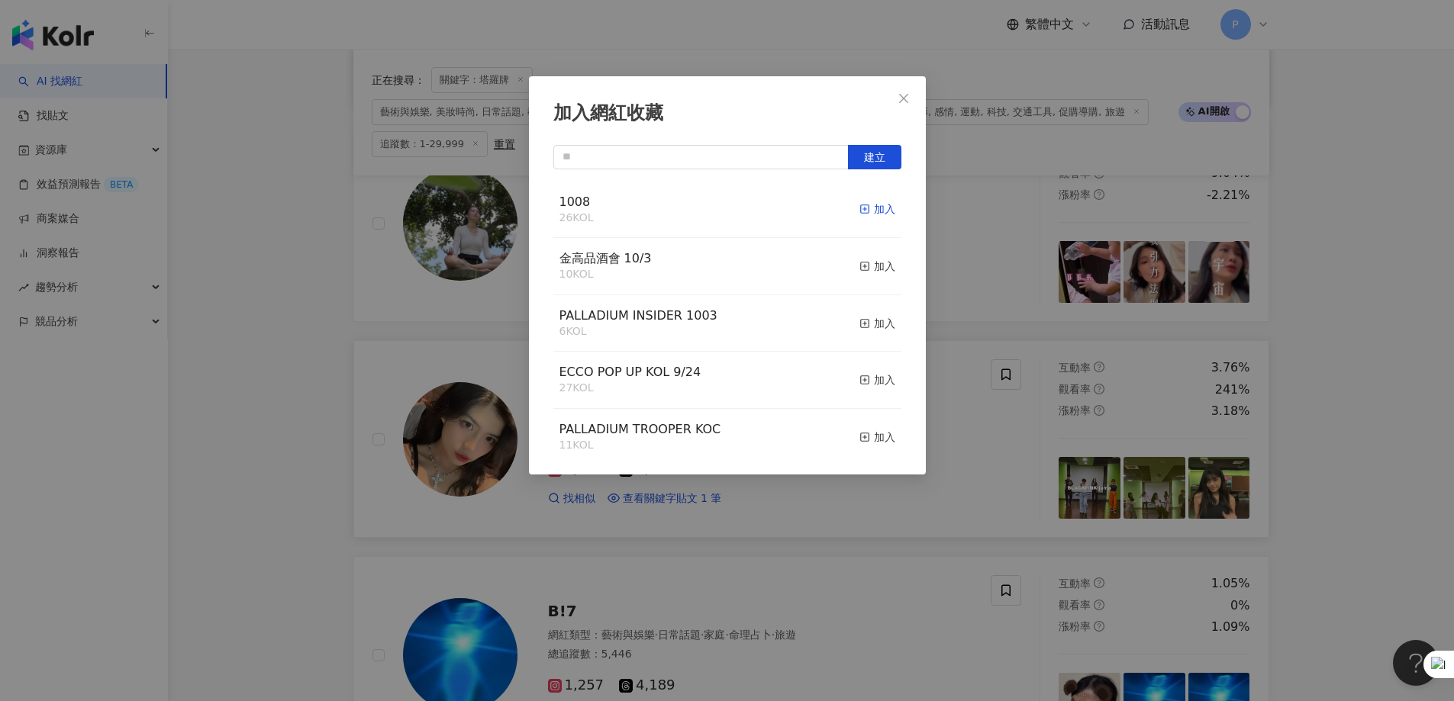
click at [860, 214] on div "加入" at bounding box center [877, 209] width 36 height 17
click at [965, 426] on div "加入網紅收藏 建立 1008 27 KOL 已加入 金高品酒會 10/3 10 KOL 加入 PALLADIUM INSIDER 1003 6 KOL 加入 …" at bounding box center [727, 350] width 1454 height 701
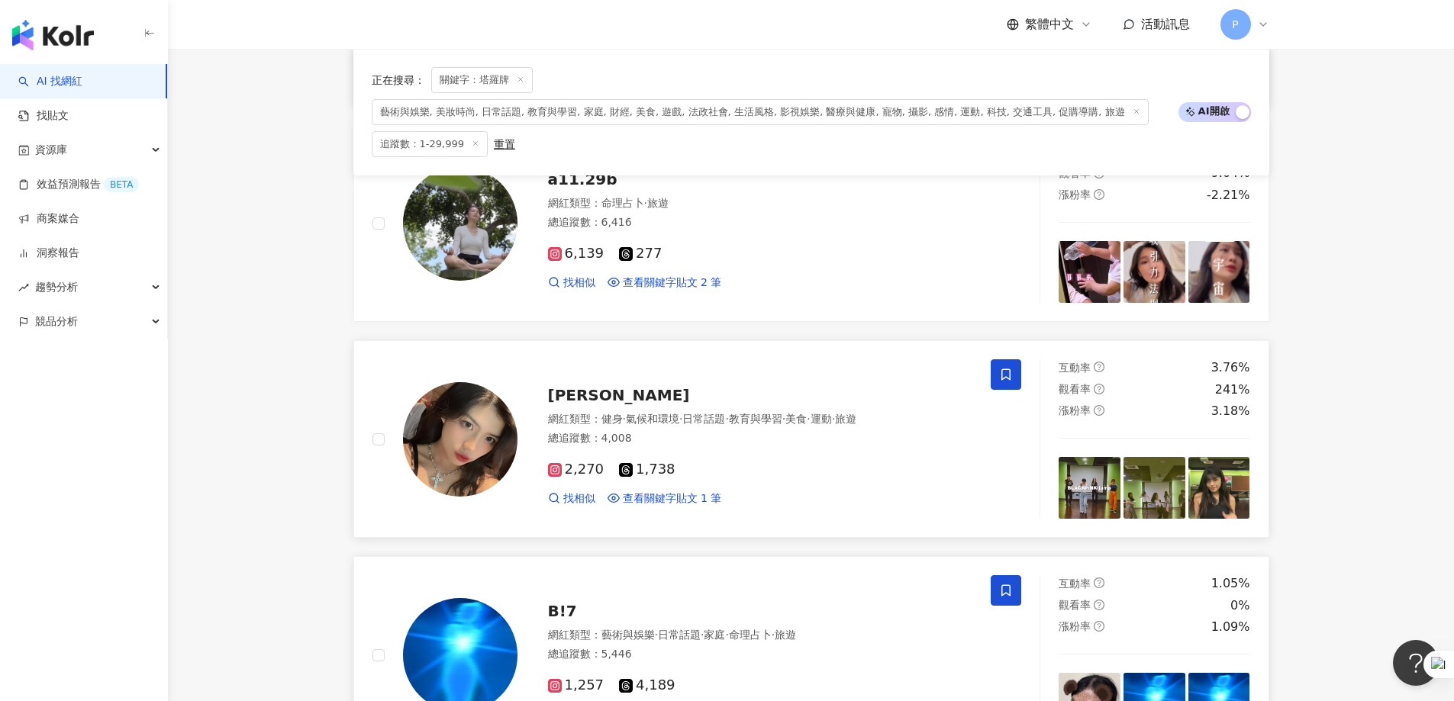
click at [965, 426] on span at bounding box center [1006, 591] width 31 height 31
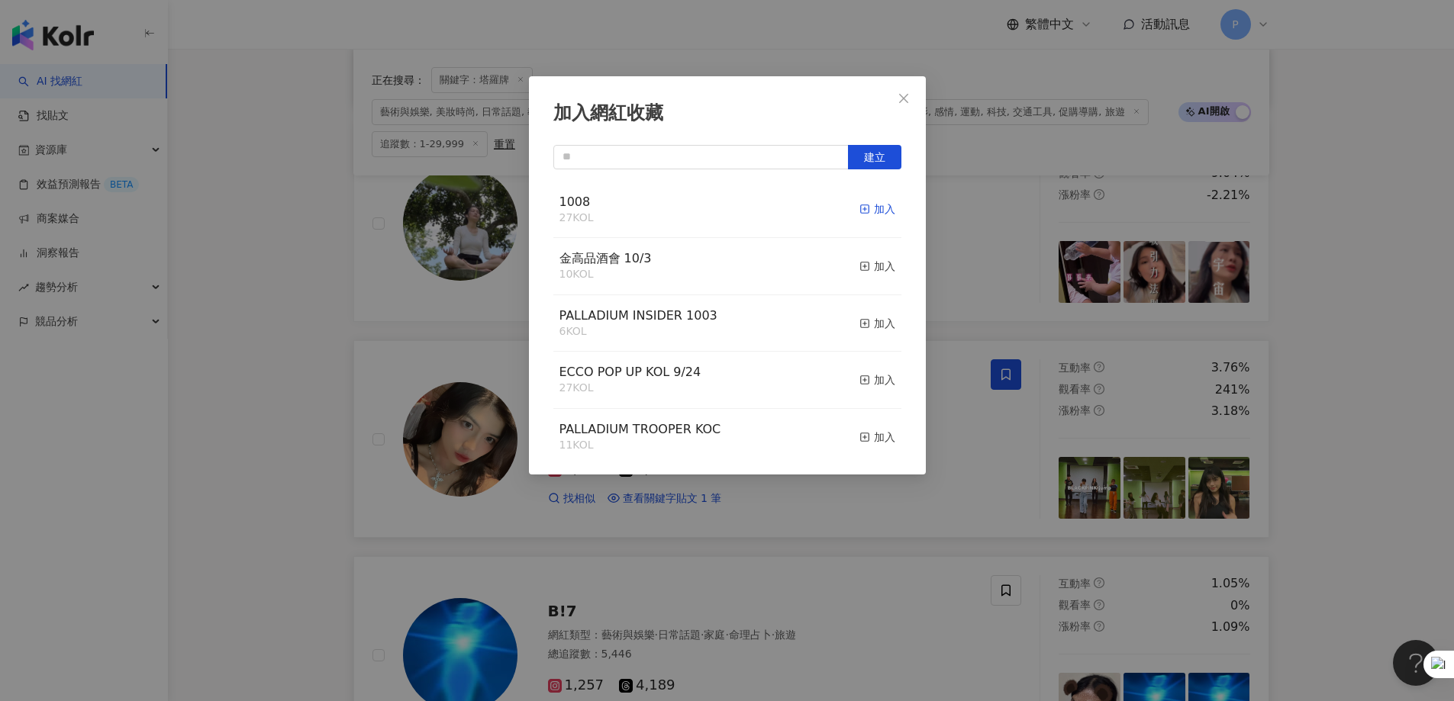
click at [859, 208] on icon "button" at bounding box center [864, 209] width 11 height 11
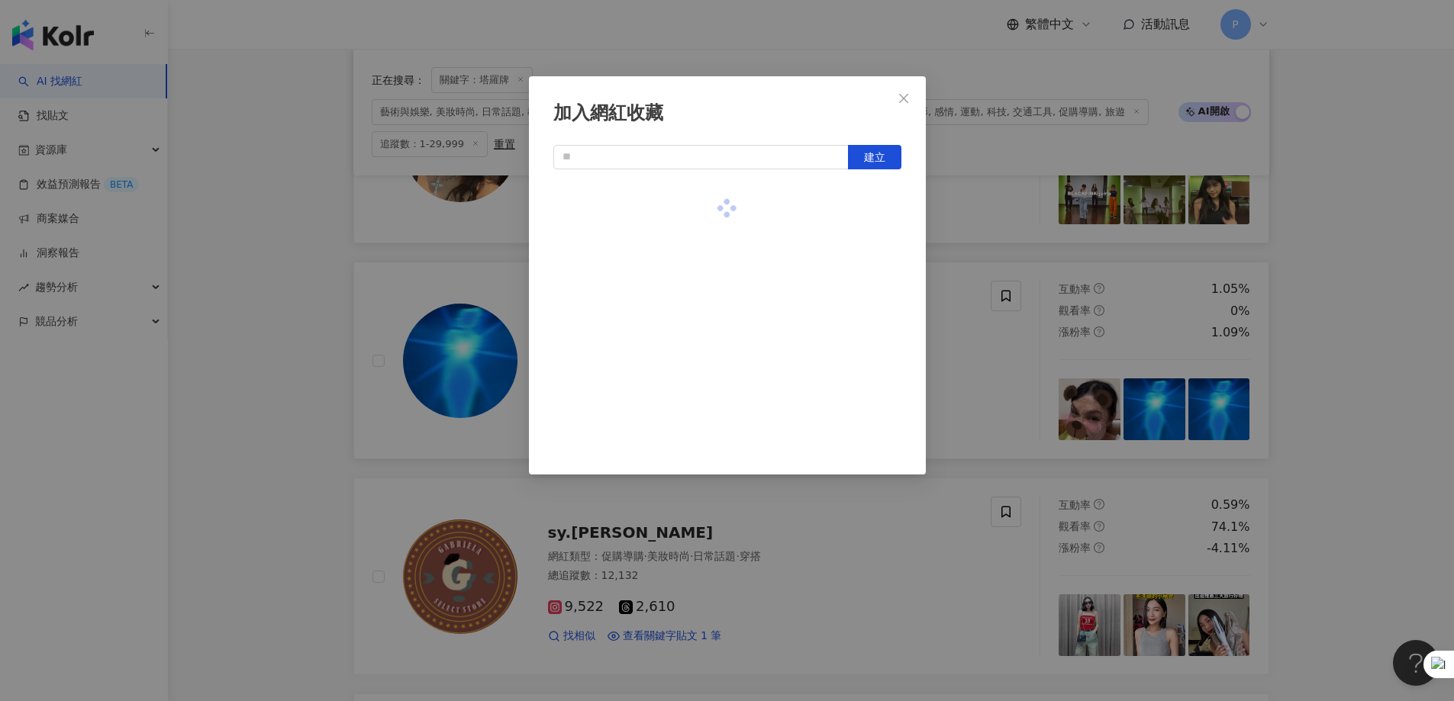
scroll to position [1817, 0]
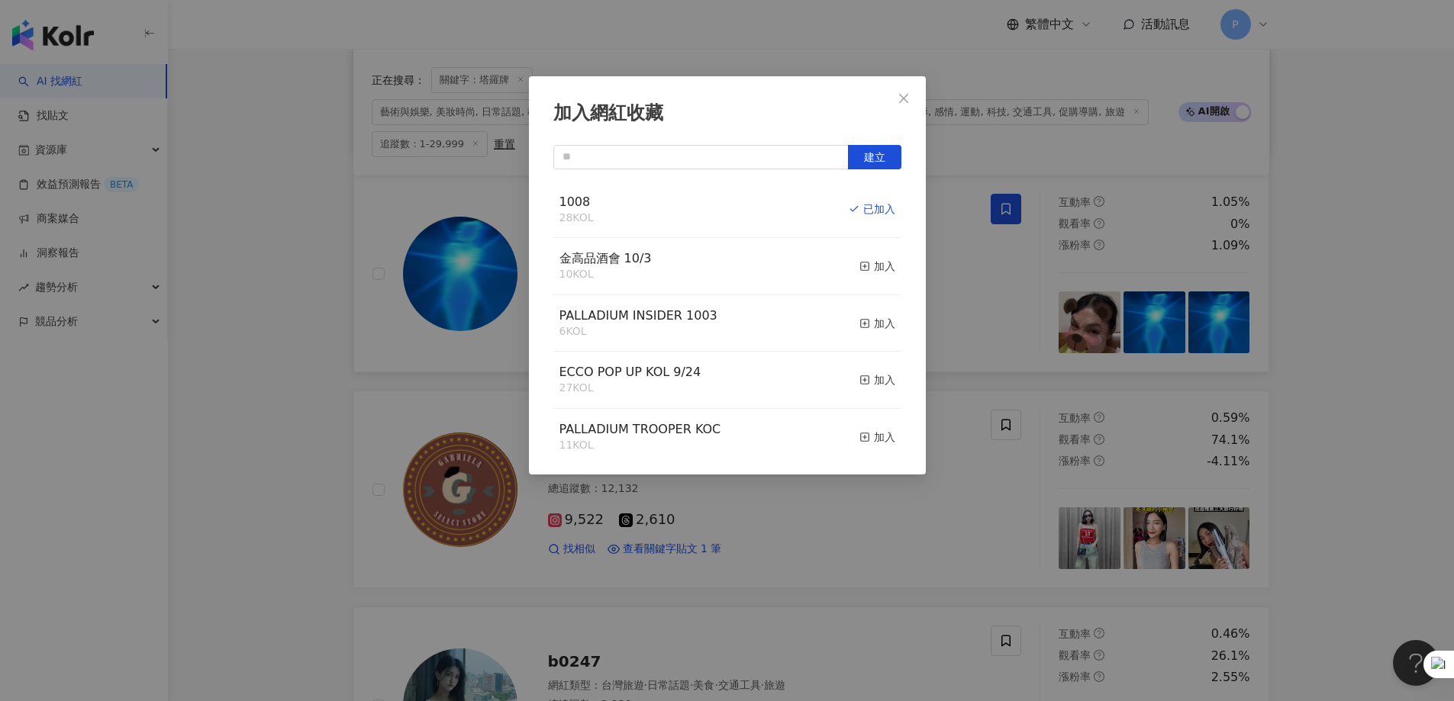
click at [965, 426] on div "加入網紅收藏 建立 1008 28 KOL 已加入 金高品酒會 10/3 10 KOL 加入 PALLADIUM INSIDER 1003 6 KOL 加入 …" at bounding box center [727, 350] width 1454 height 701
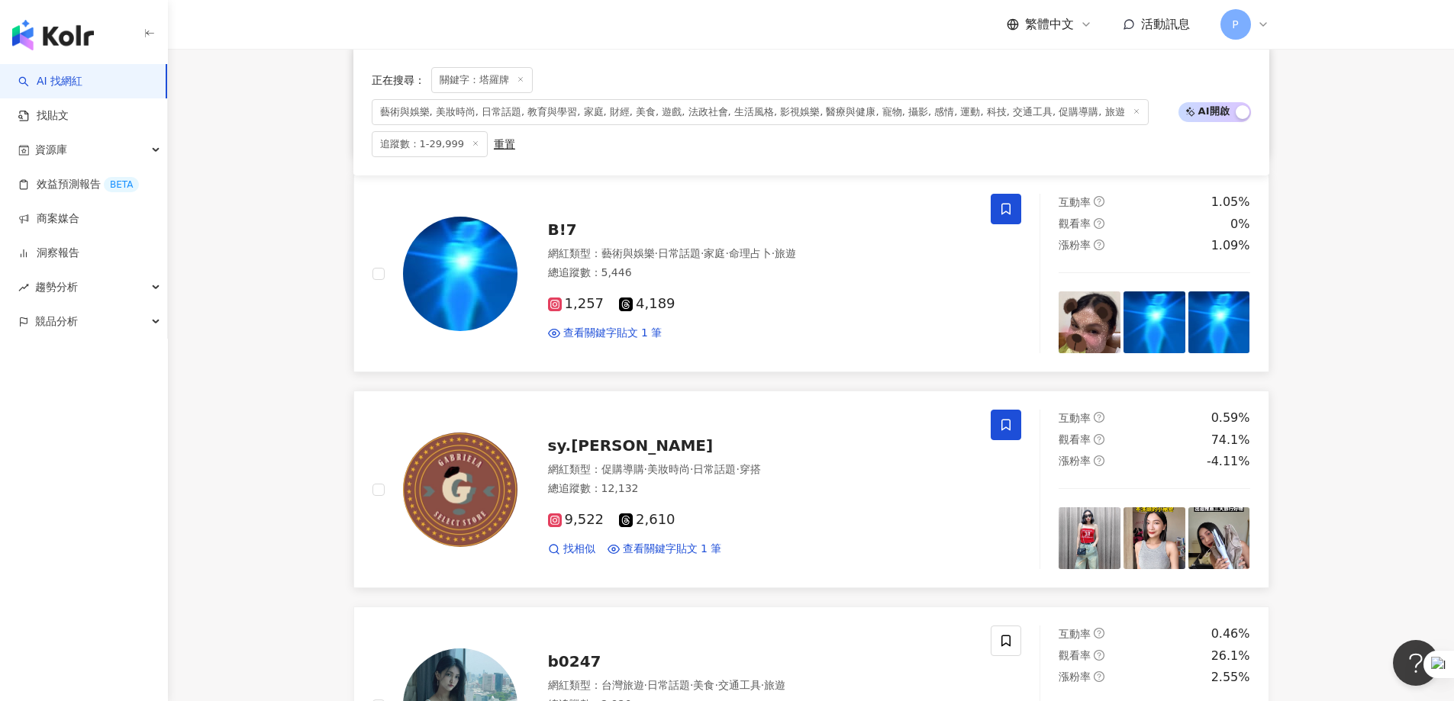
click at [965, 419] on icon at bounding box center [1006, 425] width 14 height 14
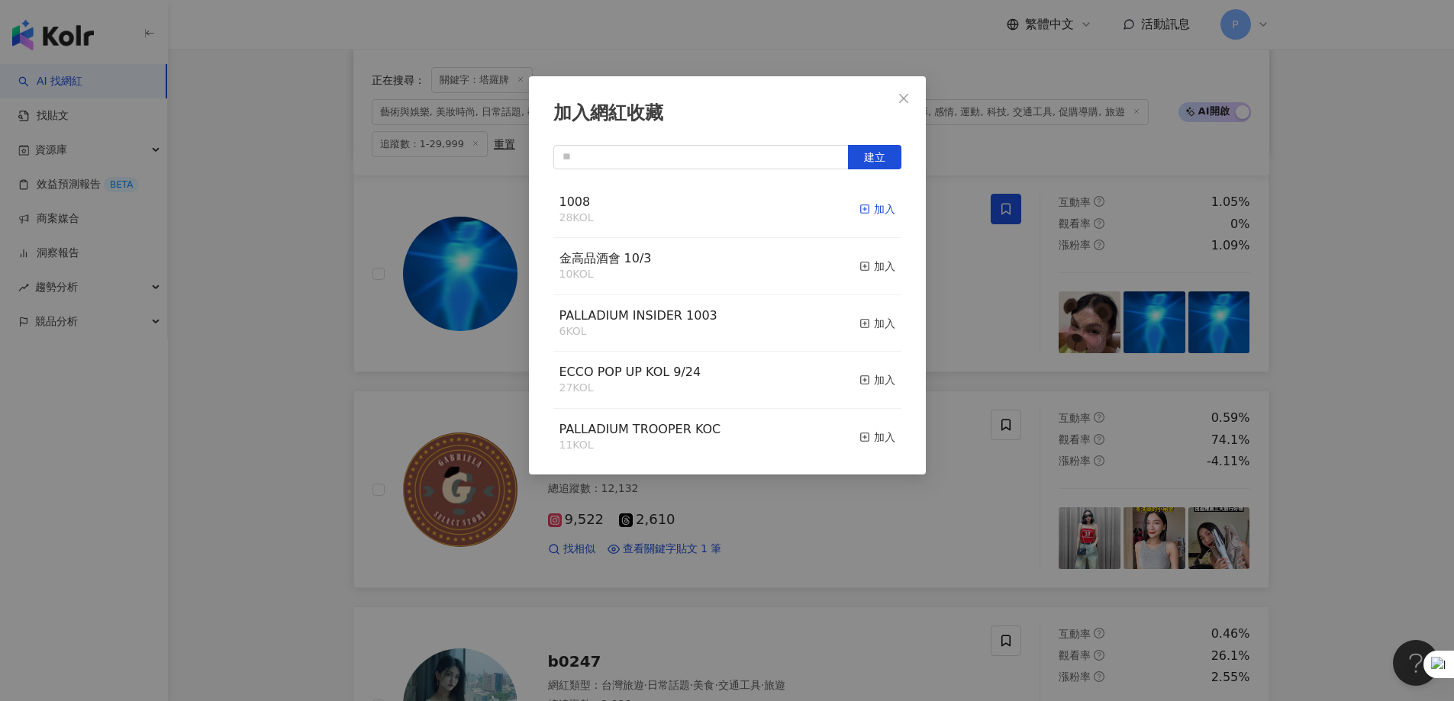
click at [868, 205] on div "加入" at bounding box center [877, 209] width 36 height 17
click at [965, 426] on div "加入網紅收藏 建立 1008 29 KOL 已加入 金高品酒會 10/3 10 KOL 加入 PALLADIUM INSIDER 1003 6 KOL 加入 …" at bounding box center [727, 350] width 1454 height 701
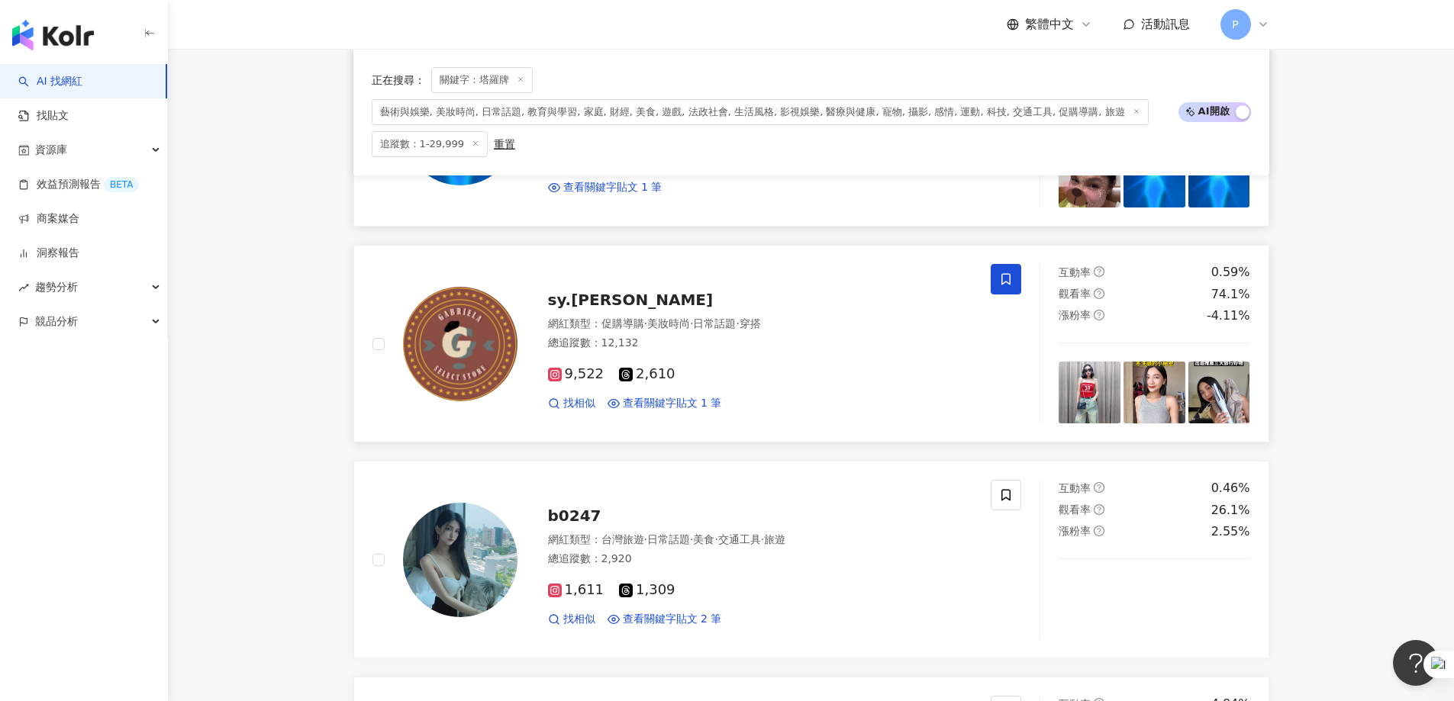
scroll to position [1969, 0]
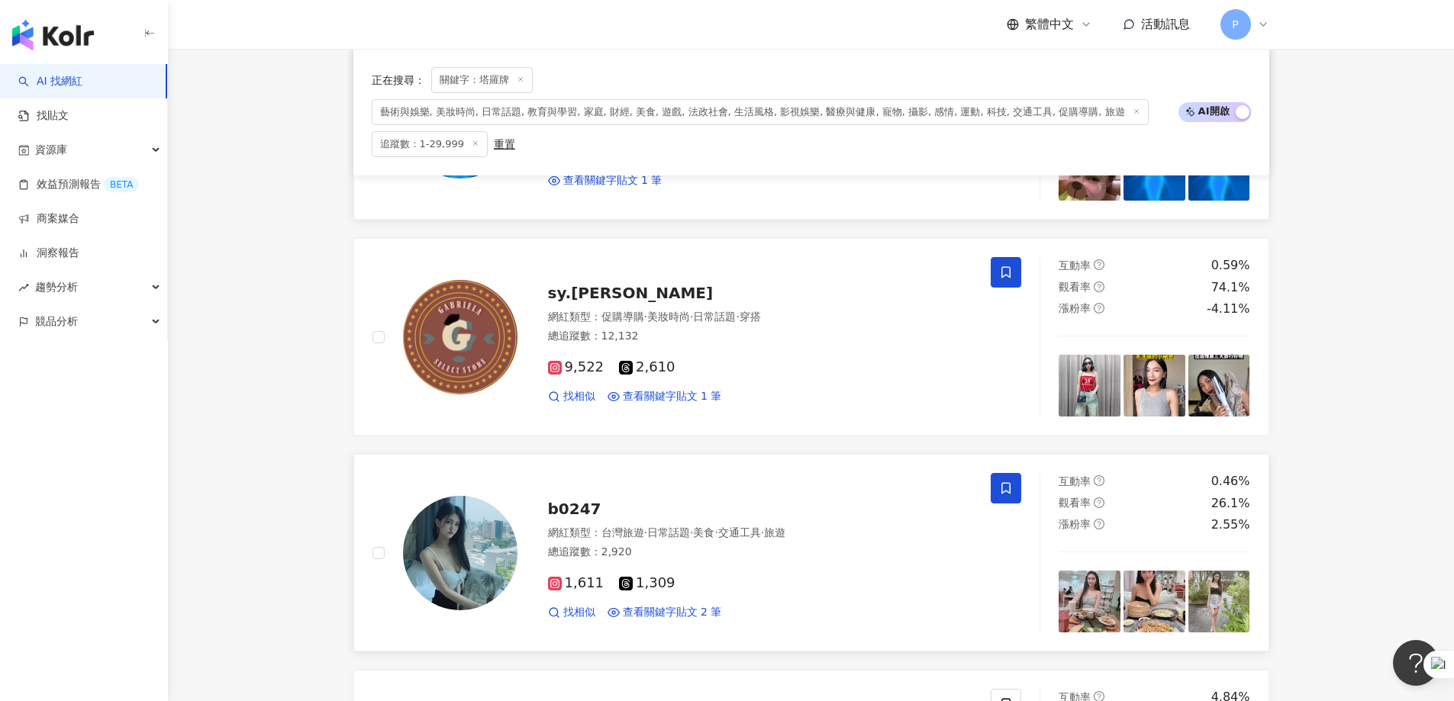
click at [965, 426] on span at bounding box center [1006, 488] width 31 height 31
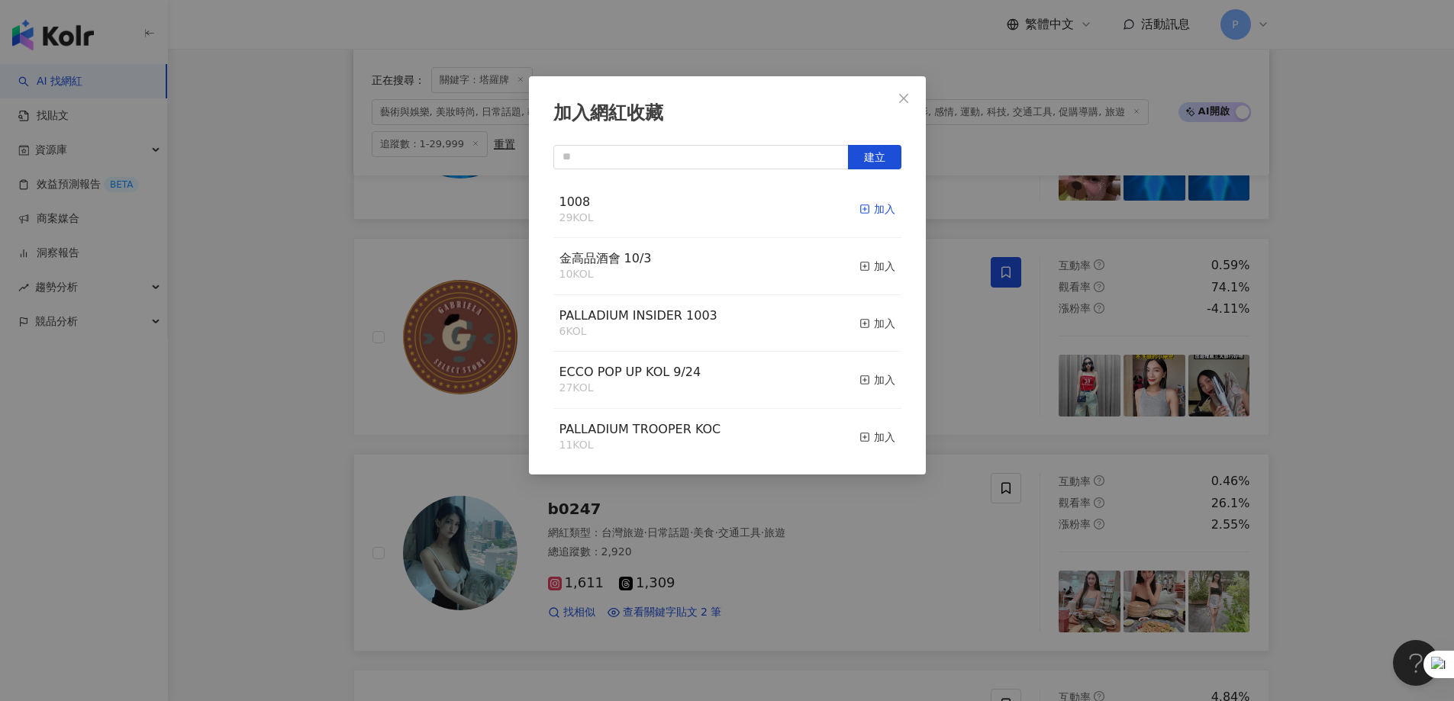
click at [865, 211] on div "加入" at bounding box center [877, 209] width 36 height 17
click at [965, 426] on div "加入網紅收藏 建立 1008 30 KOL 已加入 金高品酒會 10/3 10 KOL 加入 PALLADIUM INSIDER 1003 6 KOL 加入 …" at bounding box center [727, 350] width 1454 height 701
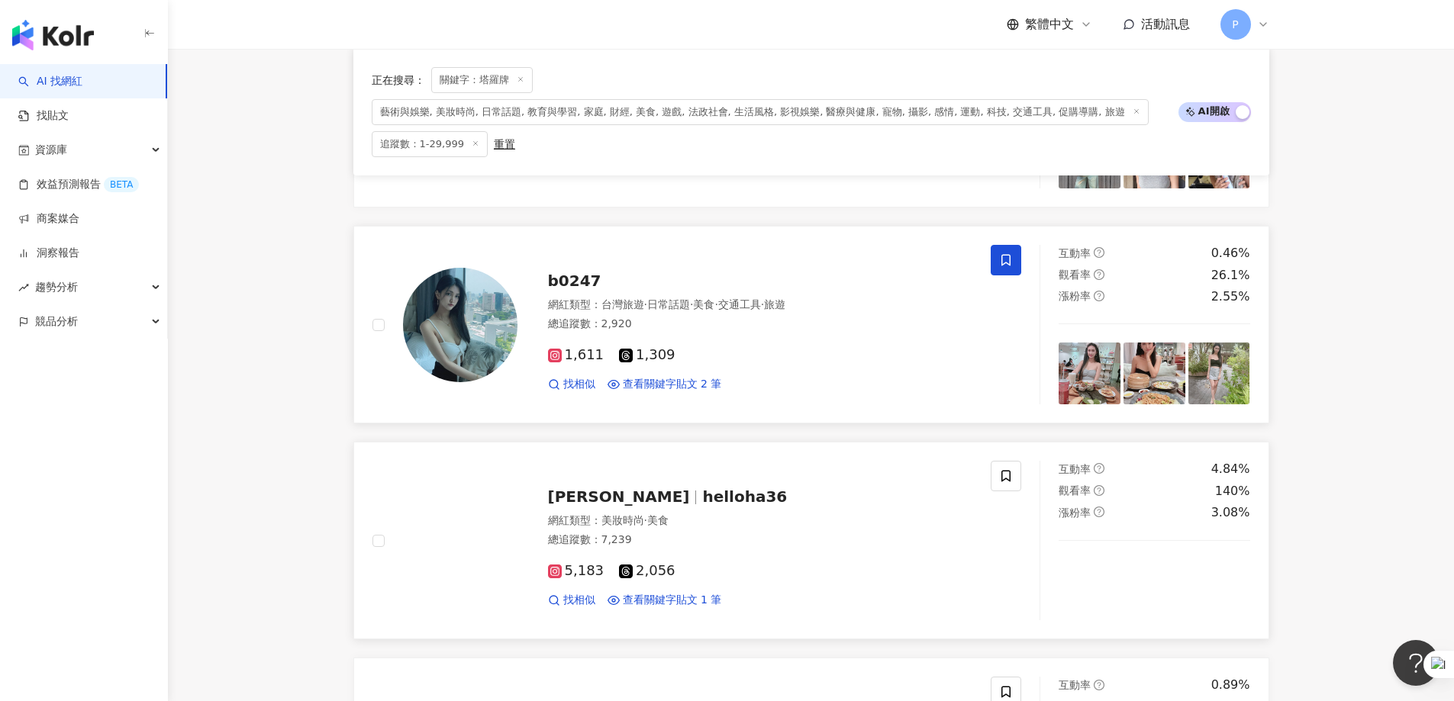
scroll to position [2198, 0]
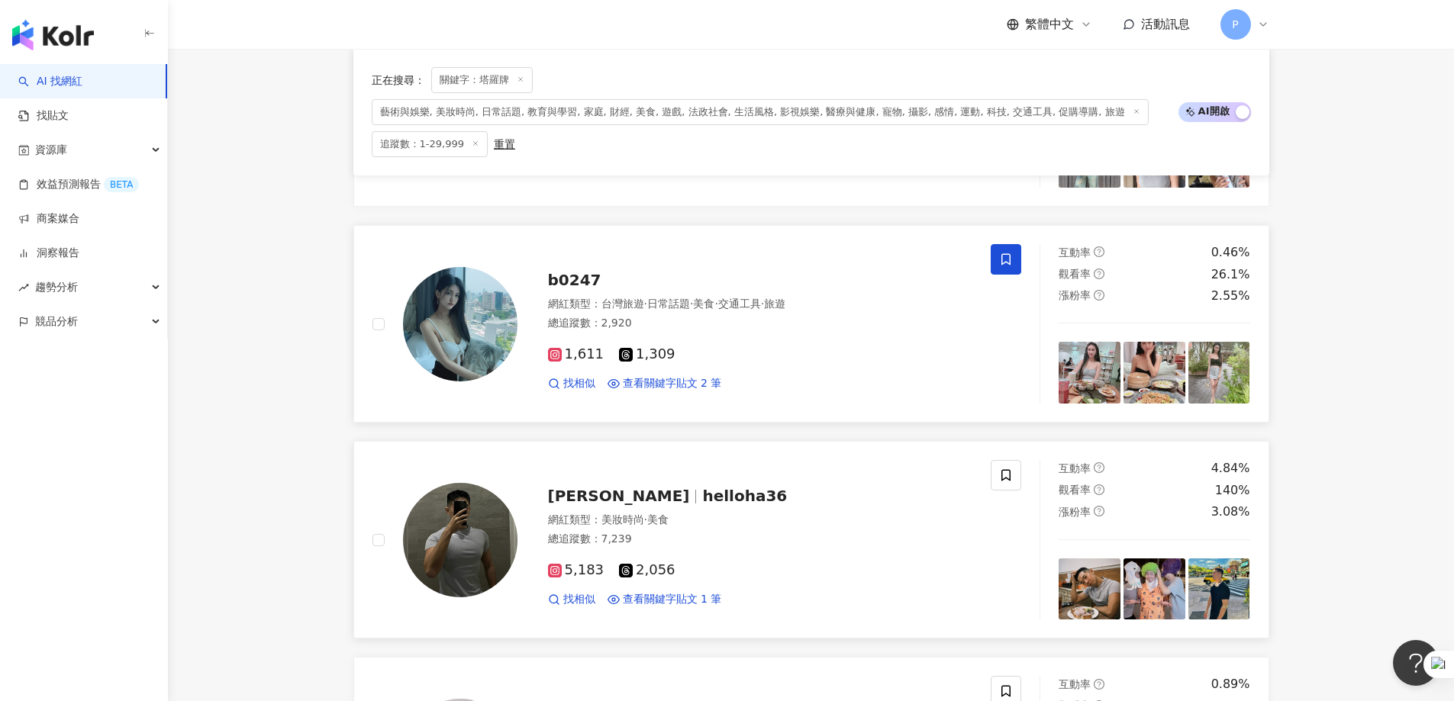
click at [965, 426] on div "黃冠穎 helloha36 網紅類型 ： 美妝時尚 · 美食 總追蹤數 ： 7,239 5,183 2,056 找相似 查看關鍵字貼文 1 筆" at bounding box center [697, 540] width 686 height 160
click at [965, 426] on icon at bounding box center [1006, 476] width 14 height 14
click at [965, 426] on div "加入網紅收藏 建立 1008 30 KOL 加入 金高品酒會 10/3 10 KOL 加入 PALLADIUM INSIDER 1003 6 KOL 加入 E…" at bounding box center [727, 350] width 1454 height 701
click at [965, 426] on span at bounding box center [1006, 475] width 31 height 31
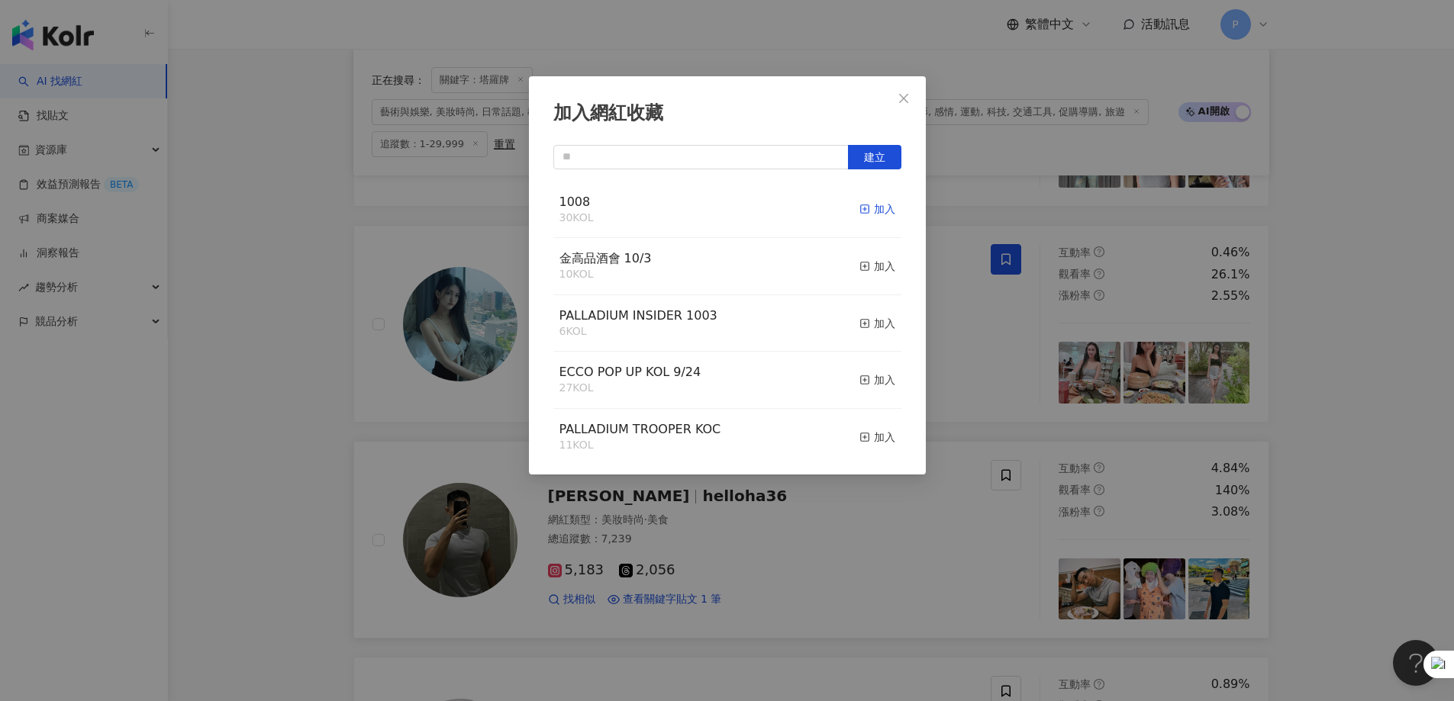
click at [859, 208] on icon "button" at bounding box center [864, 209] width 11 height 11
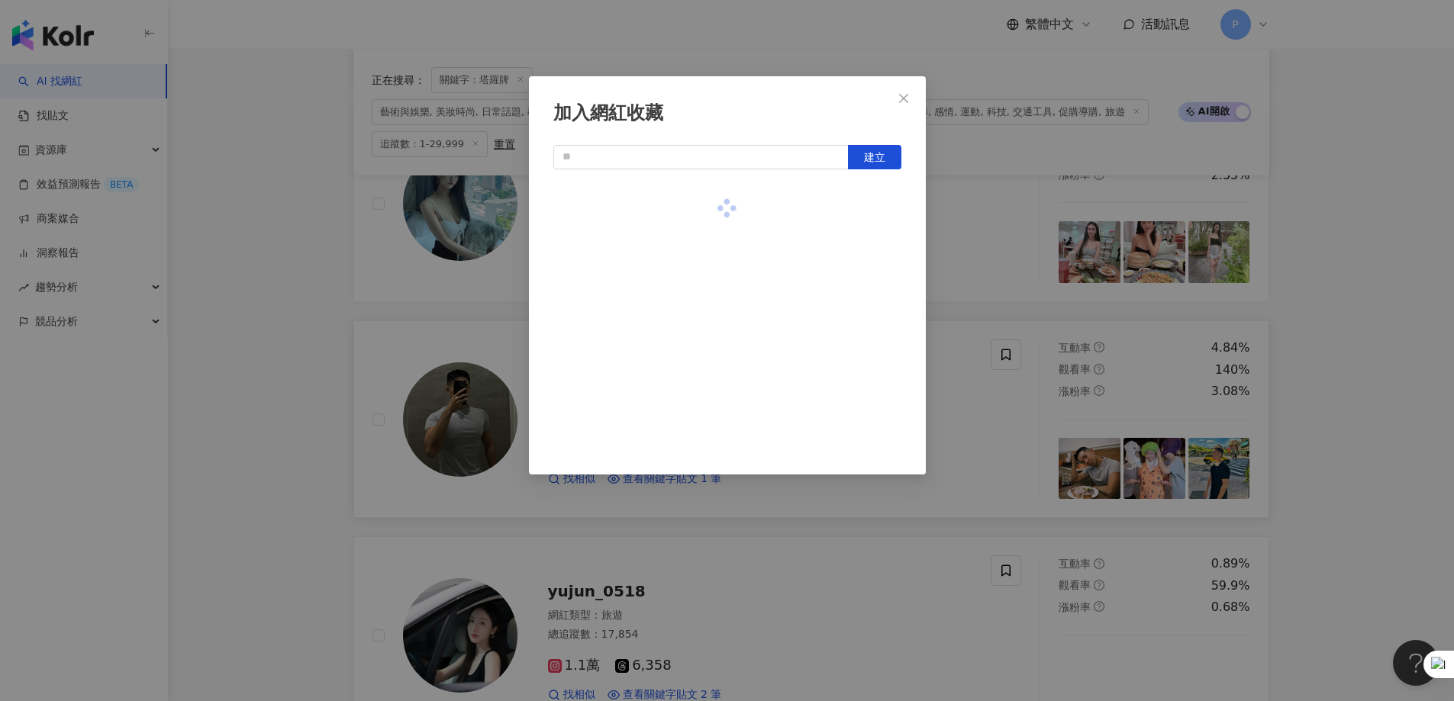
scroll to position [2427, 0]
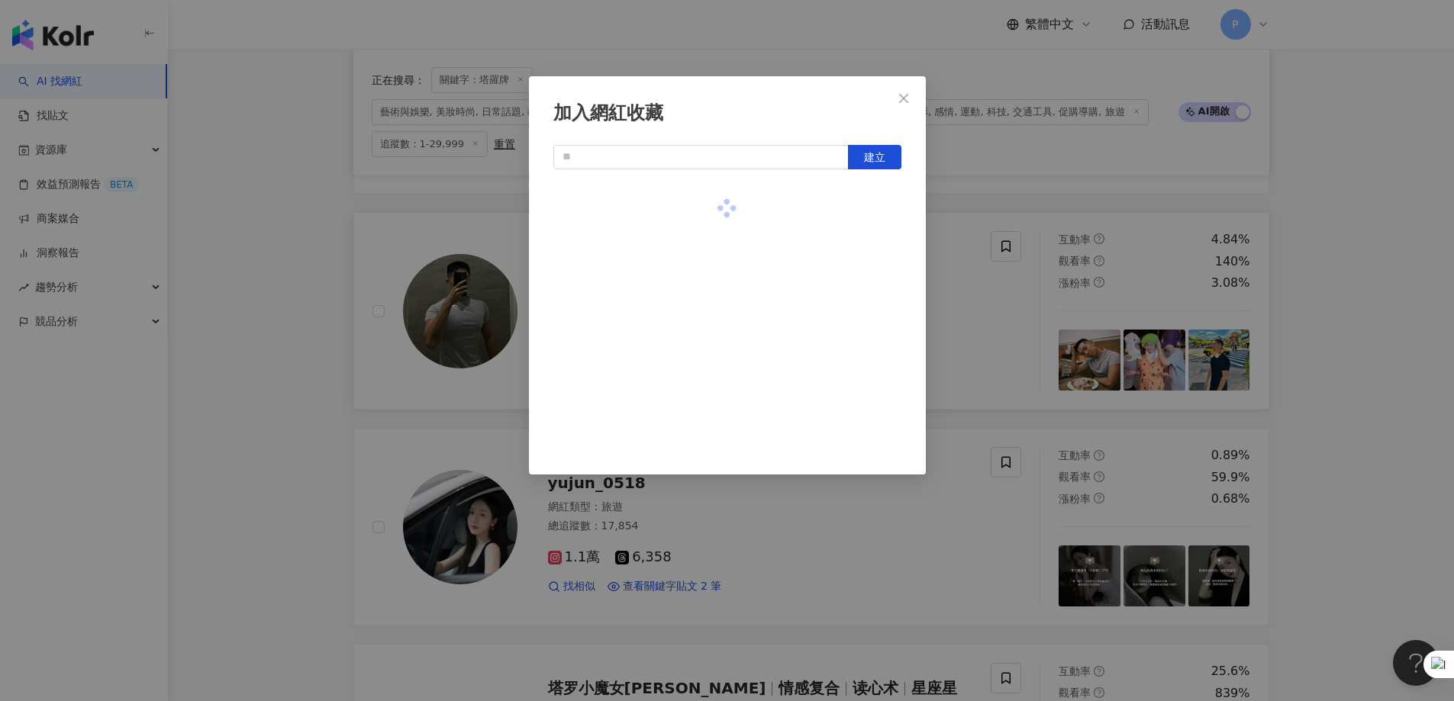
click at [940, 426] on div "加入網紅收藏 建立" at bounding box center [727, 350] width 1454 height 701
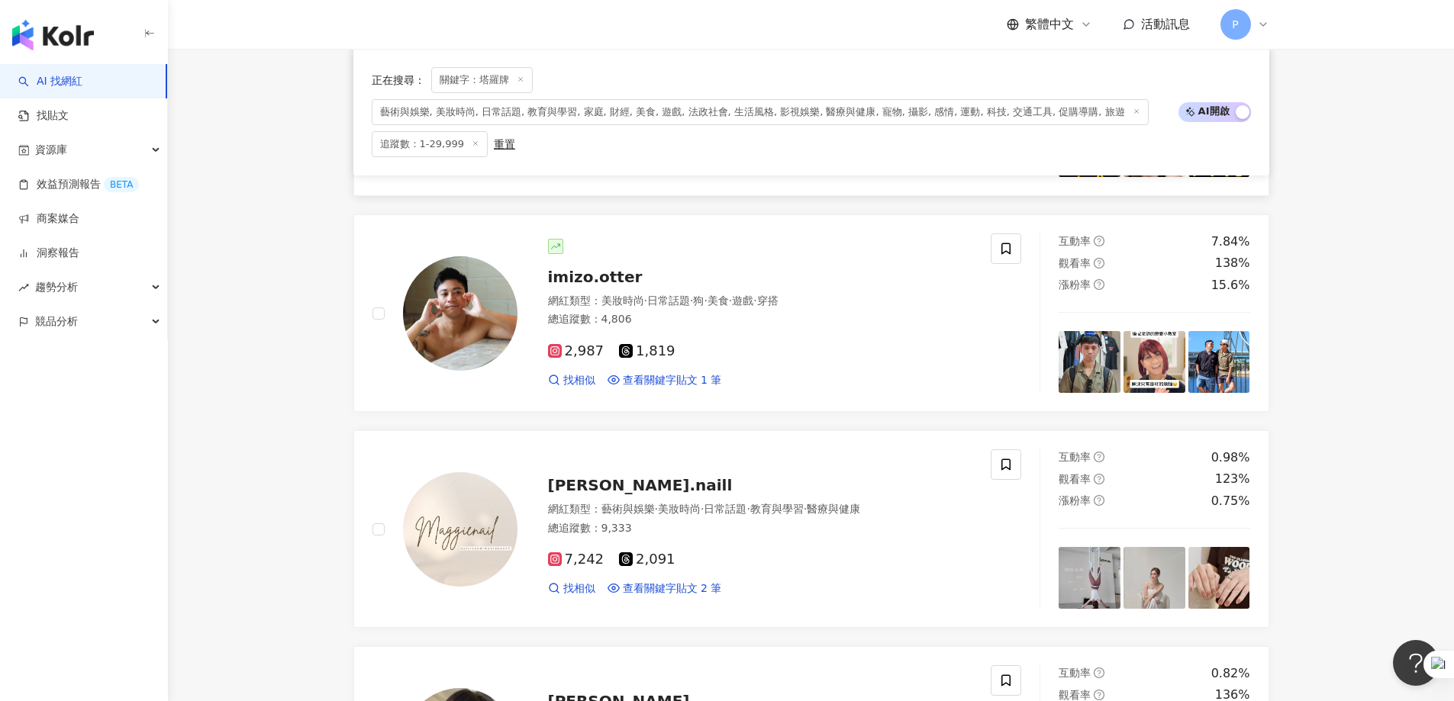
scroll to position [916, 0]
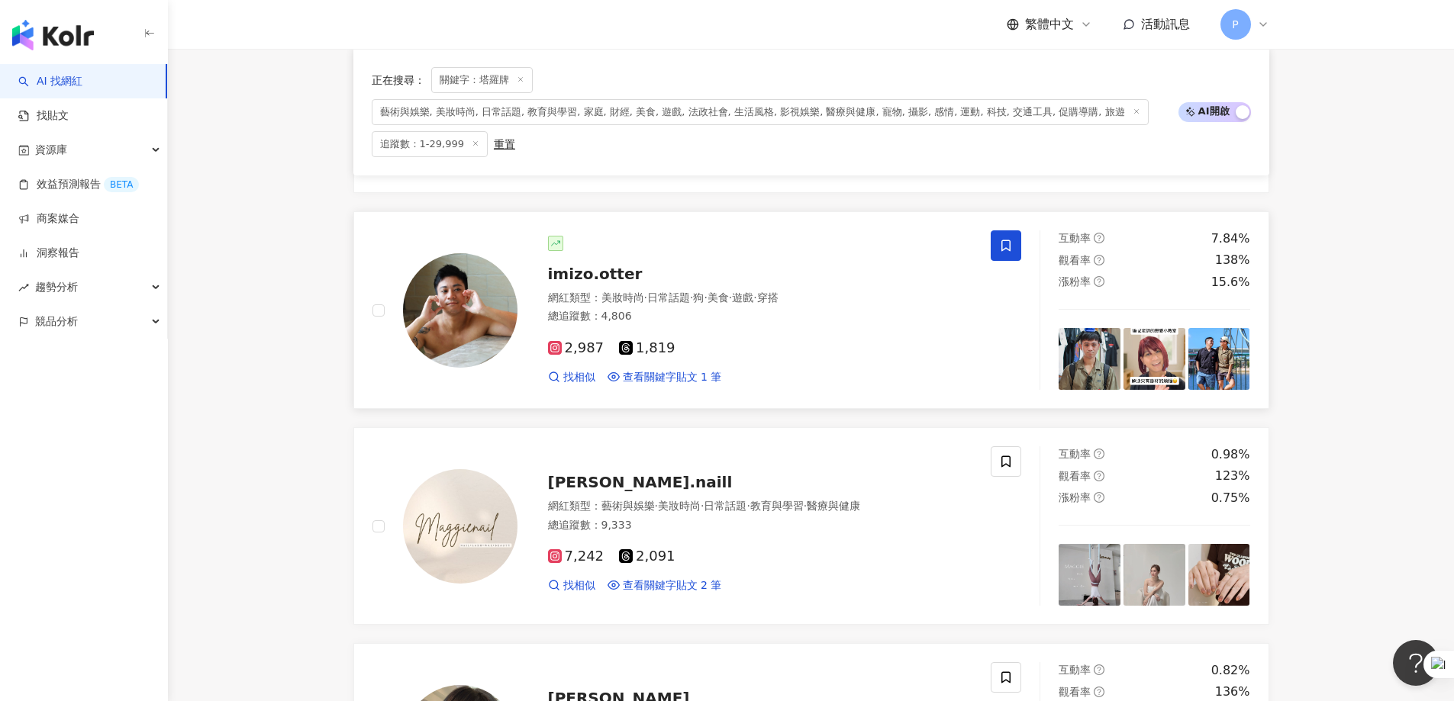
click at [965, 247] on icon at bounding box center [1006, 246] width 14 height 14
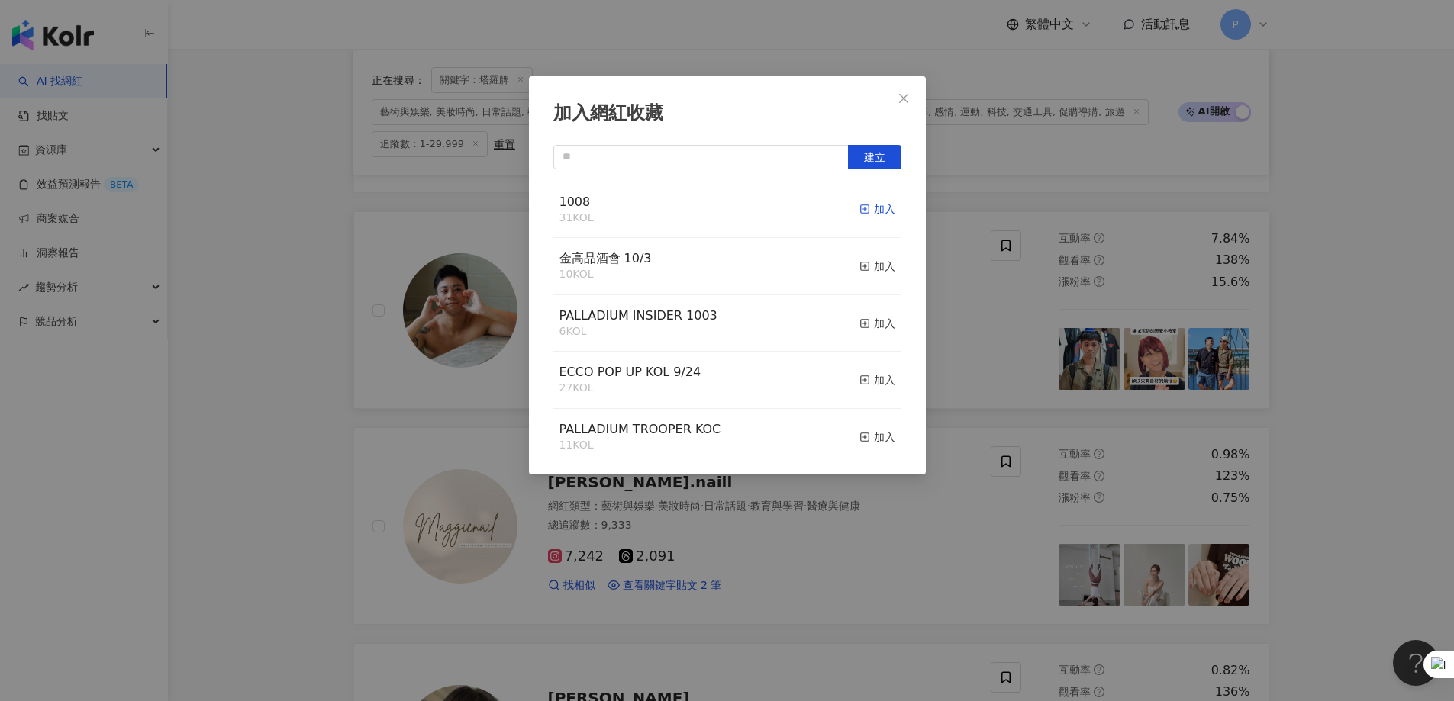
click at [859, 207] on icon "button" at bounding box center [864, 209] width 11 height 11
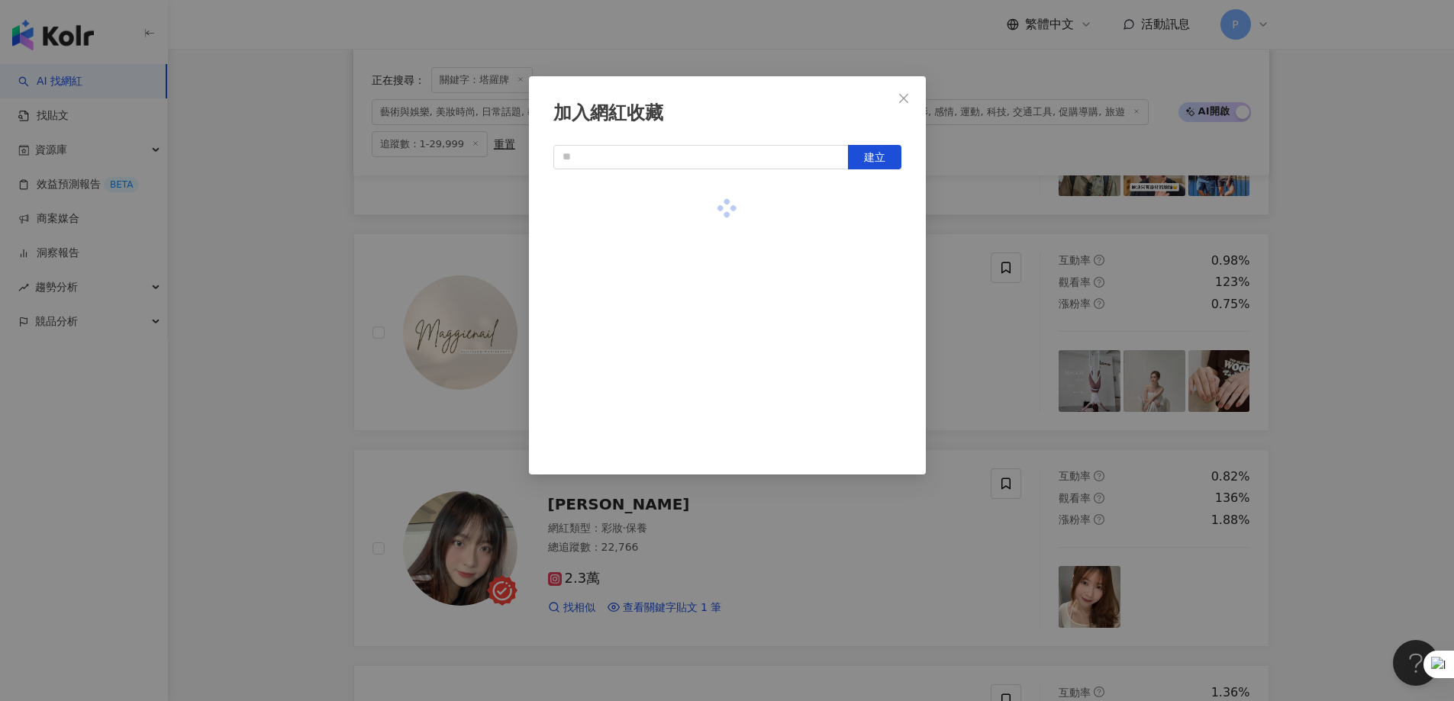
scroll to position [1145, 0]
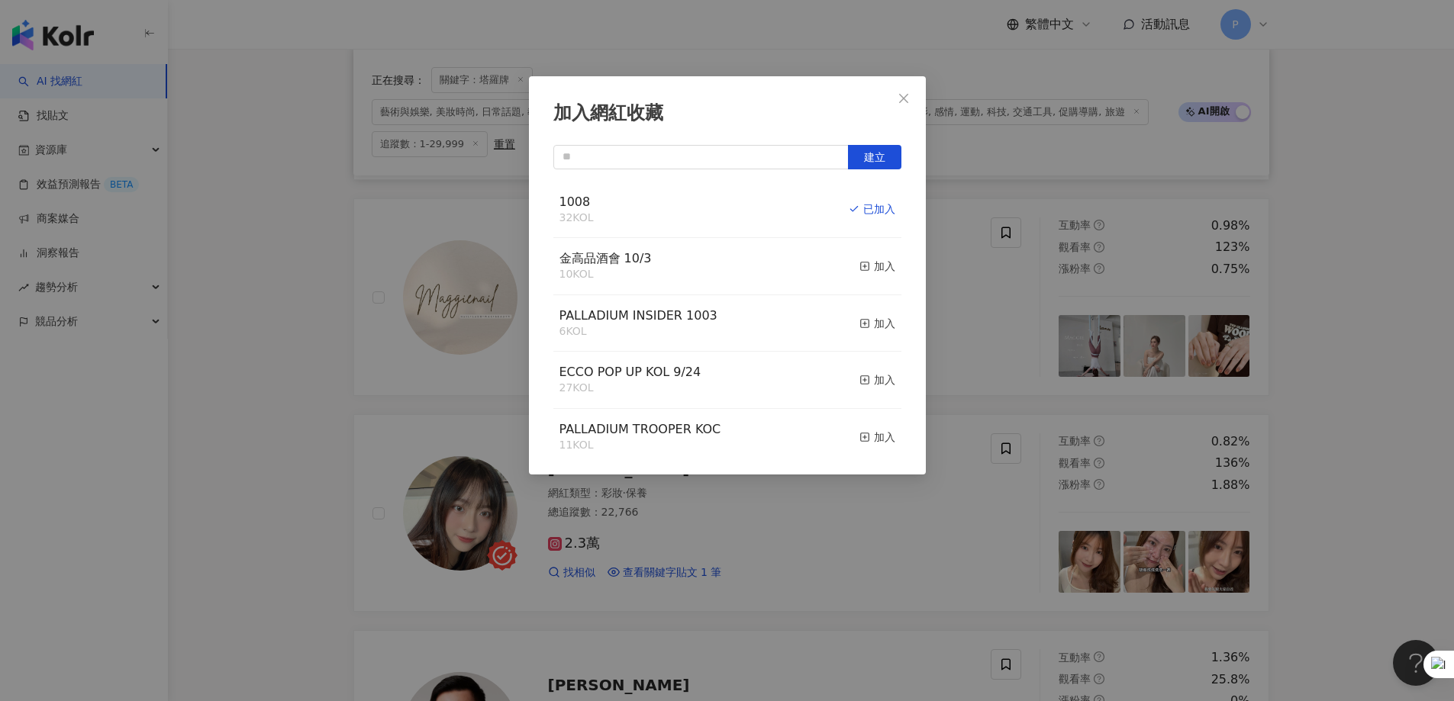
click at [896, 426] on div "加入網紅收藏 建立 1008 32 KOL 已加入 金高品酒會 10/3 10 KOL 加入 PALLADIUM INSIDER 1003 6 KOL 加入 …" at bounding box center [727, 350] width 1454 height 701
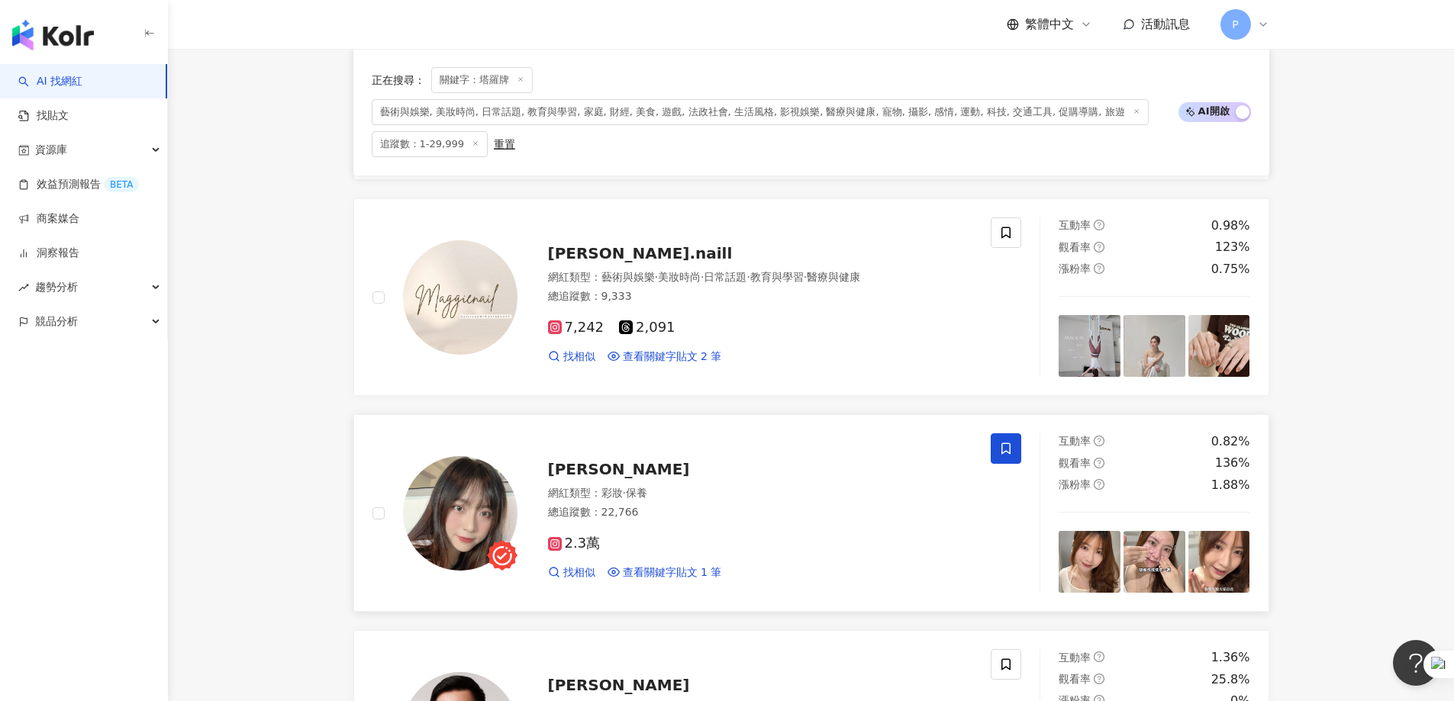
click at [965, 426] on span at bounding box center [1006, 449] width 31 height 31
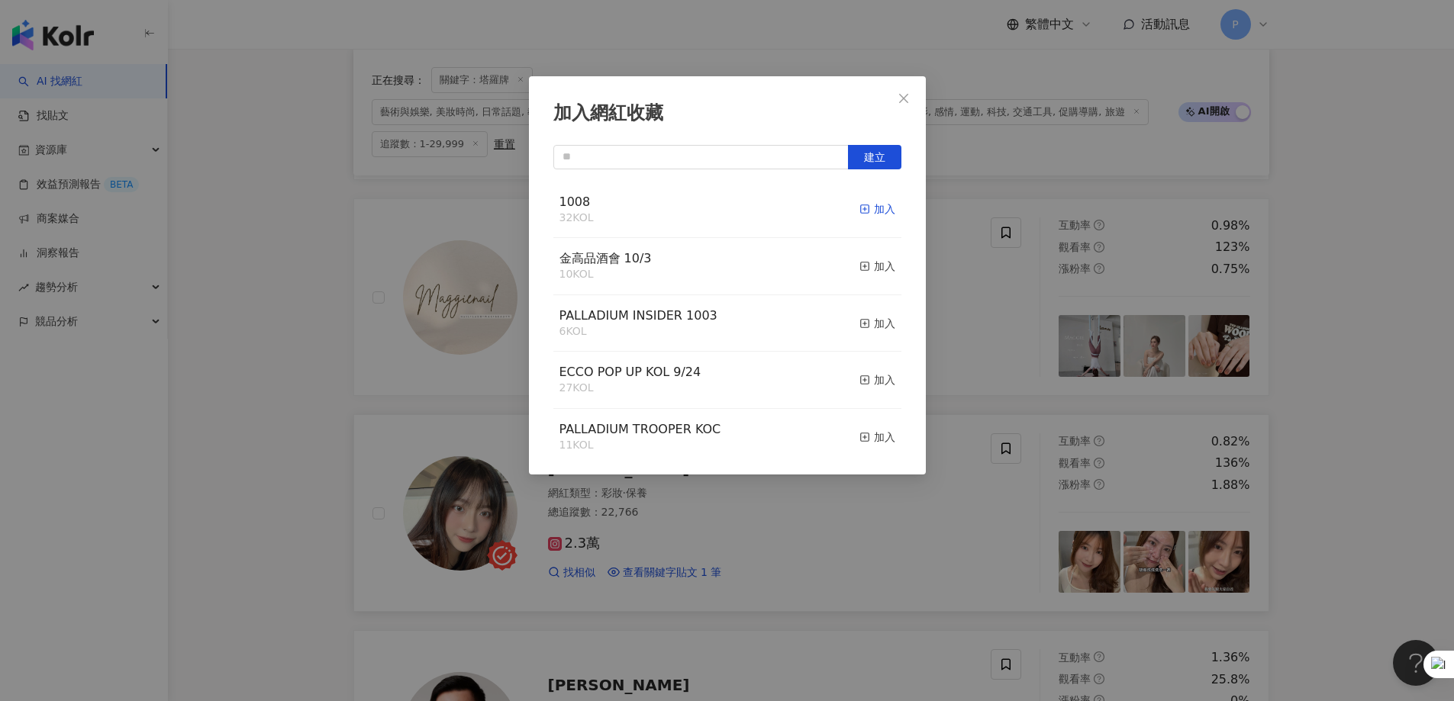
click at [865, 211] on line "button" at bounding box center [865, 210] width 0 height 4
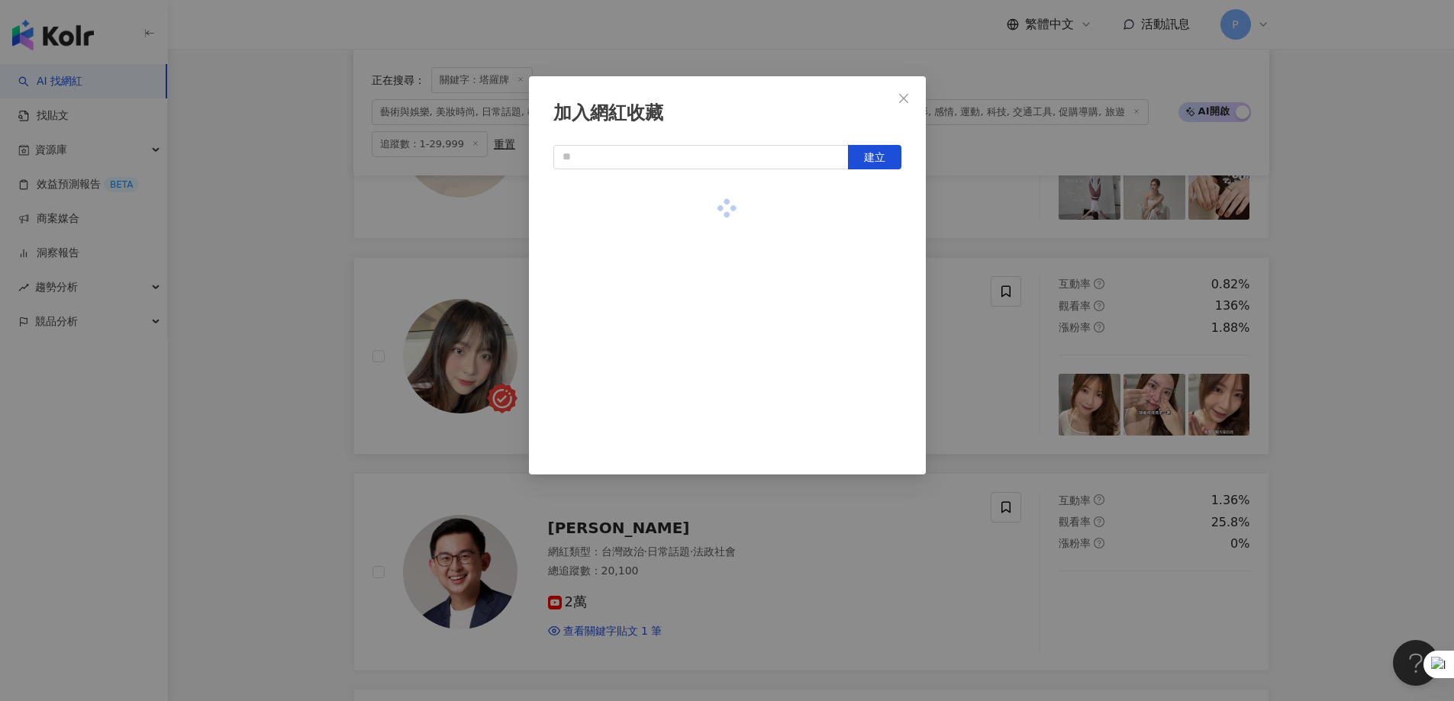
scroll to position [1374, 0]
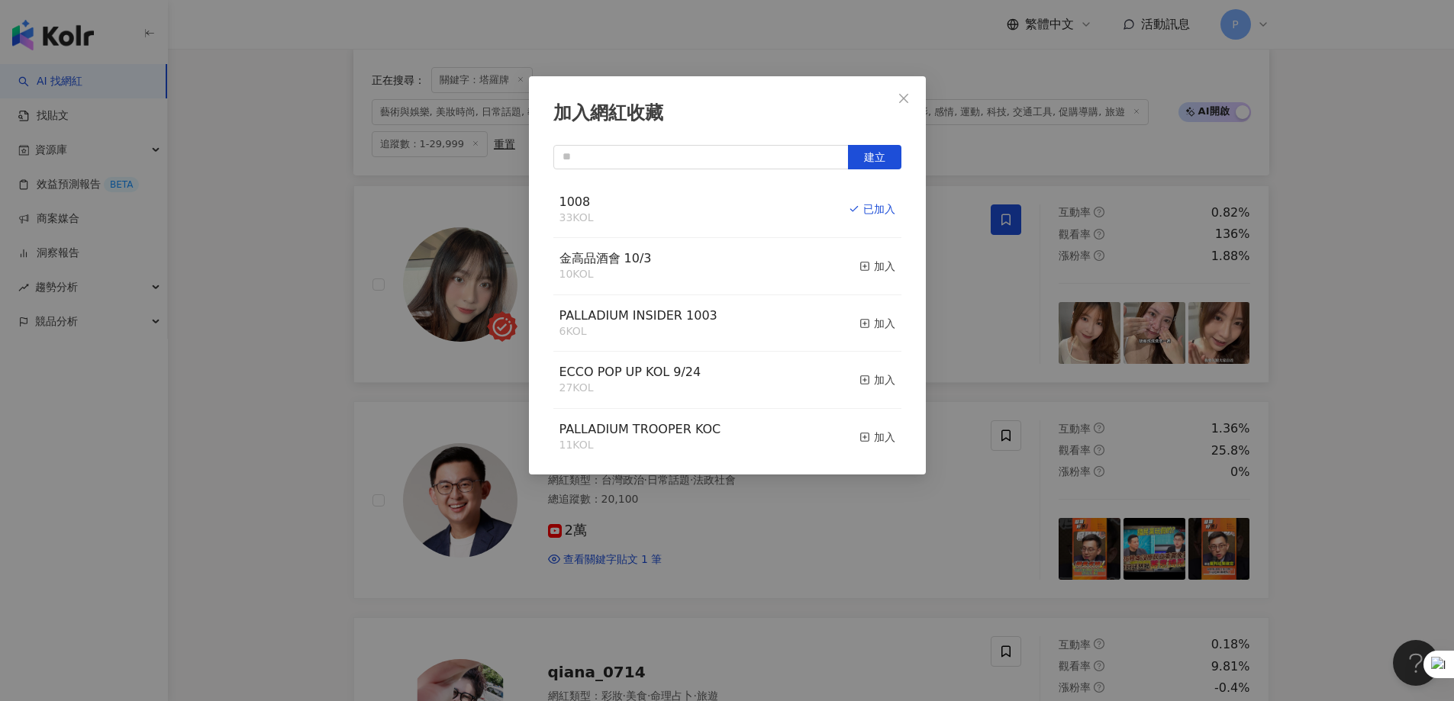
click at [965, 426] on div "加入網紅收藏 建立 1008 33 KOL 已加入 金高品酒會 10/3 10 KOL 加入 PALLADIUM INSIDER 1003 6 KOL 加入 …" at bounding box center [727, 350] width 1454 height 701
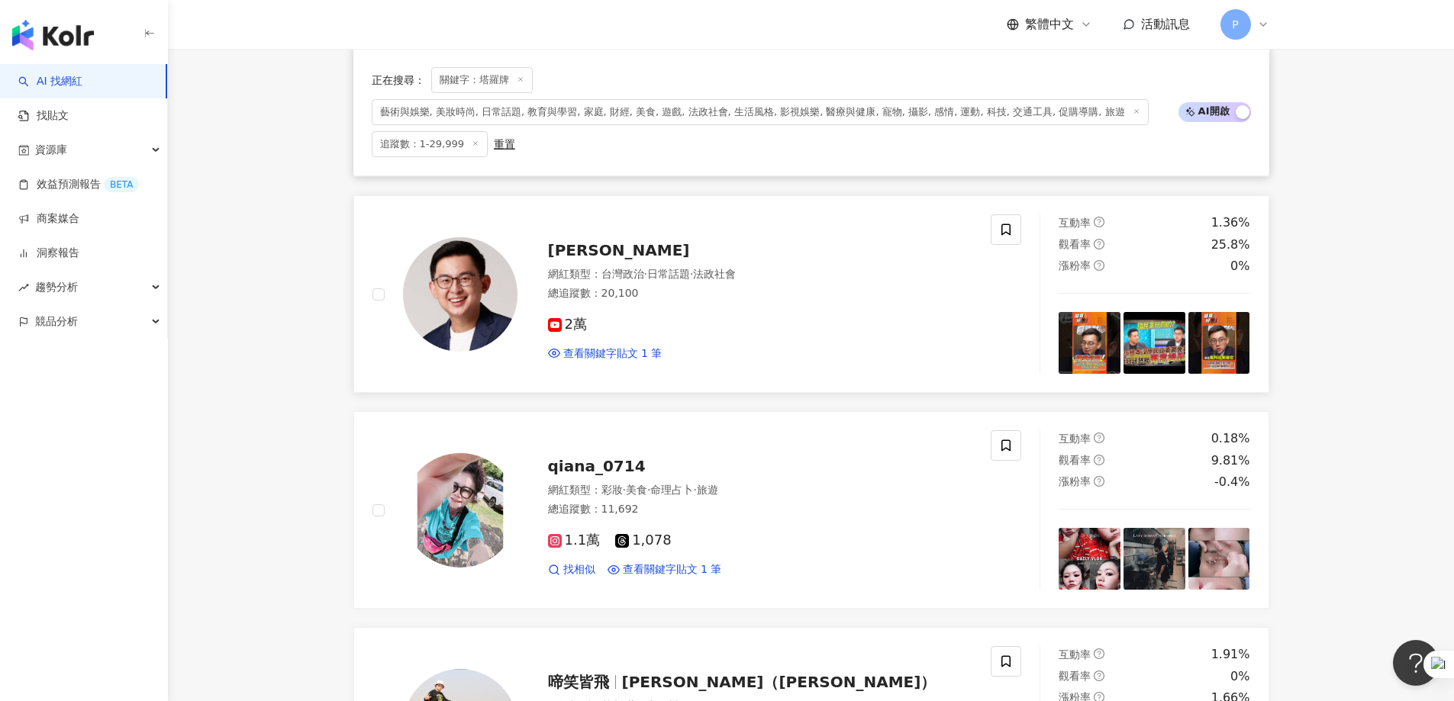
scroll to position [1603, 0]
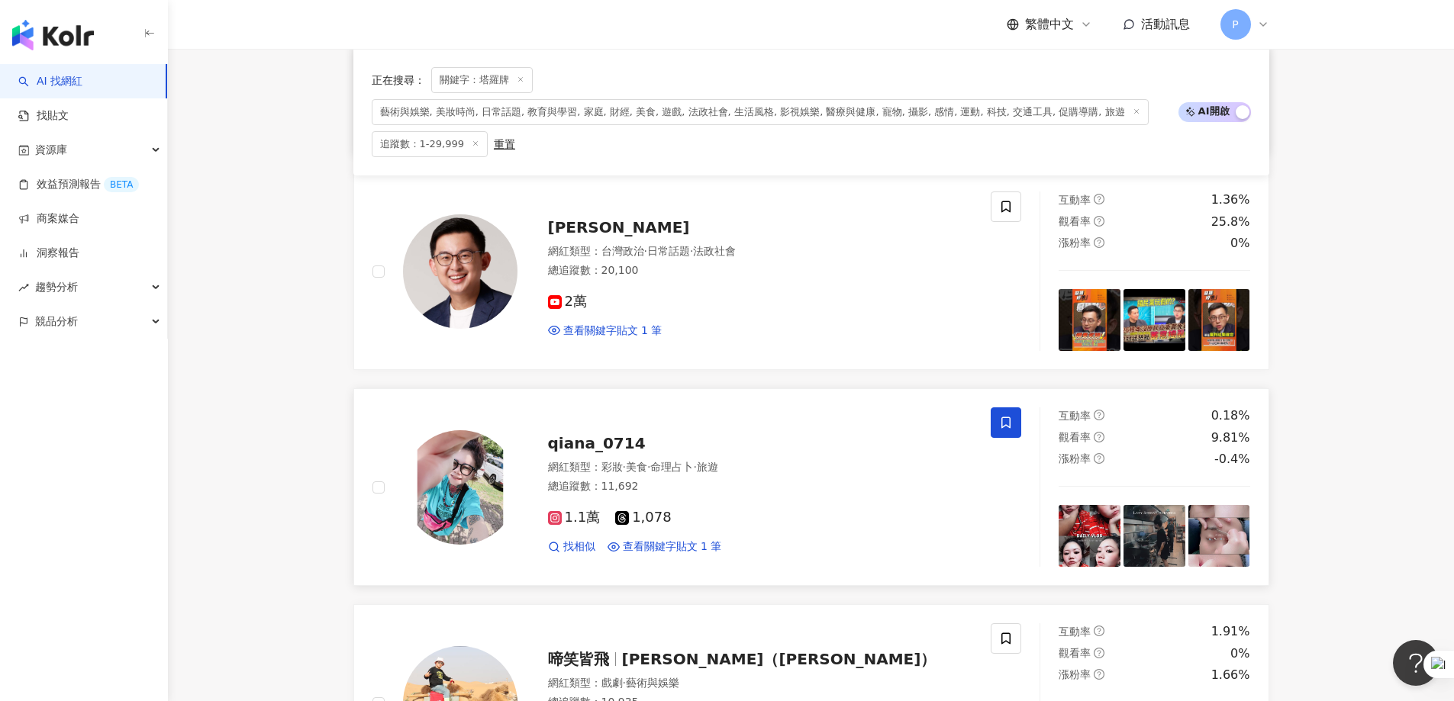
click at [965, 426] on span at bounding box center [1006, 423] width 31 height 31
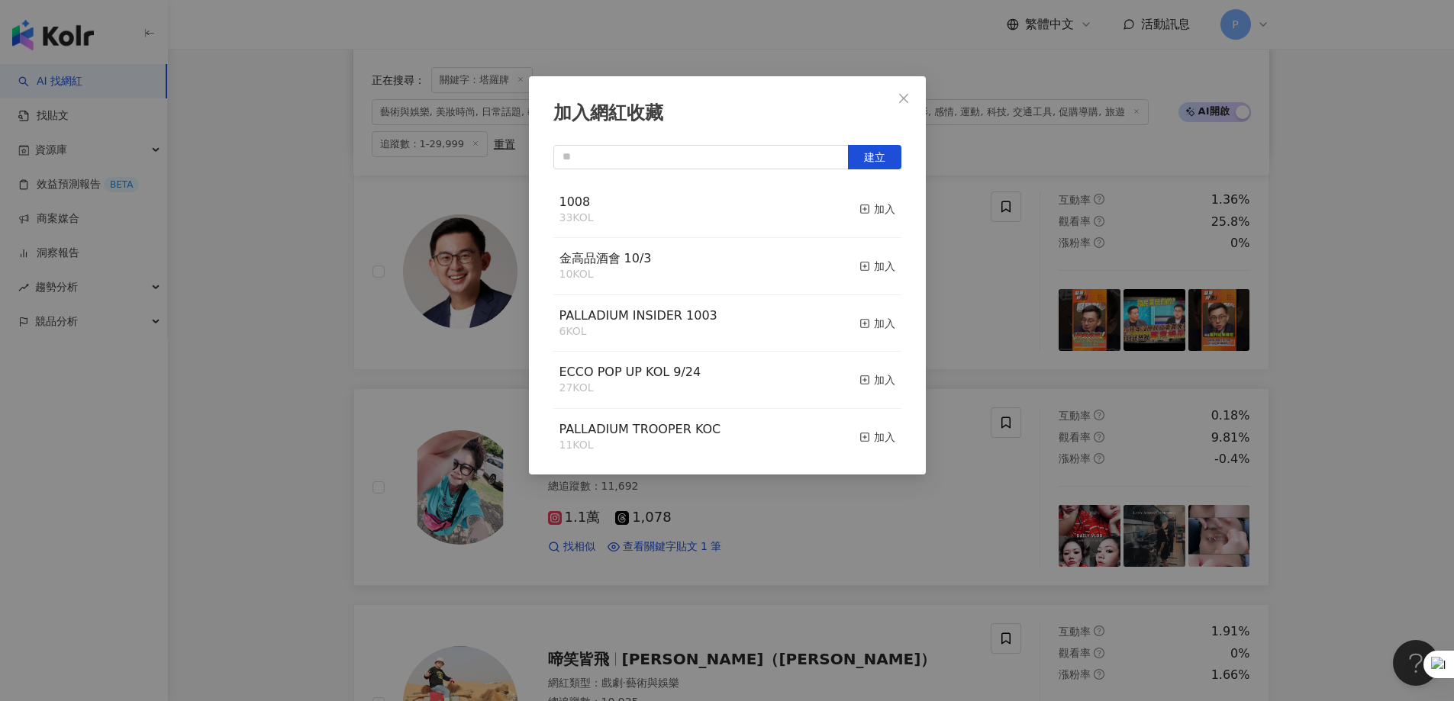
click at [869, 218] on button "加入" at bounding box center [877, 210] width 36 height 32
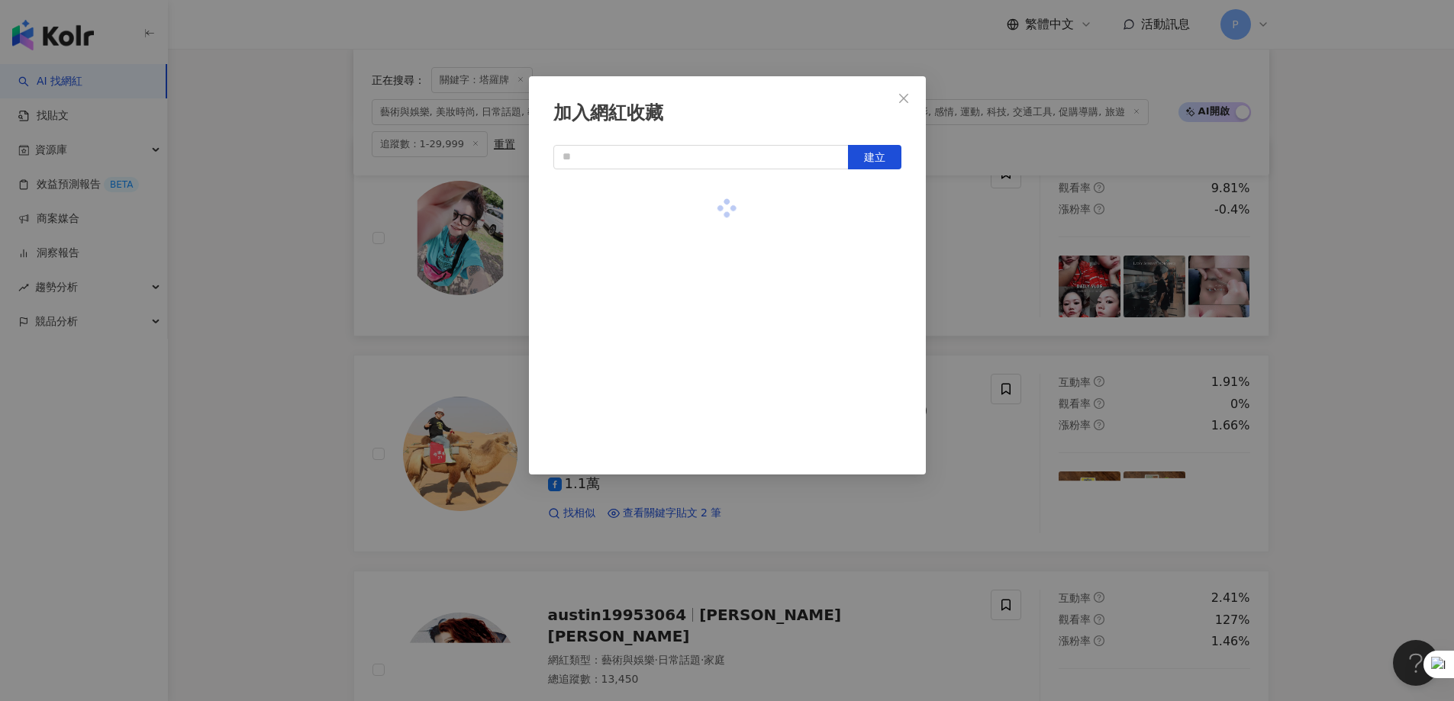
scroll to position [1908, 0]
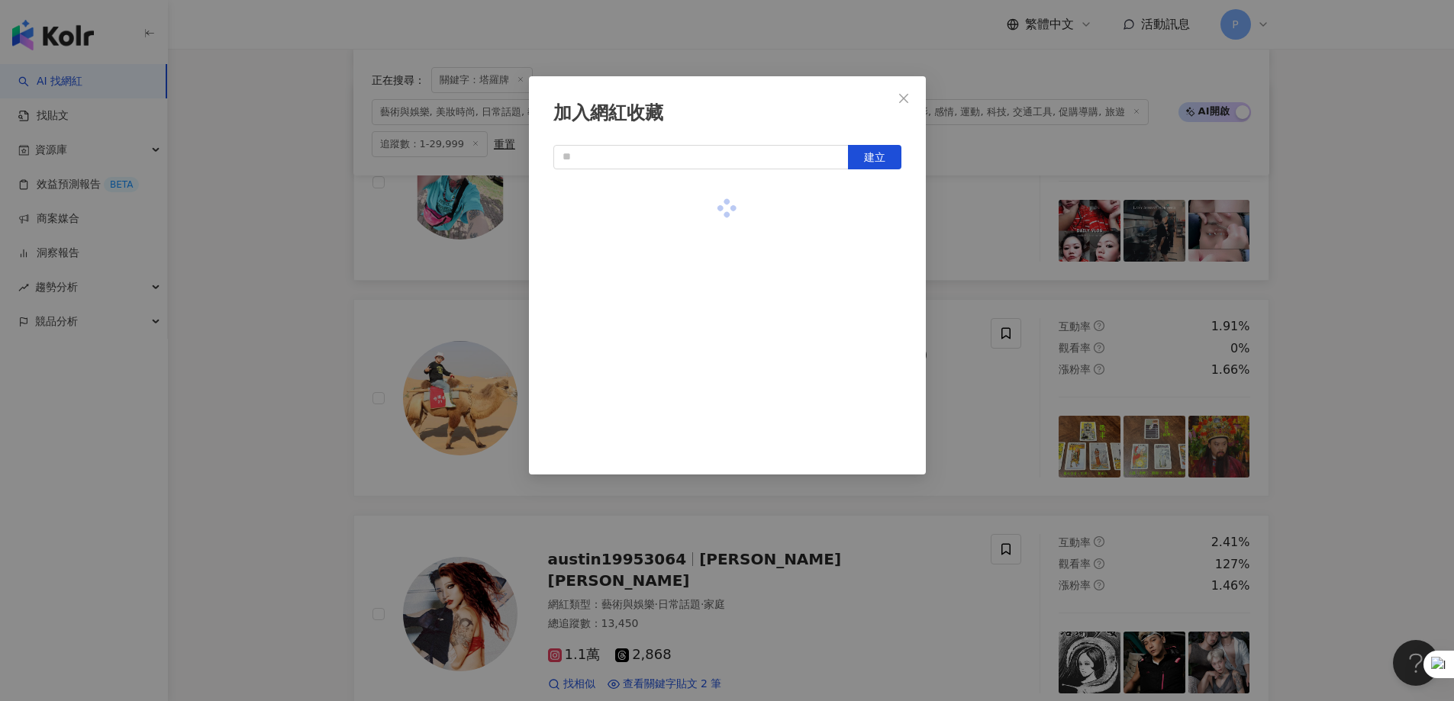
click at [950, 426] on div "加入網紅收藏 建立" at bounding box center [727, 350] width 1454 height 701
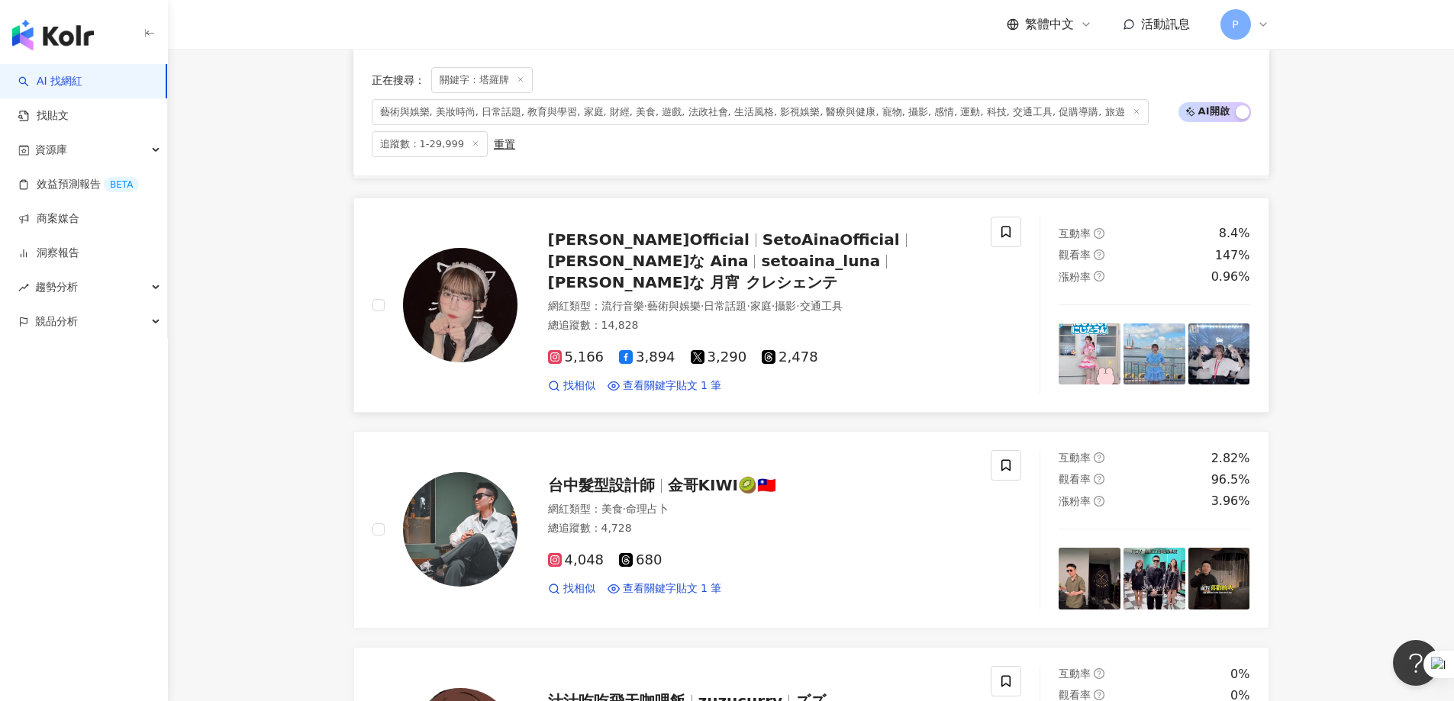
scroll to position [2443, 0]
click at [965, 232] on icon at bounding box center [1006, 231] width 14 height 14
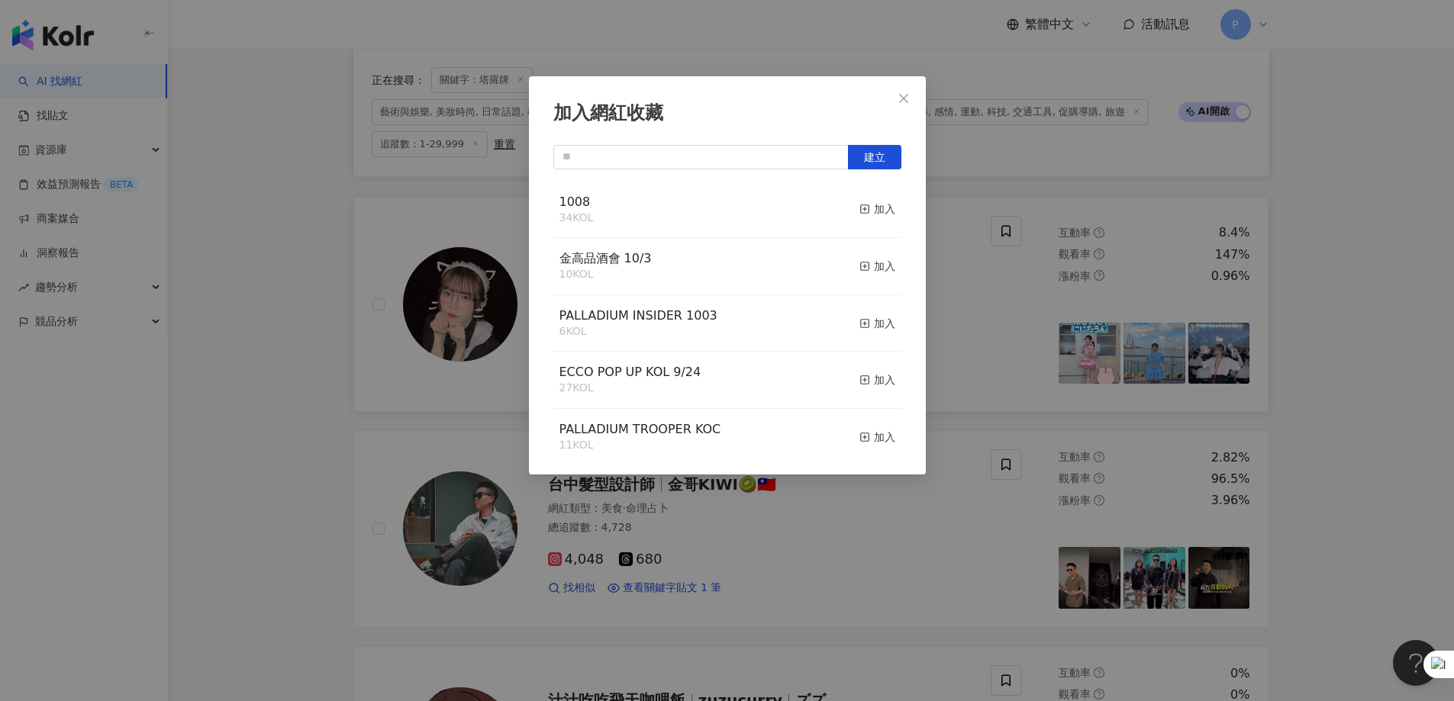
click at [841, 204] on div "1008 34 KOL 加入" at bounding box center [727, 210] width 348 height 57
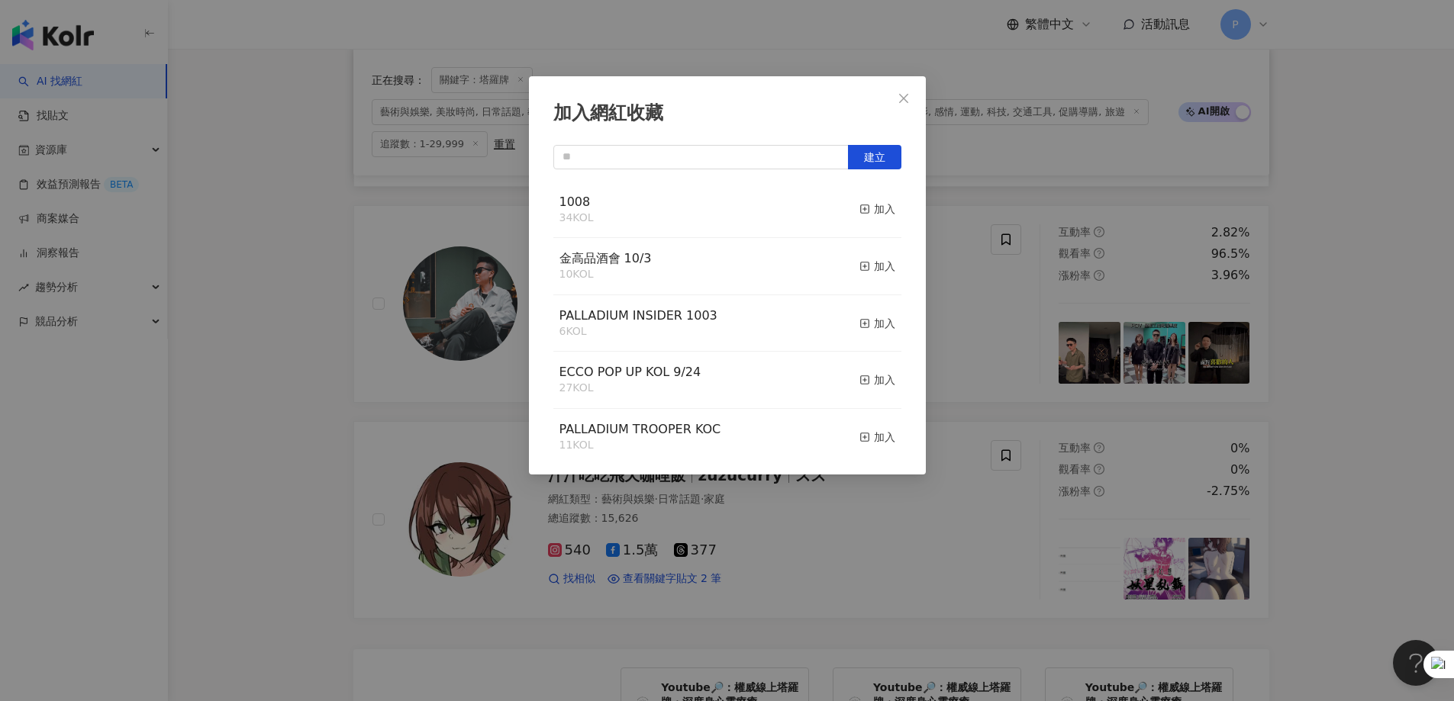
scroll to position [2672, 0]
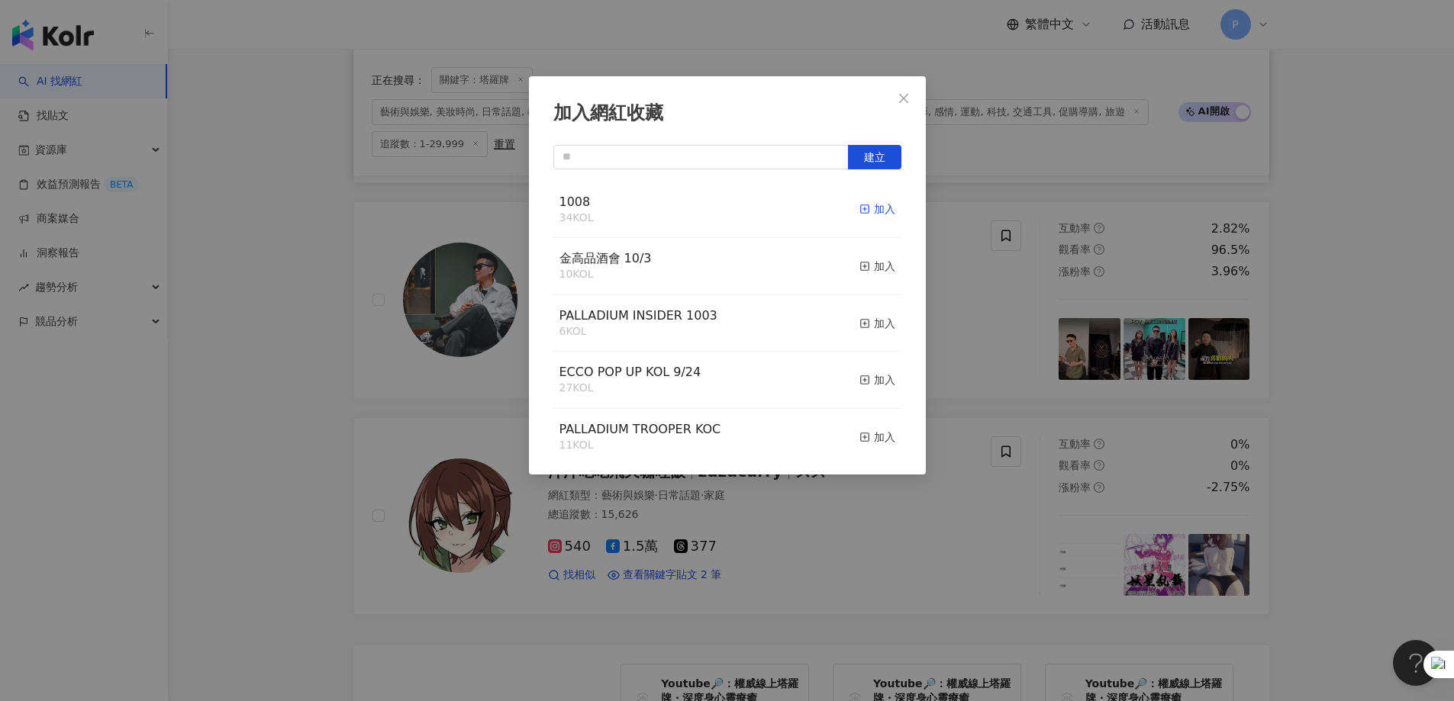
click at [859, 211] on icon "button" at bounding box center [864, 209] width 11 height 11
click at [908, 426] on div "加入網紅收藏 建立 1008 35 KOL 已加入 金高品酒會 10/3 10 KOL 加入 PALLADIUM INSIDER 1003 6 KOL 加入 …" at bounding box center [727, 350] width 1454 height 701
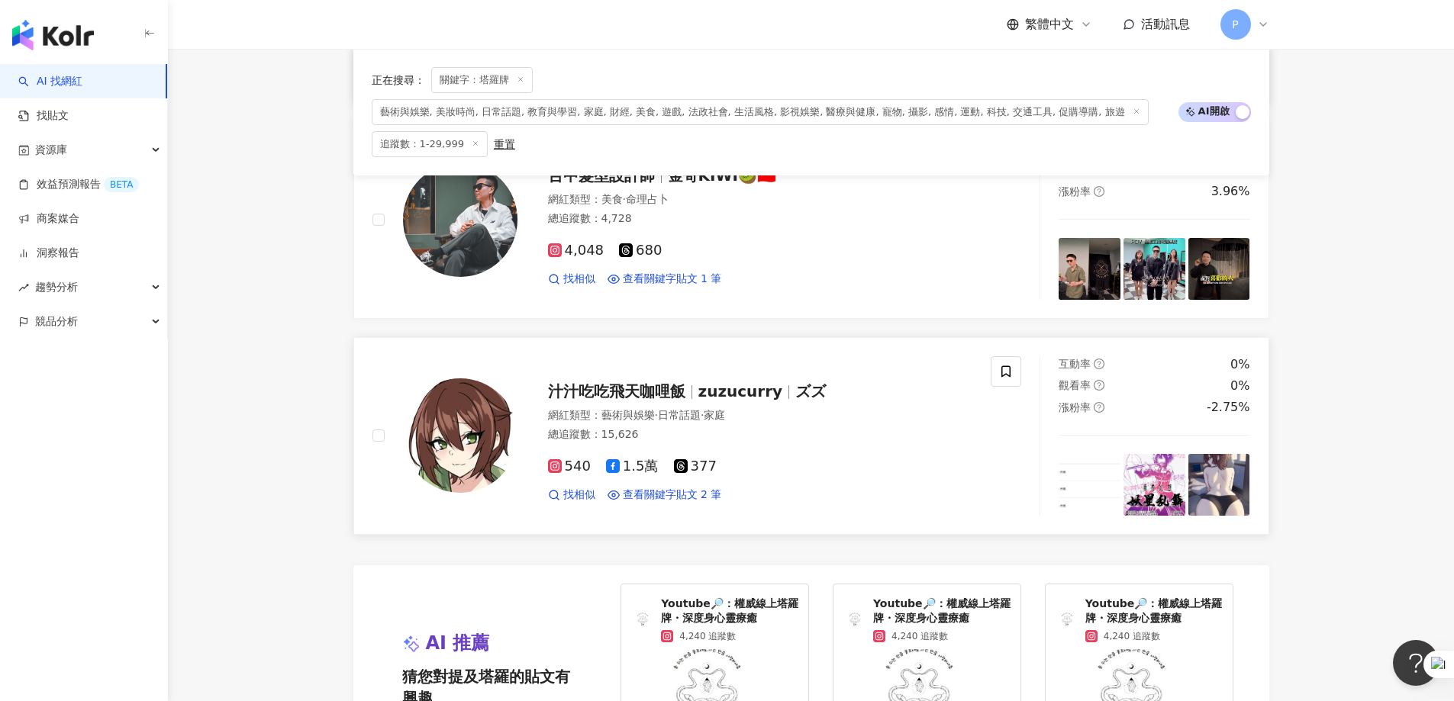
scroll to position [2748, 0]
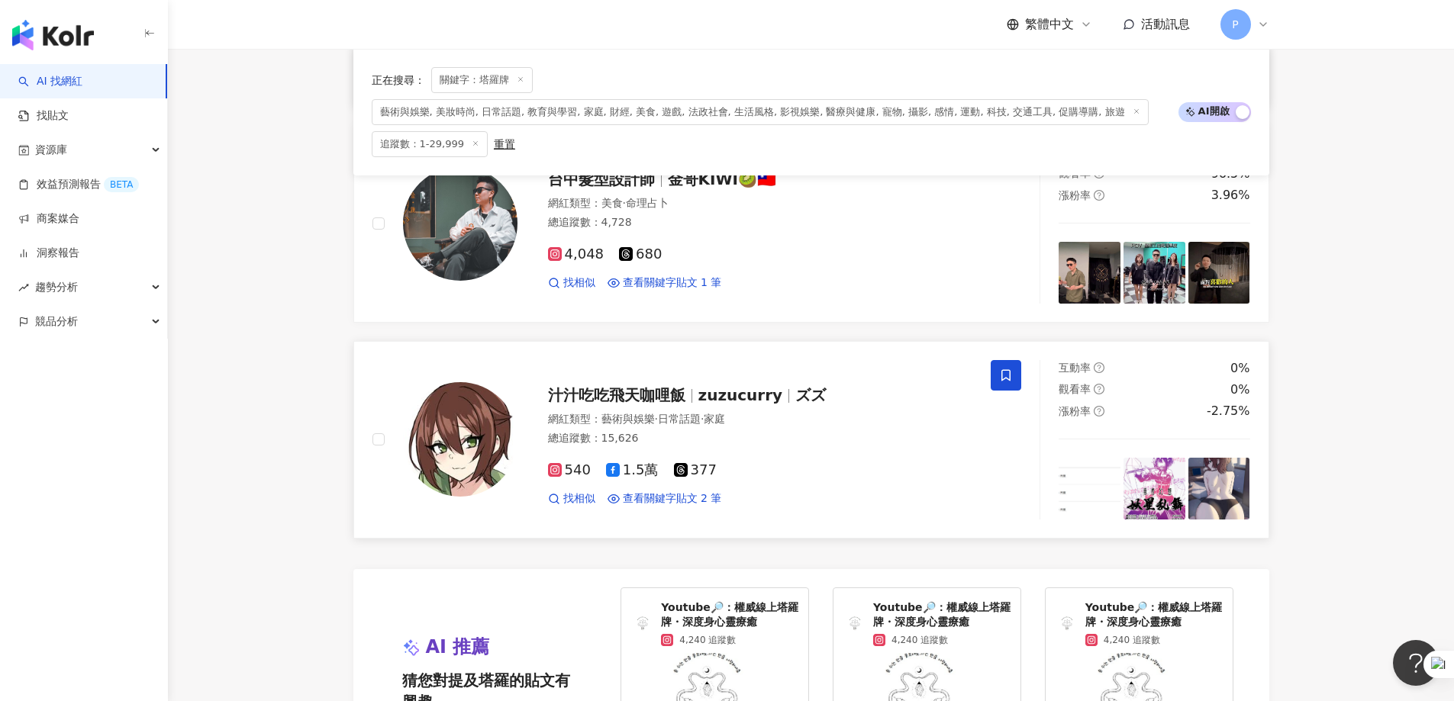
click at [965, 369] on icon at bounding box center [1005, 374] width 9 height 11
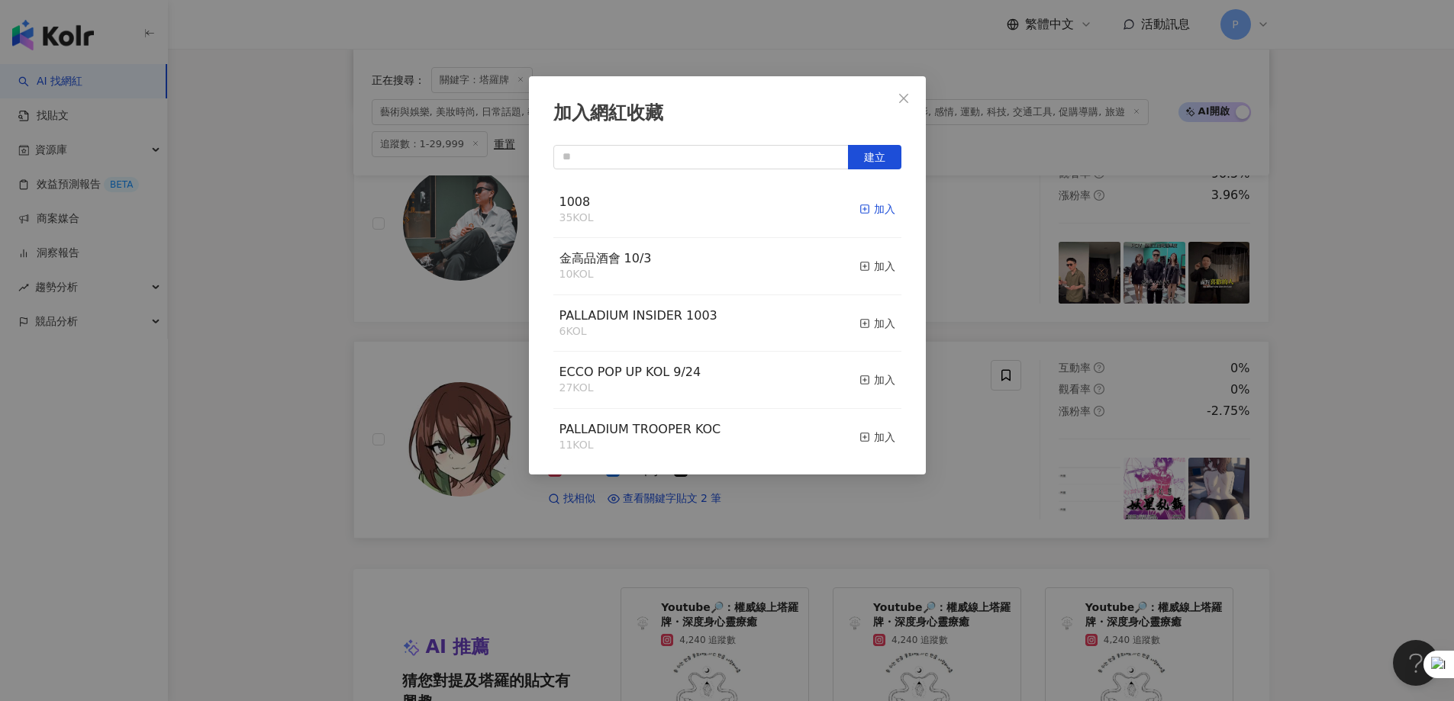
click at [861, 210] on div "加入" at bounding box center [877, 209] width 36 height 17
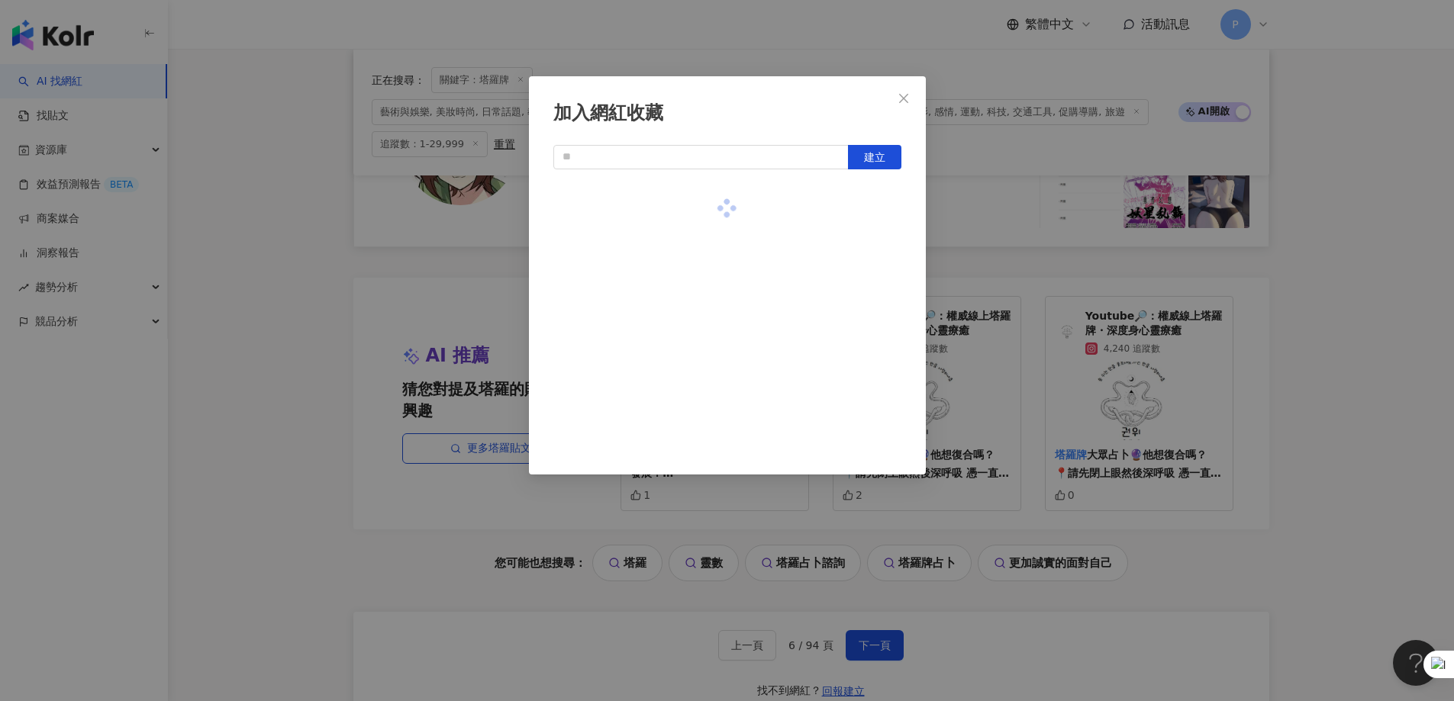
scroll to position [3130, 0]
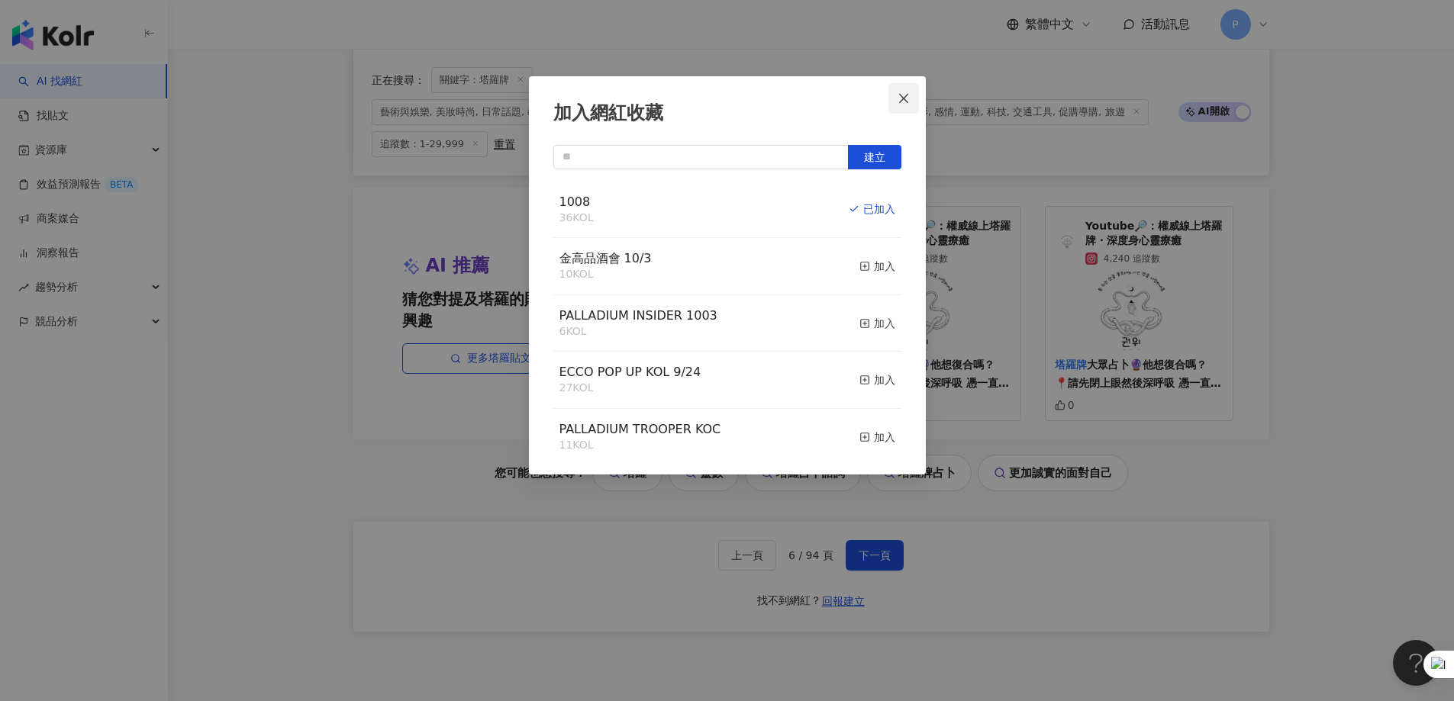
click at [902, 98] on icon "close" at bounding box center [904, 98] width 12 height 12
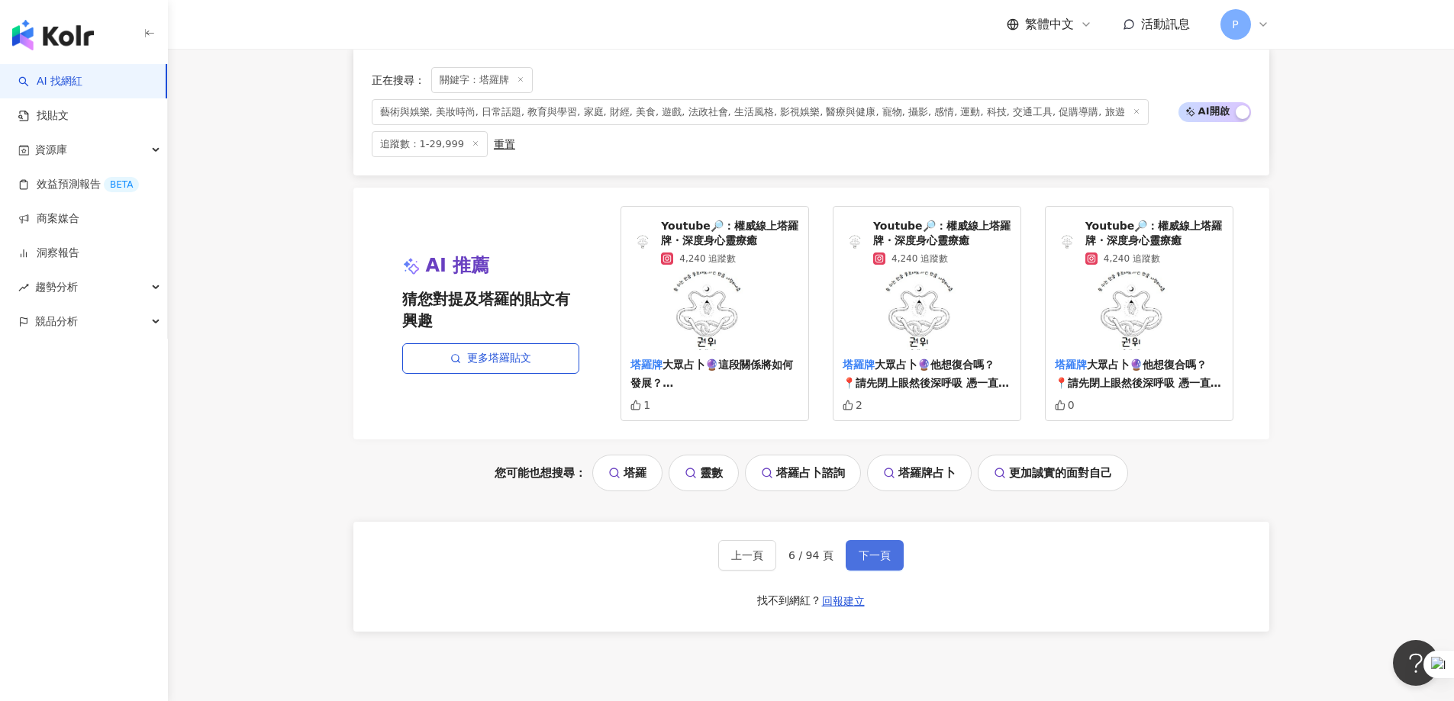
click at [886, 426] on button "下一頁" at bounding box center [875, 555] width 58 height 31
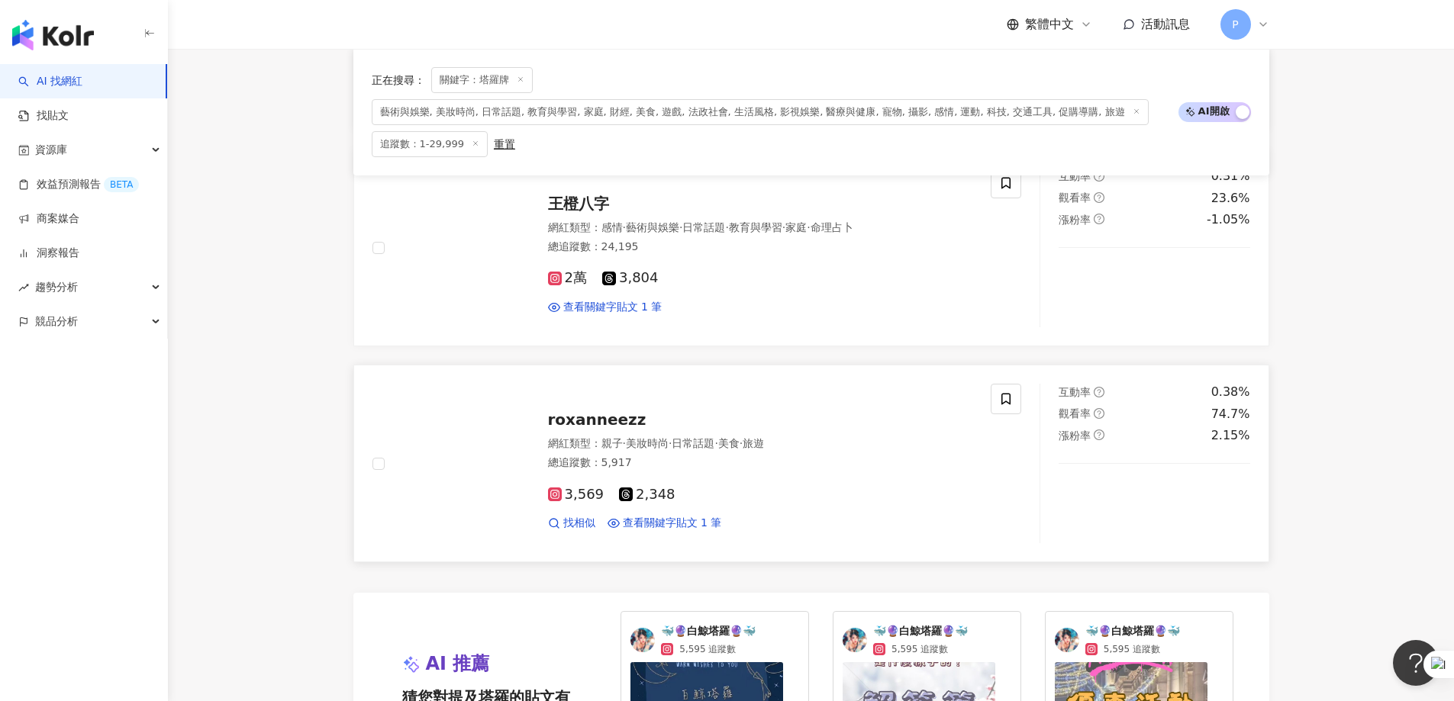
scroll to position [2504, 0]
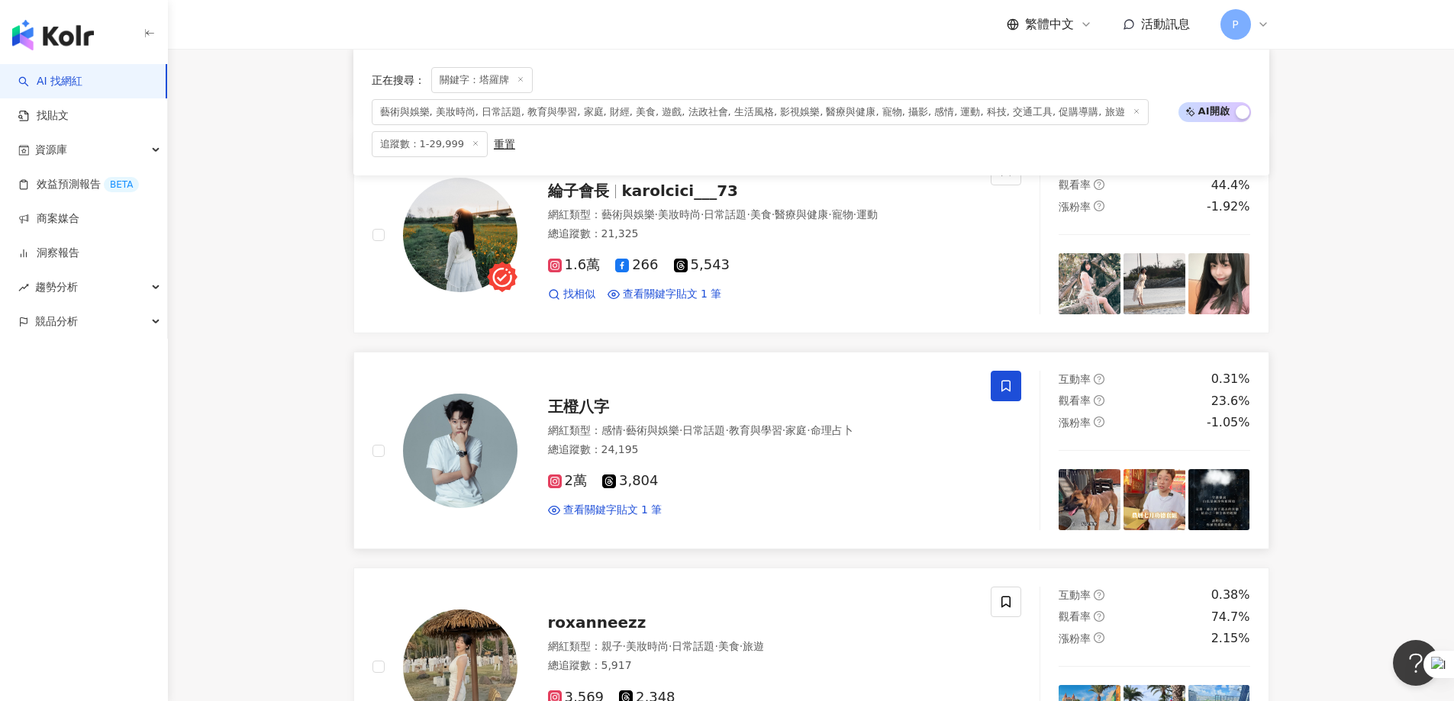
click at [965, 379] on span at bounding box center [1006, 386] width 31 height 31
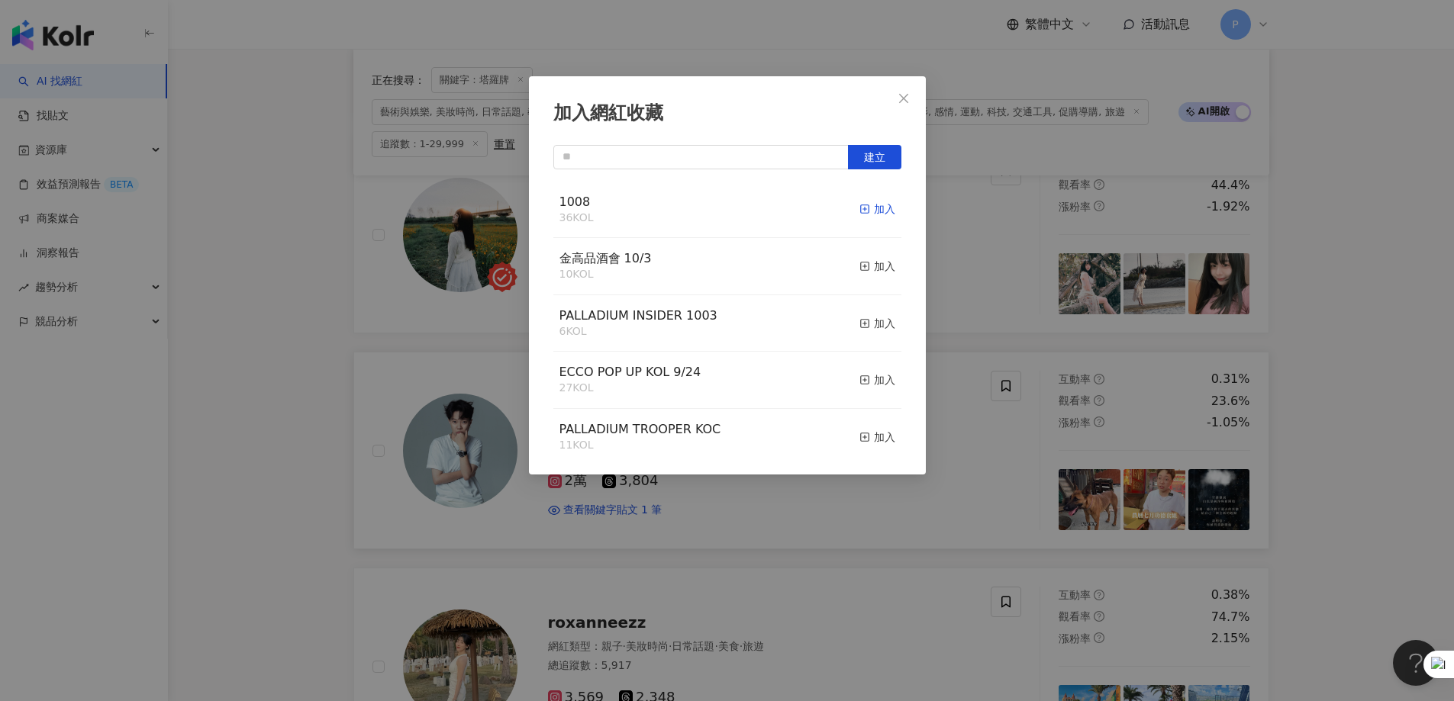
click at [880, 213] on div "加入" at bounding box center [877, 209] width 36 height 17
click at [965, 426] on div "加入網紅收藏 建立 1008 37 KOL 已加入 金高品酒會 10/3 10 KOL 加入 PALLADIUM INSIDER 1003 6 KOL 加入 …" at bounding box center [727, 350] width 1454 height 701
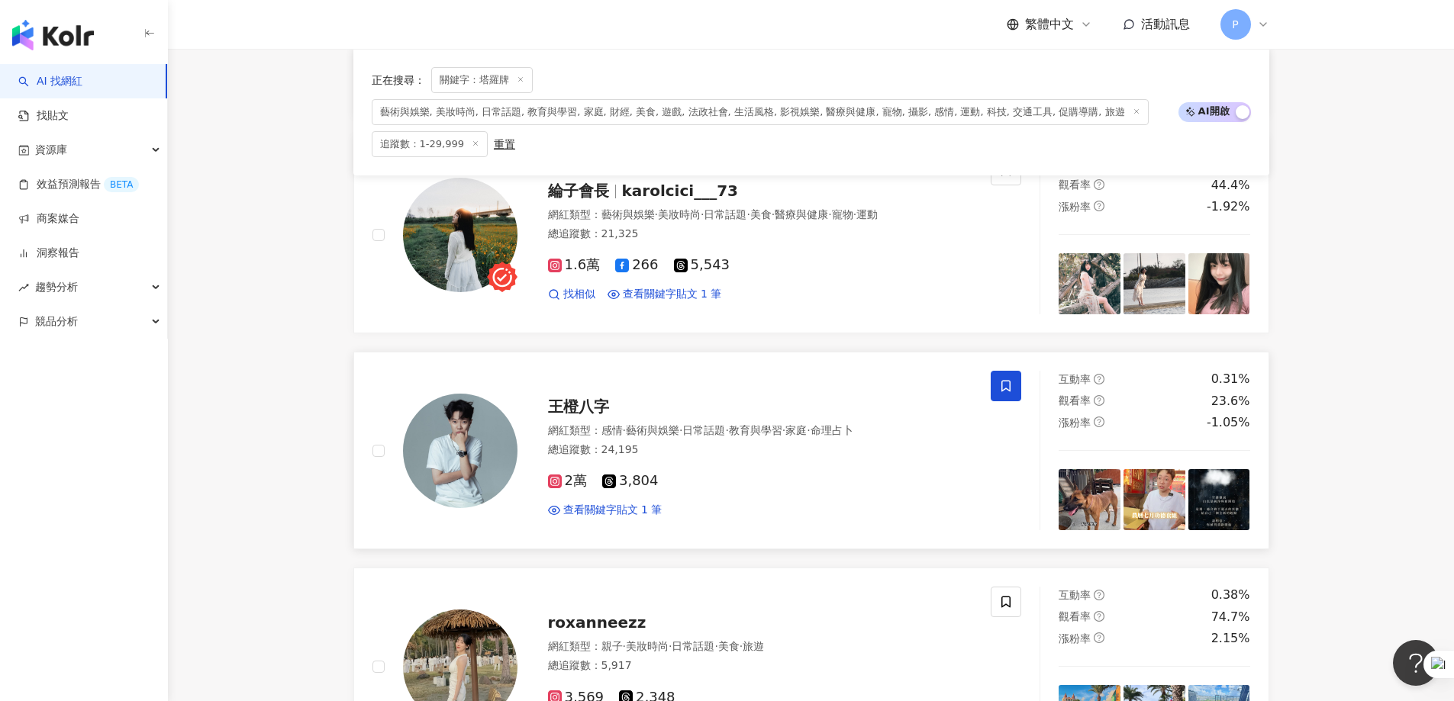
click at [965, 426] on span at bounding box center [1006, 602] width 31 height 31
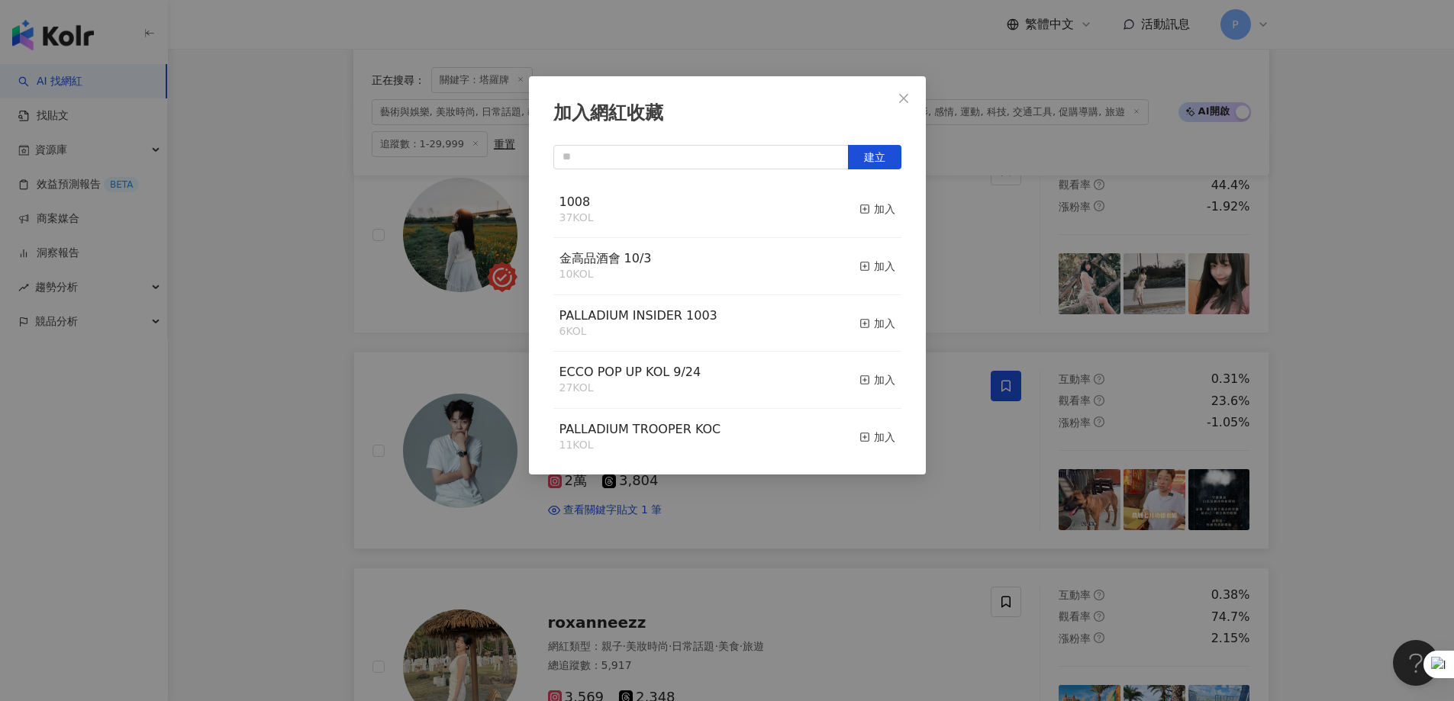
click at [865, 206] on div "加入" at bounding box center [877, 209] width 36 height 17
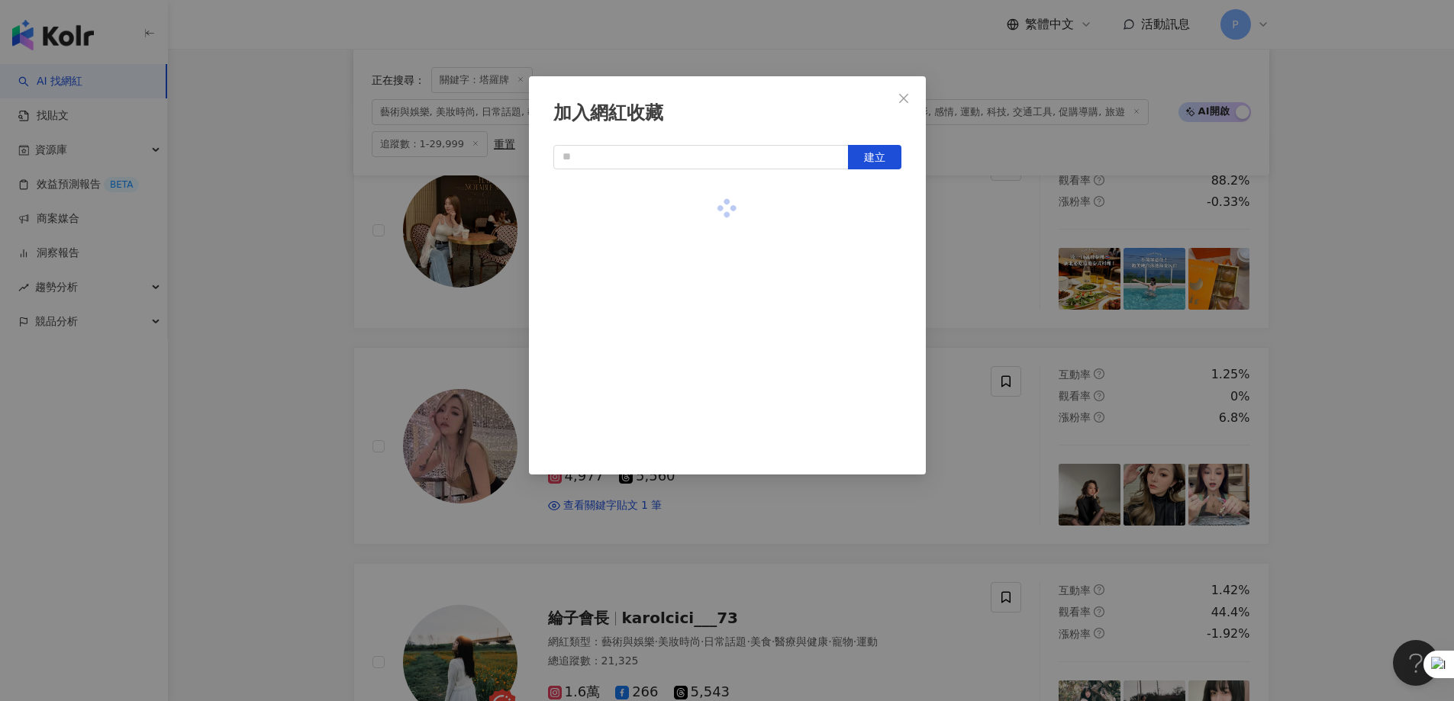
scroll to position [2046, 0]
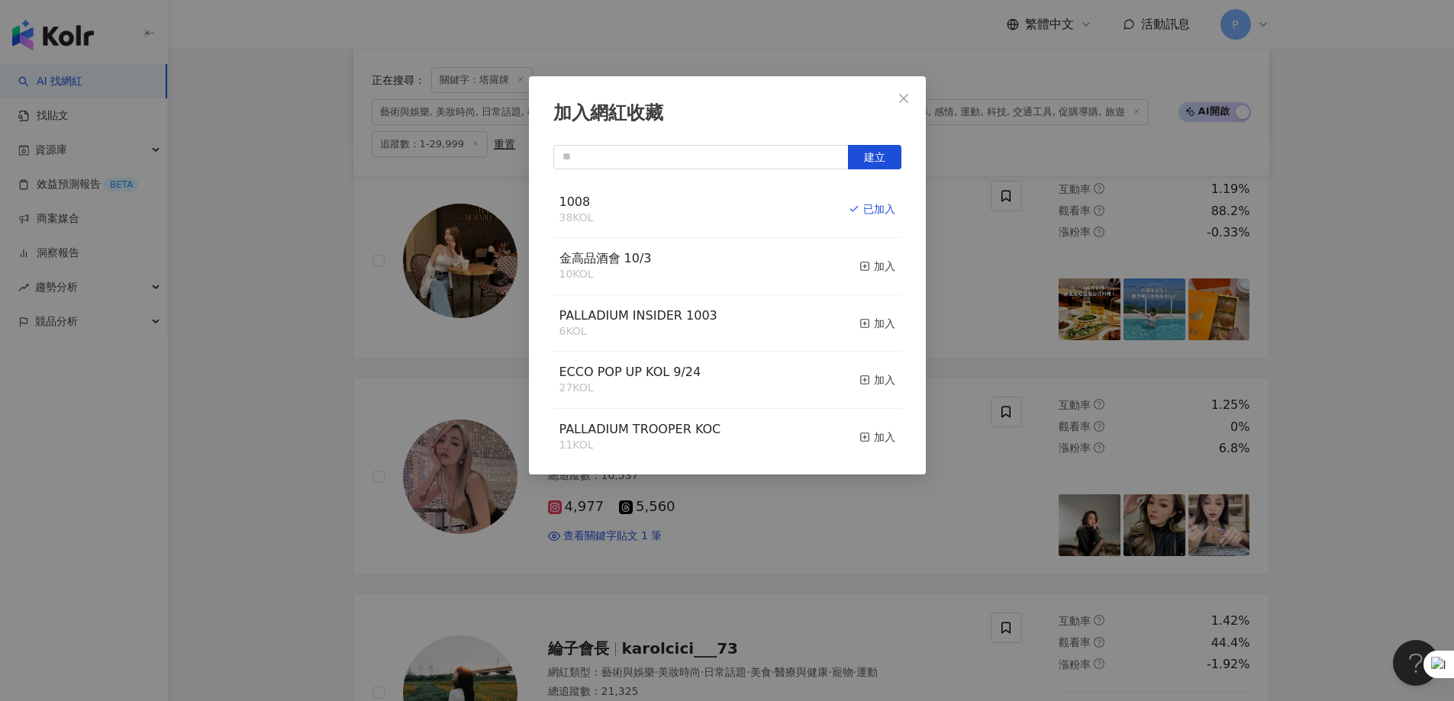
click at [965, 426] on div "加入網紅收藏 建立 1008 38 KOL 已加入 金高品酒會 10/3 10 KOL 加入 PALLADIUM INSIDER 1003 6 KOL 加入 …" at bounding box center [727, 350] width 1454 height 701
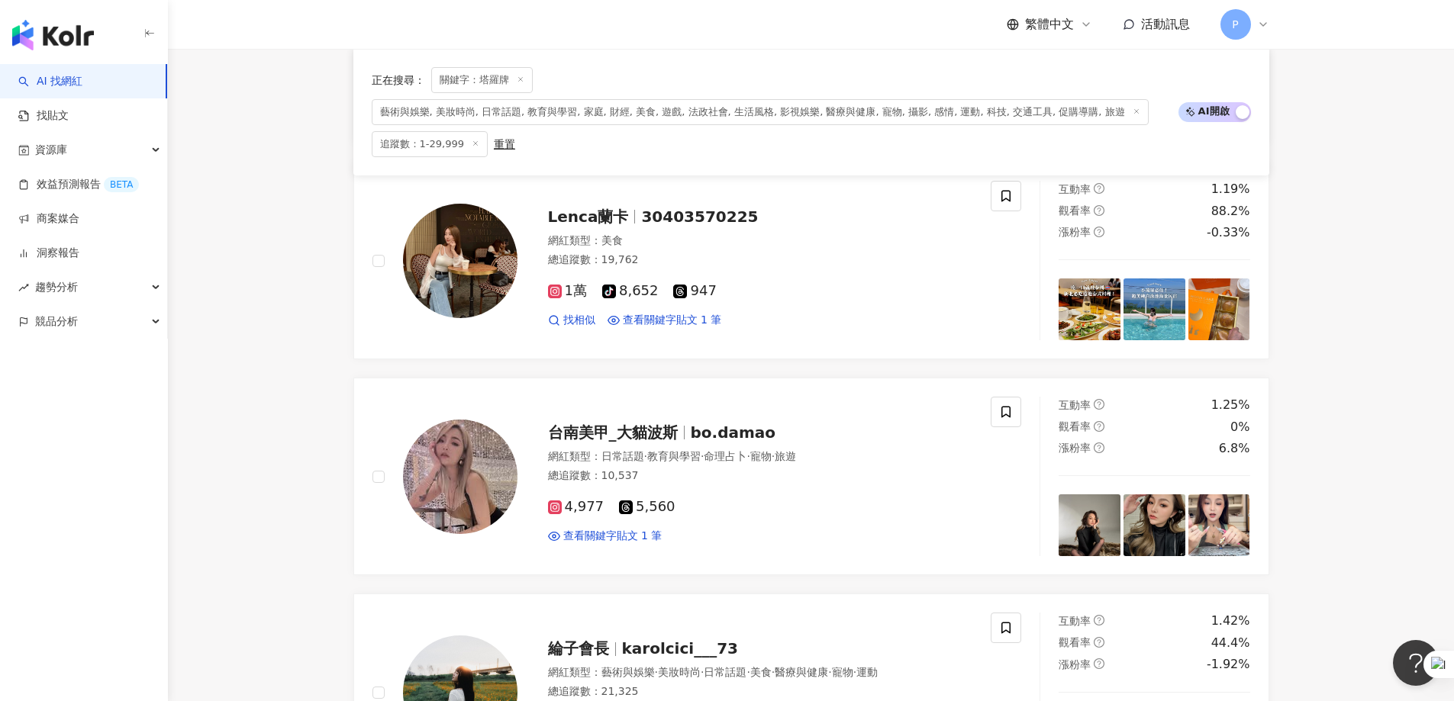
click at [965, 426] on icon at bounding box center [1005, 628] width 9 height 11
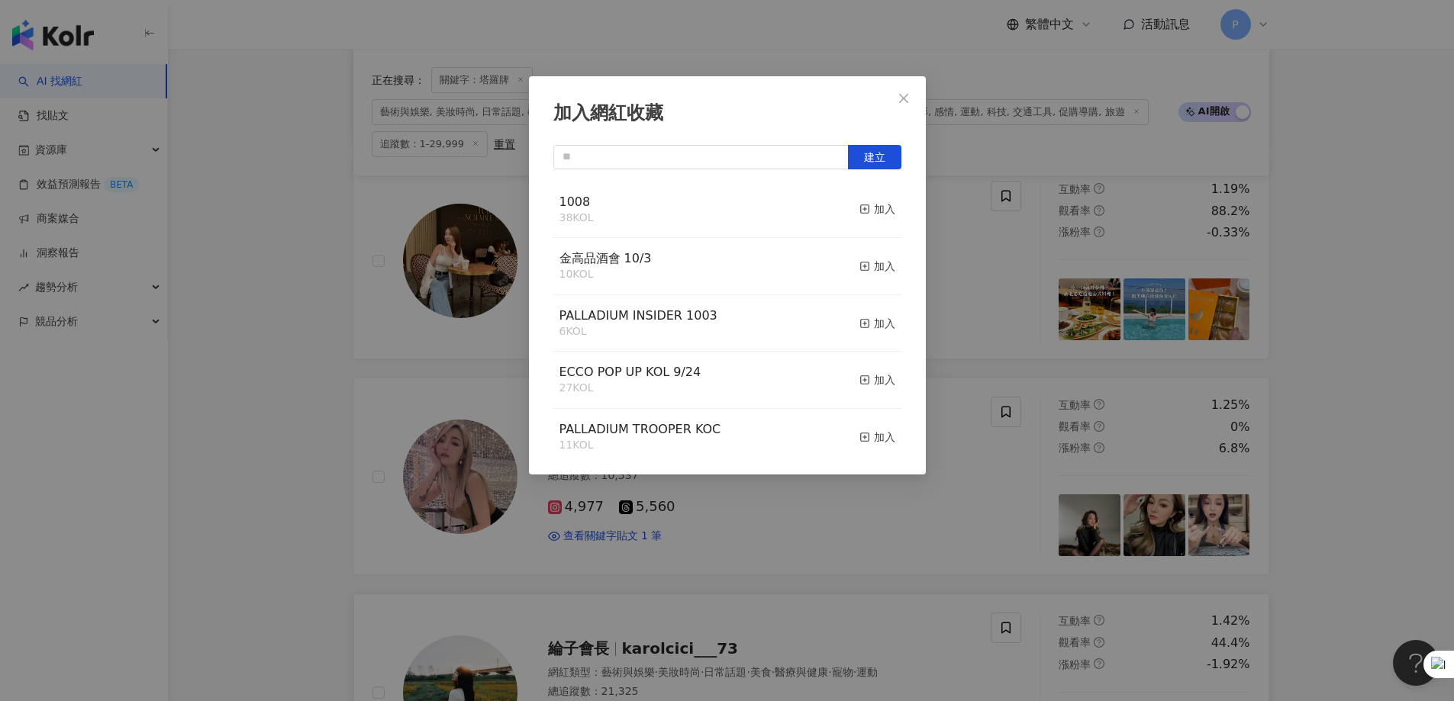
click at [846, 211] on div "1008 38 KOL 加入" at bounding box center [727, 210] width 348 height 57
click at [866, 211] on div "加入" at bounding box center [877, 209] width 36 height 17
click at [798, 426] on div "加入網紅收藏 建立 1008 39 KOL 已加入 金高品酒會 10/3 10 KOL 加入 PALLADIUM INSIDER 1003 6 KOL 加入 …" at bounding box center [727, 350] width 1454 height 701
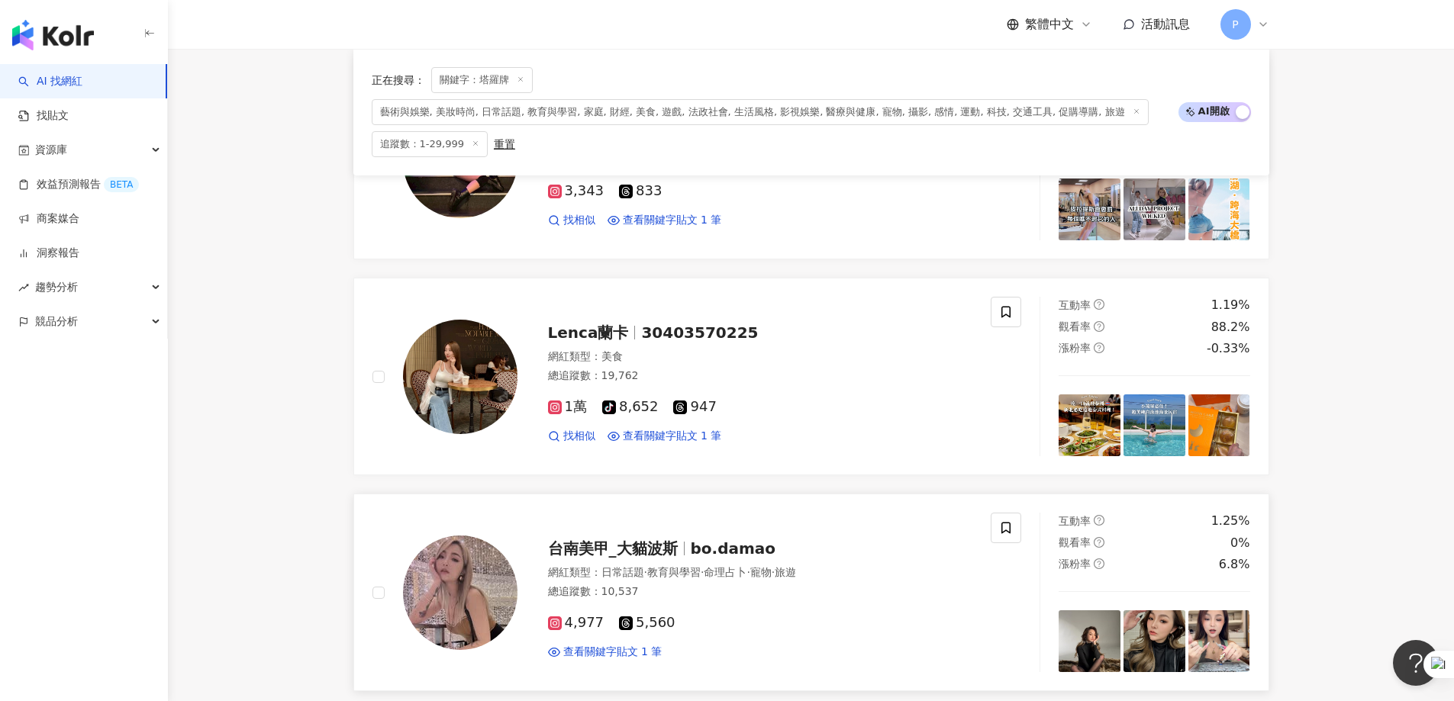
scroll to position [1817, 0]
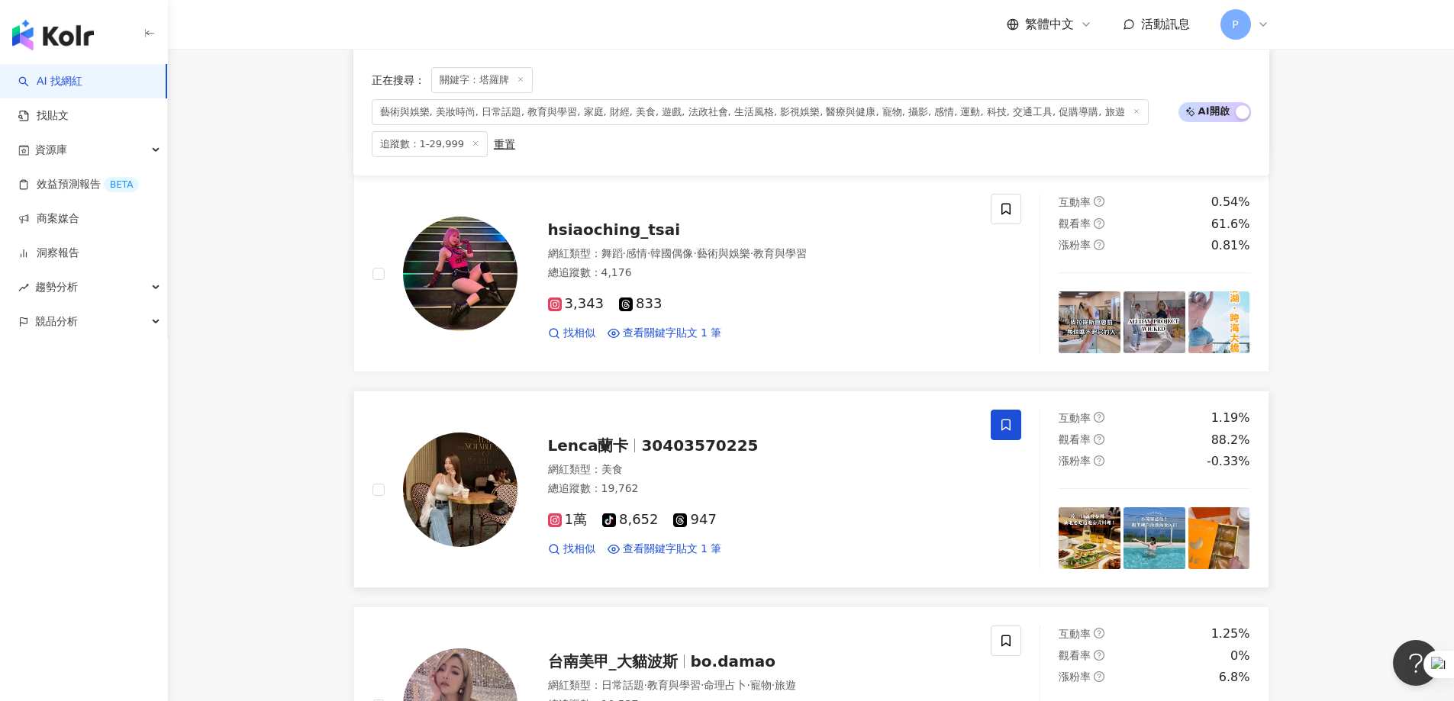
click at [965, 422] on span at bounding box center [1006, 425] width 31 height 31
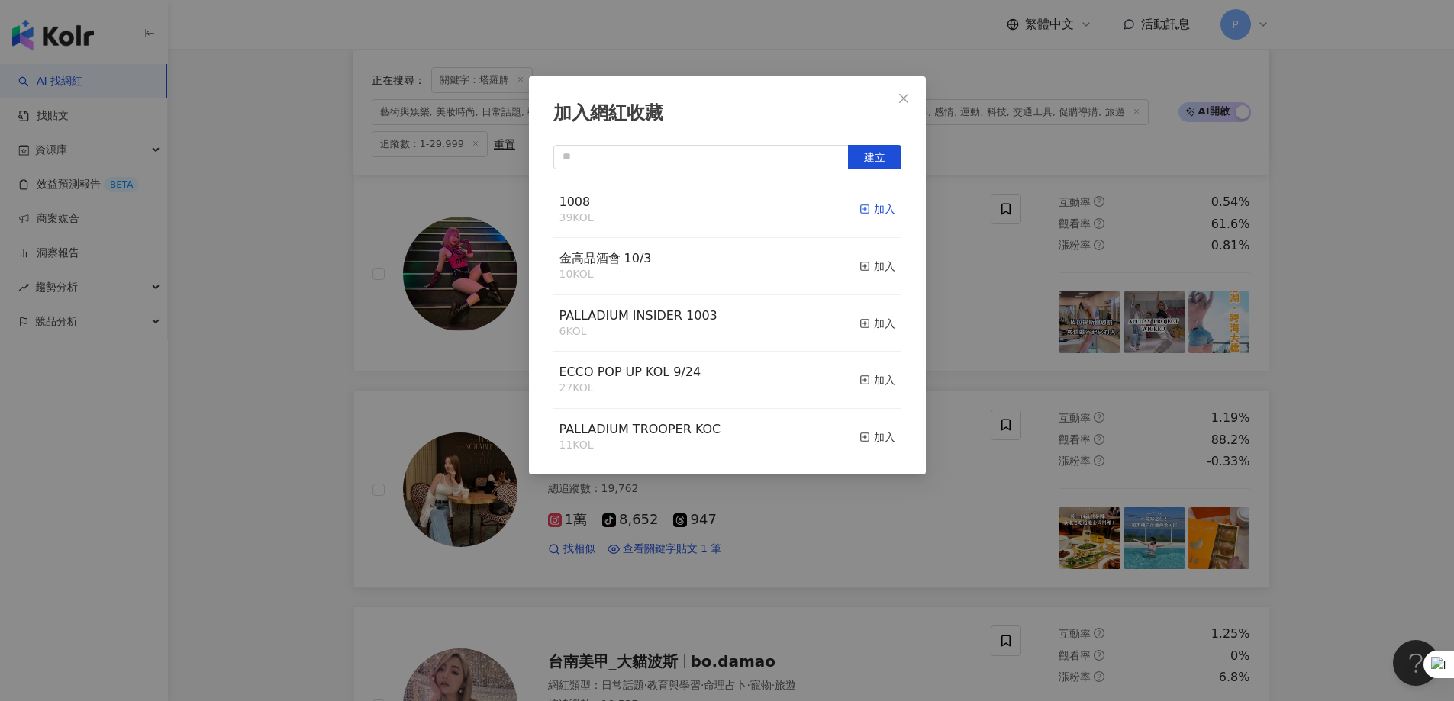
click at [859, 209] on icon "button" at bounding box center [864, 209] width 11 height 11
click at [950, 187] on div "加入網紅收藏 建立 1008 40 KOL 已加入 金高品酒會 10/3 10 KOL 加入 PALLADIUM INSIDER 1003 6 KOL 加入 …" at bounding box center [727, 350] width 1454 height 701
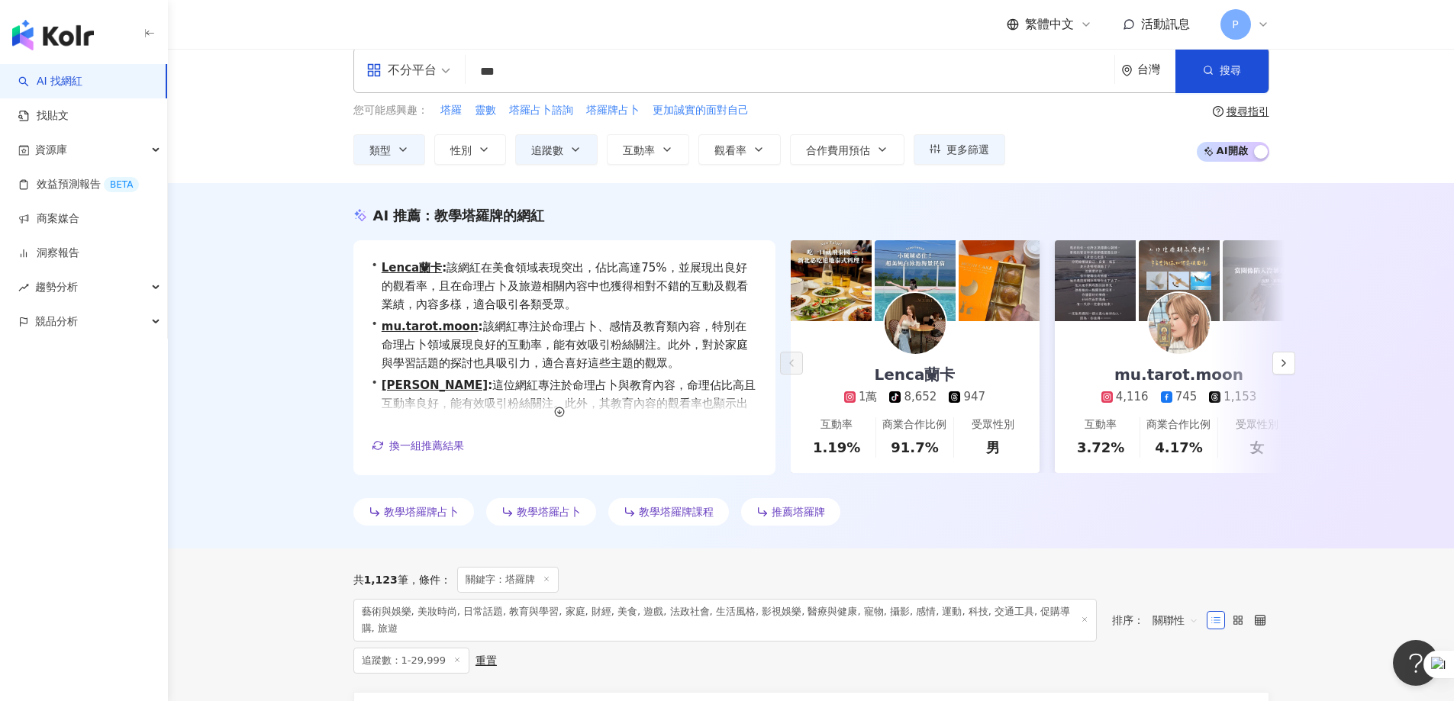
scroll to position [0, 0]
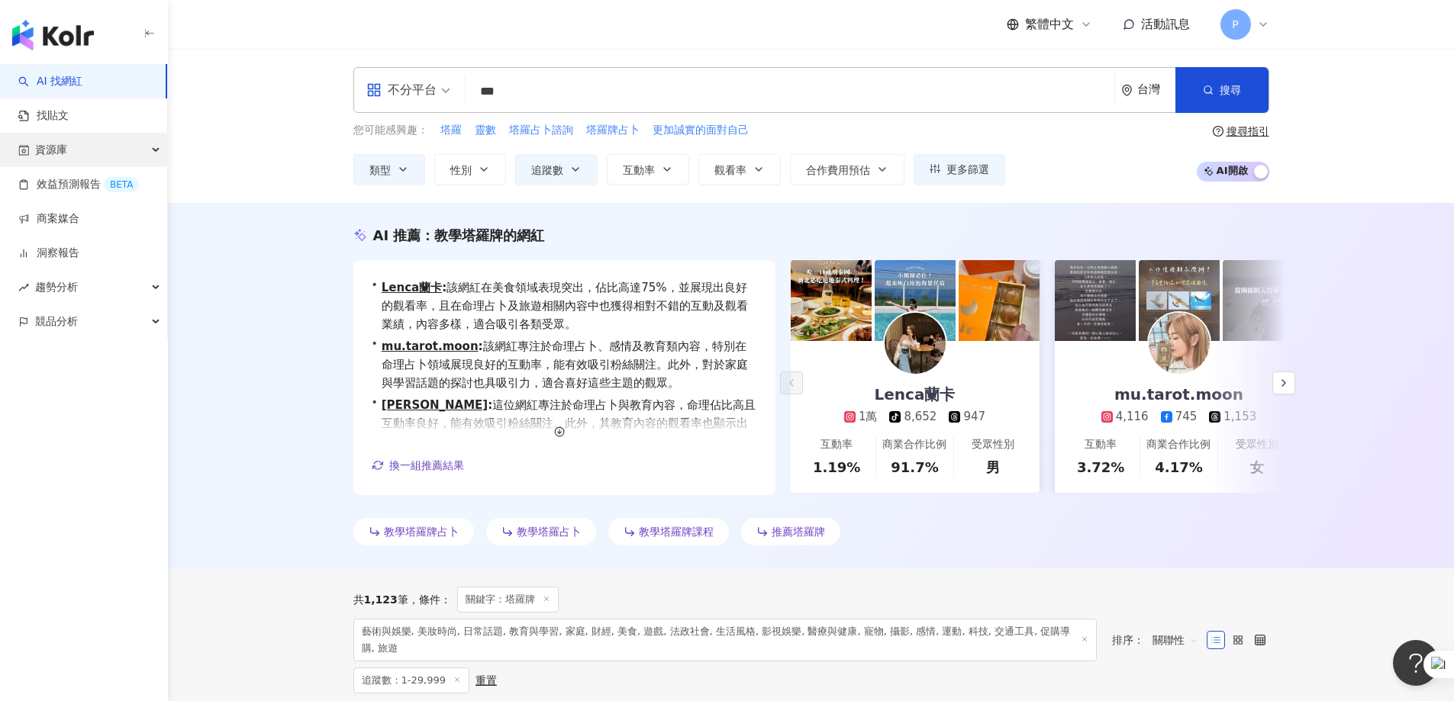
click at [50, 157] on span "資源庫" at bounding box center [51, 150] width 32 height 34
click at [79, 178] on link "網紅管理" at bounding box center [58, 184] width 43 height 15
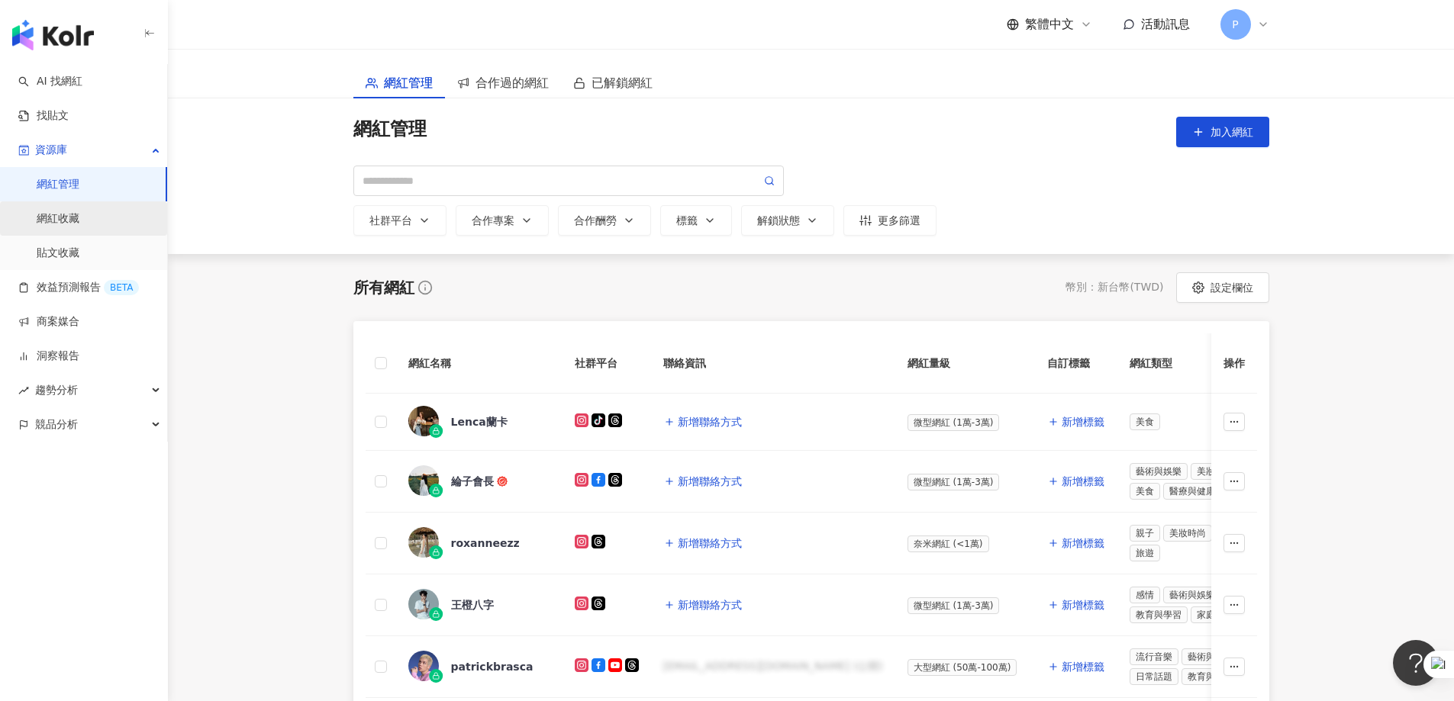
click at [67, 225] on link "網紅收藏" at bounding box center [58, 218] width 43 height 15
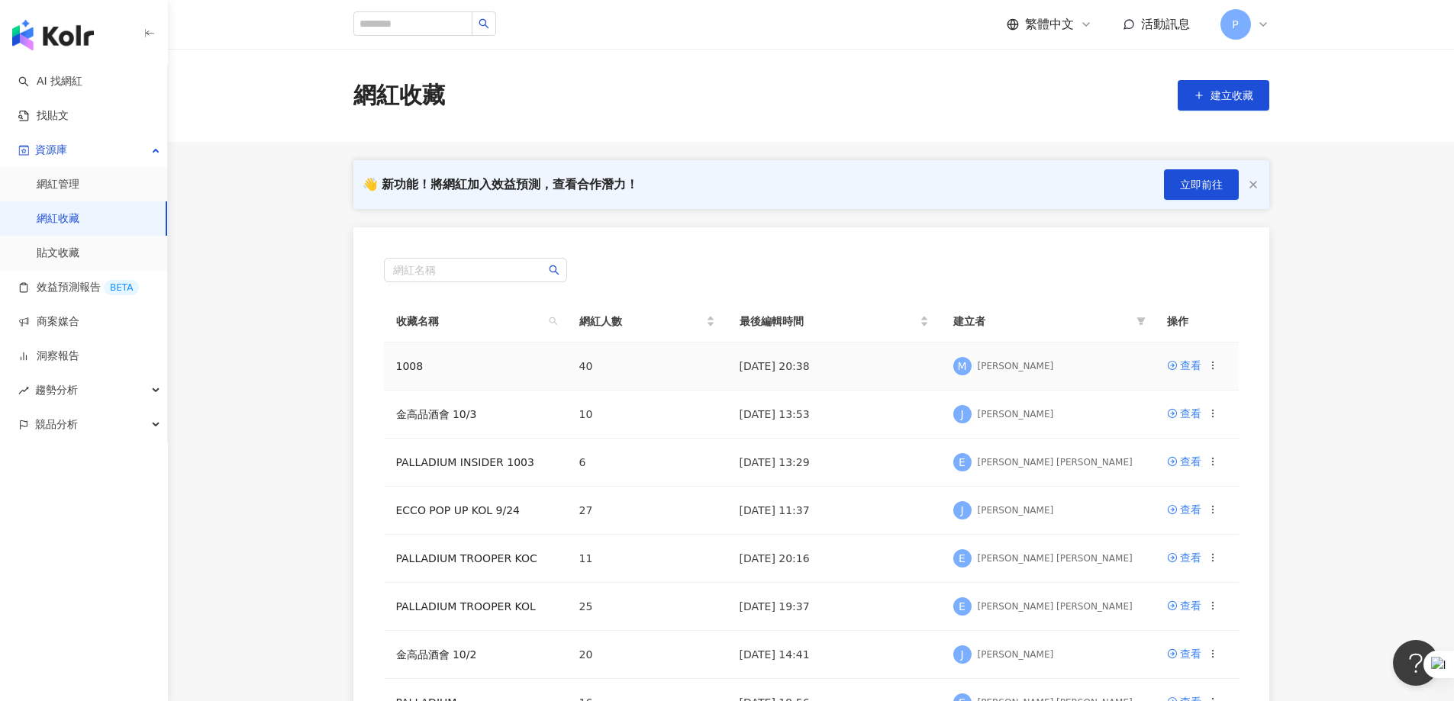
click at [965, 359] on div at bounding box center [1213, 365] width 11 height 17
drag, startPoint x: 1187, startPoint y: 369, endPoint x: 1175, endPoint y: 439, distance: 70.4
click at [965, 369] on div "查看" at bounding box center [1190, 365] width 21 height 17
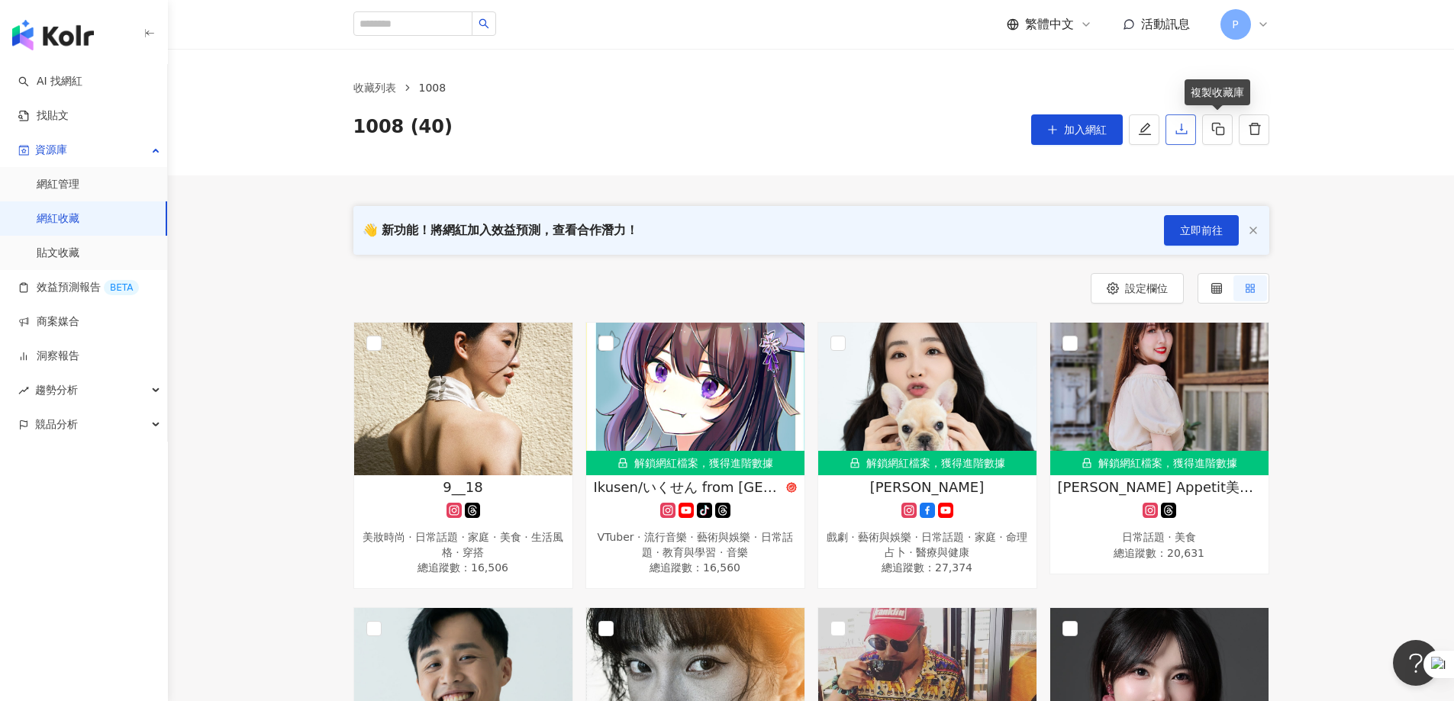
click at [965, 129] on icon "download" at bounding box center [1180, 129] width 11 height 11
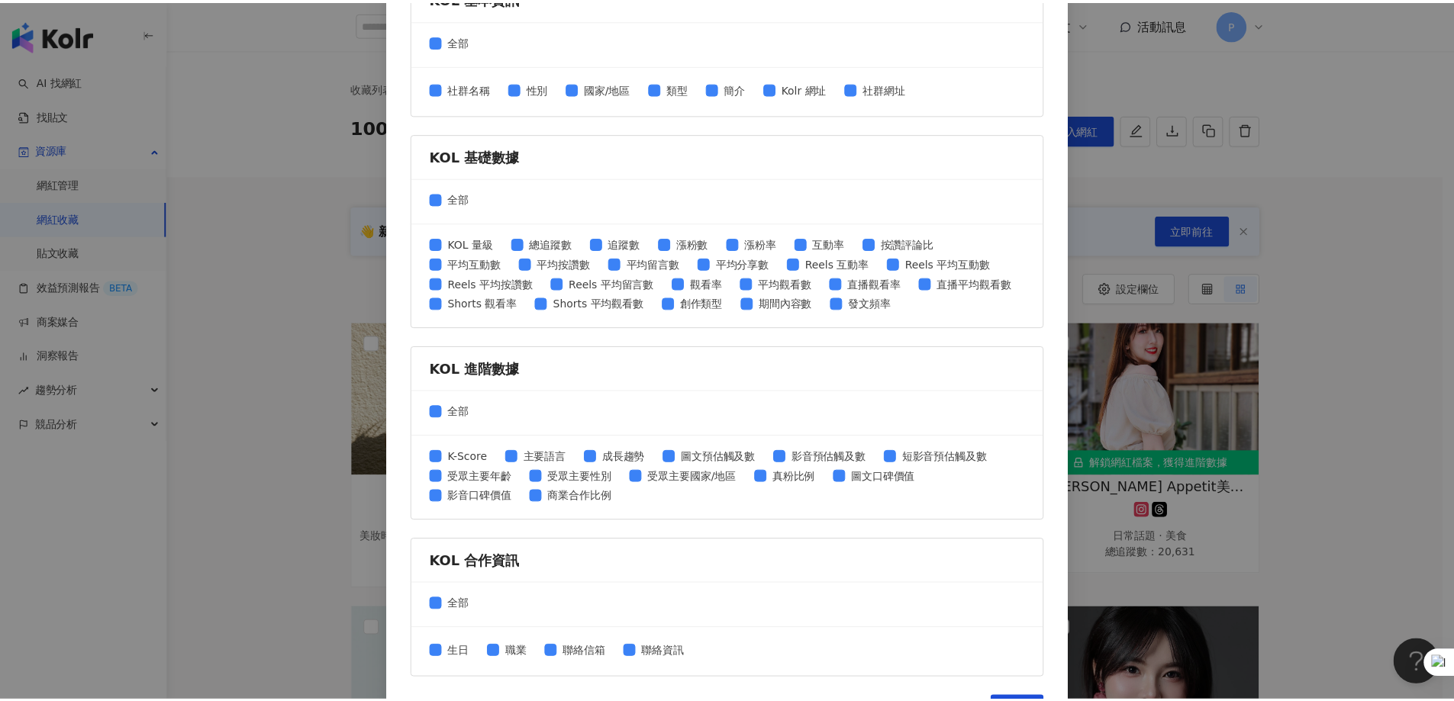
scroll to position [484, 0]
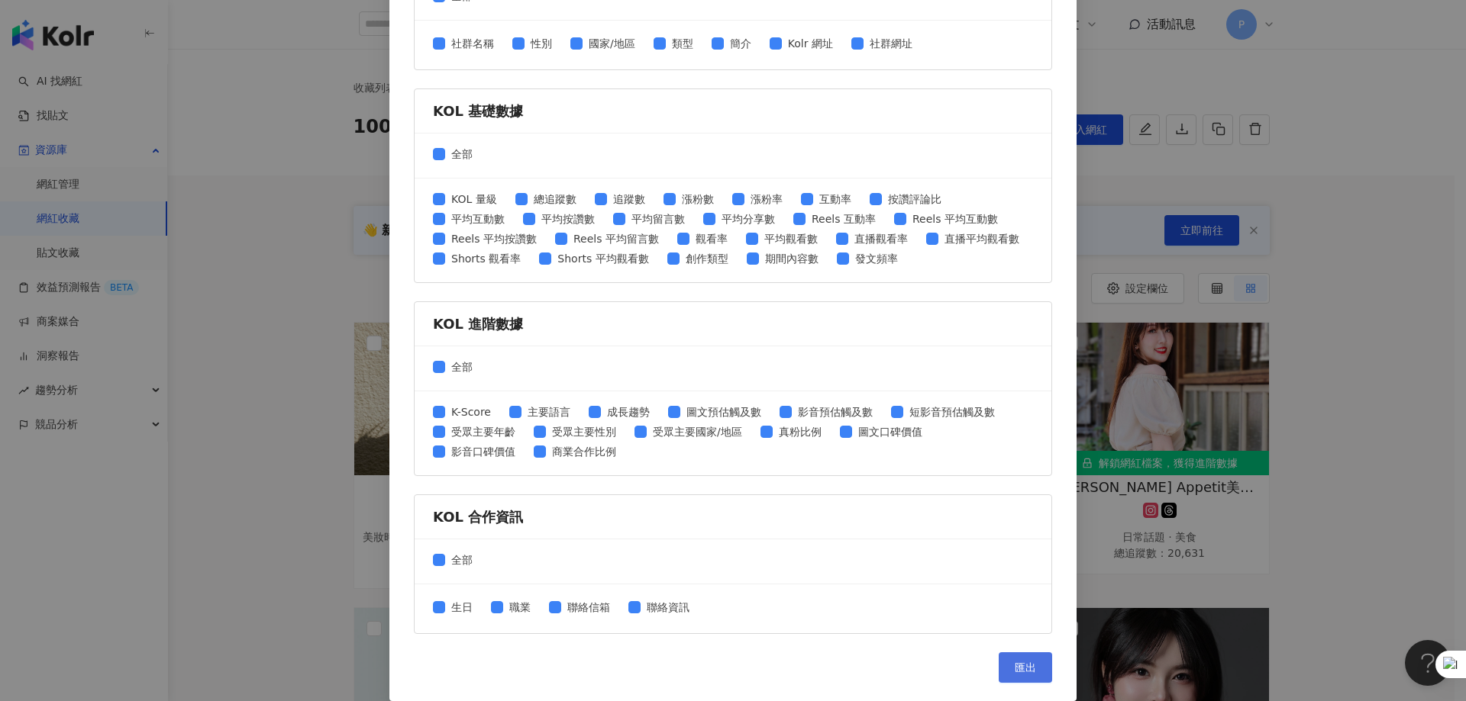
click at [965, 426] on span "匯出" at bounding box center [1024, 668] width 21 height 12
drag, startPoint x: 299, startPoint y: 364, endPoint x: 323, endPoint y: 343, distance: 31.4
click at [299, 364] on div "匯出收藏 請選擇您欲匯出的項目 社群平台 全部 Facebook Instagram YouTube TikTok X 數據時間 全部 近三個月 近六個月 K…" at bounding box center [733, 350] width 1466 height 701
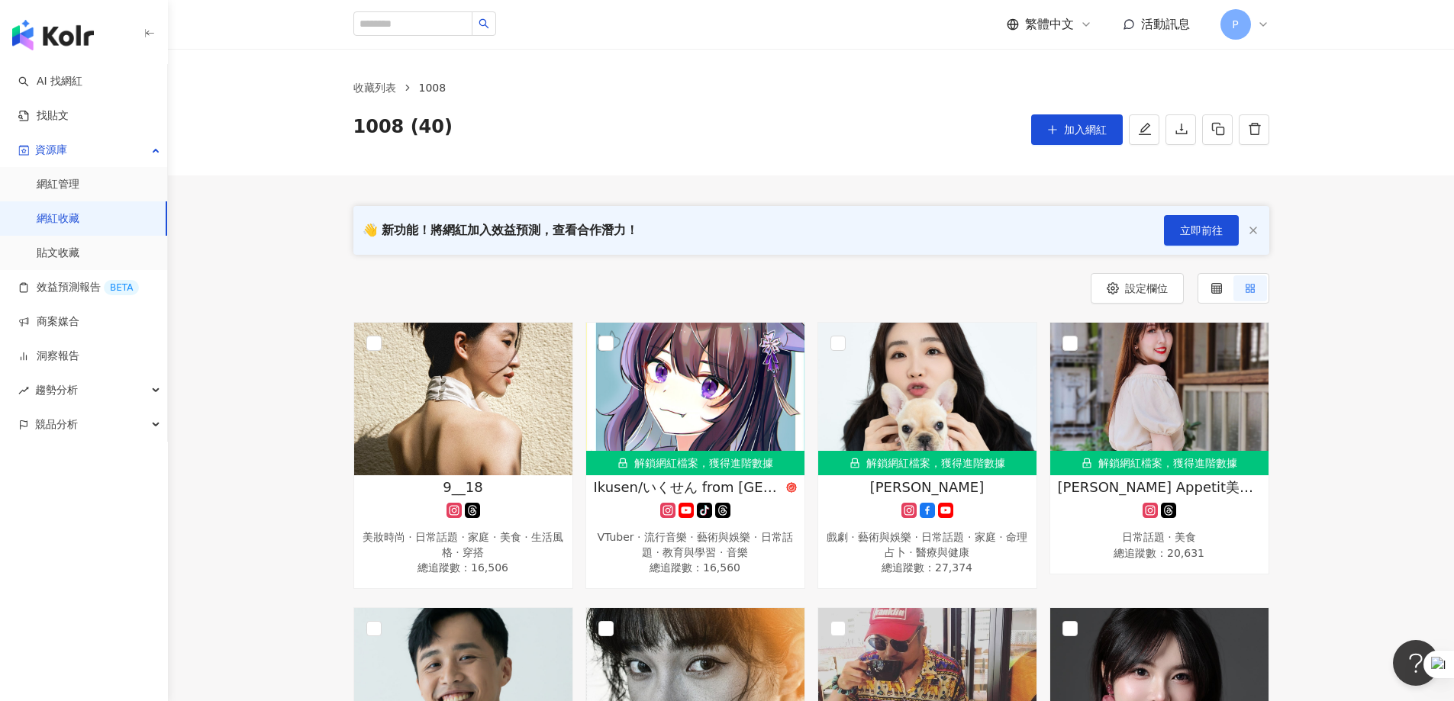
click at [882, 103] on div "收藏列表 1008 1008 (40) 加入網紅" at bounding box center [811, 112] width 977 height 66
click at [381, 94] on link "收藏列表" at bounding box center [374, 87] width 49 height 17
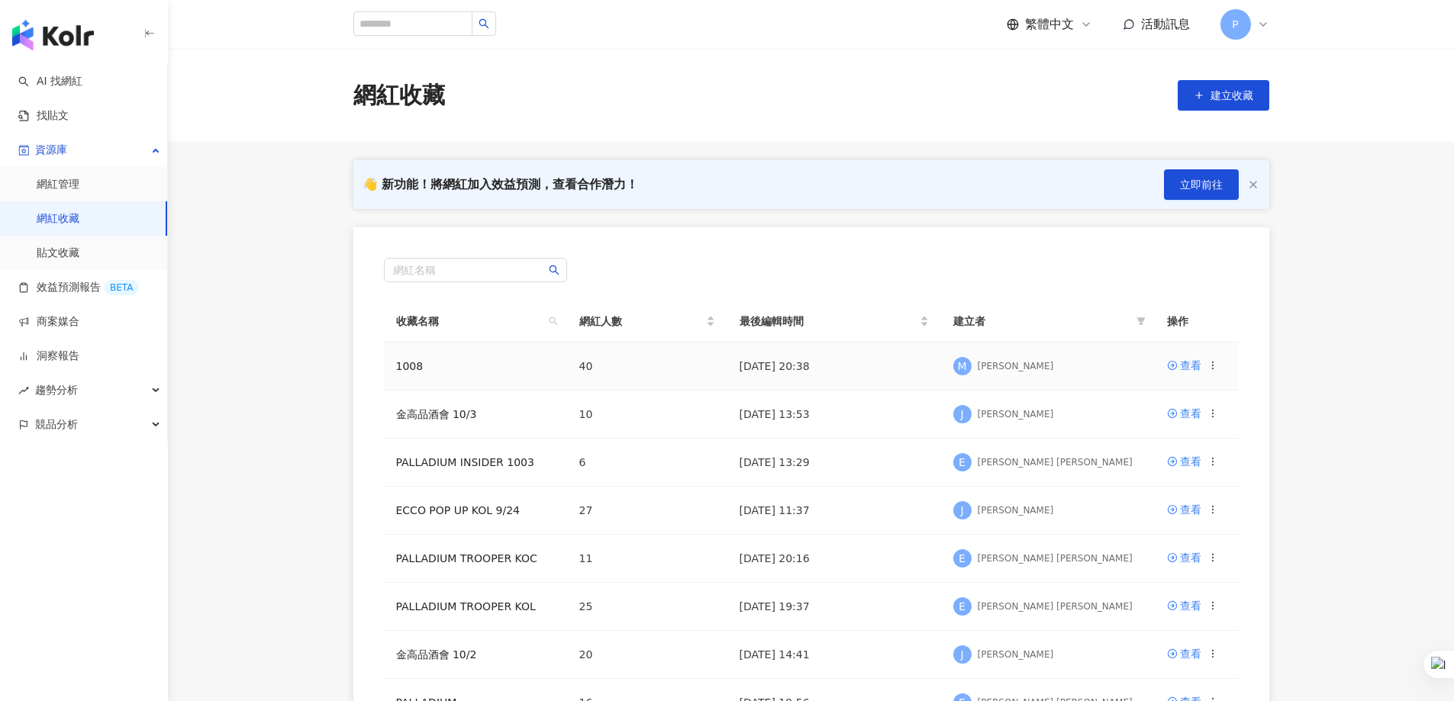
click at [1213, 366] on icon at bounding box center [1213, 365] width 11 height 11
click at [1163, 491] on div "刪除收藏" at bounding box center [1173, 493] width 64 height 17
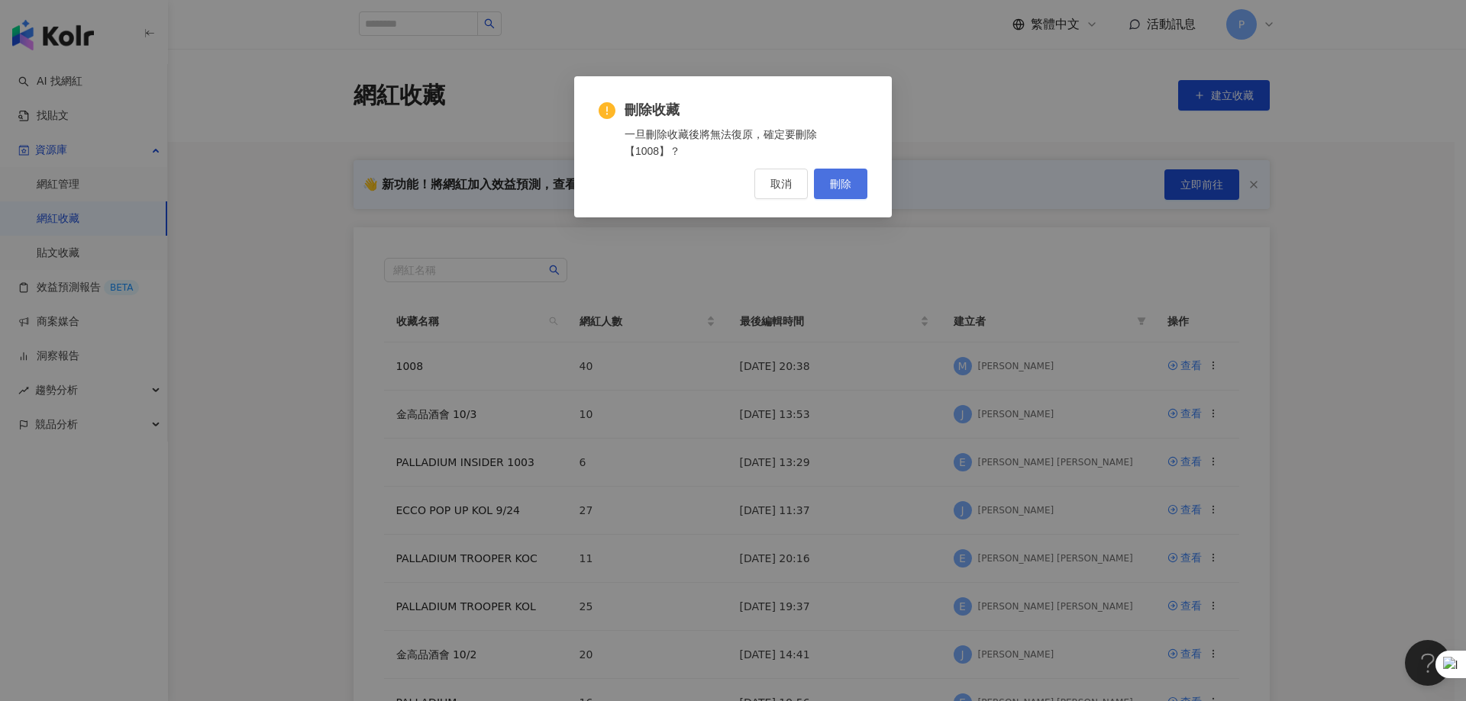
click at [830, 185] on span "刪除" at bounding box center [840, 184] width 21 height 12
